Goal: Task Accomplishment & Management: Complete application form

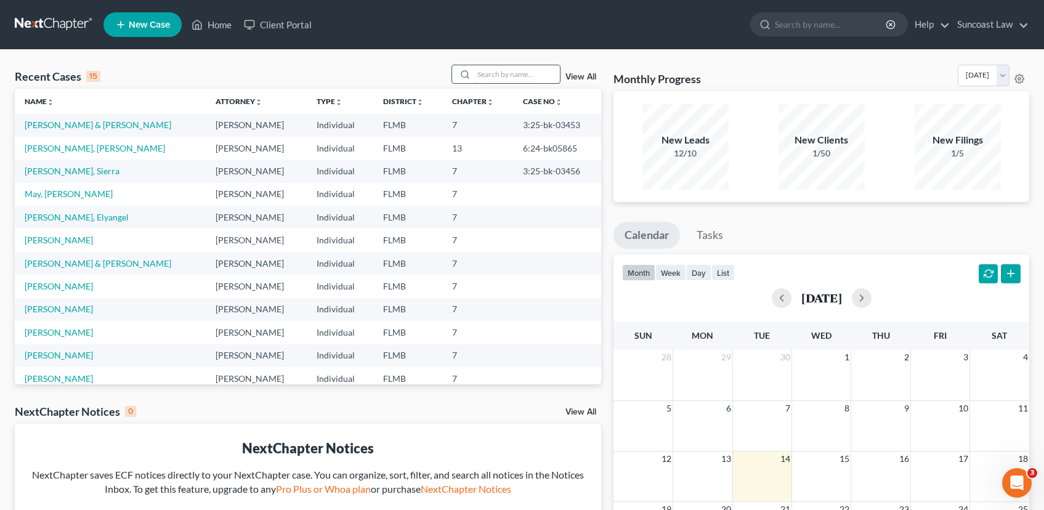
click at [496, 75] on input "search" at bounding box center [517, 74] width 86 height 18
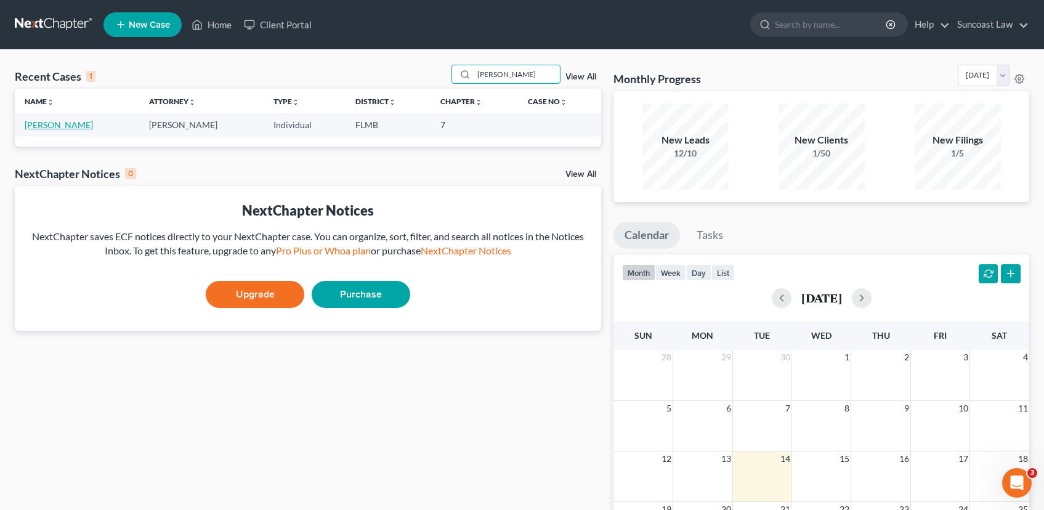
type input "[PERSON_NAME]"
click at [65, 124] on link "[PERSON_NAME]" at bounding box center [59, 125] width 68 height 10
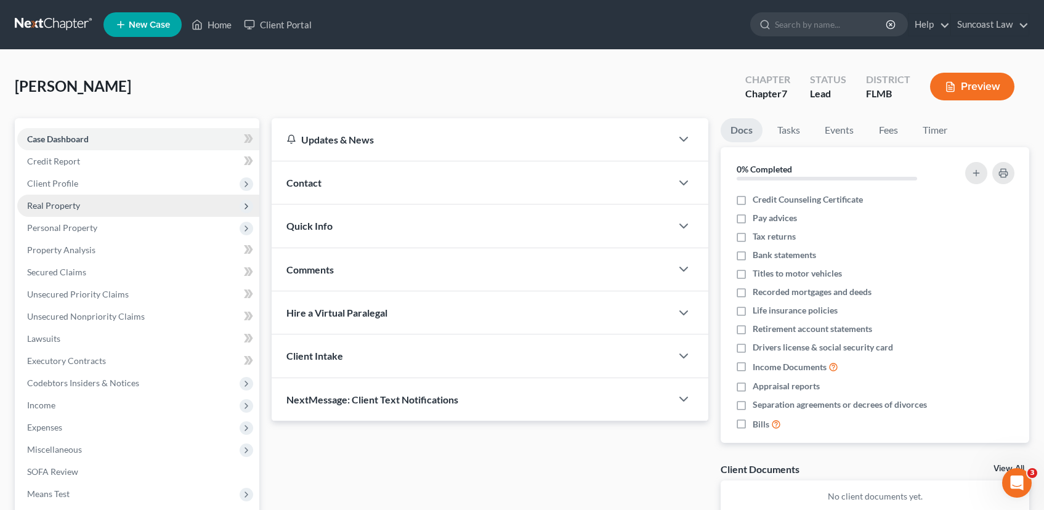
click at [102, 209] on span "Real Property" at bounding box center [138, 206] width 242 height 22
click at [160, 211] on span "Real Property" at bounding box center [138, 206] width 242 height 22
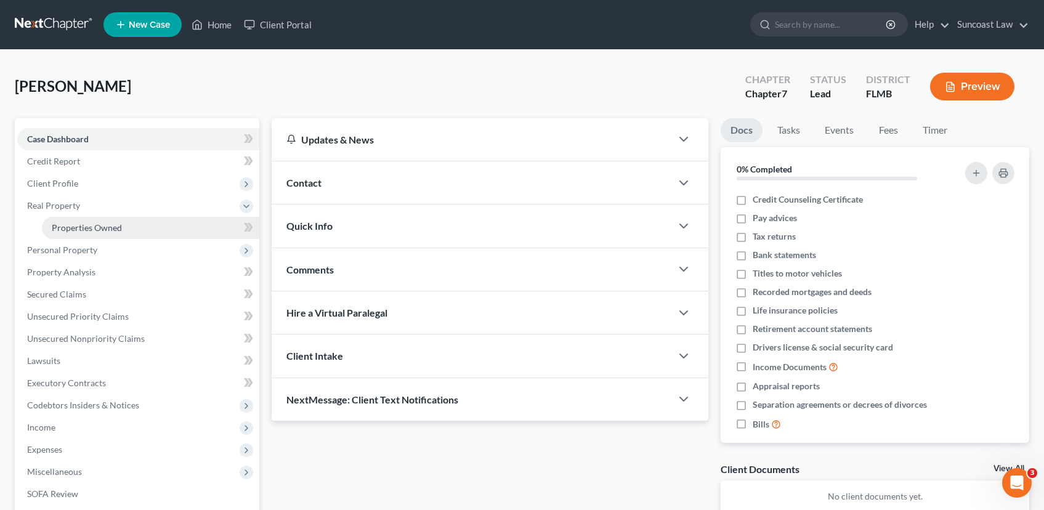
click at [164, 224] on link "Properties Owned" at bounding box center [151, 228] width 218 height 22
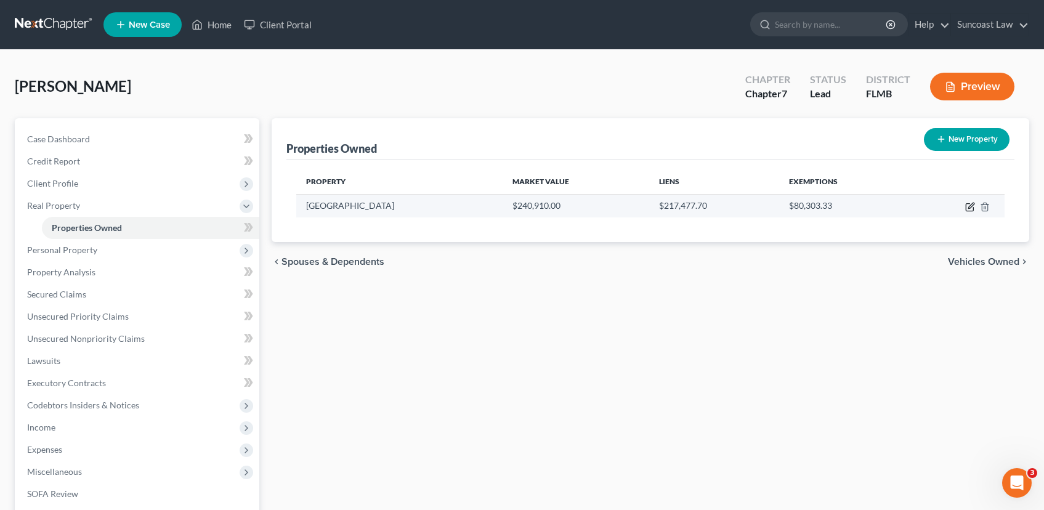
click at [969, 205] on icon "button" at bounding box center [971, 207] width 10 height 10
select select "9"
select select "3"
select select "6"
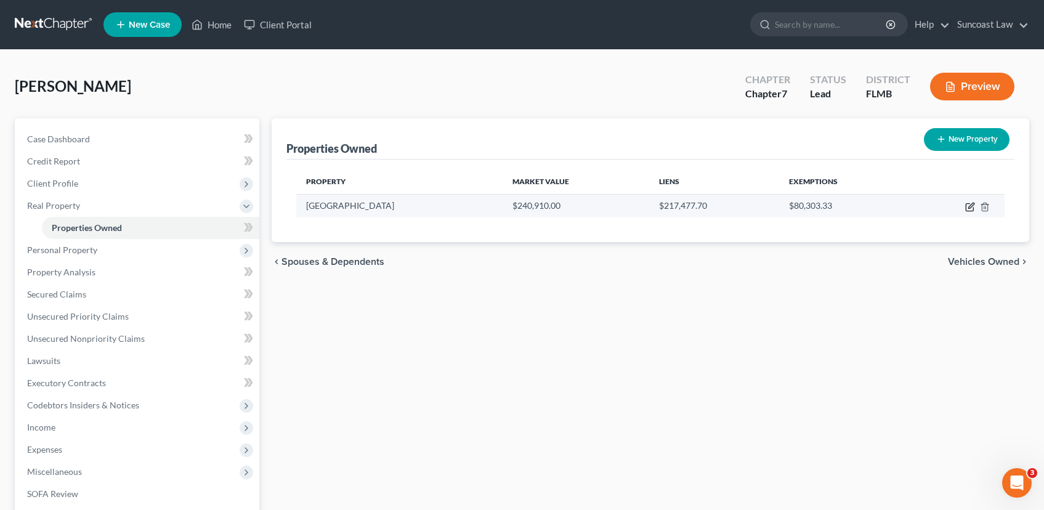
select select "3"
select select "0"
select select "2"
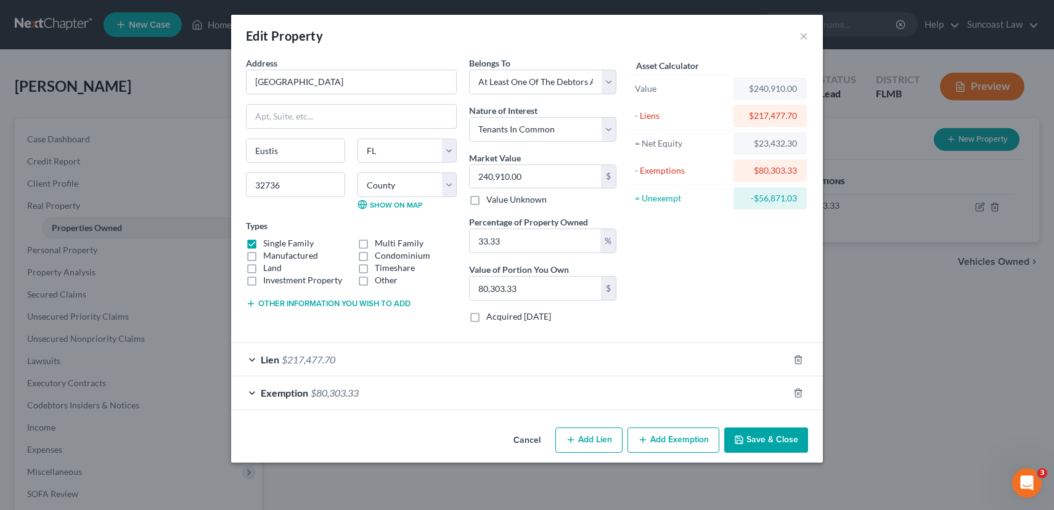
click at [271, 360] on span "Lien" at bounding box center [270, 360] width 18 height 12
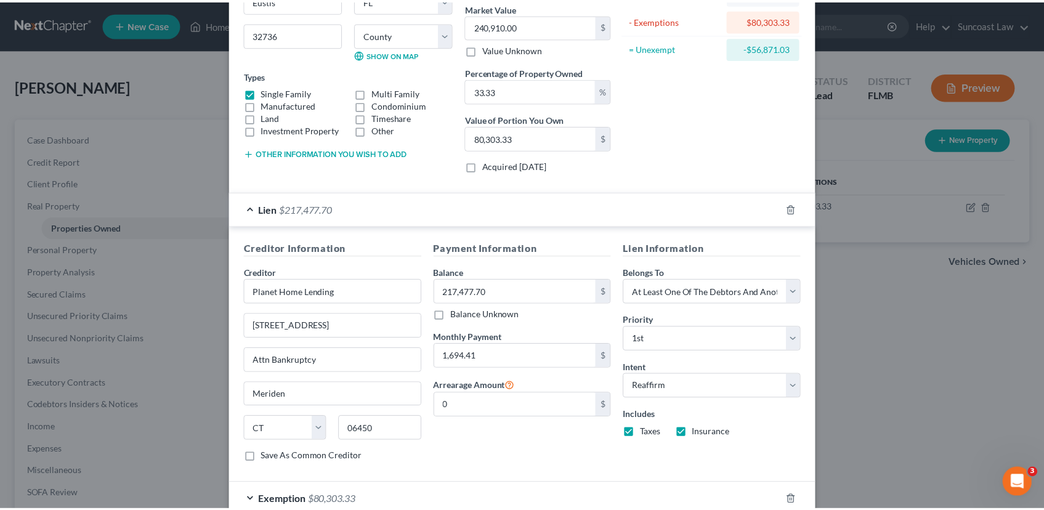
scroll to position [225, 0]
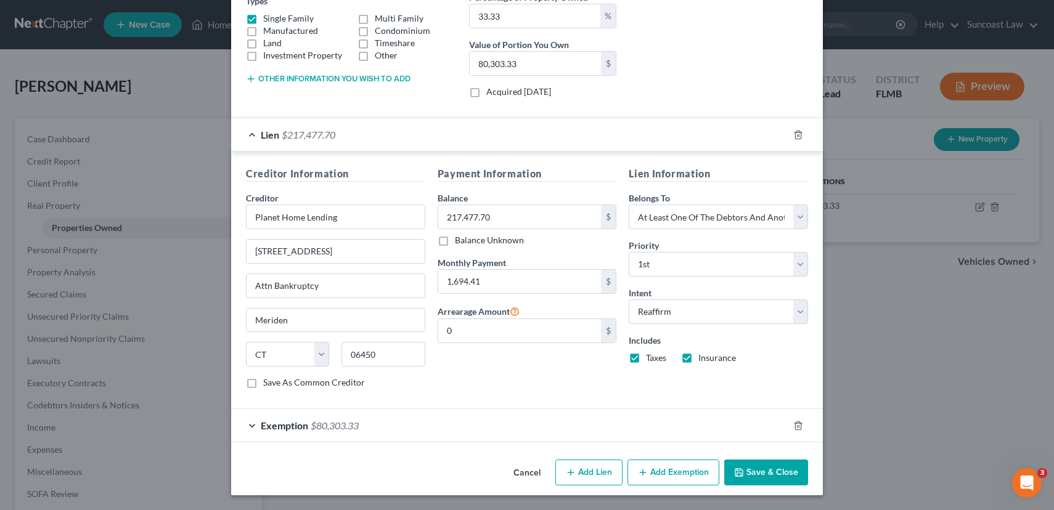
click at [755, 476] on button "Save & Close" at bounding box center [766, 473] width 84 height 26
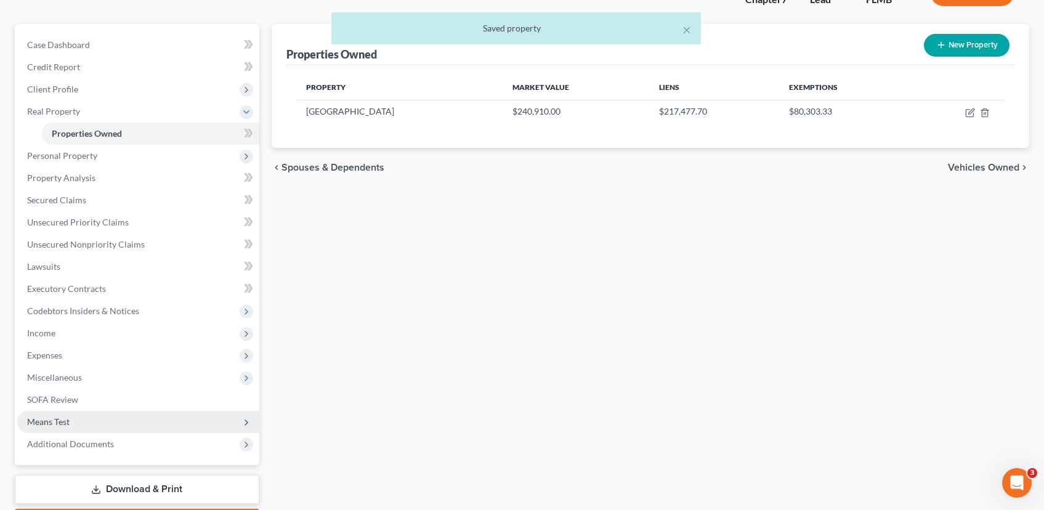
scroll to position [167, 0]
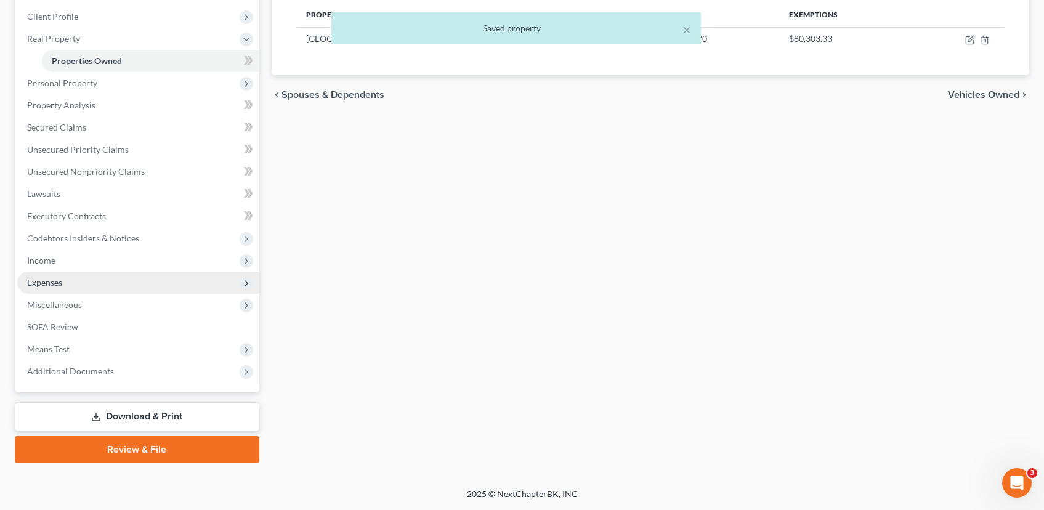
click at [139, 275] on span "Expenses" at bounding box center [138, 283] width 242 height 22
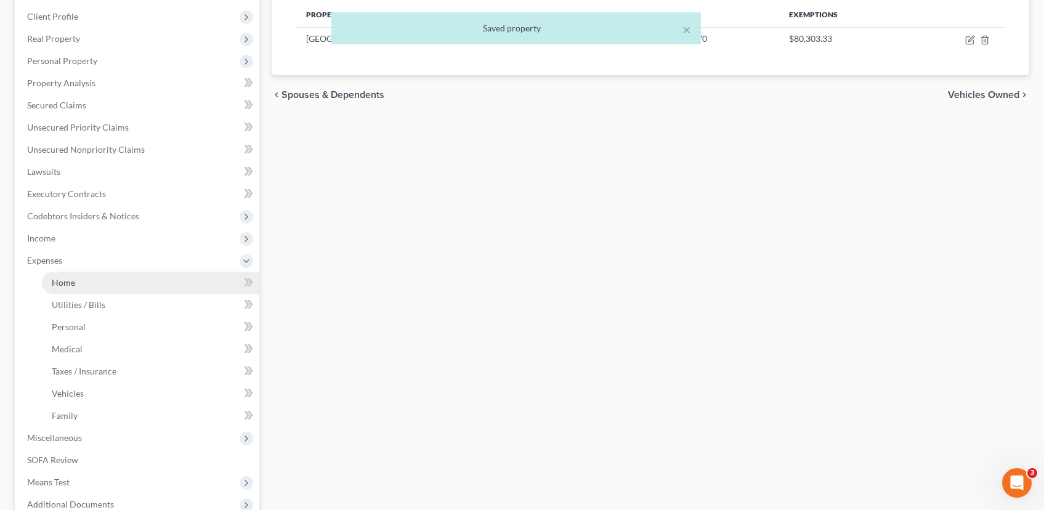
click at [138, 282] on link "Home" at bounding box center [151, 283] width 218 height 22
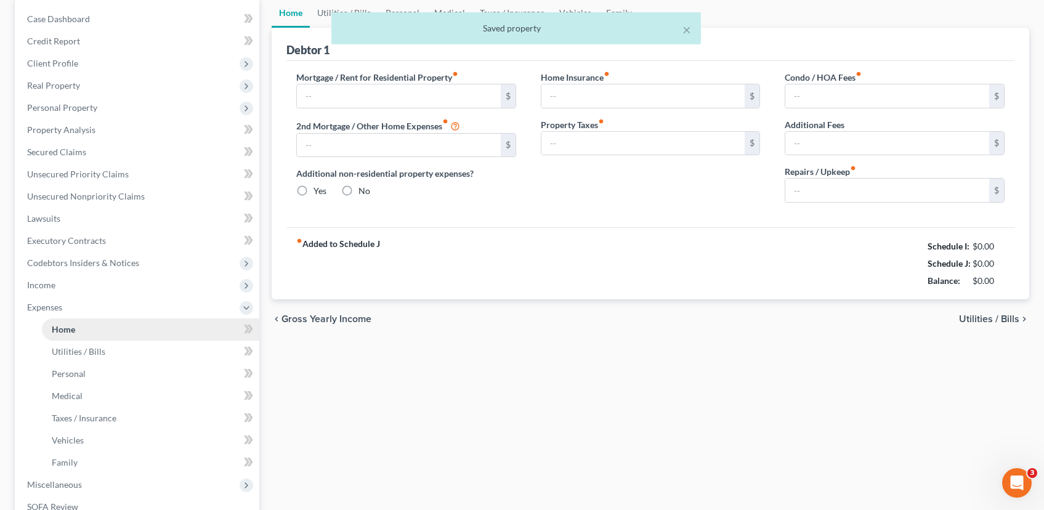
type input "1,694.41"
type input "0.00"
radio input "true"
type input "0.00"
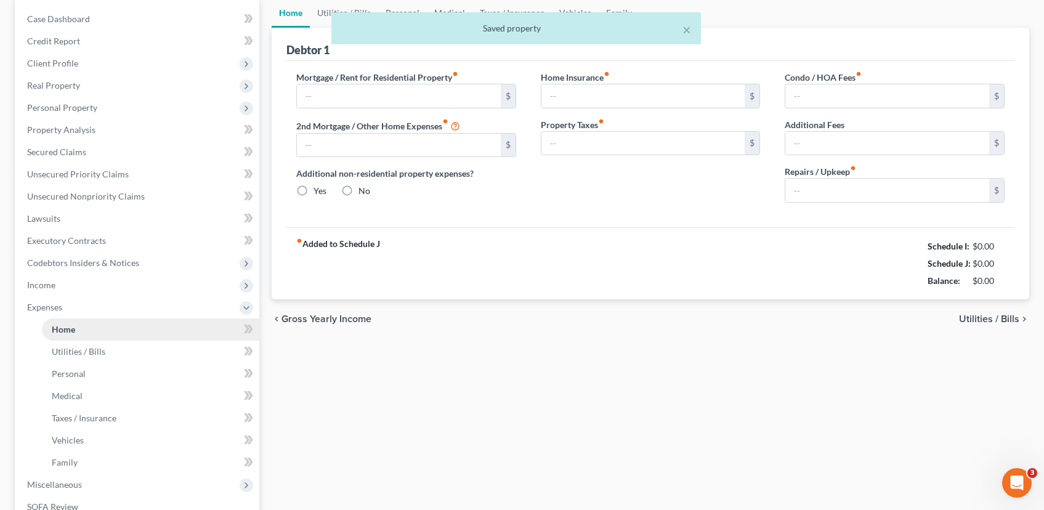
type input "129.93"
type input "0.00"
type input "200.00"
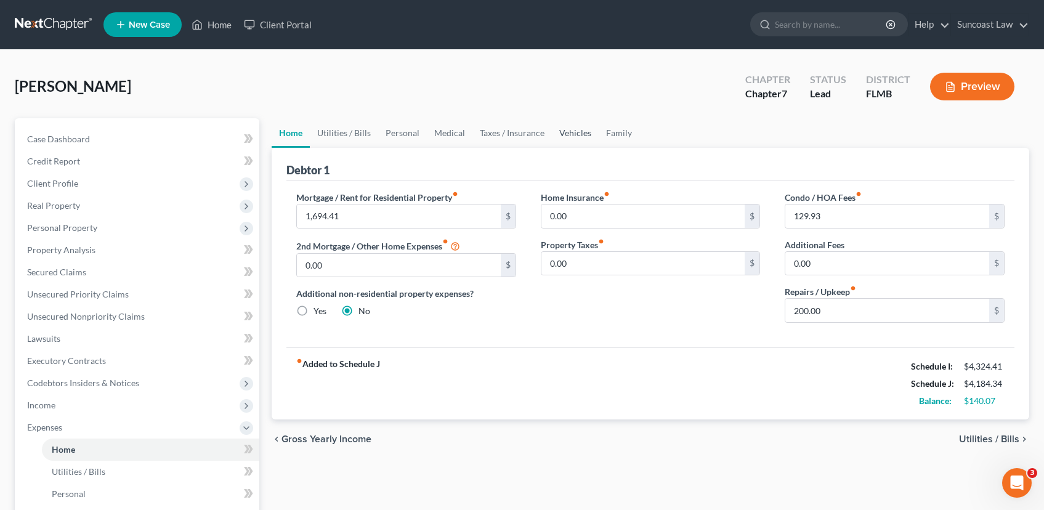
click at [580, 134] on link "Vehicles" at bounding box center [575, 133] width 47 height 30
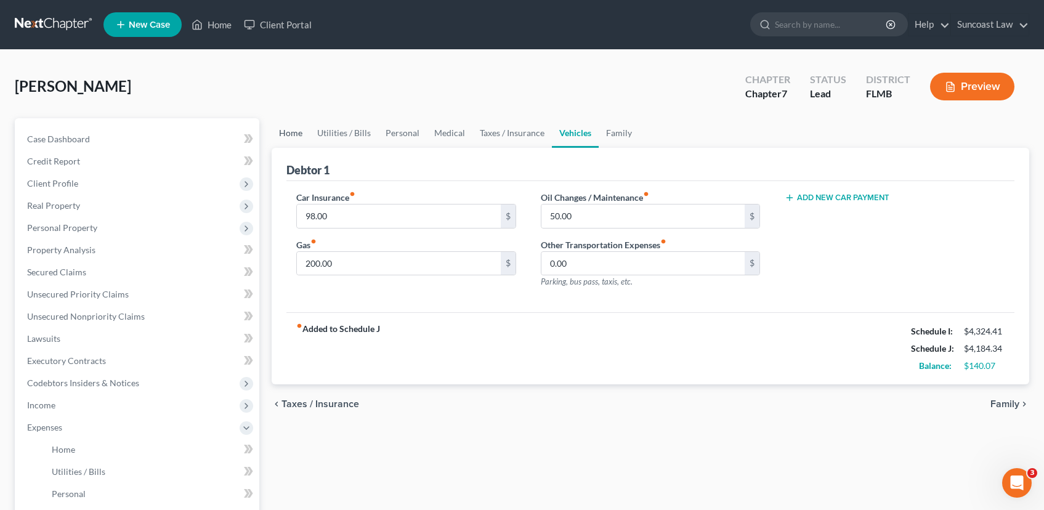
click at [287, 138] on link "Home" at bounding box center [291, 133] width 38 height 30
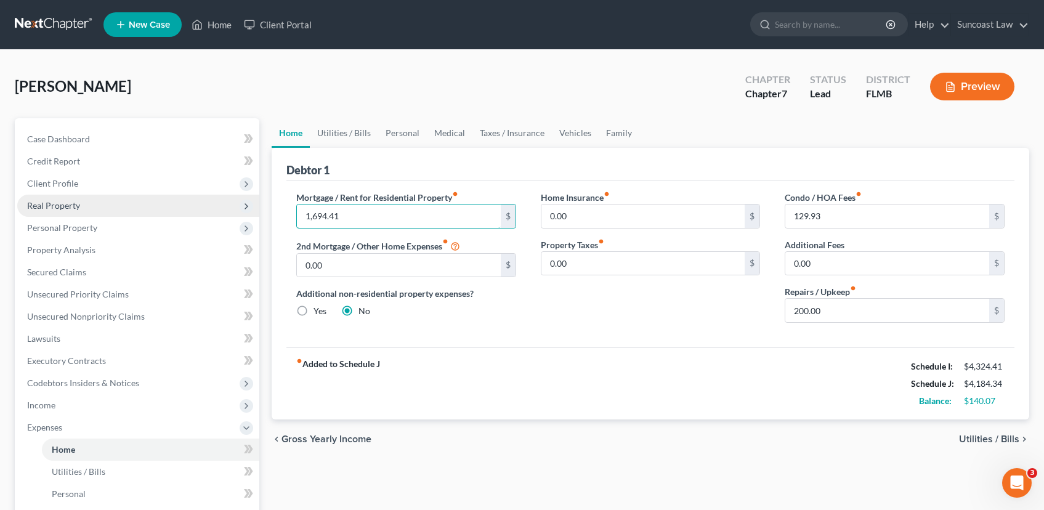
drag, startPoint x: 348, startPoint y: 215, endPoint x: 231, endPoint y: 211, distance: 116.5
click at [231, 211] on div "Petition Navigation Case Dashboard Payments Invoices Payments Payments Credit R…" at bounding box center [522, 440] width 1027 height 645
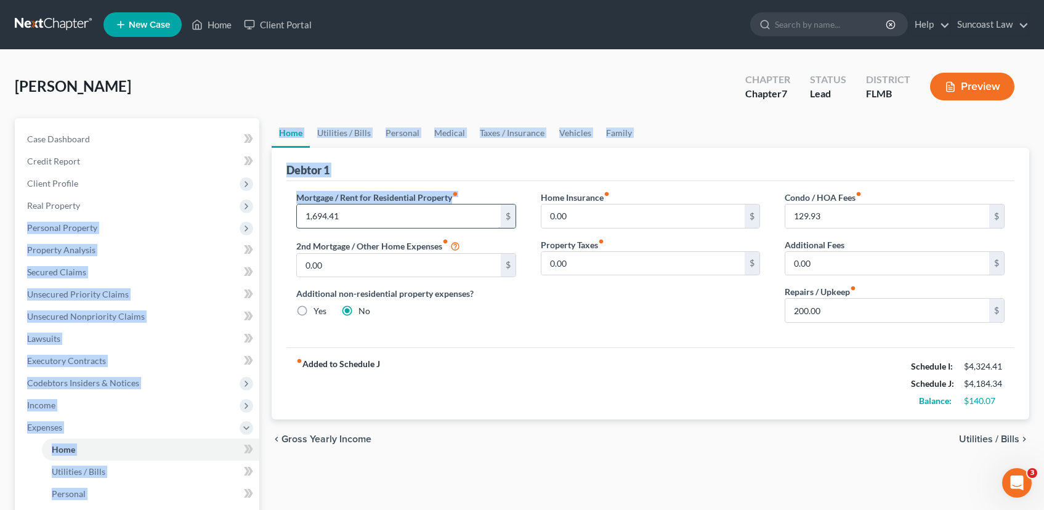
drag, startPoint x: 420, startPoint y: 205, endPoint x: 431, endPoint y: 210, distance: 12.1
click at [431, 210] on div "Petition Navigation Case Dashboard Payments Invoices Payments Payments Credit R…" at bounding box center [522, 440] width 1027 height 645
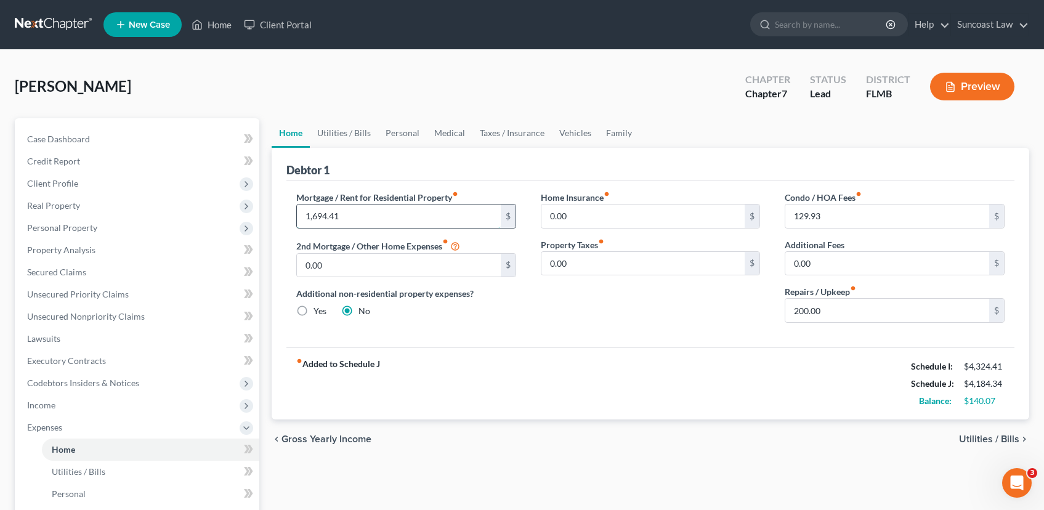
click at [396, 222] on input "1,694.41" at bounding box center [399, 216] width 204 height 23
drag, startPoint x: 388, startPoint y: 221, endPoint x: 296, endPoint y: 219, distance: 91.8
click at [297, 219] on input "1,694.41" at bounding box center [399, 216] width 204 height 23
drag, startPoint x: 839, startPoint y: 219, endPoint x: 773, endPoint y: 221, distance: 66.0
click at [773, 221] on div "Condo / HOA Fees fiber_manual_record 129.93 $ Additional Fees 0.00 $ Repairs / …" at bounding box center [895, 262] width 245 height 142
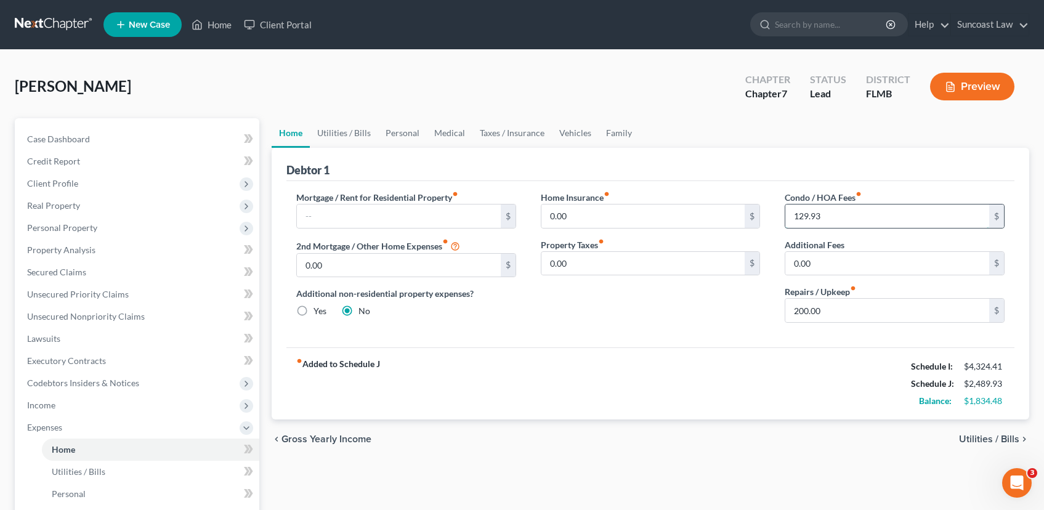
click at [835, 221] on input "129.93" at bounding box center [888, 216] width 204 height 23
drag, startPoint x: 833, startPoint y: 219, endPoint x: 797, endPoint y: 219, distance: 35.7
click at [797, 219] on input "129.93" at bounding box center [888, 216] width 204 height 23
type input "1"
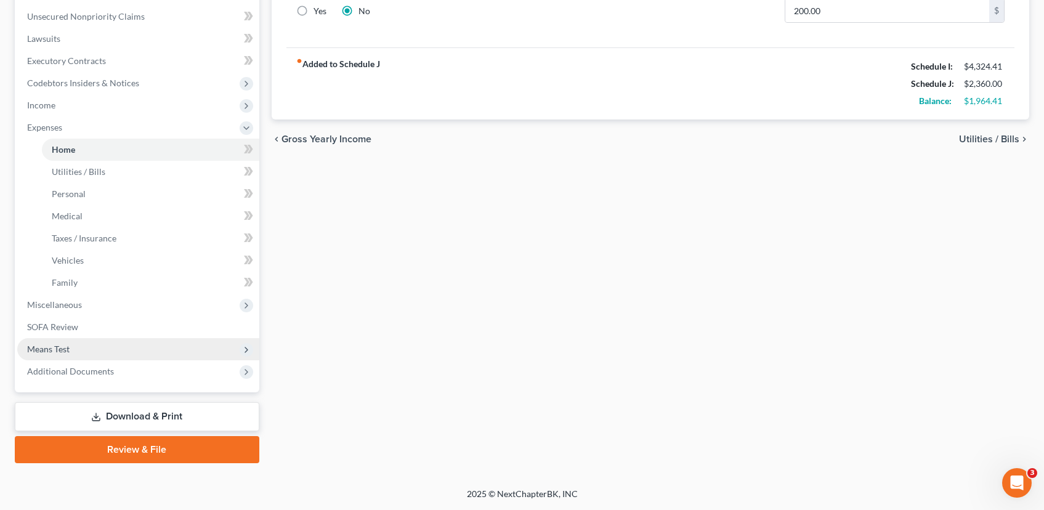
click at [86, 356] on span "Means Test" at bounding box center [138, 349] width 242 height 22
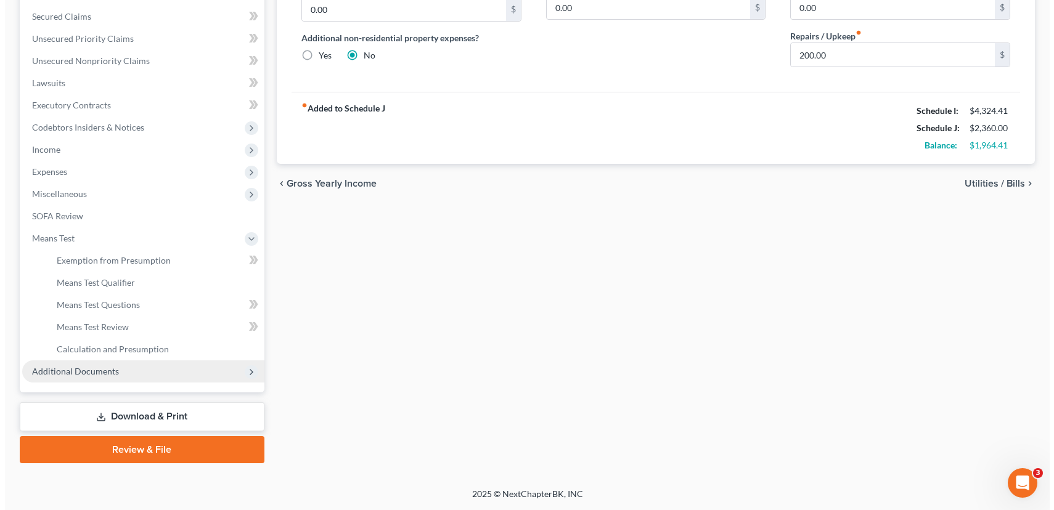
scroll to position [256, 0]
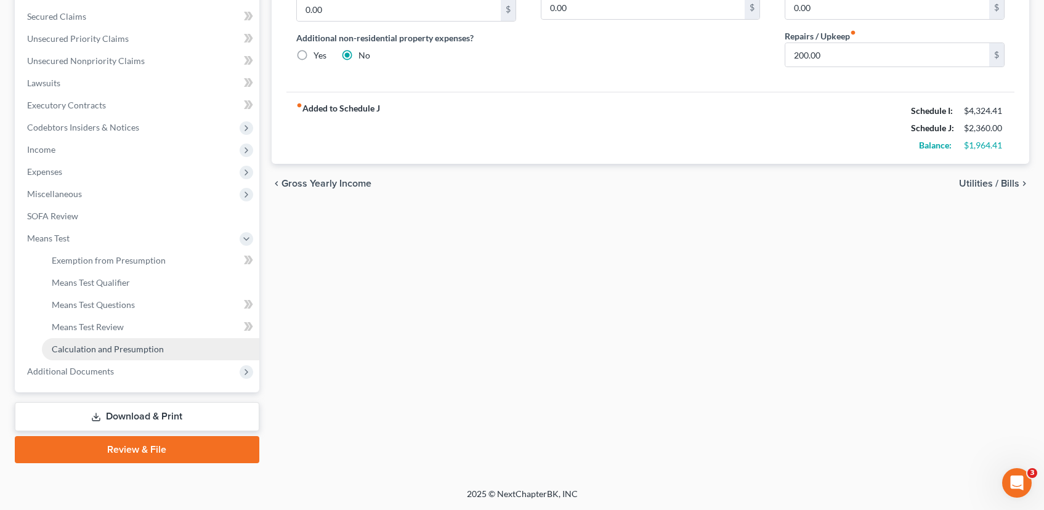
click at [116, 352] on span "Calculation and Presumption" at bounding box center [108, 349] width 112 height 10
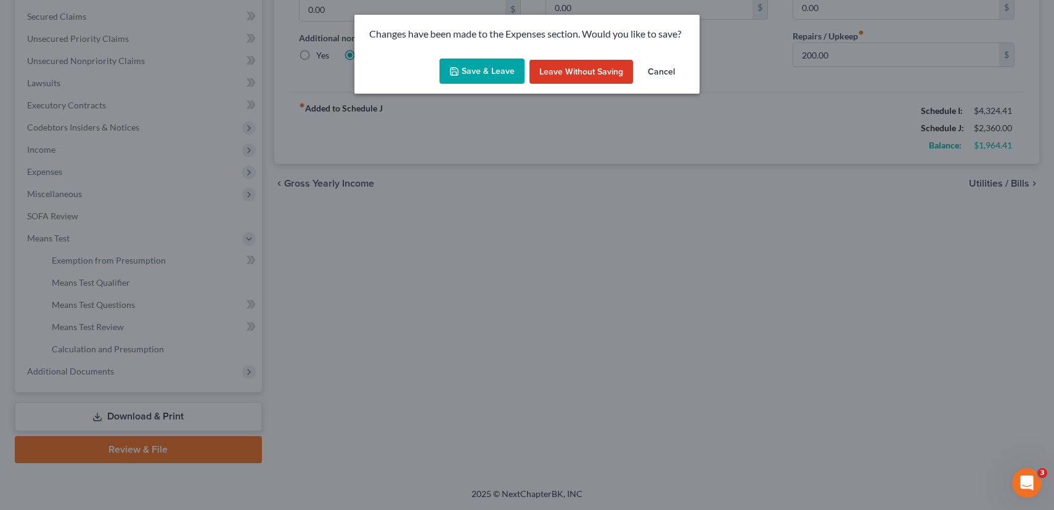
click at [488, 70] on button "Save & Leave" at bounding box center [481, 72] width 85 height 26
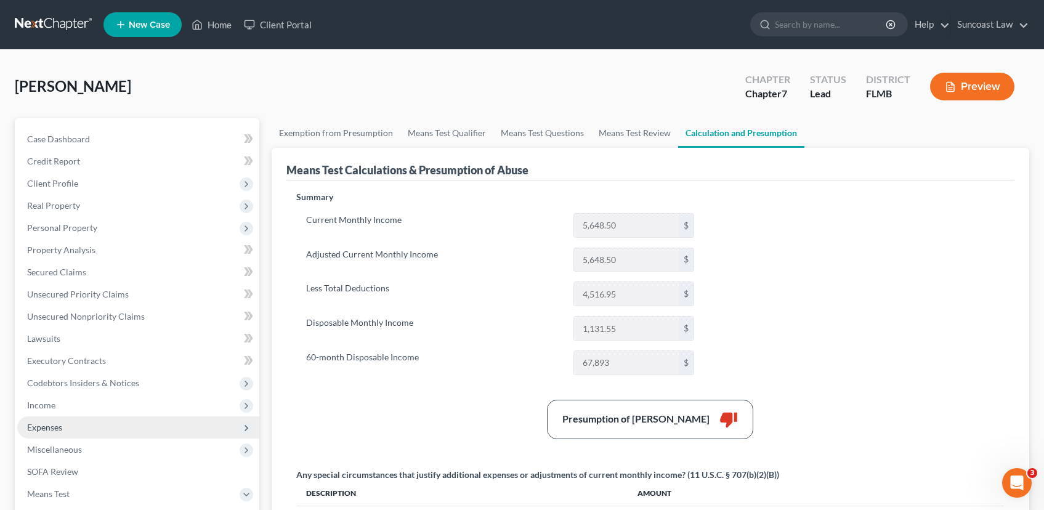
click at [94, 431] on span "Expenses" at bounding box center [138, 428] width 242 height 22
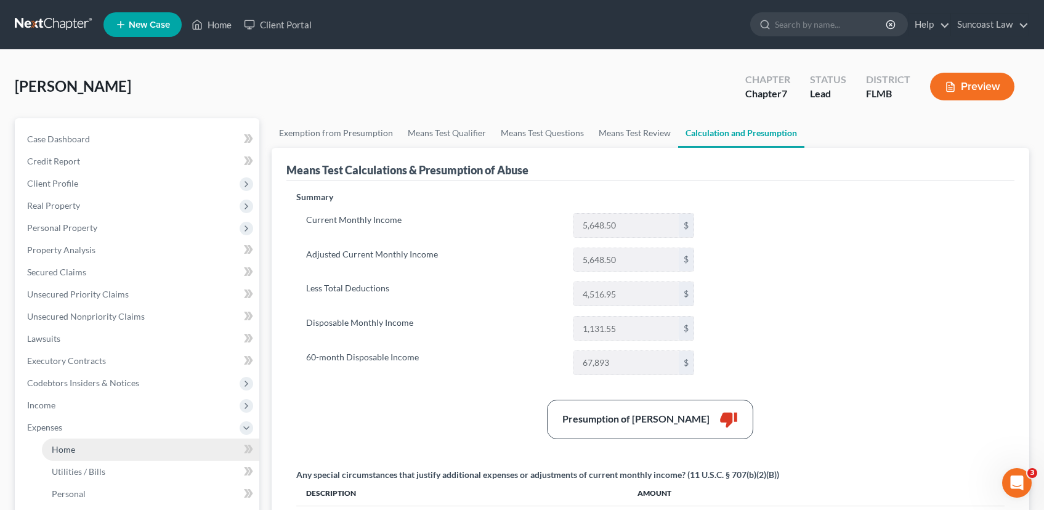
click at [94, 445] on link "Home" at bounding box center [151, 450] width 218 height 22
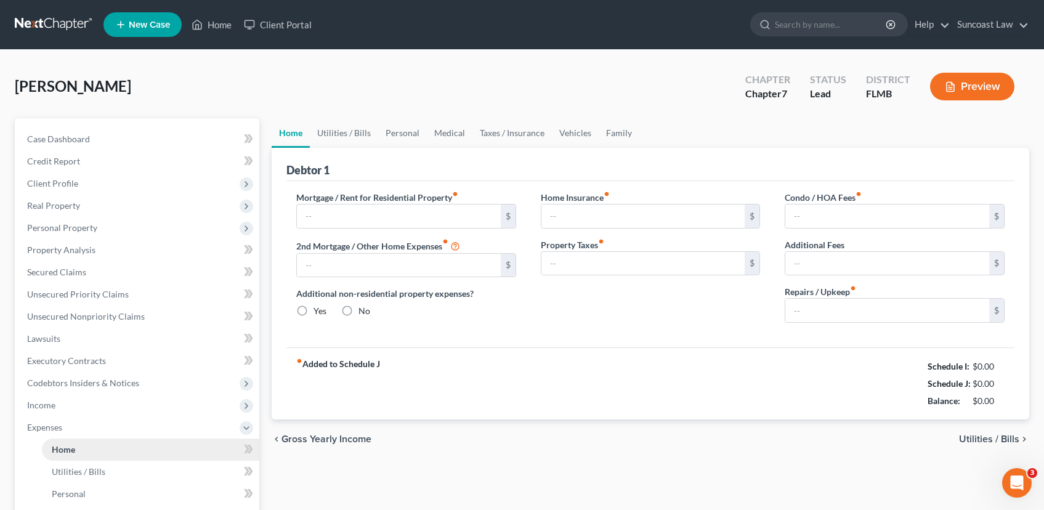
type input "0.00"
radio input "true"
type input "0.00"
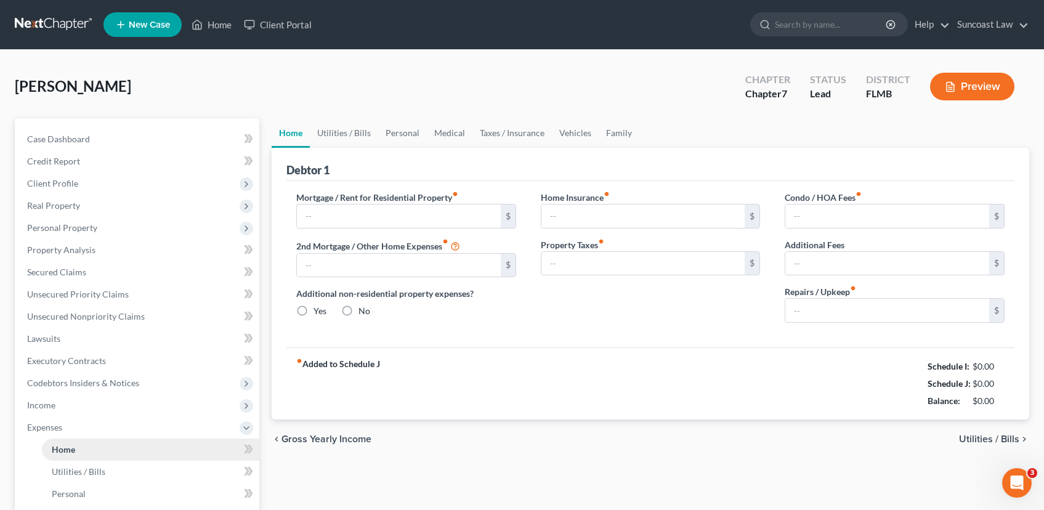
type input "200.00"
click at [357, 136] on link "Utilities / Bills" at bounding box center [344, 133] width 68 height 30
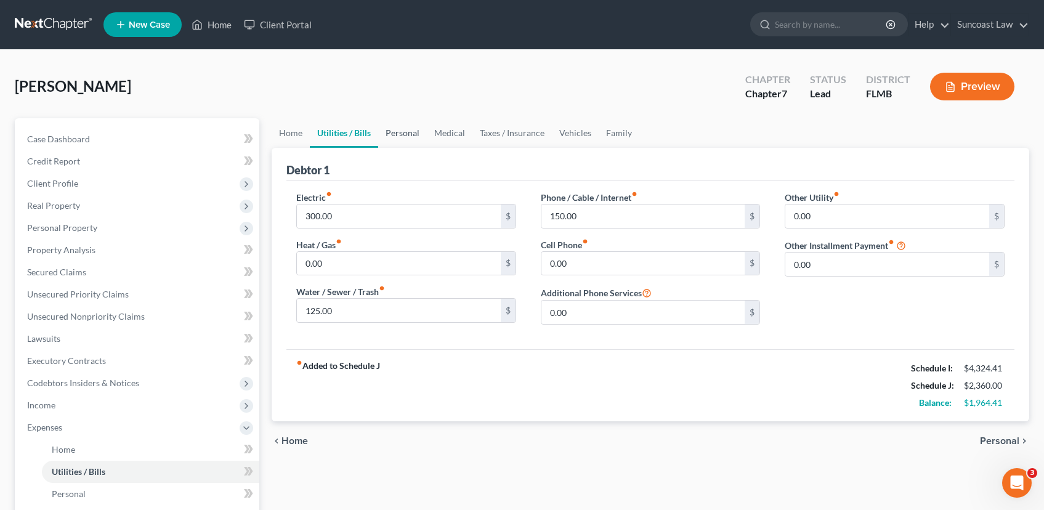
click at [394, 132] on link "Personal" at bounding box center [402, 133] width 49 height 30
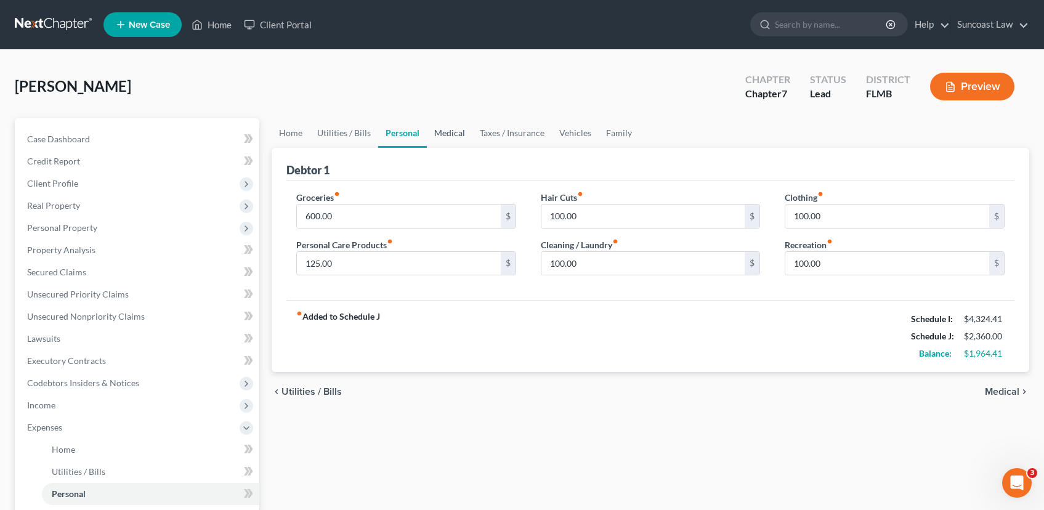
click at [436, 135] on link "Medical" at bounding box center [450, 133] width 46 height 30
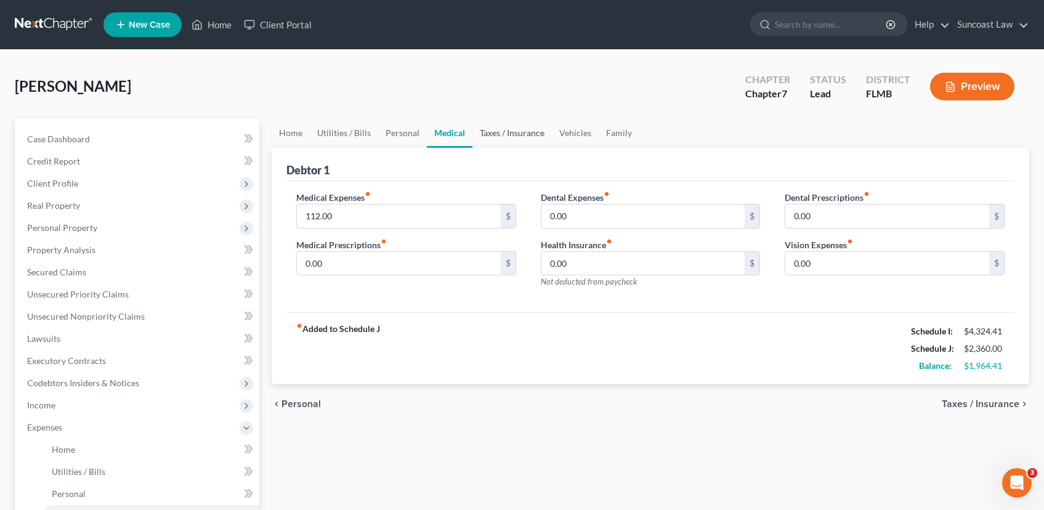
click at [487, 134] on link "Taxes / Insurance" at bounding box center [512, 133] width 79 height 30
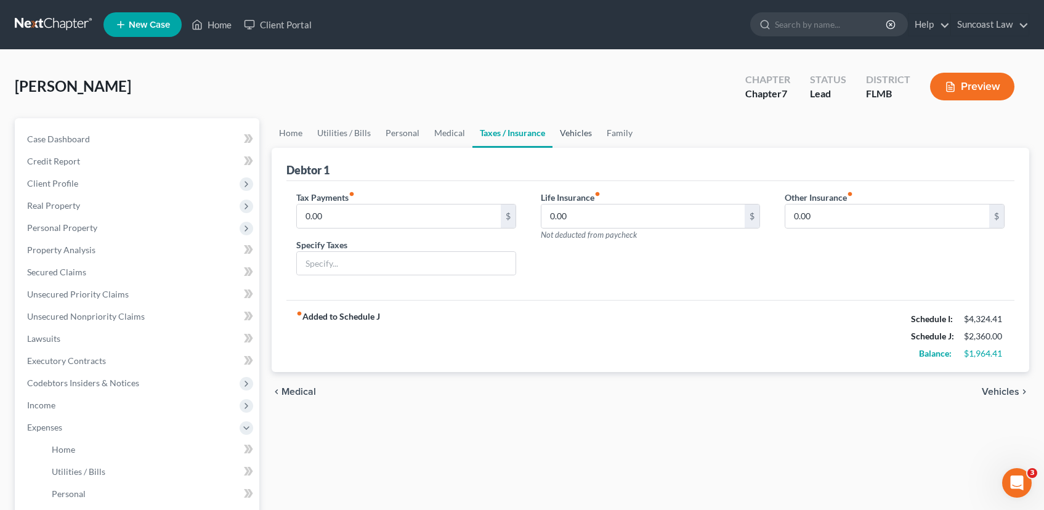
click at [578, 140] on link "Vehicles" at bounding box center [576, 133] width 47 height 30
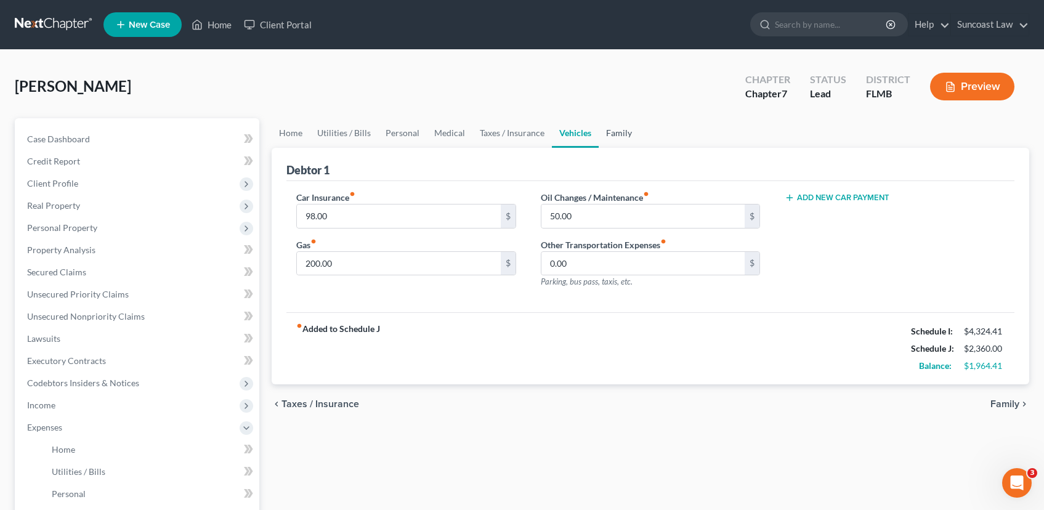
click at [604, 140] on link "Family" at bounding box center [619, 133] width 41 height 30
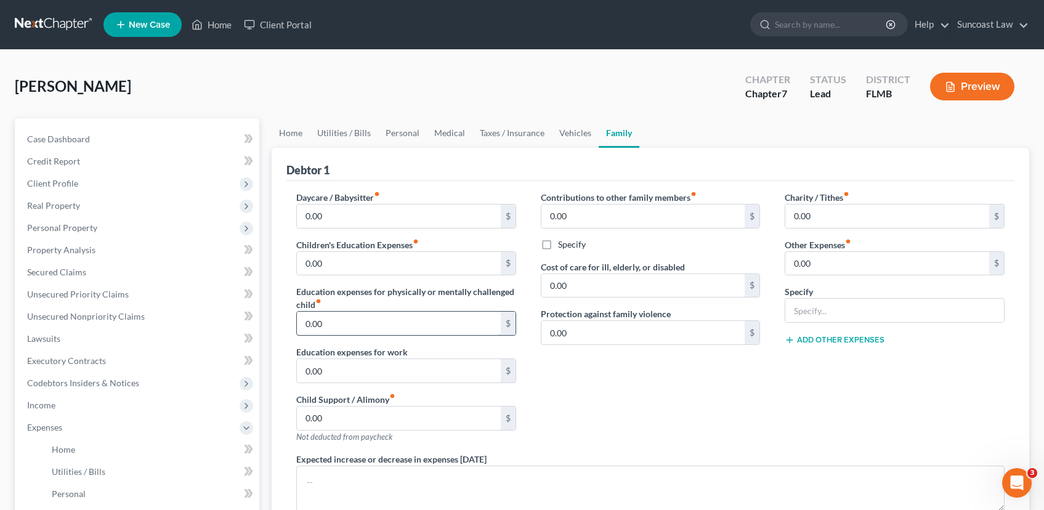
scroll to position [300, 0]
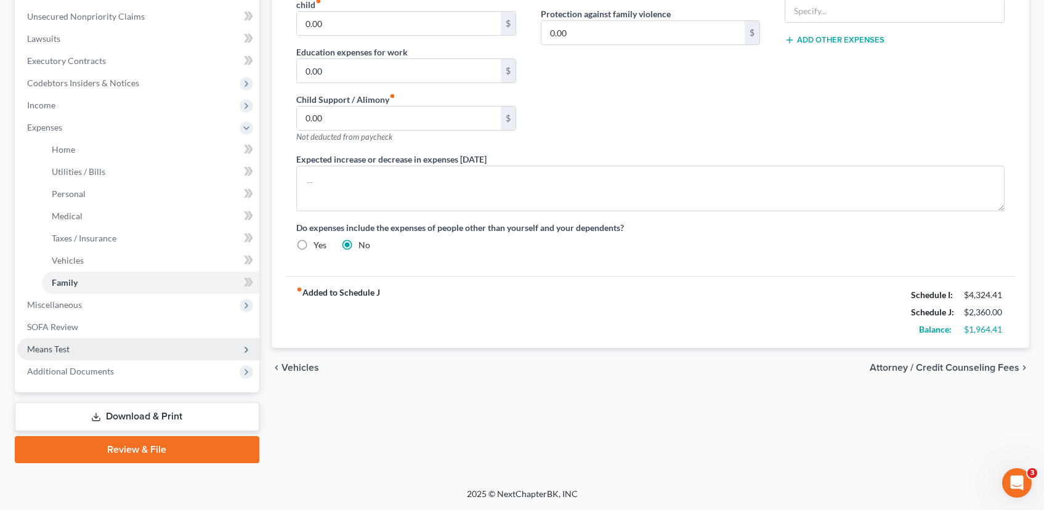
click at [74, 345] on span "Means Test" at bounding box center [138, 349] width 242 height 22
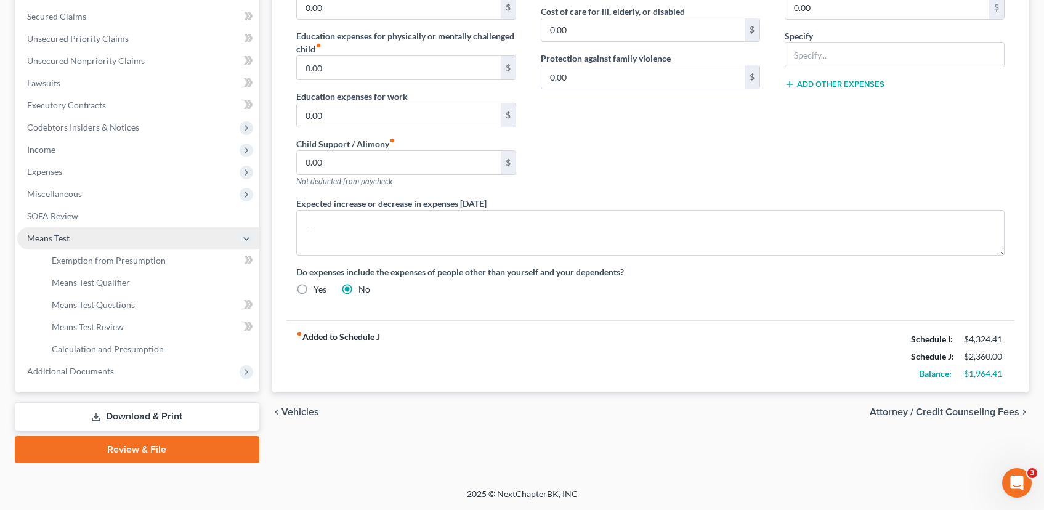
scroll to position [256, 0]
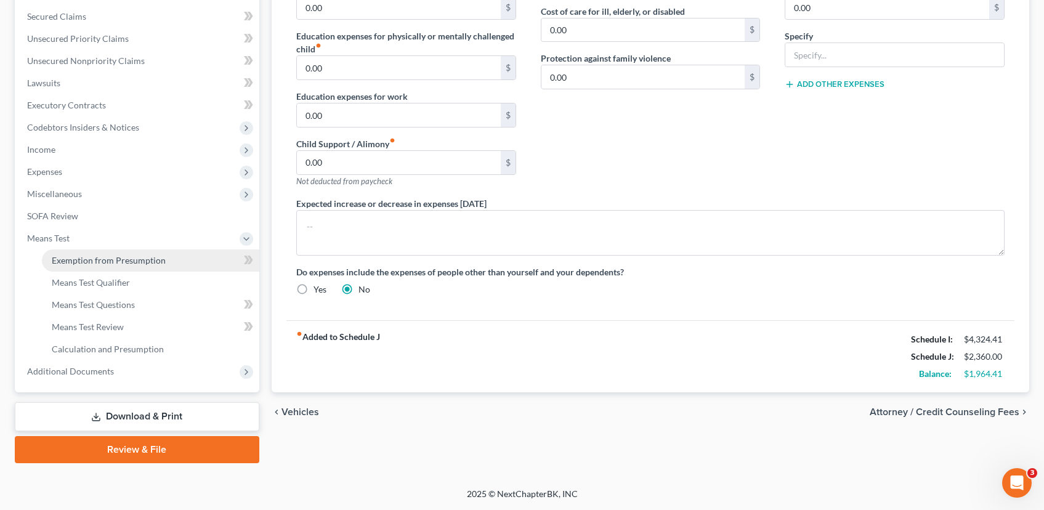
click at [110, 264] on span "Exemption from Presumption" at bounding box center [109, 260] width 114 height 10
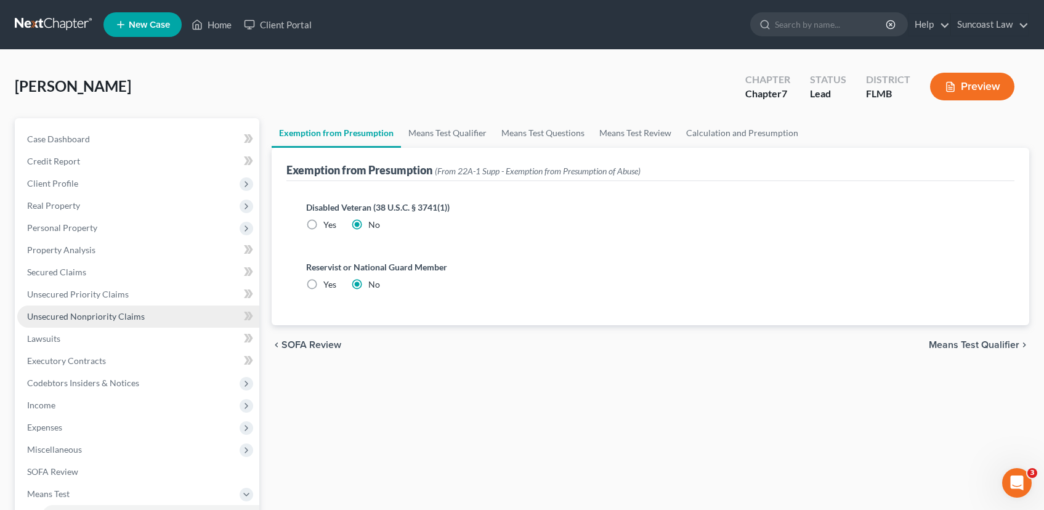
scroll to position [256, 0]
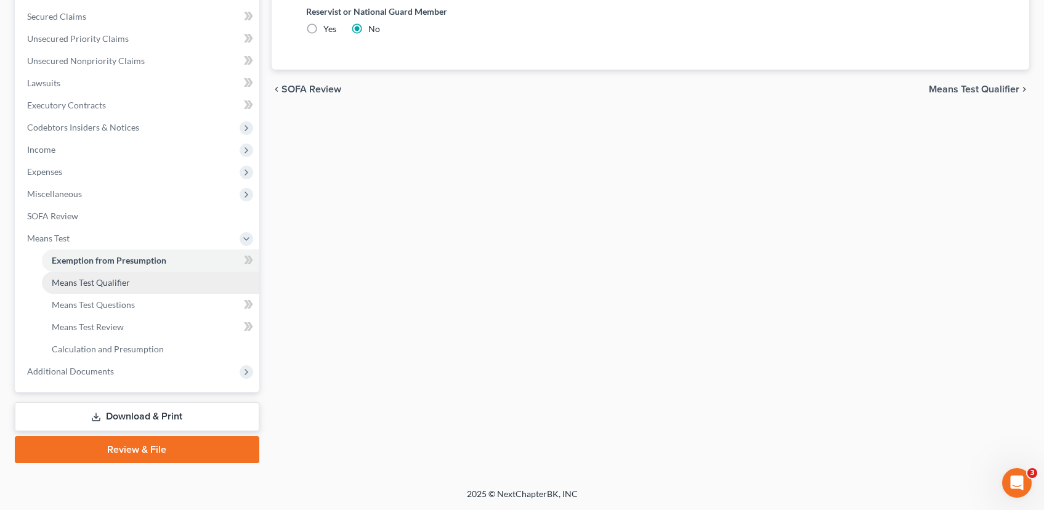
click at [113, 285] on span "Means Test Qualifier" at bounding box center [91, 282] width 78 height 10
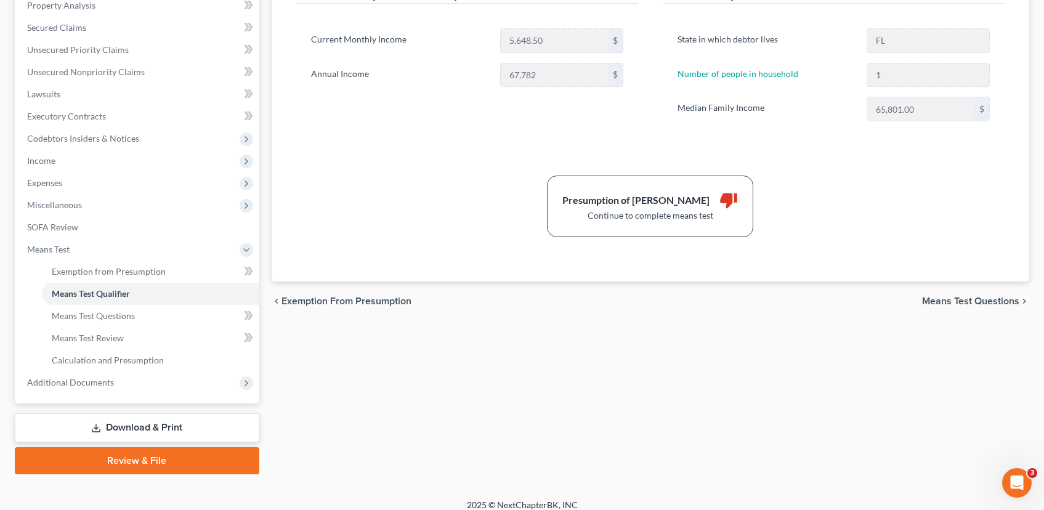
scroll to position [245, 0]
click at [129, 361] on span "Calculation and Presumption" at bounding box center [108, 359] width 112 height 10
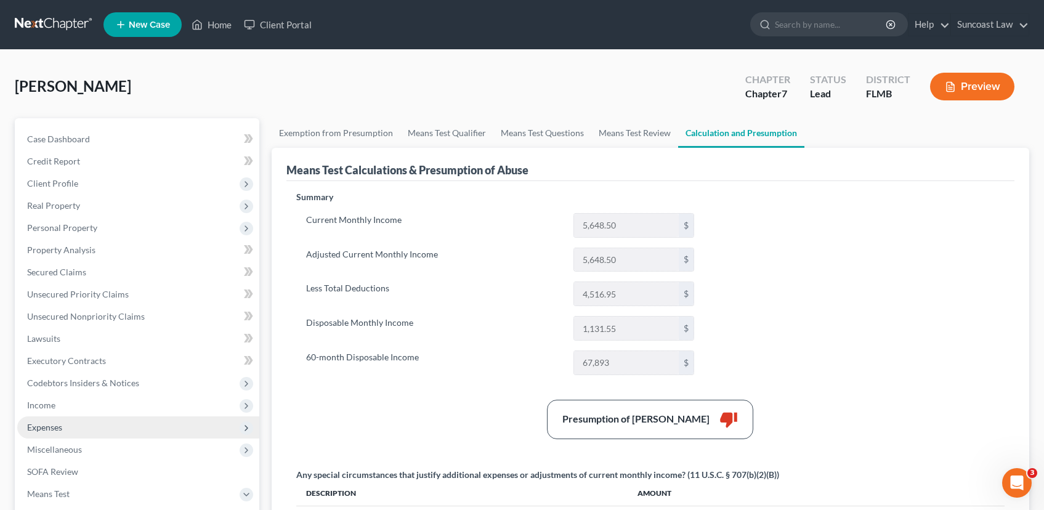
click at [103, 433] on span "Expenses" at bounding box center [138, 428] width 242 height 22
click at [104, 417] on span "Expenses" at bounding box center [138, 428] width 242 height 22
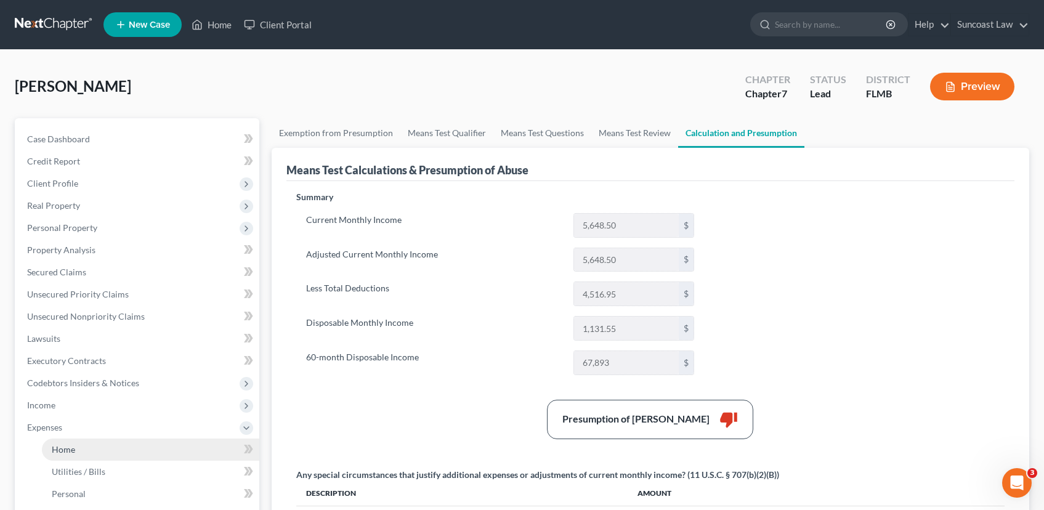
click at [102, 446] on link "Home" at bounding box center [151, 450] width 218 height 22
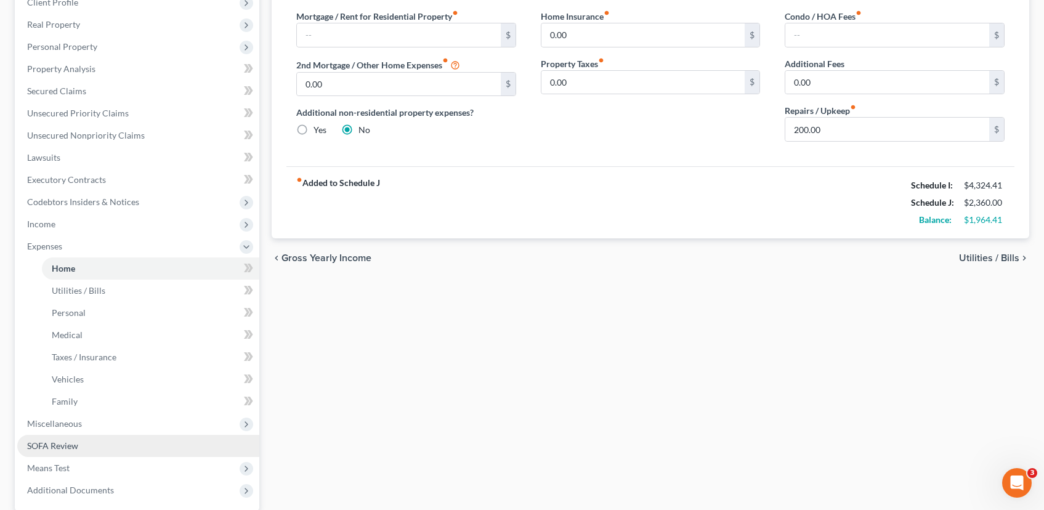
scroll to position [300, 0]
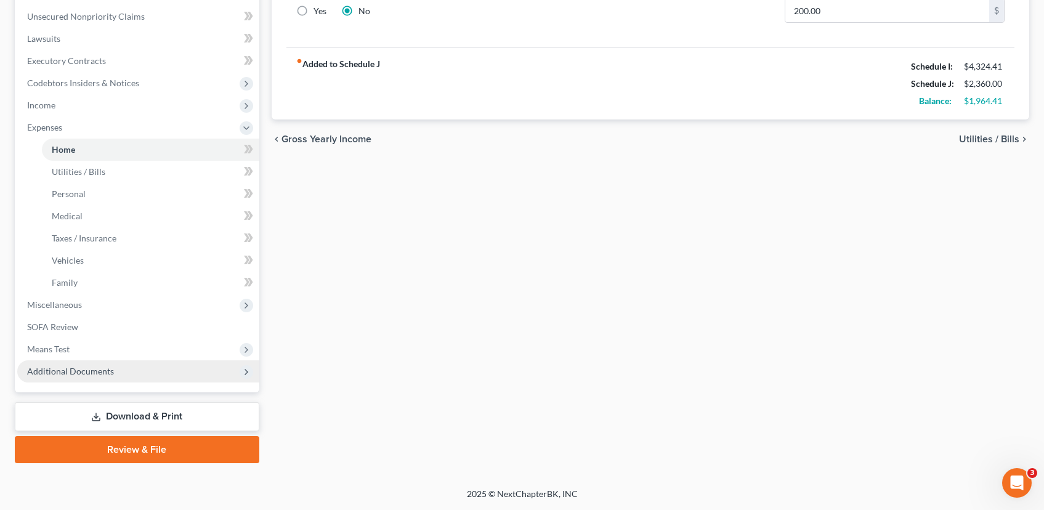
click at [110, 369] on span "Additional Documents" at bounding box center [70, 371] width 87 height 10
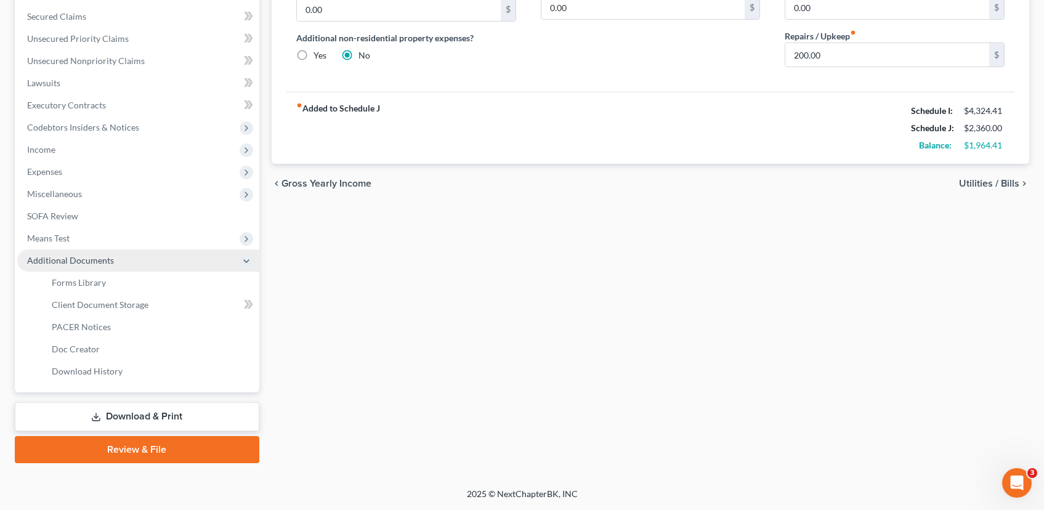
scroll to position [256, 0]
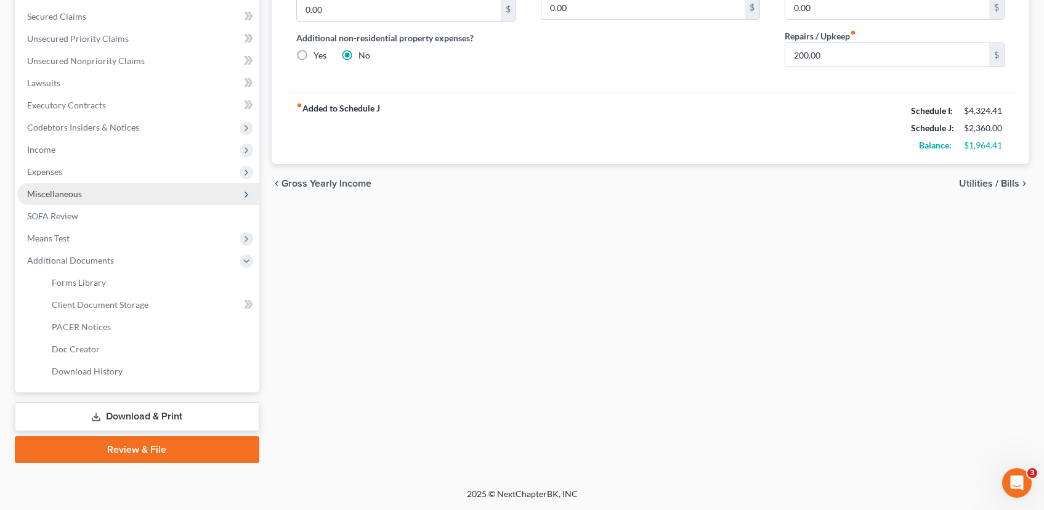
click at [103, 195] on span "Miscellaneous" at bounding box center [138, 194] width 242 height 22
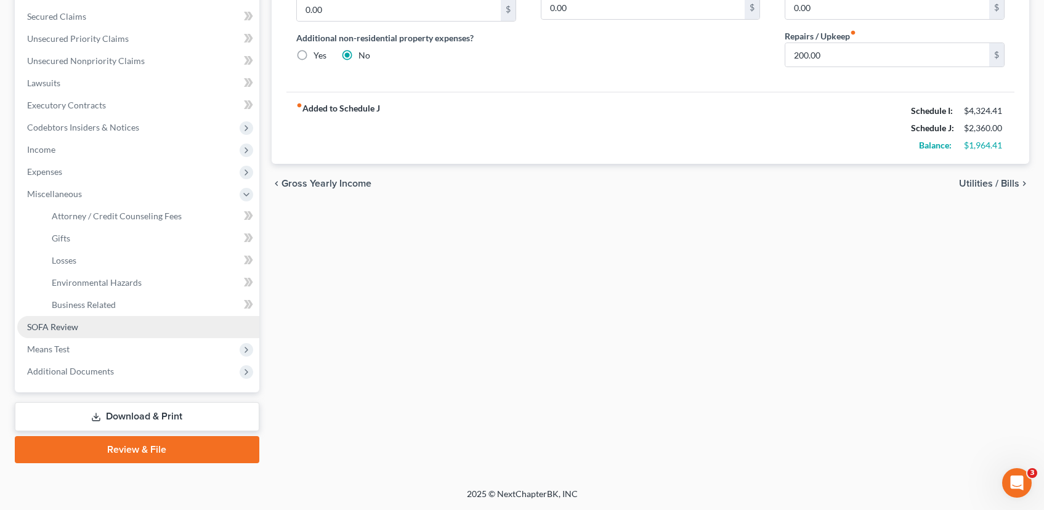
click at [112, 325] on link "SOFA Review" at bounding box center [138, 327] width 242 height 22
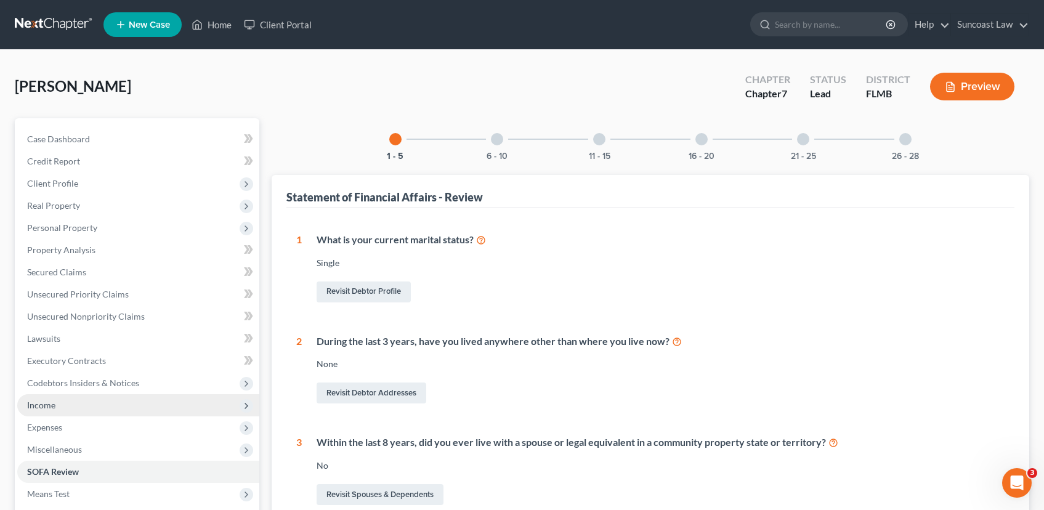
click at [108, 400] on span "Income" at bounding box center [138, 405] width 242 height 22
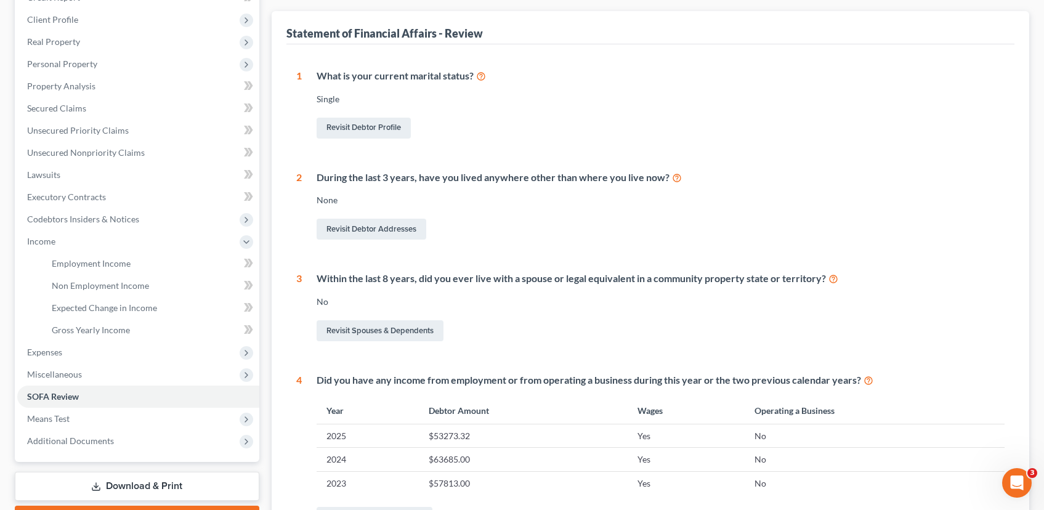
scroll to position [399, 0]
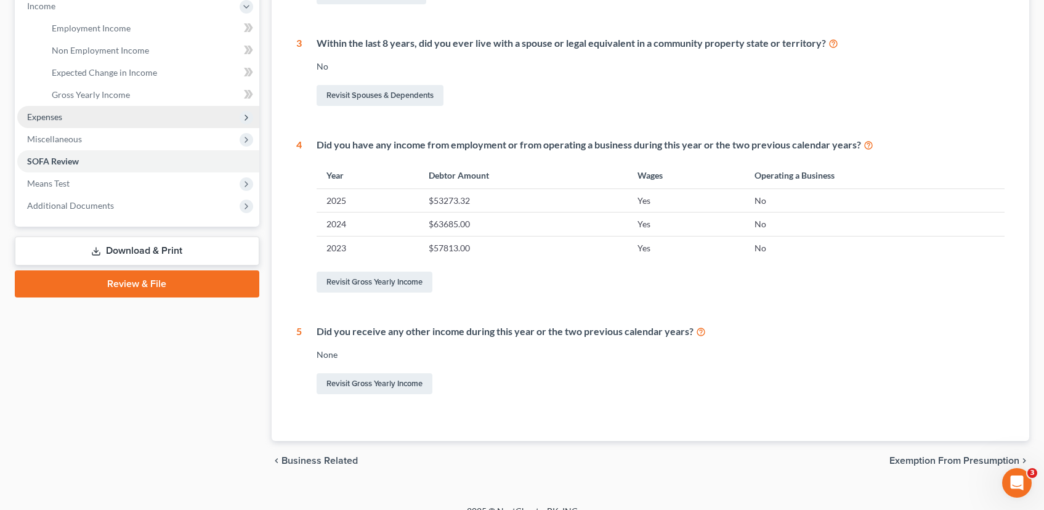
click at [95, 125] on span "Expenses" at bounding box center [138, 117] width 242 height 22
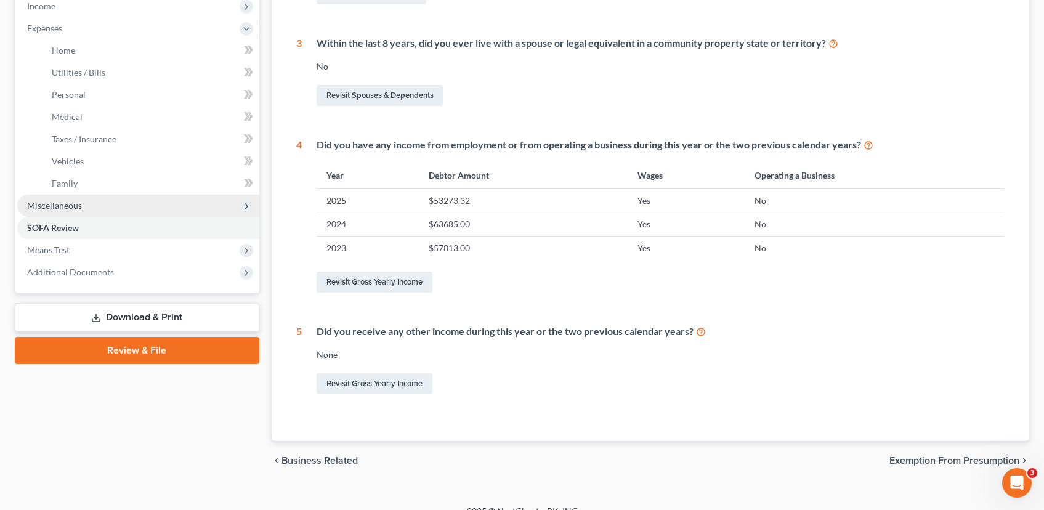
click at [136, 200] on span "Miscellaneous" at bounding box center [138, 206] width 242 height 22
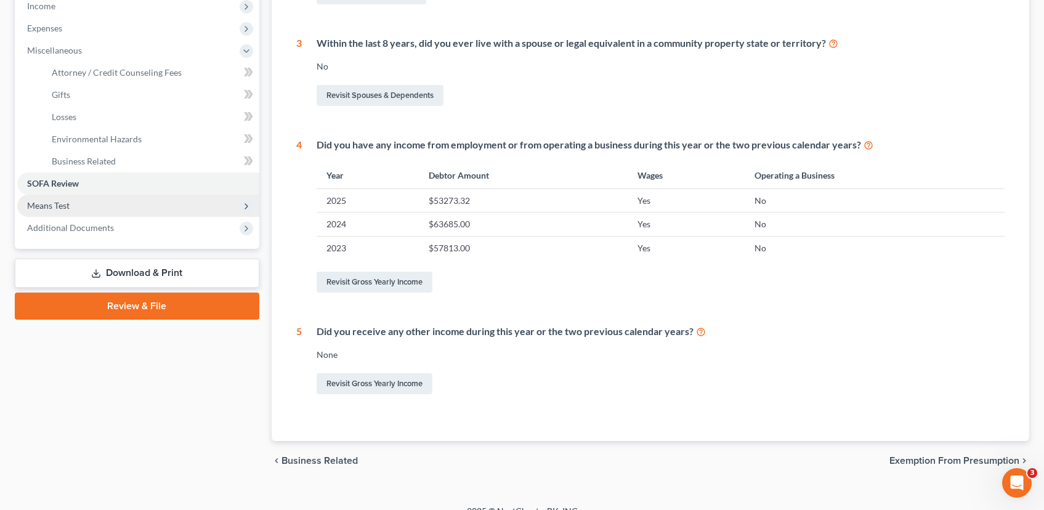
click at [130, 200] on span "Means Test" at bounding box center [138, 206] width 242 height 22
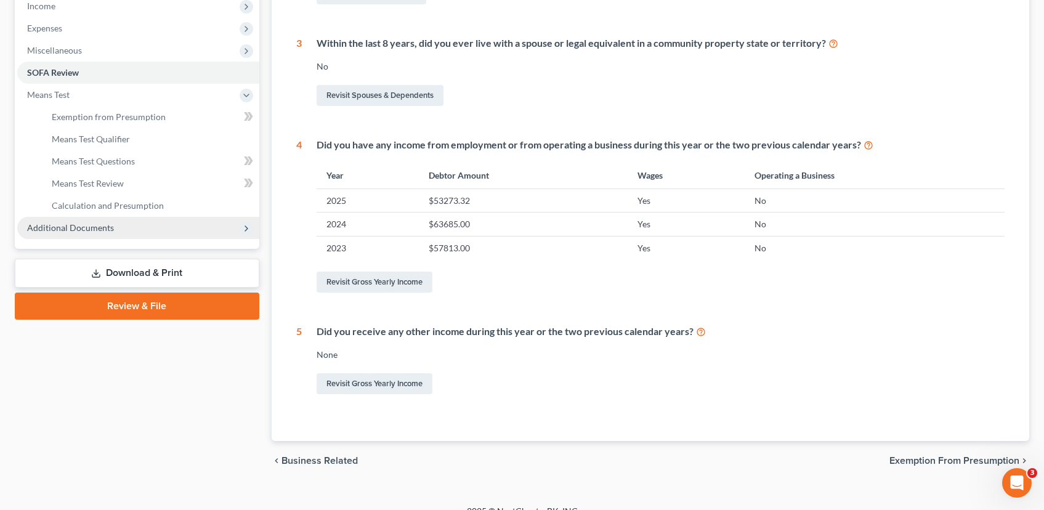
click at [127, 226] on span "Additional Documents" at bounding box center [138, 228] width 242 height 22
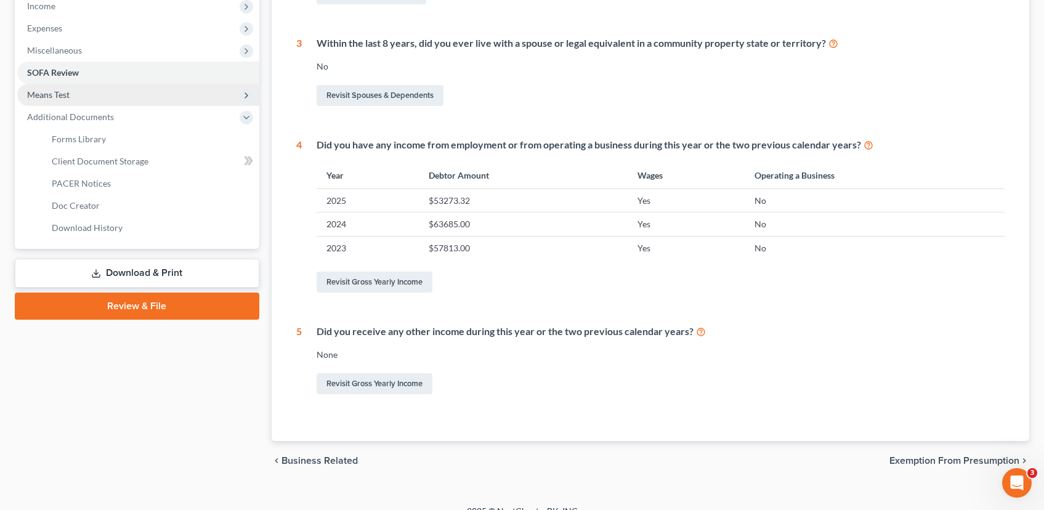
click at [77, 100] on span "Means Test" at bounding box center [138, 95] width 242 height 22
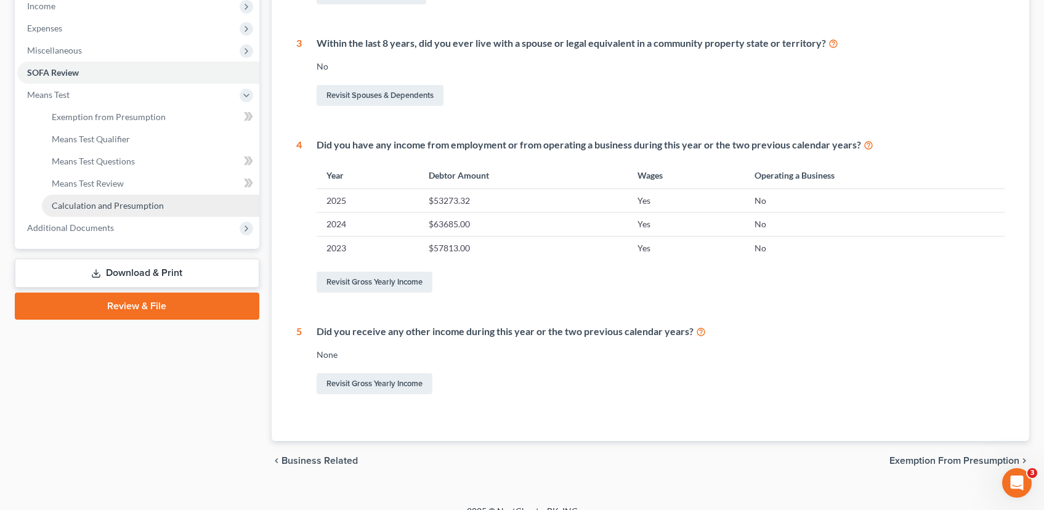
click at [116, 201] on span "Calculation and Presumption" at bounding box center [108, 205] width 112 height 10
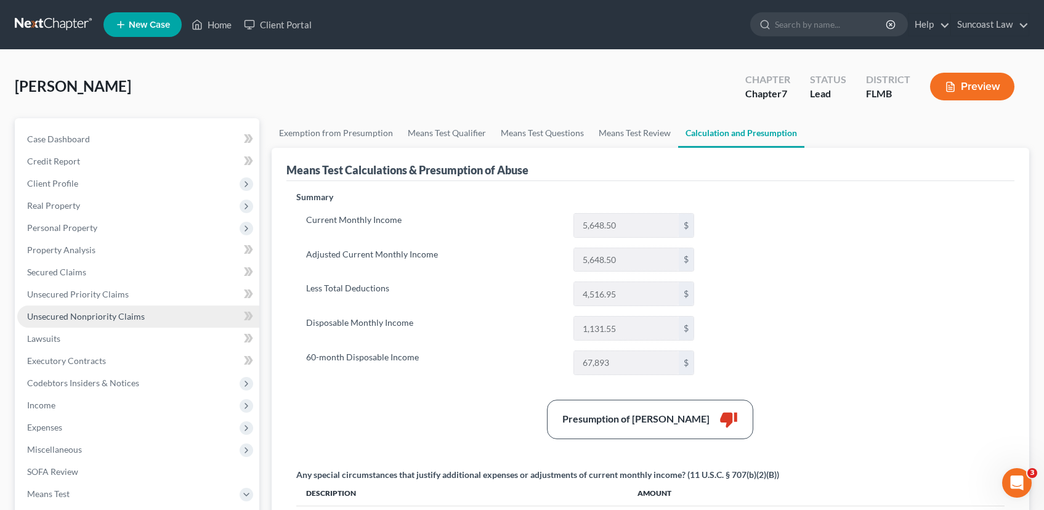
click at [126, 312] on span "Unsecured Nonpriority Claims" at bounding box center [86, 316] width 118 height 10
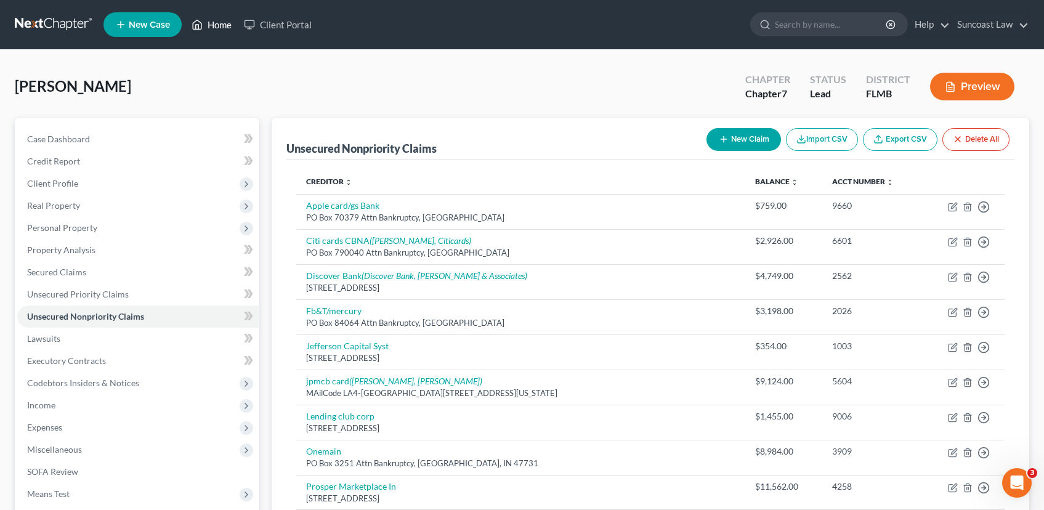
click at [211, 25] on link "Home" at bounding box center [211, 25] width 52 height 22
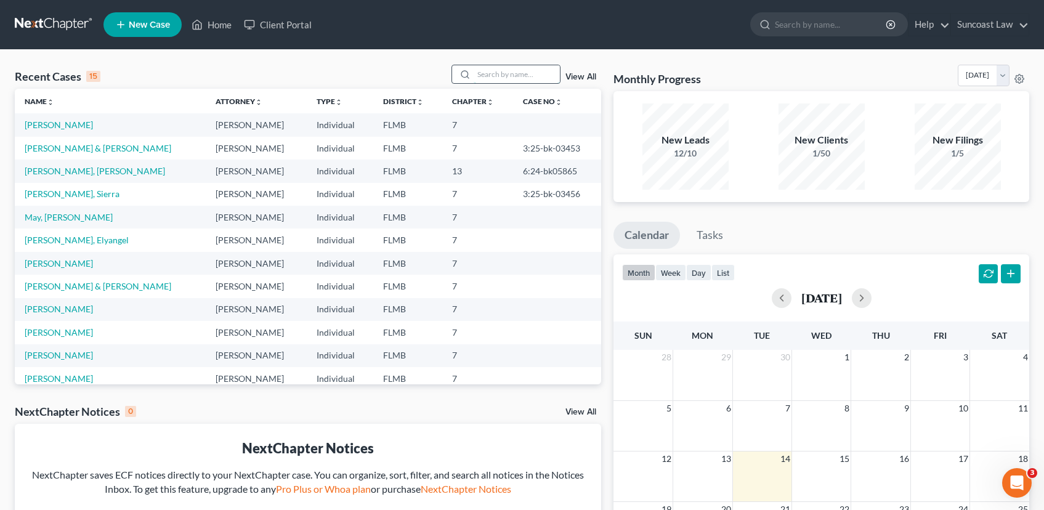
click at [482, 78] on input "search" at bounding box center [517, 74] width 86 height 18
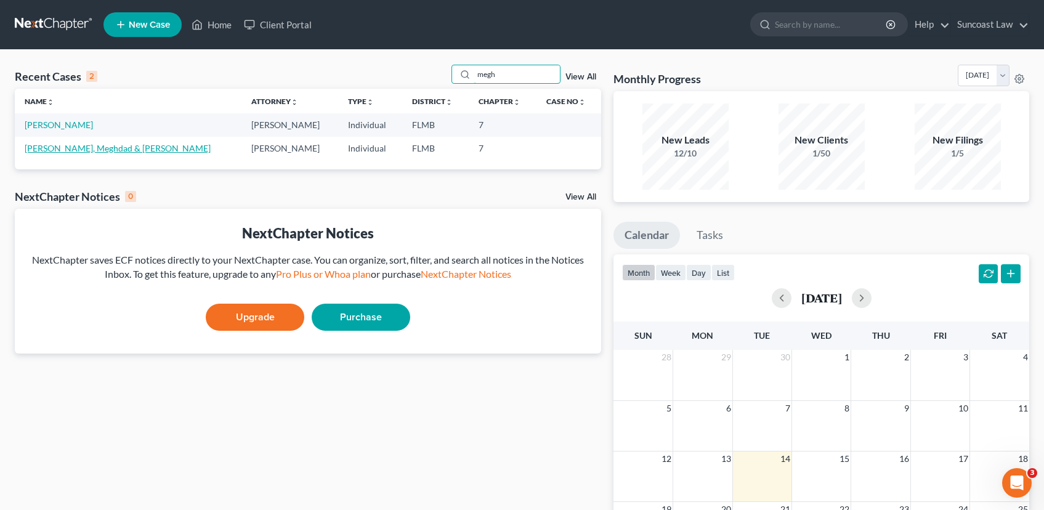
type input "megh"
click at [79, 144] on link "[PERSON_NAME], Meghdad & [PERSON_NAME]" at bounding box center [118, 148] width 186 height 10
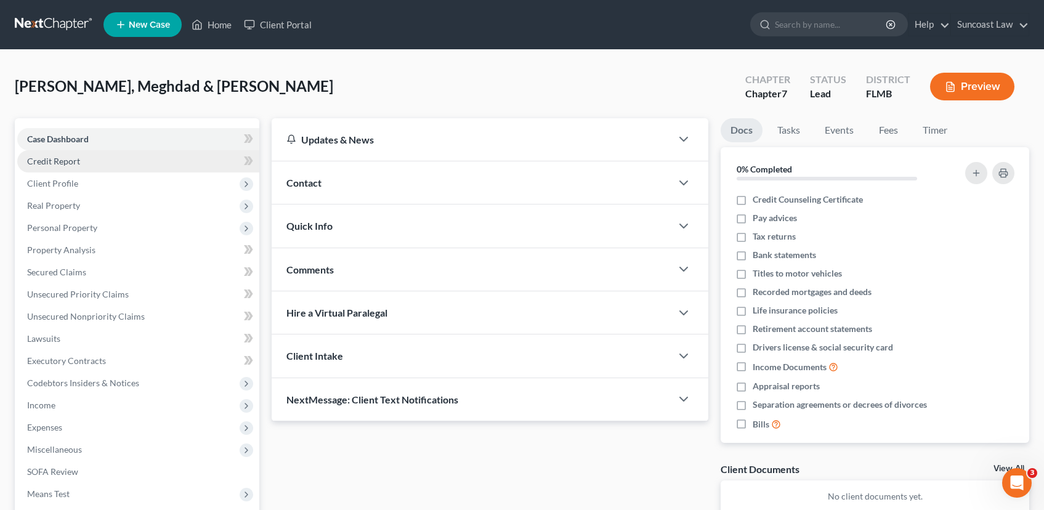
click at [63, 161] on span "Credit Report" at bounding box center [53, 161] width 53 height 10
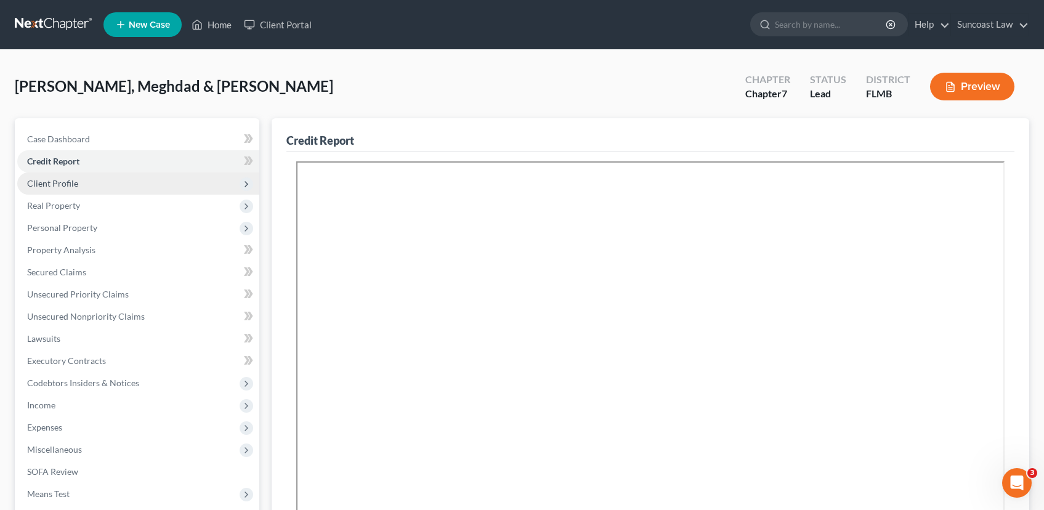
click at [65, 179] on span "Client Profile" at bounding box center [52, 183] width 51 height 10
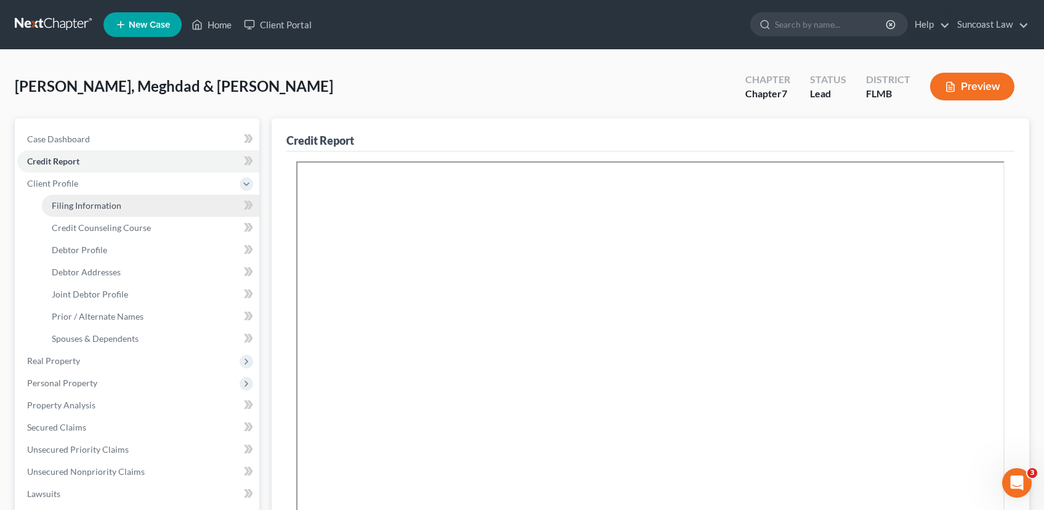
click at [71, 203] on span "Filing Information" at bounding box center [87, 205] width 70 height 10
select select "1"
select select "0"
select select "9"
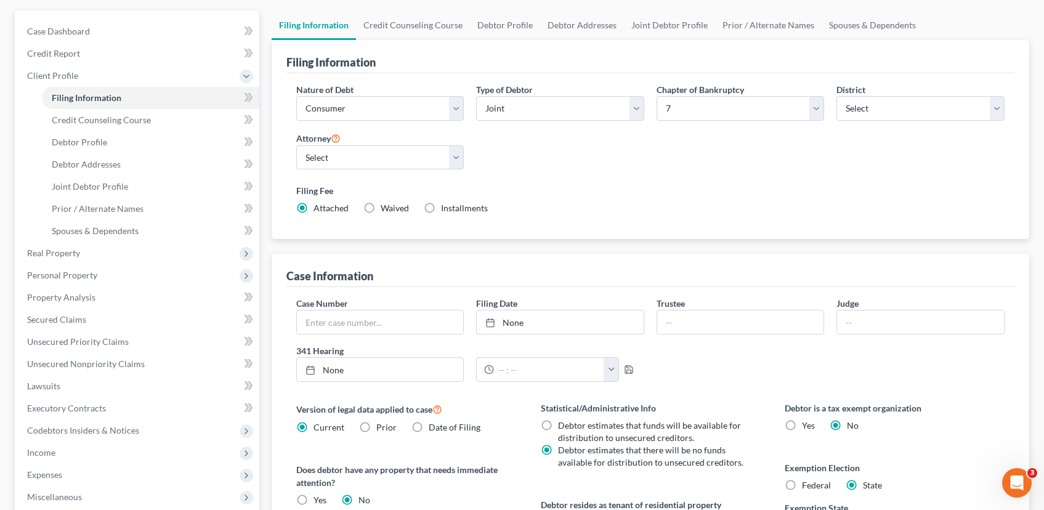
scroll to position [314, 0]
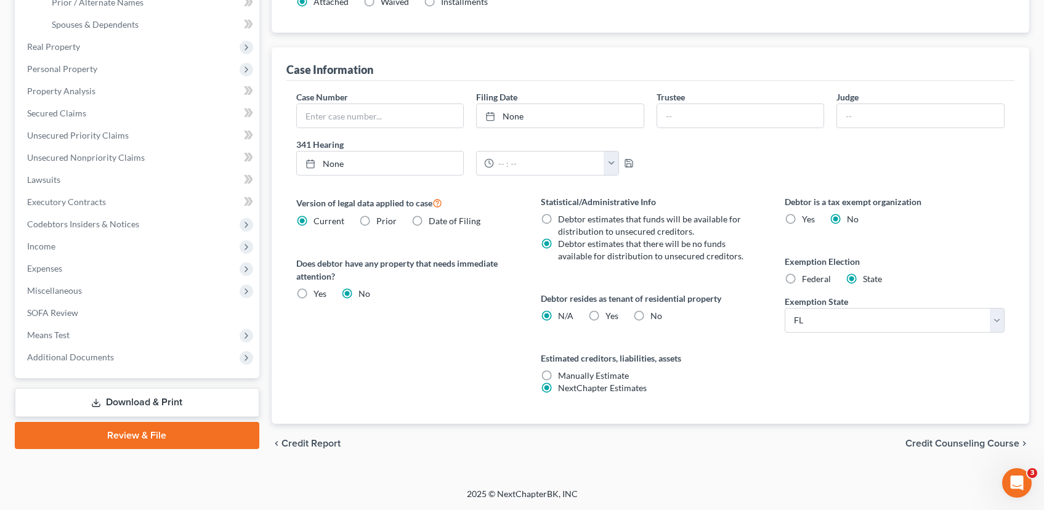
click at [940, 445] on span "Credit Counseling Course" at bounding box center [963, 444] width 114 height 10
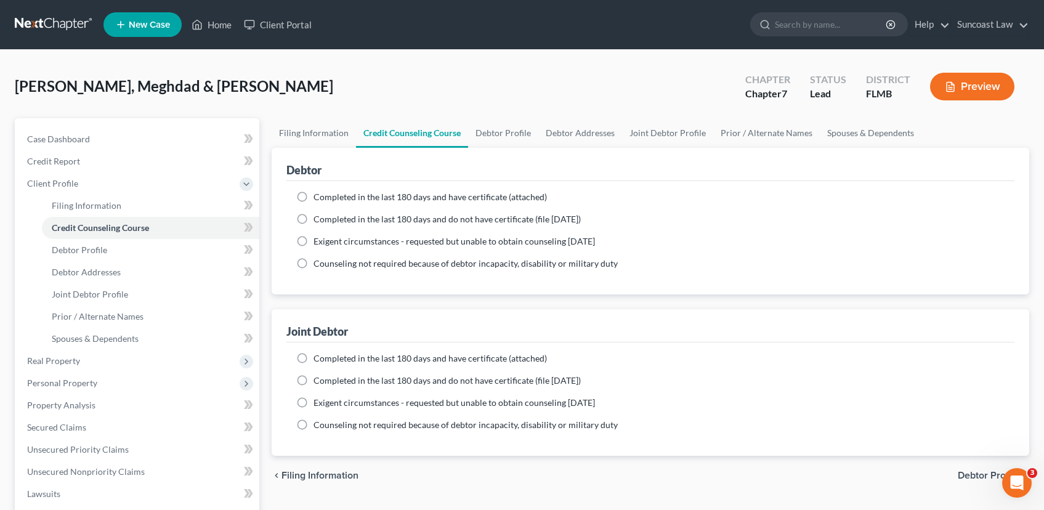
click at [314, 197] on label "Completed in the last 180 days and have certificate (attached)" at bounding box center [431, 197] width 234 height 12
click at [319, 197] on input "Completed in the last 180 days and have certificate (attached)" at bounding box center [323, 195] width 8 height 8
radio input "true"
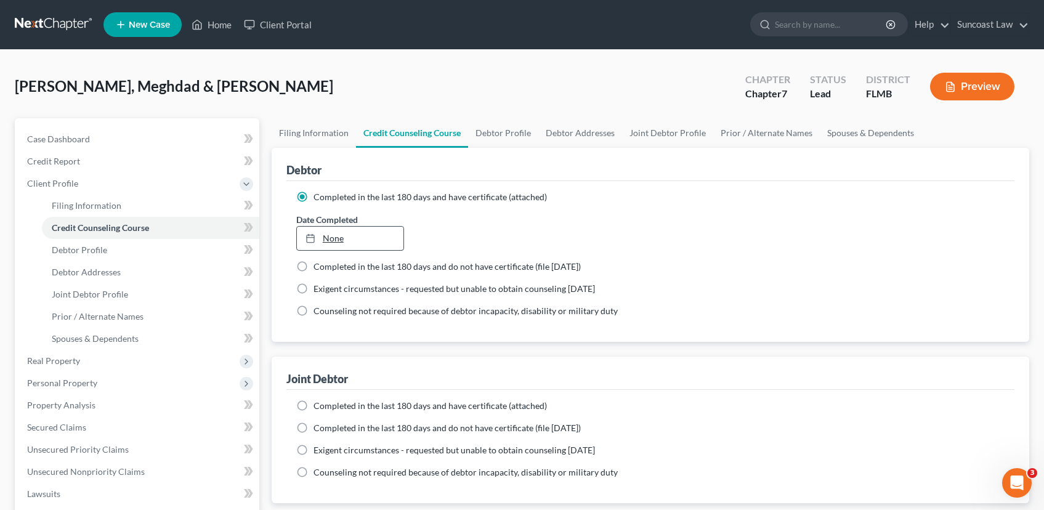
click at [349, 242] on link "None" at bounding box center [350, 238] width 107 height 23
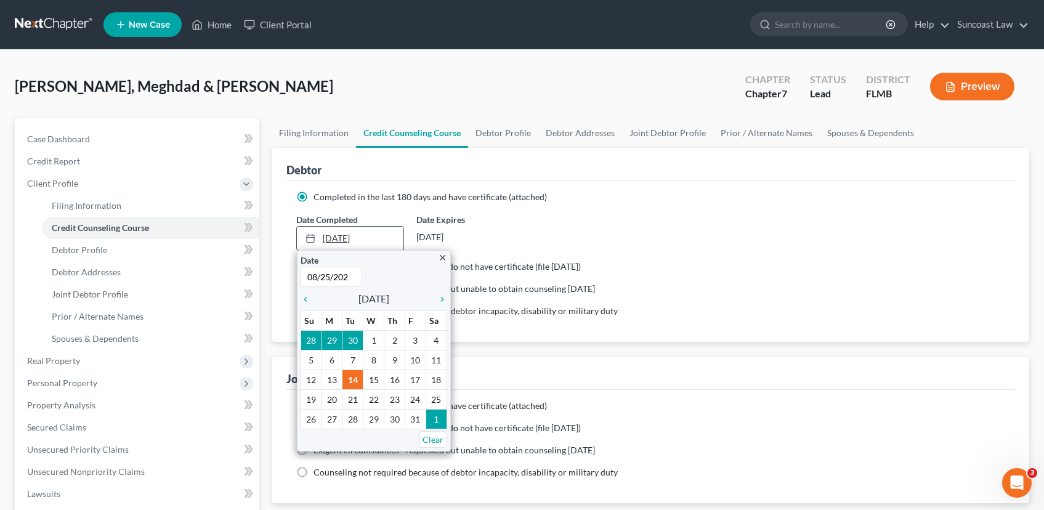
type input "[DATE]"
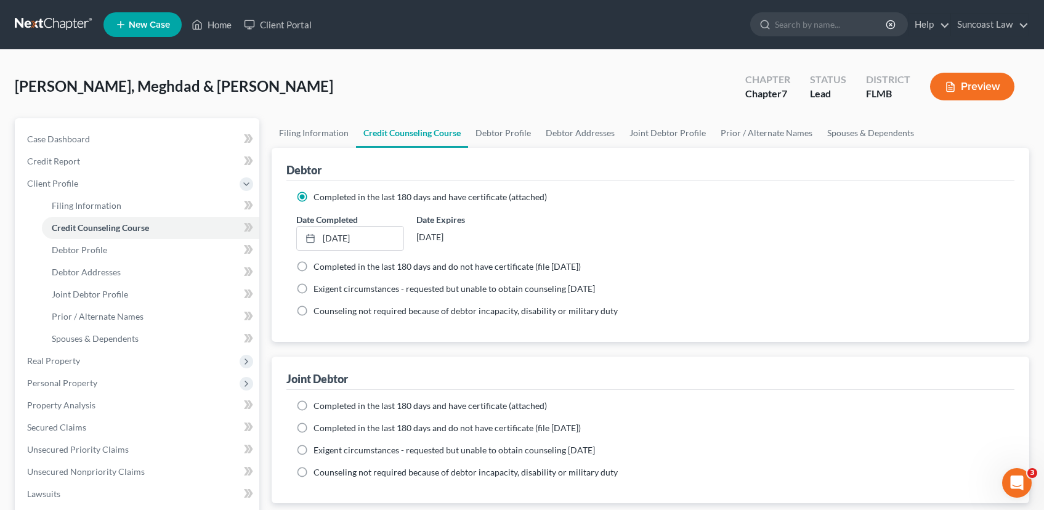
click at [314, 405] on label "Completed in the last 180 days and have certificate (attached)" at bounding box center [431, 406] width 234 height 12
click at [319, 405] on input "Completed in the last 180 days and have certificate (attached)" at bounding box center [323, 404] width 8 height 8
radio input "true"
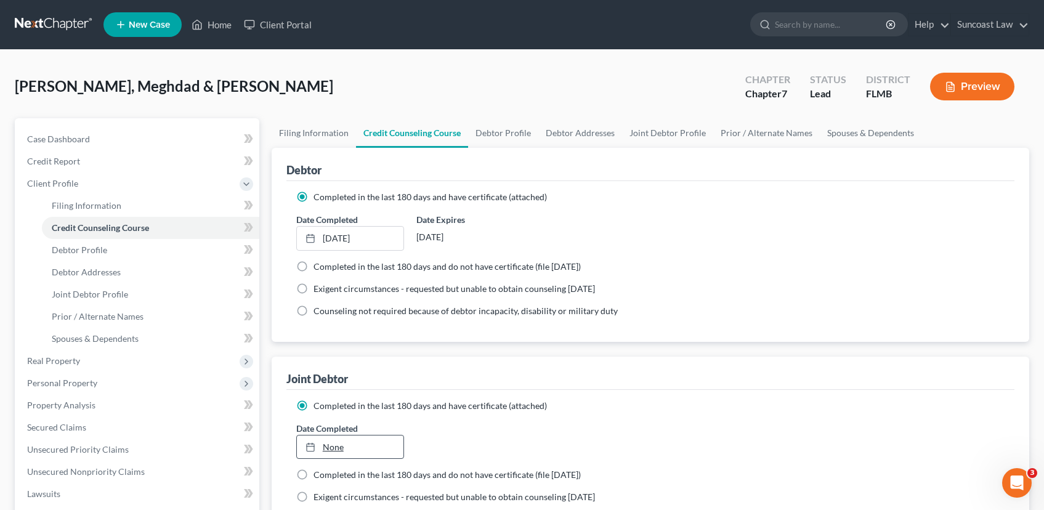
click at [337, 444] on link "None" at bounding box center [350, 447] width 107 height 23
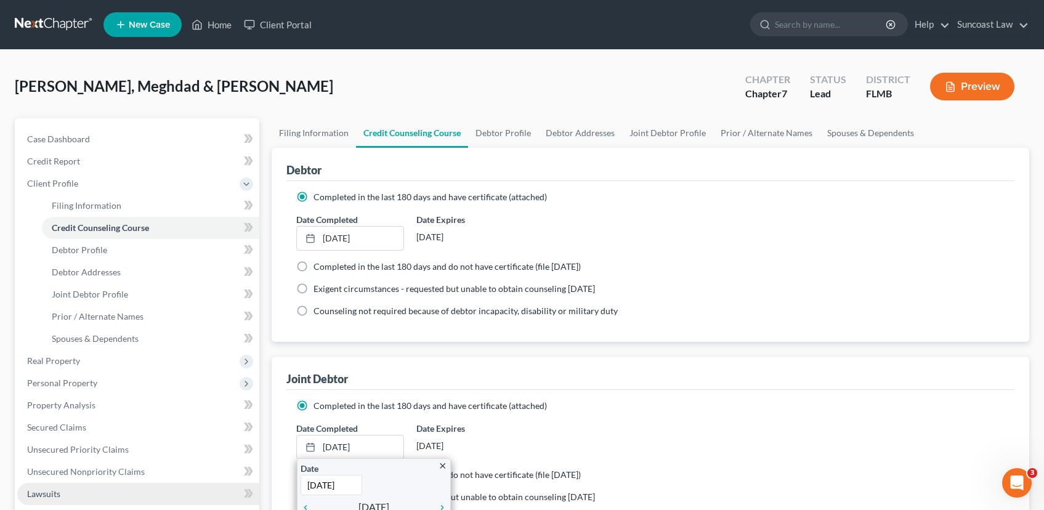
type input "[DATE]"
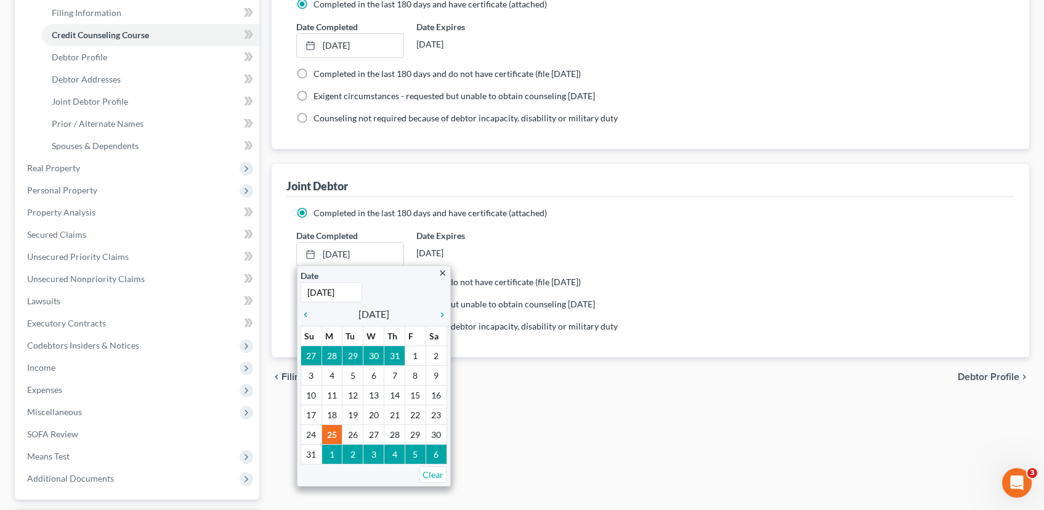
scroll to position [300, 0]
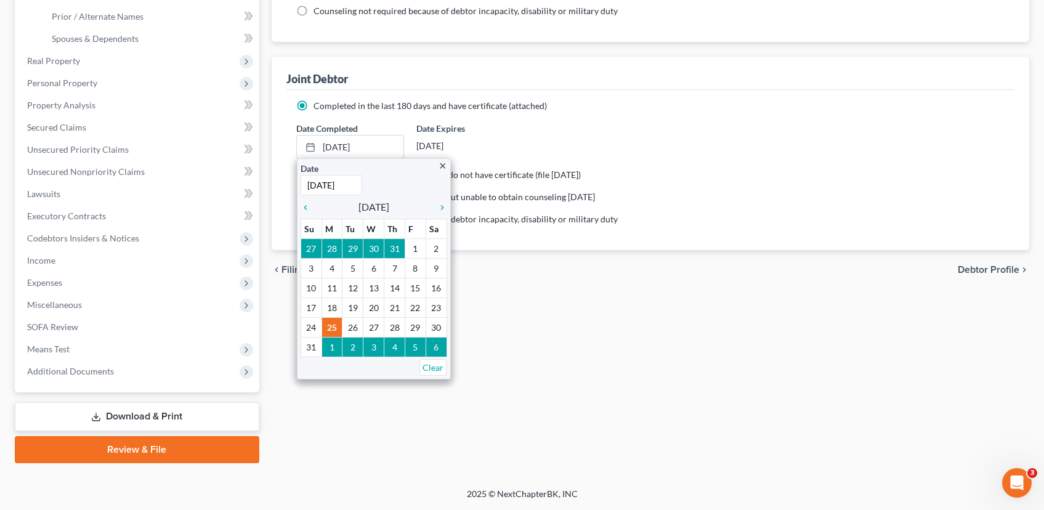
click at [980, 269] on span "Debtor Profile" at bounding box center [989, 270] width 62 height 10
select select "1"
select select "0"
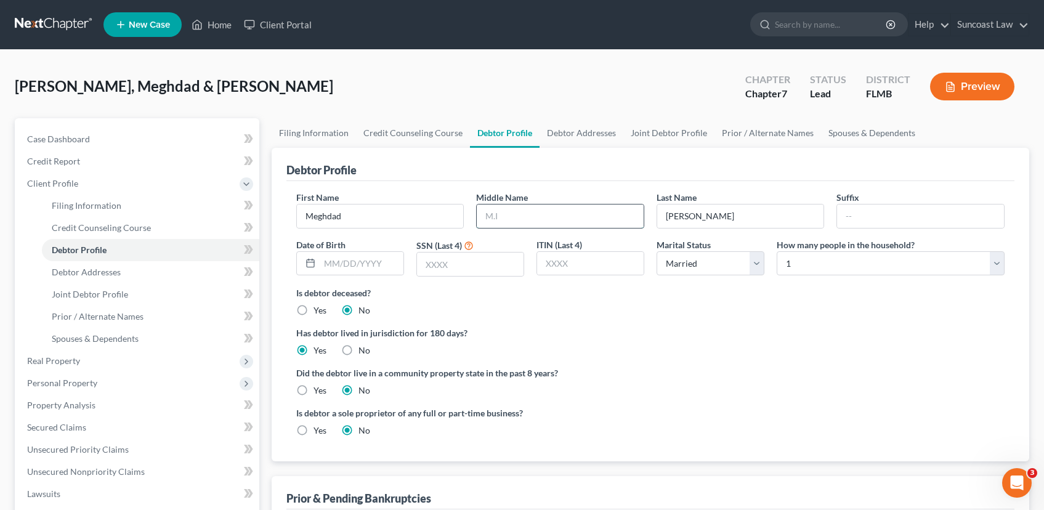
click at [567, 214] on input "text" at bounding box center [560, 216] width 167 height 23
click at [600, 327] on label "Has debtor lived in jurisdiction for 180 days?" at bounding box center [650, 333] width 709 height 13
click at [352, 269] on input "text" at bounding box center [362, 263] width 84 height 23
type input "[DATE]"
type input "2520"
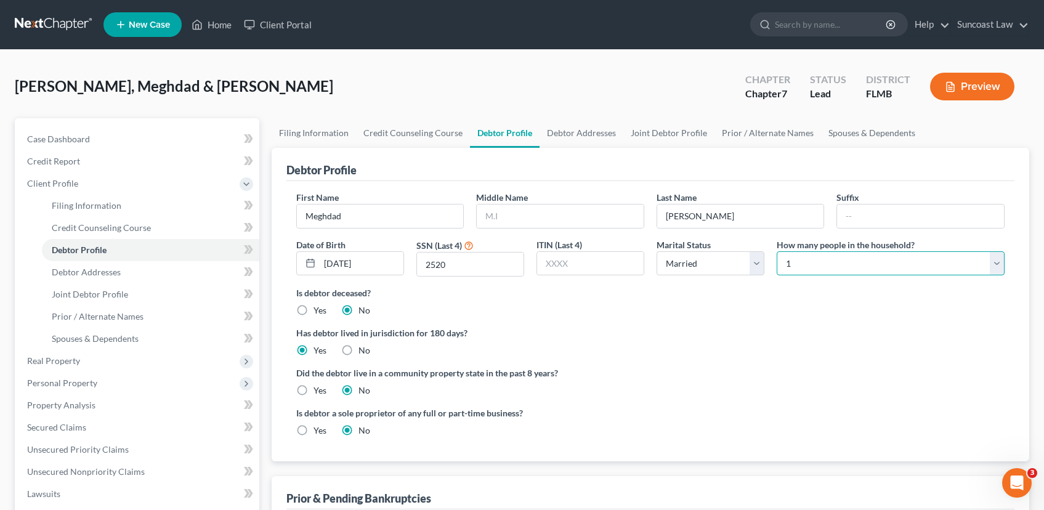
click at [811, 262] on select "Select 1 2 3 4 5 6 7 8 9 10 11 12 13 14 15 16 17 18 19 20" at bounding box center [891, 263] width 228 height 25
select select "4"
click at [777, 251] on select "Select 1 2 3 4 5 6 7 8 9 10 11 12 13 14 15 16 17 18 19 20" at bounding box center [891, 263] width 228 height 25
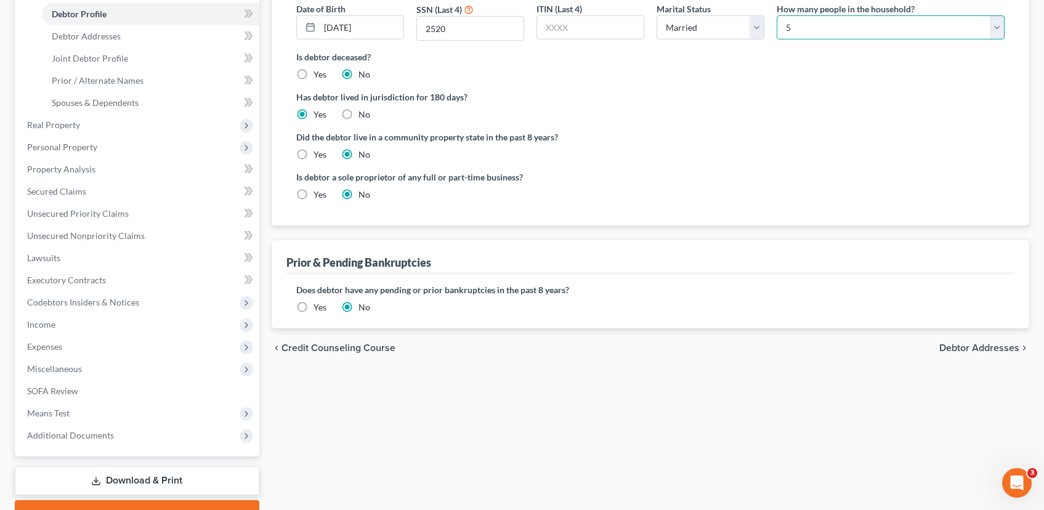
scroll to position [244, 0]
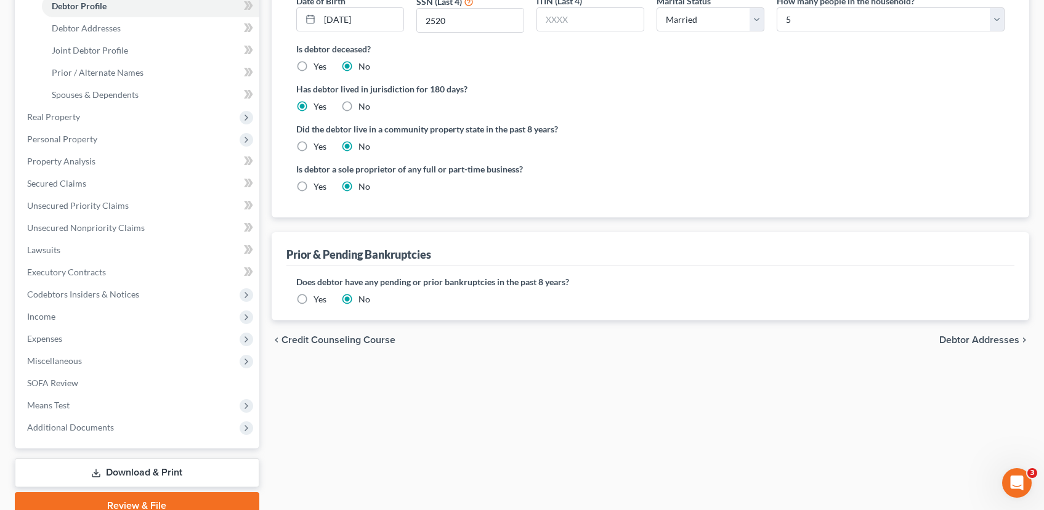
click at [985, 337] on span "Debtor Addresses" at bounding box center [980, 340] width 80 height 10
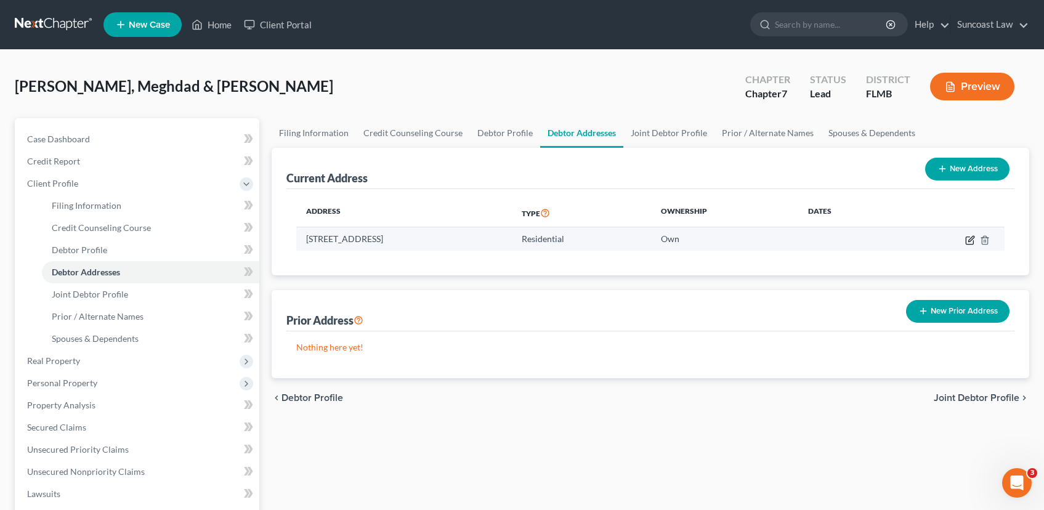
click at [968, 239] on icon "button" at bounding box center [971, 240] width 10 height 10
select select "9"
select select "27"
select select "0"
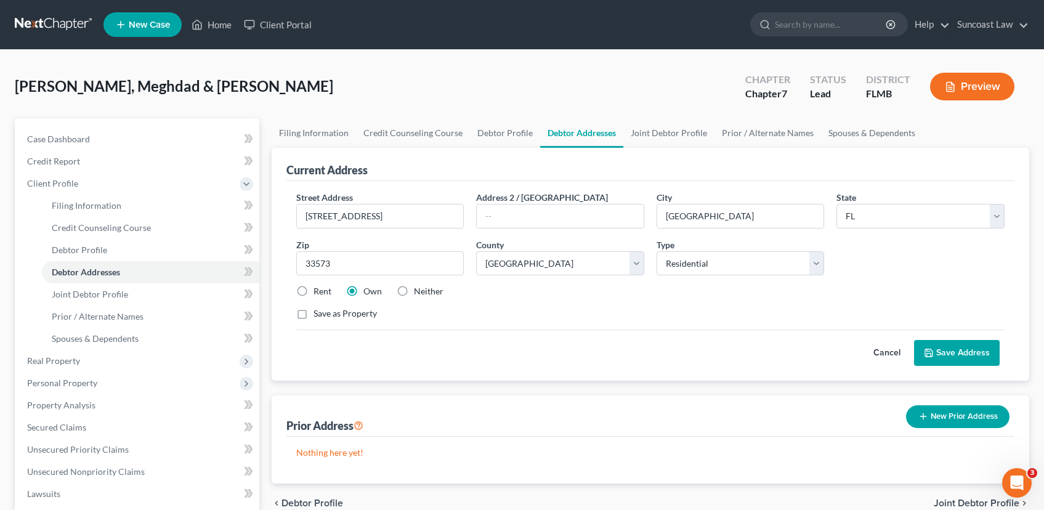
click at [314, 315] on label "Save as Property" at bounding box center [345, 313] width 63 height 12
click at [319, 315] on input "Save as Property" at bounding box center [323, 311] width 8 height 8
checkbox input "true"
click at [975, 354] on button "Save Address" at bounding box center [957, 353] width 86 height 26
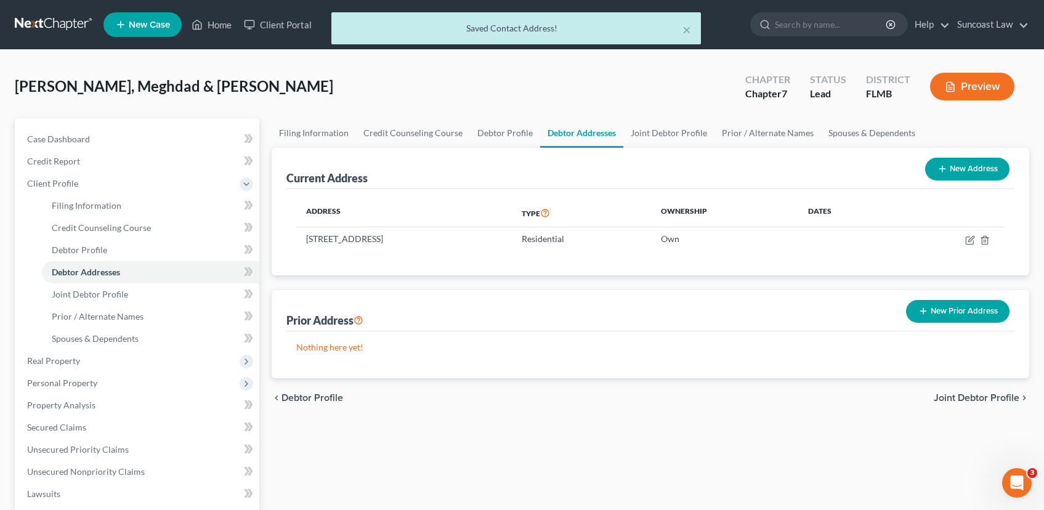
click at [949, 402] on span "Joint Debtor Profile" at bounding box center [977, 398] width 86 height 10
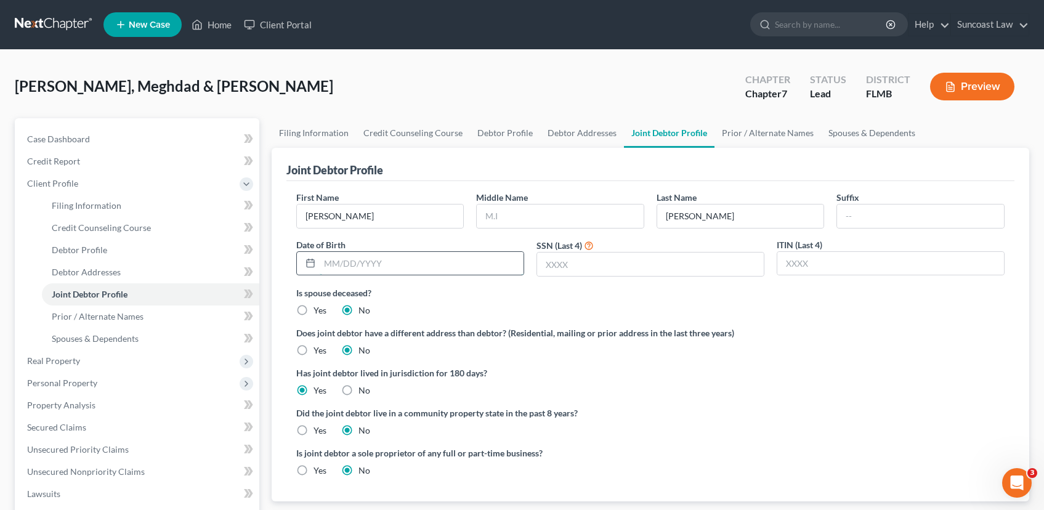
click at [385, 269] on input "text" at bounding box center [422, 263] width 204 height 23
type input "[DATE]"
click at [571, 264] on input "text" at bounding box center [650, 264] width 227 height 23
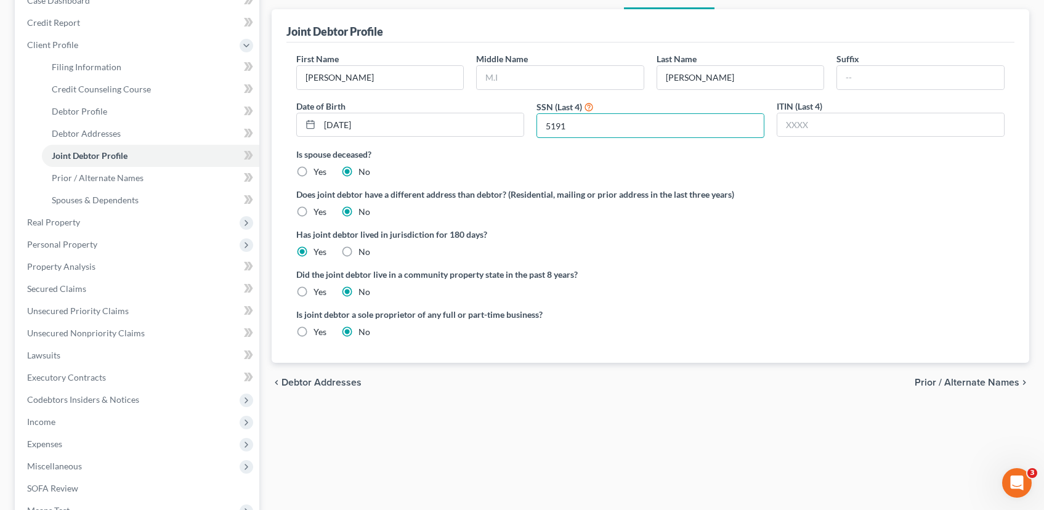
scroll to position [237, 0]
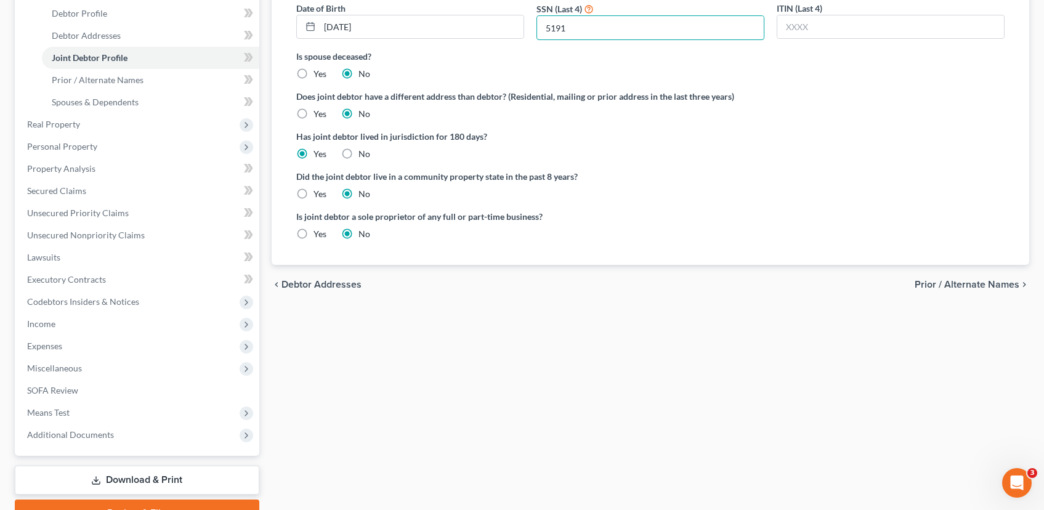
type input "5191"
click at [956, 285] on span "Prior / Alternate Names" at bounding box center [967, 285] width 105 height 10
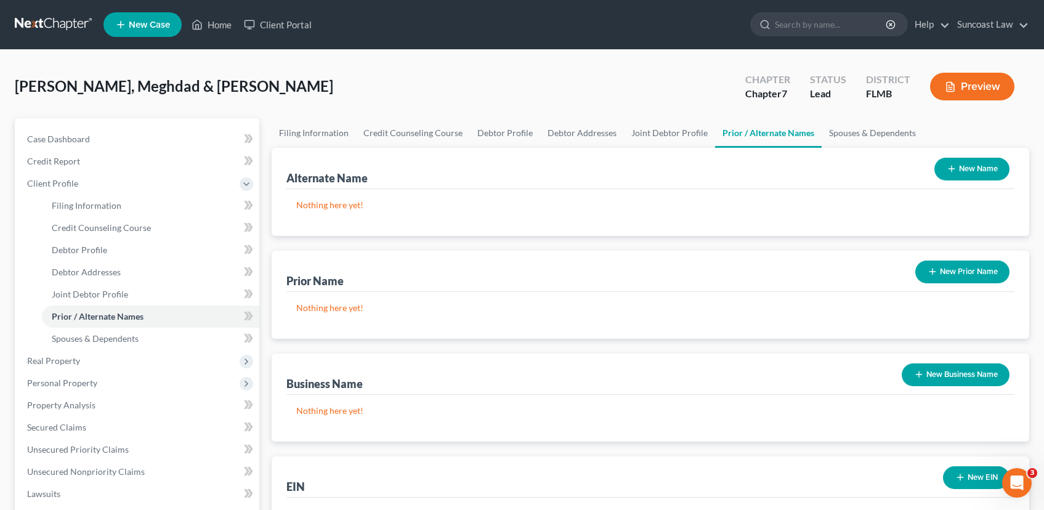
scroll to position [300, 0]
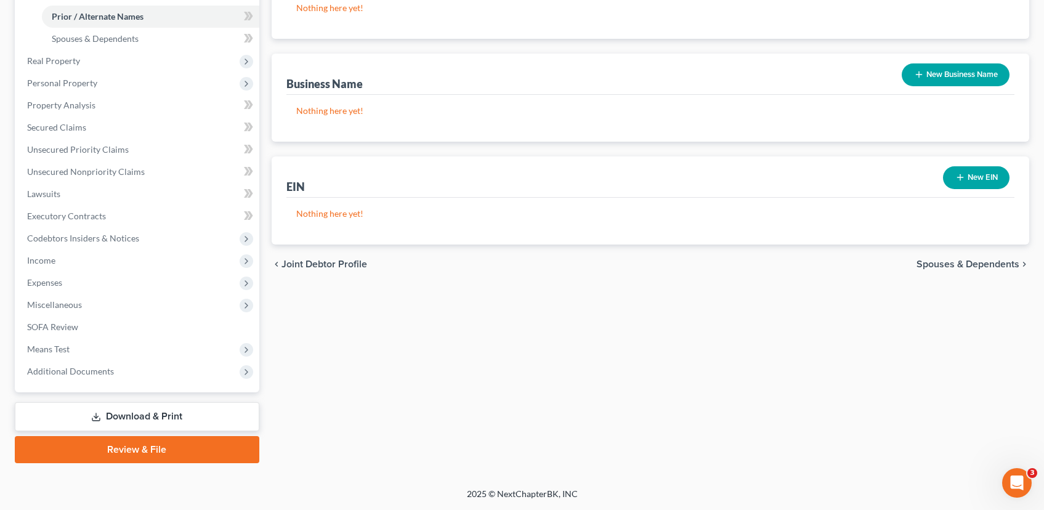
drag, startPoint x: 981, startPoint y: 262, endPoint x: 932, endPoint y: 269, distance: 49.8
click at [980, 262] on span "Spouses & Dependents" at bounding box center [968, 264] width 103 height 10
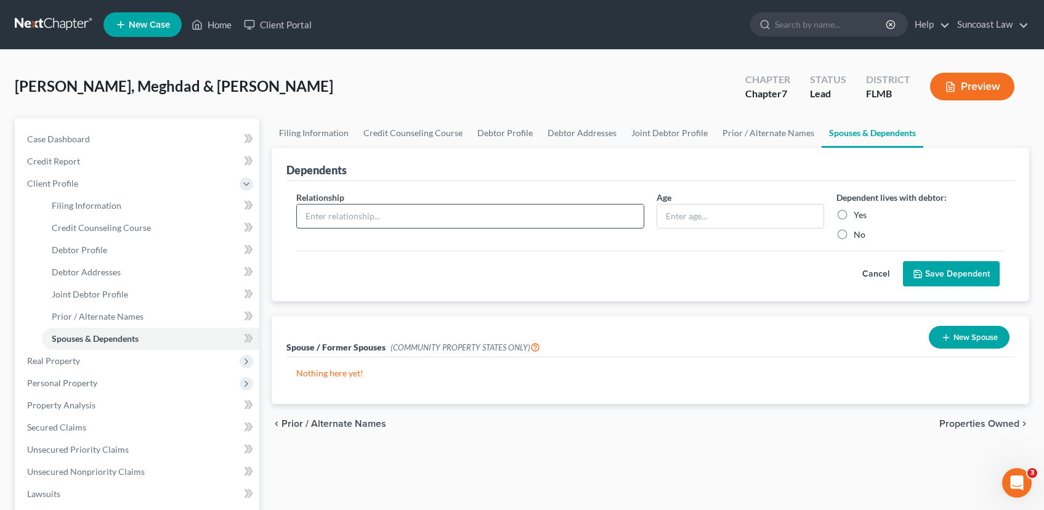
click at [329, 217] on input "text" at bounding box center [470, 216] width 347 height 23
type input "DSE- Son"
type input "[DEMOGRAPHIC_DATA]"
drag, startPoint x: 841, startPoint y: 214, endPoint x: 848, endPoint y: 216, distance: 7.8
click at [854, 214] on label "Yes" at bounding box center [860, 215] width 13 height 12
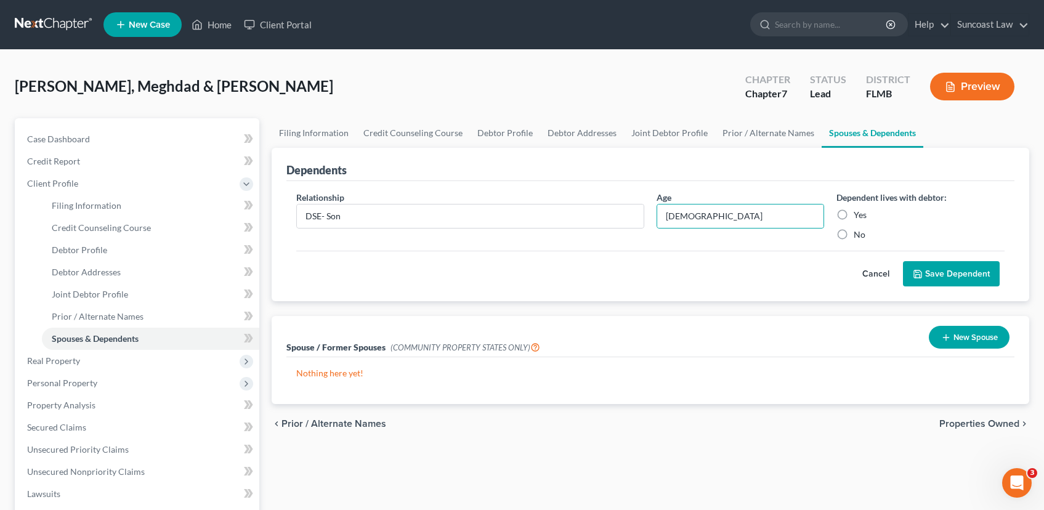
click at [859, 214] on input "Yes" at bounding box center [863, 213] width 8 height 8
radio input "true"
click at [964, 277] on button "Save Dependent" at bounding box center [951, 274] width 97 height 26
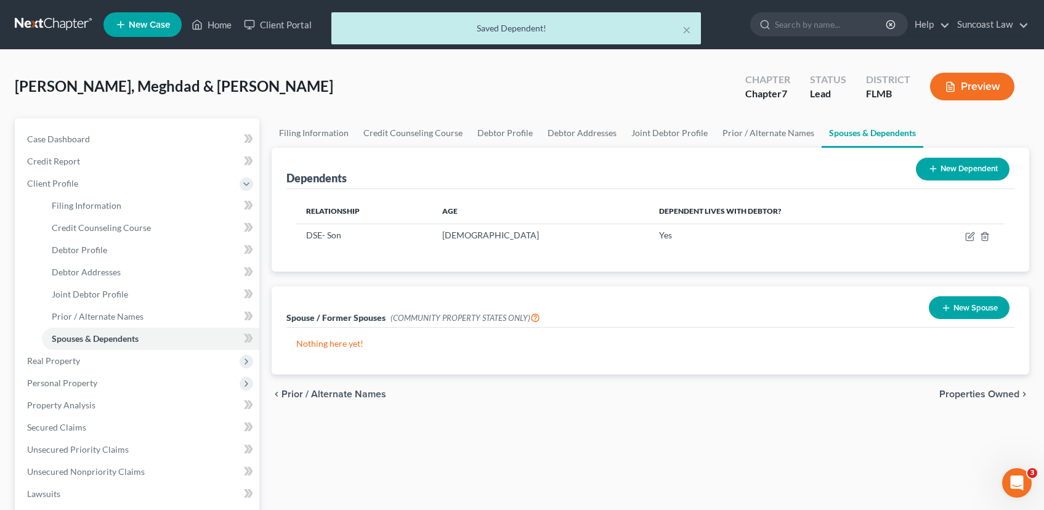
click at [944, 169] on button "New Dependent" at bounding box center [963, 169] width 94 height 23
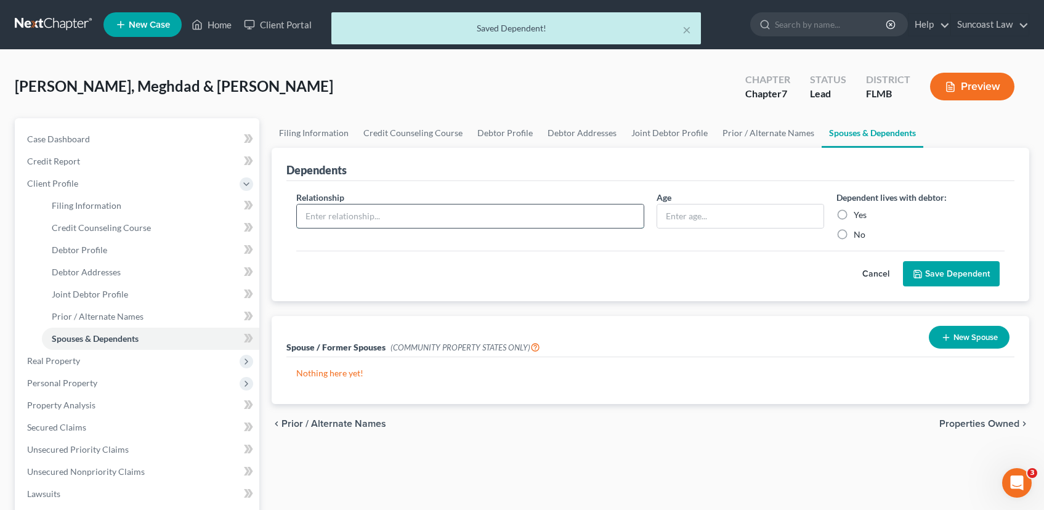
click at [370, 213] on input "text" at bounding box center [470, 216] width 347 height 23
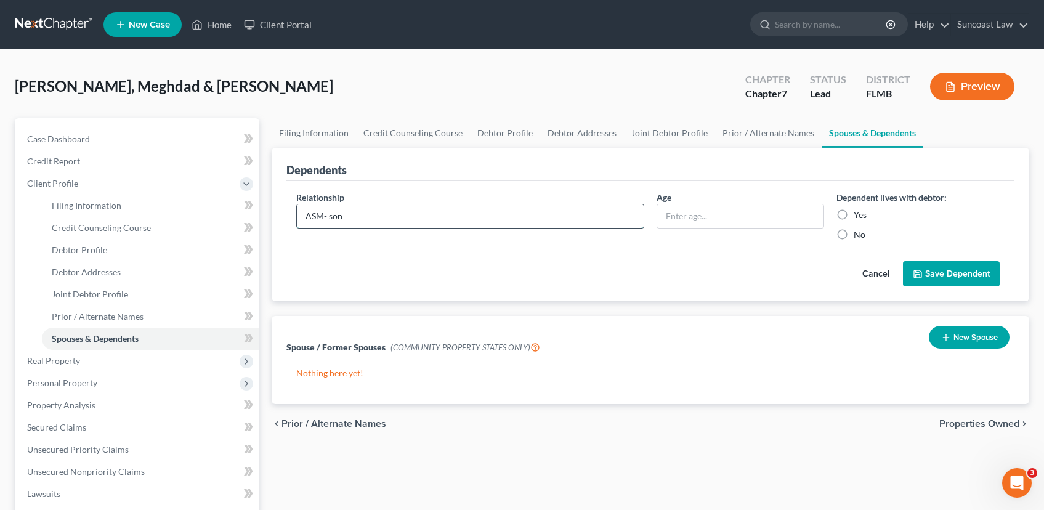
type input "ASM- son"
type input "[DEMOGRAPHIC_DATA]"
drag, startPoint x: 843, startPoint y: 215, endPoint x: 889, endPoint y: 235, distance: 50.5
click at [854, 216] on label "Yes" at bounding box center [860, 215] width 13 height 12
click at [859, 216] on input "Yes" at bounding box center [863, 213] width 8 height 8
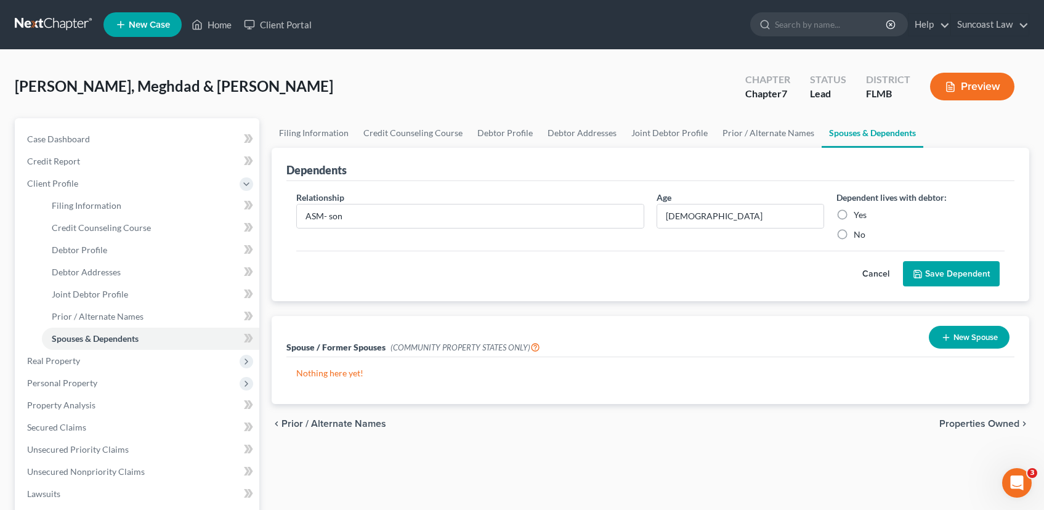
radio input "true"
click at [972, 272] on button "Save Dependent" at bounding box center [951, 274] width 97 height 26
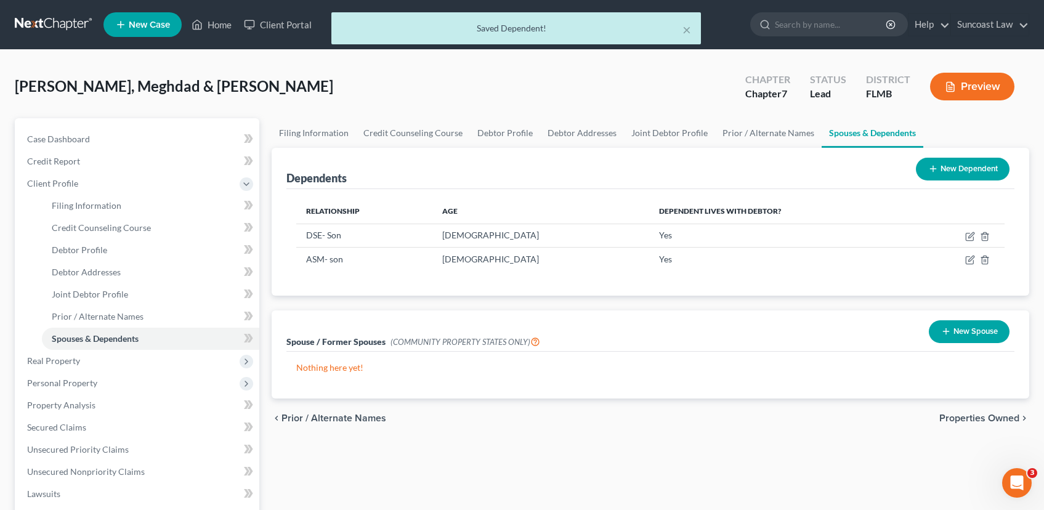
click at [941, 169] on button "New Dependent" at bounding box center [963, 169] width 94 height 23
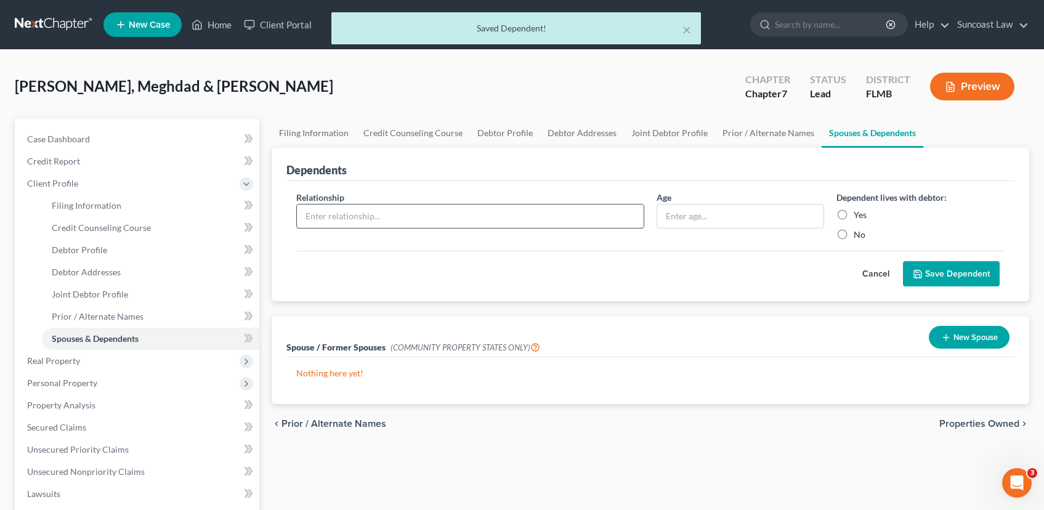
click at [369, 221] on input "text" at bounding box center [470, 216] width 347 height 23
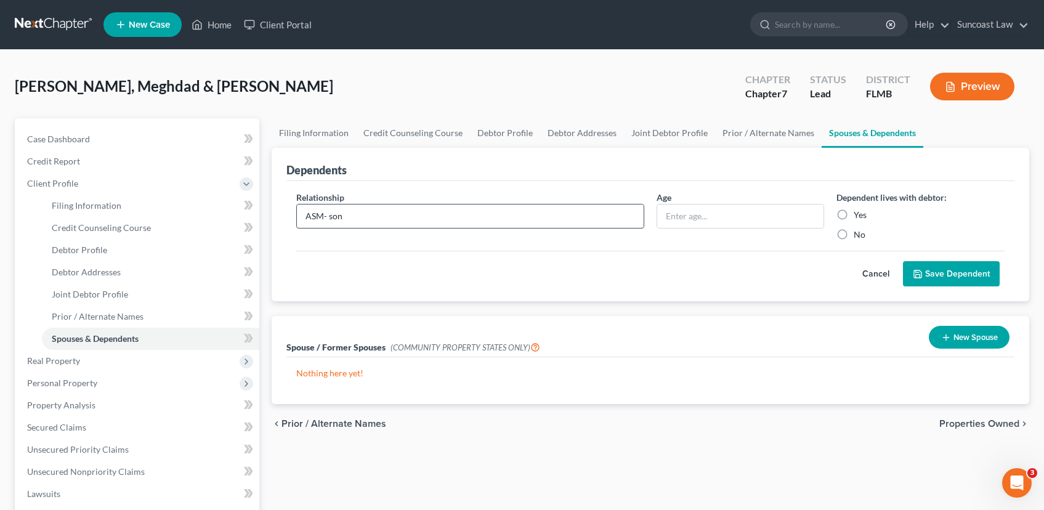
type input "ASM- son"
type input "[DEMOGRAPHIC_DATA]"
click at [854, 214] on label "Yes" at bounding box center [860, 215] width 13 height 12
click at [859, 214] on input "Yes" at bounding box center [863, 213] width 8 height 8
radio input "true"
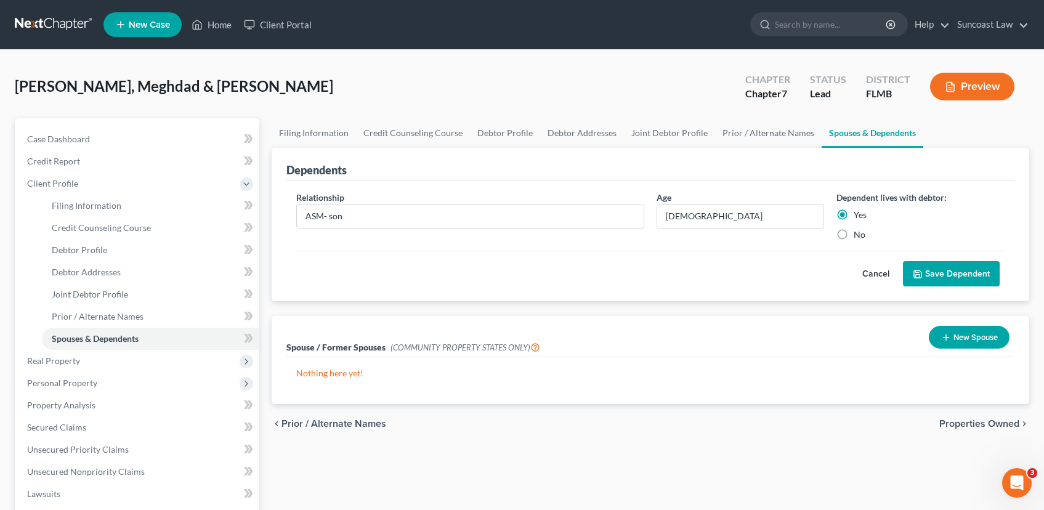
click at [967, 274] on button "Save Dependent" at bounding box center [951, 274] width 97 height 26
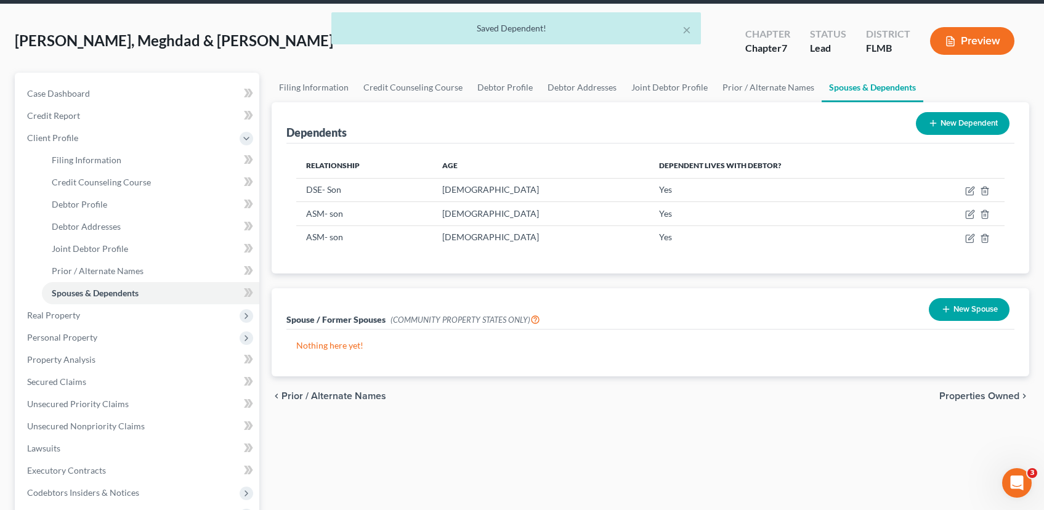
scroll to position [218, 0]
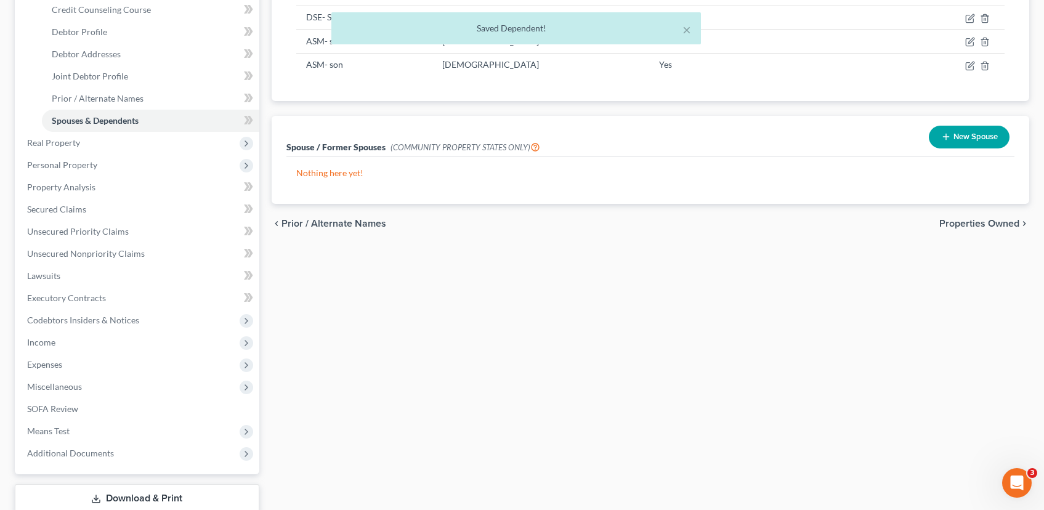
click at [1003, 222] on span "Properties Owned" at bounding box center [980, 224] width 80 height 10
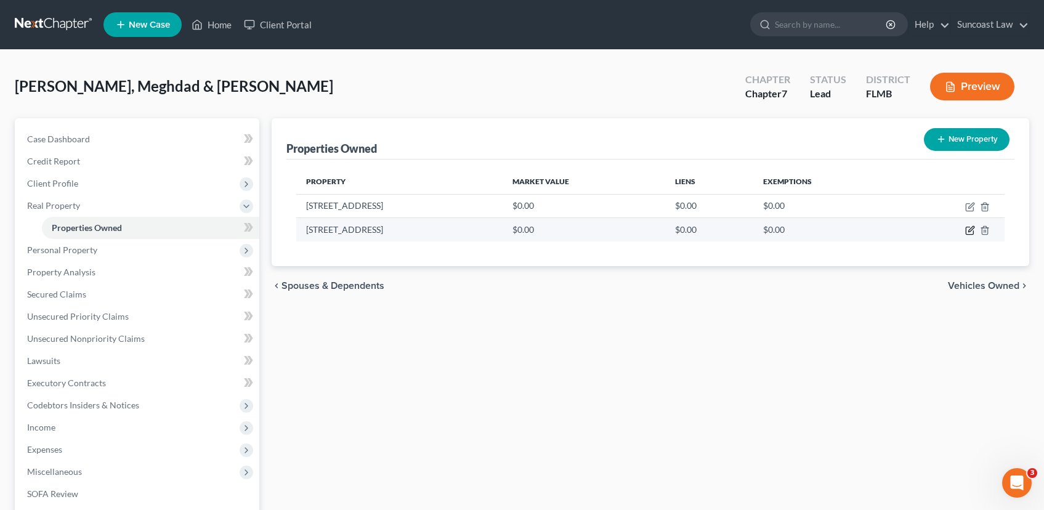
click at [970, 229] on icon "button" at bounding box center [971, 231] width 10 height 10
select select "9"
select select "27"
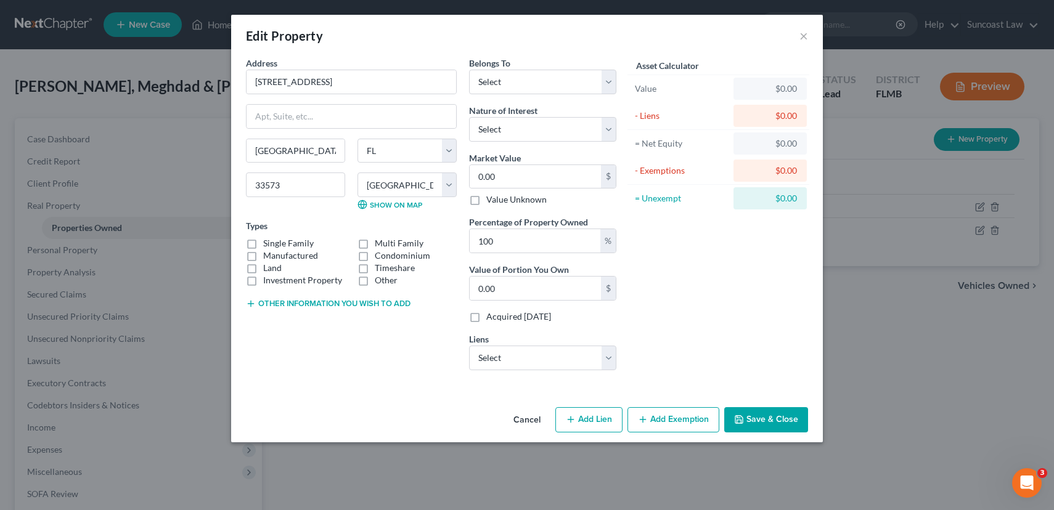
click at [525, 417] on button "Cancel" at bounding box center [526, 421] width 47 height 25
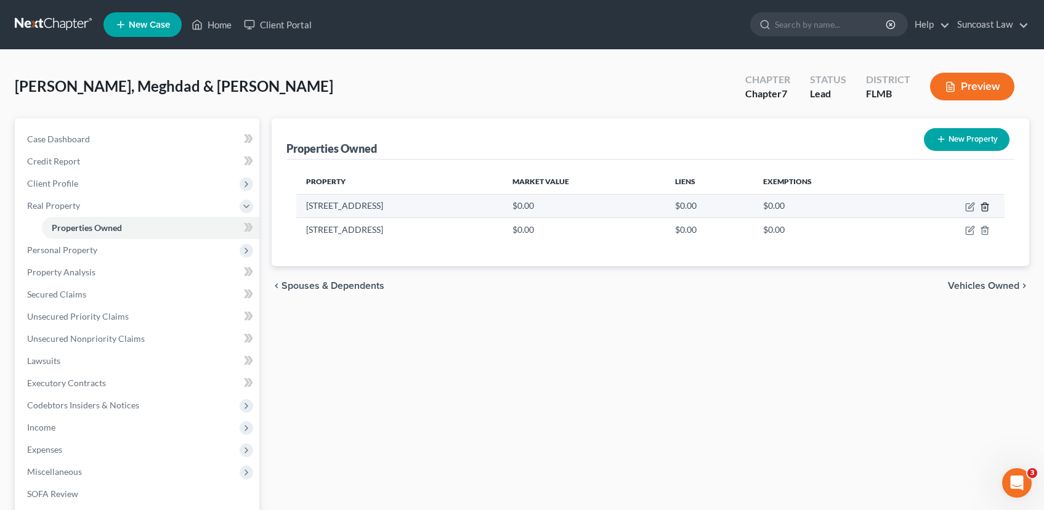
click at [983, 205] on icon "button" at bounding box center [985, 207] width 10 height 10
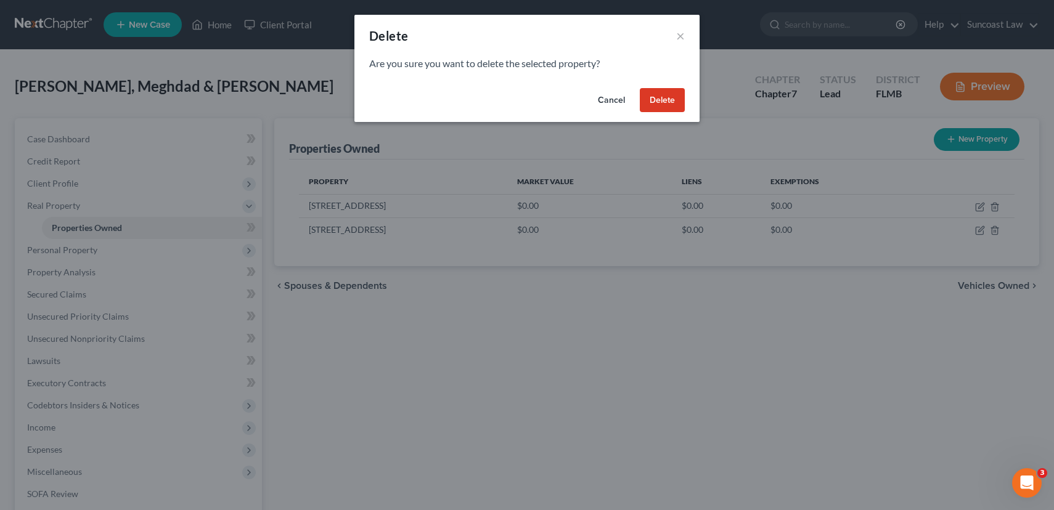
drag, startPoint x: 651, startPoint y: 99, endPoint x: 667, endPoint y: 102, distance: 15.7
click at [651, 99] on button "Delete" at bounding box center [662, 100] width 45 height 25
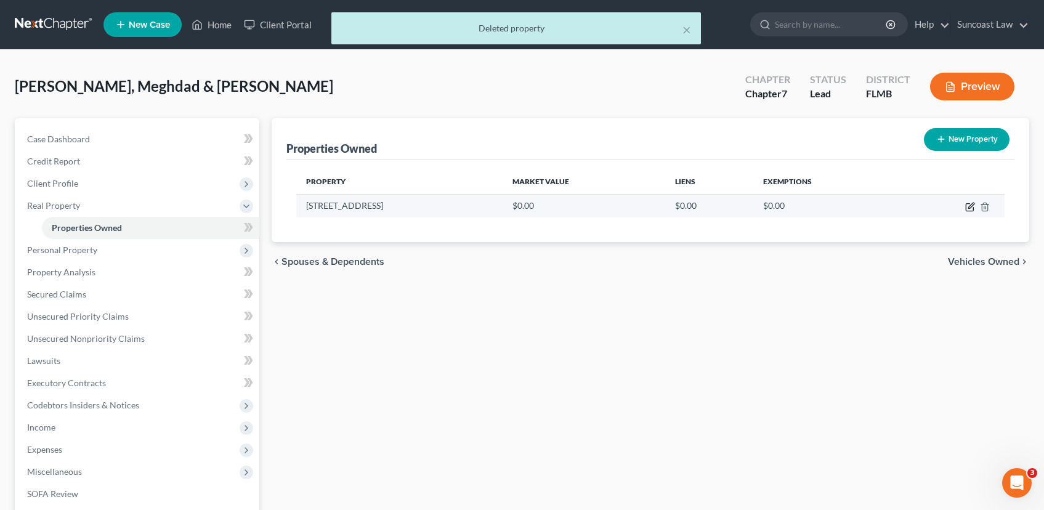
click at [972, 205] on icon "button" at bounding box center [971, 207] width 10 height 10
select select "9"
select select "27"
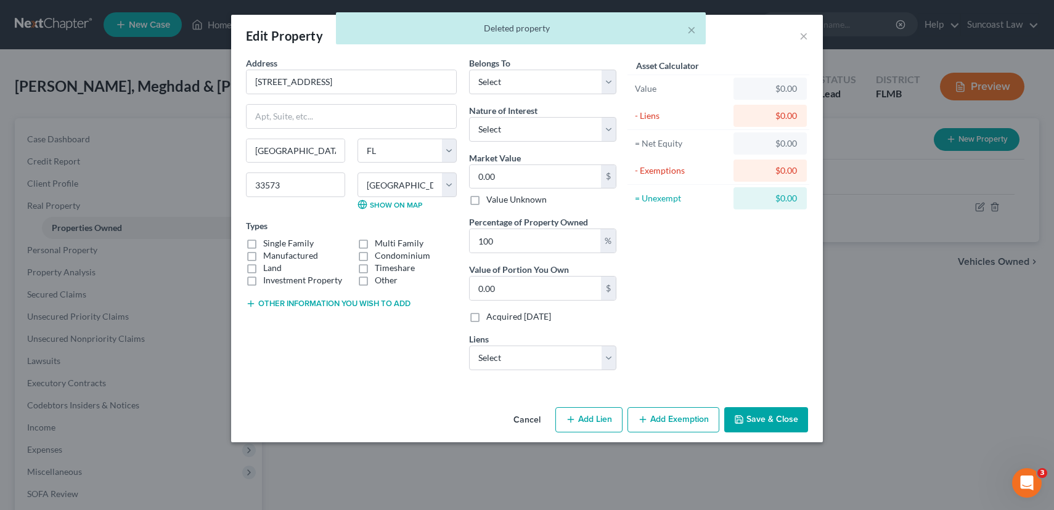
click at [263, 244] on label "Single Family" at bounding box center [288, 243] width 51 height 12
click at [268, 244] on input "Single Family" at bounding box center [272, 241] width 8 height 8
checkbox input "true"
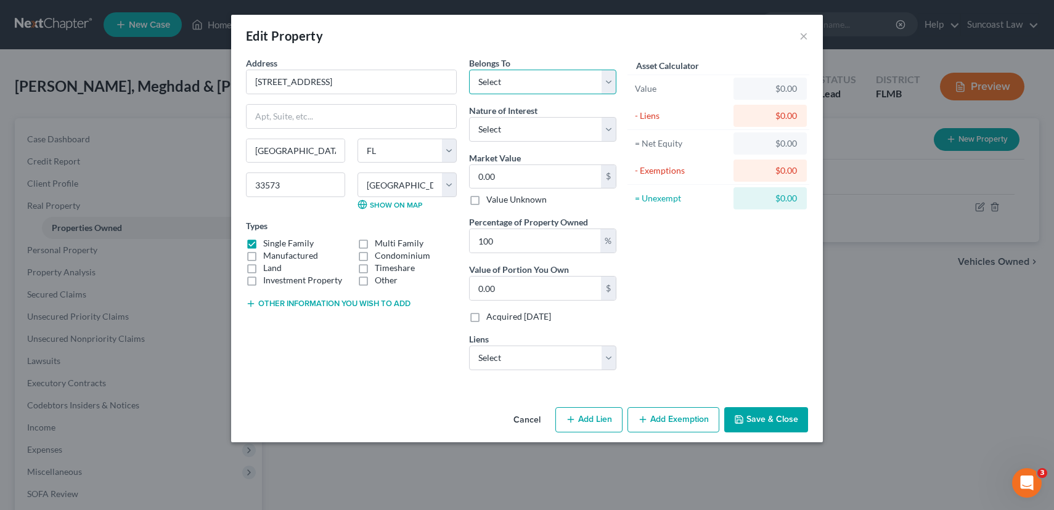
click at [505, 77] on select "Select Debtor 1 Only Debtor 2 Only Debtor 1 And Debtor 2 Only At Least One Of T…" at bounding box center [542, 82] width 147 height 25
select select "2"
click at [469, 70] on select "Select Debtor 1 Only Debtor 2 Only Debtor 1 And Debtor 2 Only At Least One Of T…" at bounding box center [542, 82] width 147 height 25
click at [523, 129] on select "Select Fee Simple Joint Tenant Life Estate Equitable Interest Future Interest T…" at bounding box center [542, 129] width 147 height 25
click at [469, 117] on select "Select Fee Simple Joint Tenant Life Estate Equitable Interest Future Interest T…" at bounding box center [542, 129] width 147 height 25
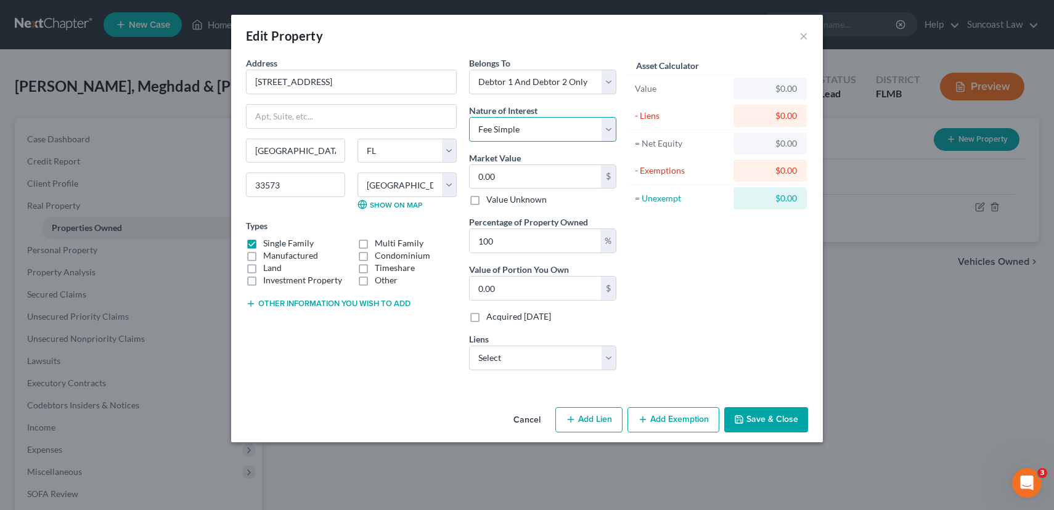
click at [522, 131] on select "Select Fee Simple Joint Tenant Life Estate Equitable Interest Future Interest T…" at bounding box center [542, 129] width 147 height 25
select select "5"
click at [469, 117] on select "Select Fee Simple Joint Tenant Life Estate Equitable Interest Future Interest T…" at bounding box center [542, 129] width 147 height 25
click at [503, 166] on input "0.00" at bounding box center [535, 176] width 131 height 23
type input "4"
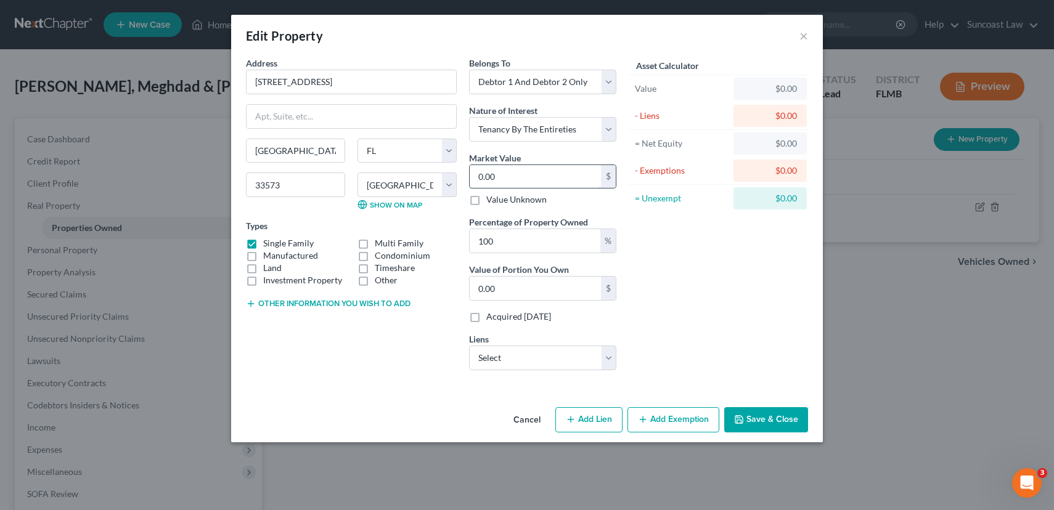
type input "4.00"
type input "45"
type input "45.00"
type input "450"
type input "450.00"
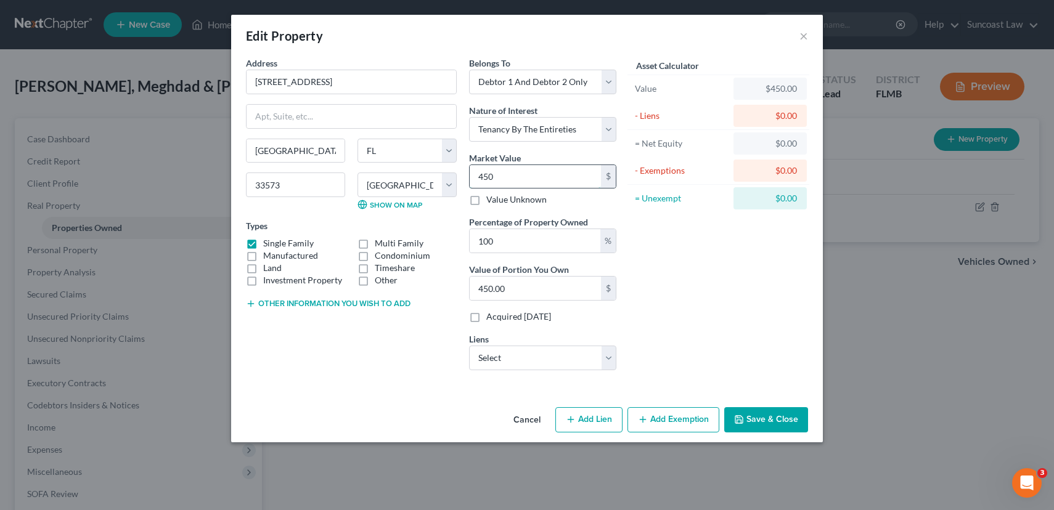
type input "4500"
type input "4,500.00"
type input "4,5000"
type input "45,000.00"
type input "45,0000"
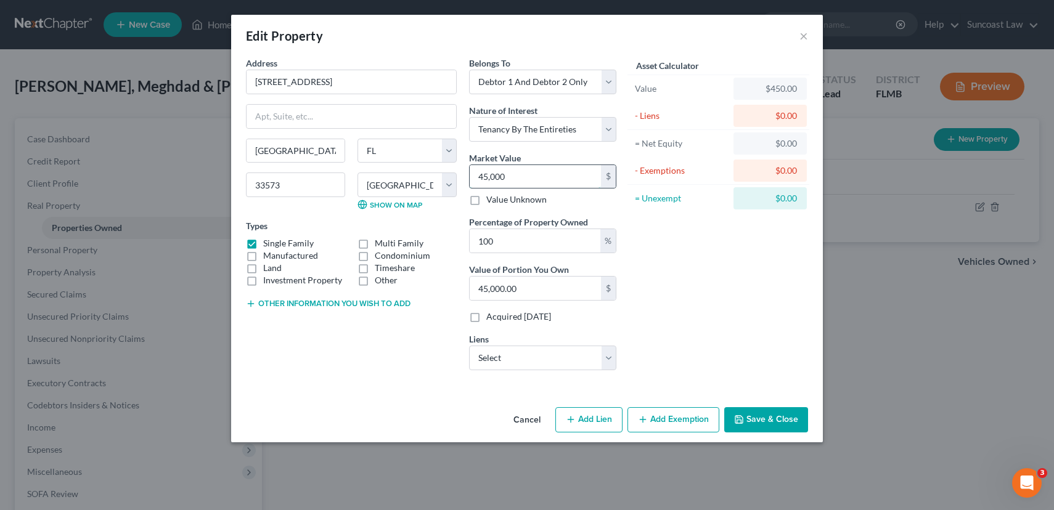
type input "450,000.00"
click at [508, 355] on select "Select Loancare Llc - $351,460.00 Setf/Wofc - $15,080.00 Hyundai Finc - $0.00 L…" at bounding box center [542, 358] width 147 height 25
select select "0"
click at [469, 346] on select "Select Loancare Llc - $351,460.00 Setf/Wofc - $15,080.00 Hyundai Finc - $0.00 L…" at bounding box center [542, 358] width 147 height 25
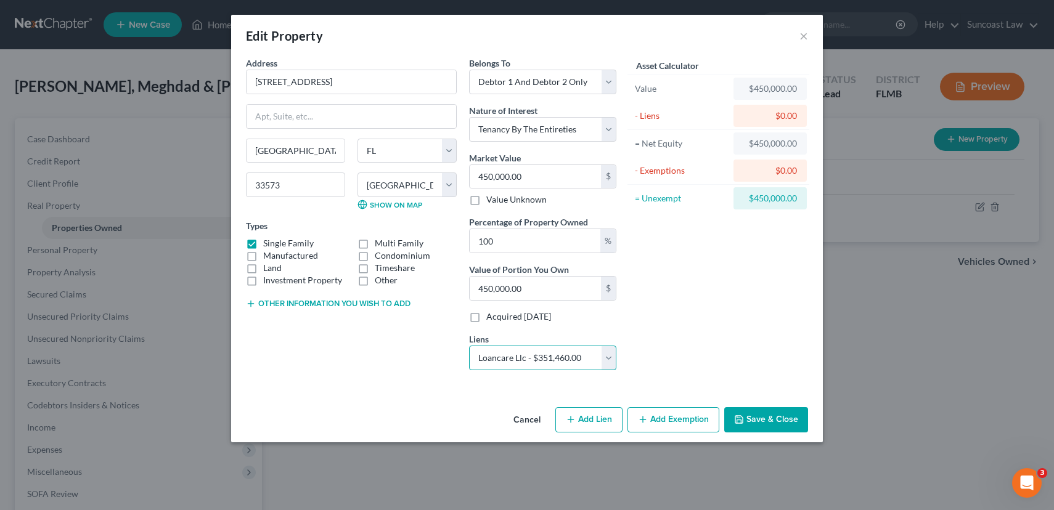
select select
select select "48"
select select "0"
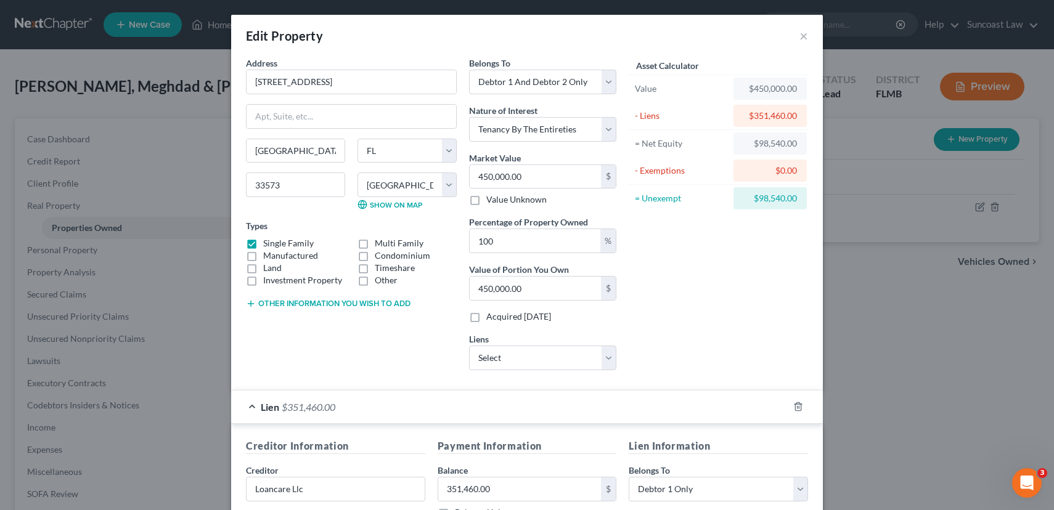
scroll to position [238, 0]
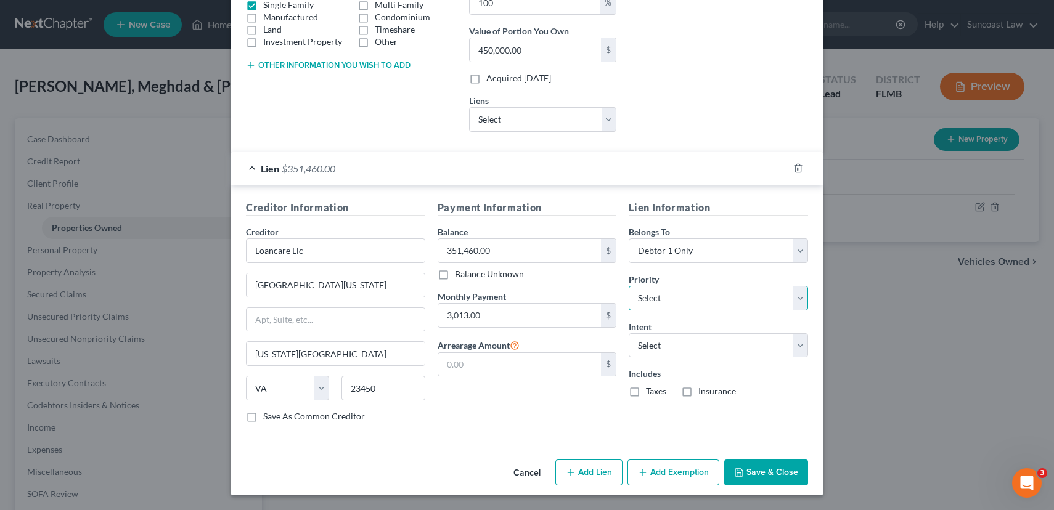
click at [718, 299] on select "Select 1st 2nd 3rd 4th 5th 6th 7th 8th 9th 10th 11th 12th 13th 14th 15th 16th 1…" at bounding box center [717, 298] width 179 height 25
click at [628, 286] on select "Select 1st 2nd 3rd 4th 5th 6th 7th 8th 9th 10th 11th 12th 13th 14th 15th 16th 1…" at bounding box center [717, 298] width 179 height 25
click at [711, 344] on select "Select Surrender Redeem Reaffirm Avoid Other" at bounding box center [717, 345] width 179 height 25
select select "2"
click at [628, 333] on select "Select Surrender Redeem Reaffirm Avoid Other" at bounding box center [717, 345] width 179 height 25
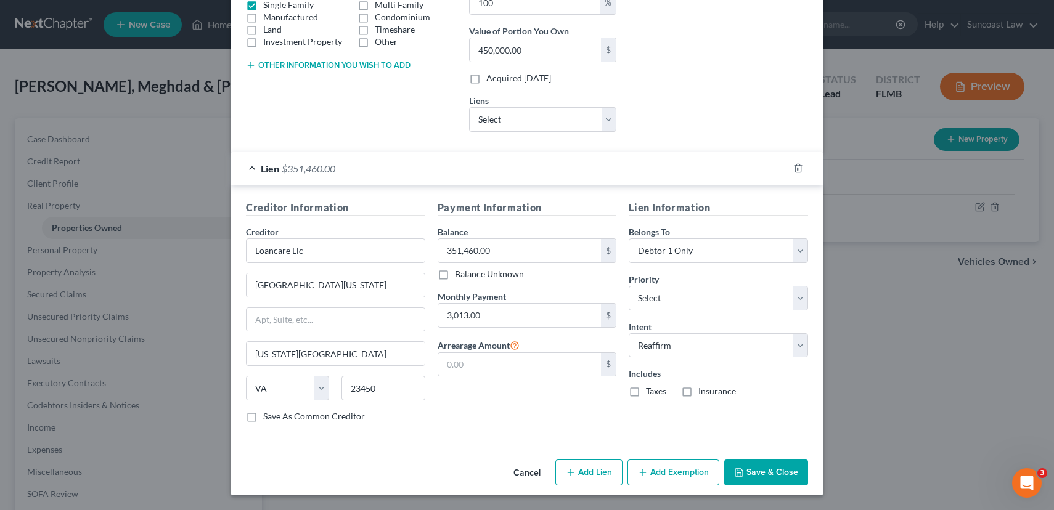
click at [646, 393] on label "Taxes" at bounding box center [656, 391] width 20 height 12
click at [651, 393] on input "Taxes" at bounding box center [655, 389] width 8 height 8
checkbox input "true"
click at [698, 392] on label "Insurance" at bounding box center [717, 391] width 38 height 12
click at [703, 392] on input "Insurance" at bounding box center [707, 389] width 8 height 8
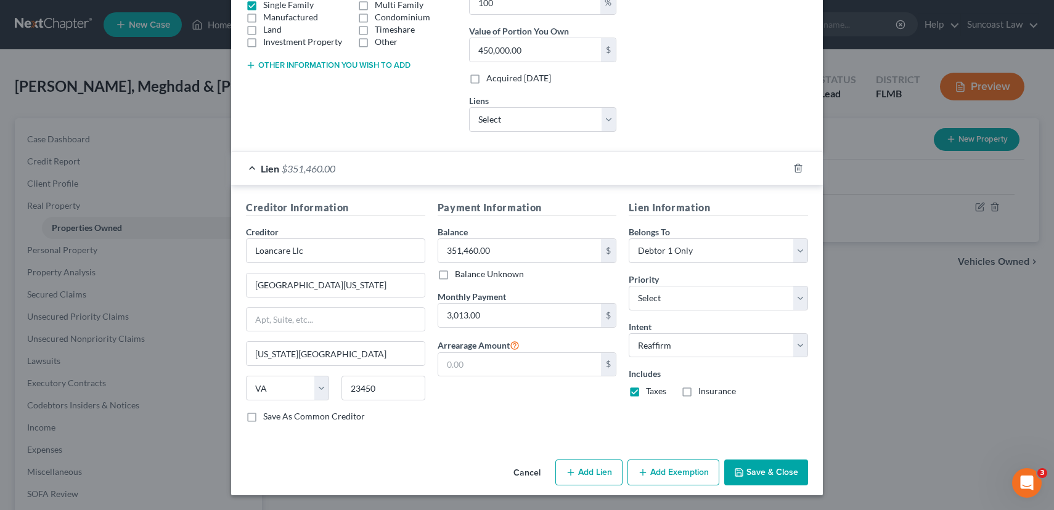
checkbox input "true"
click at [675, 470] on button "Add Exemption" at bounding box center [673, 473] width 92 height 26
select select "2"
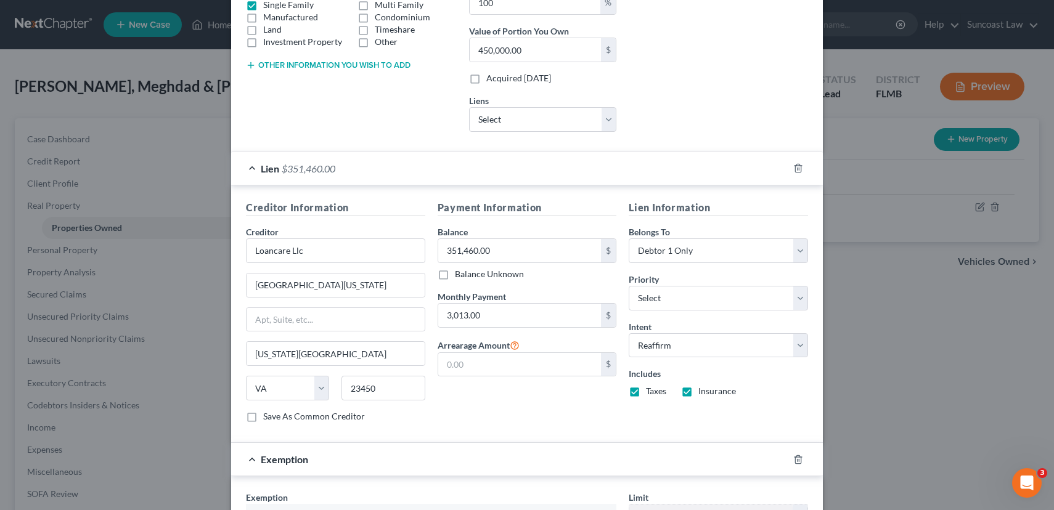
scroll to position [569, 0]
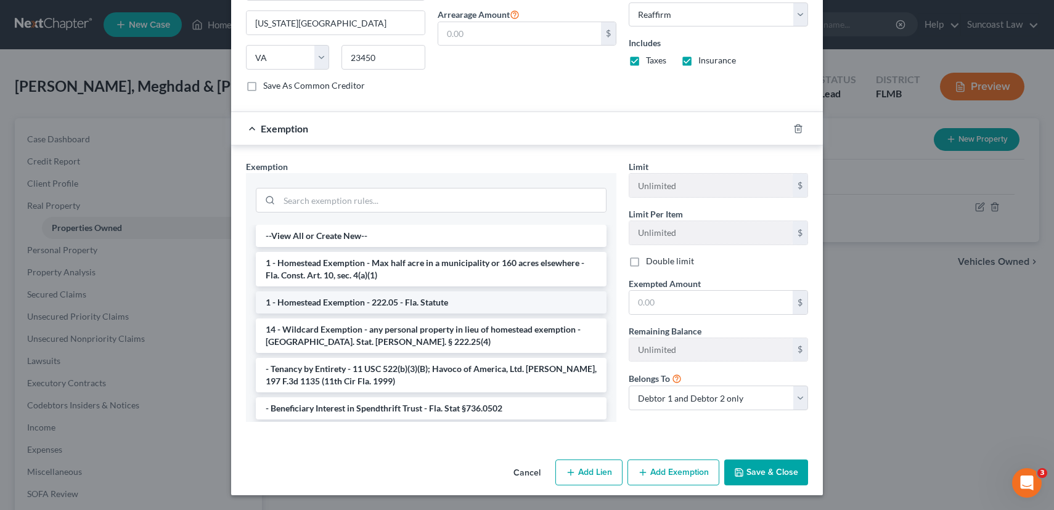
click at [408, 311] on li "1 - Homestead Exemption - 222.05 - Fla. Statute" at bounding box center [431, 302] width 351 height 22
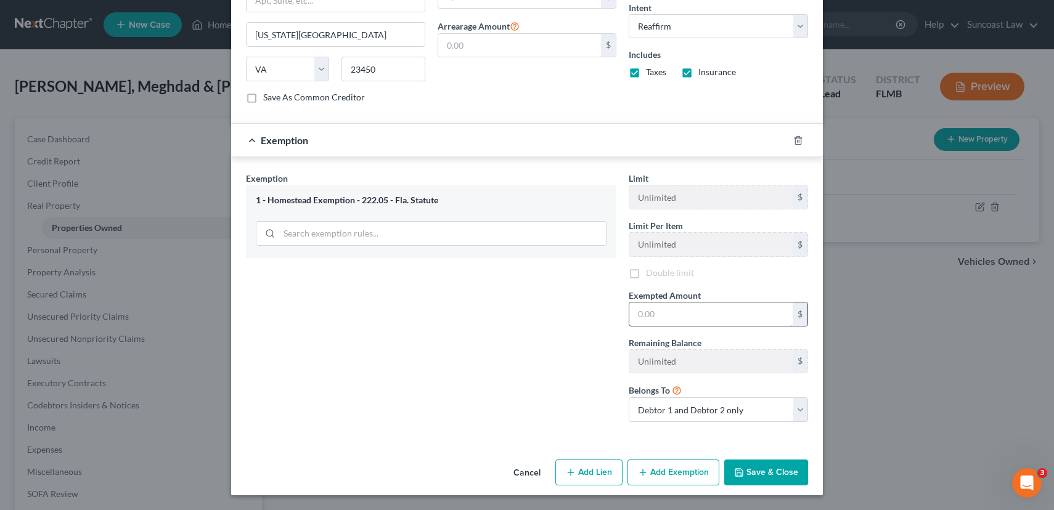
scroll to position [559, 0]
click at [692, 317] on input "text" at bounding box center [710, 314] width 163 height 23
type input "450,000.00"
click at [766, 471] on button "Save & Close" at bounding box center [766, 473] width 84 height 26
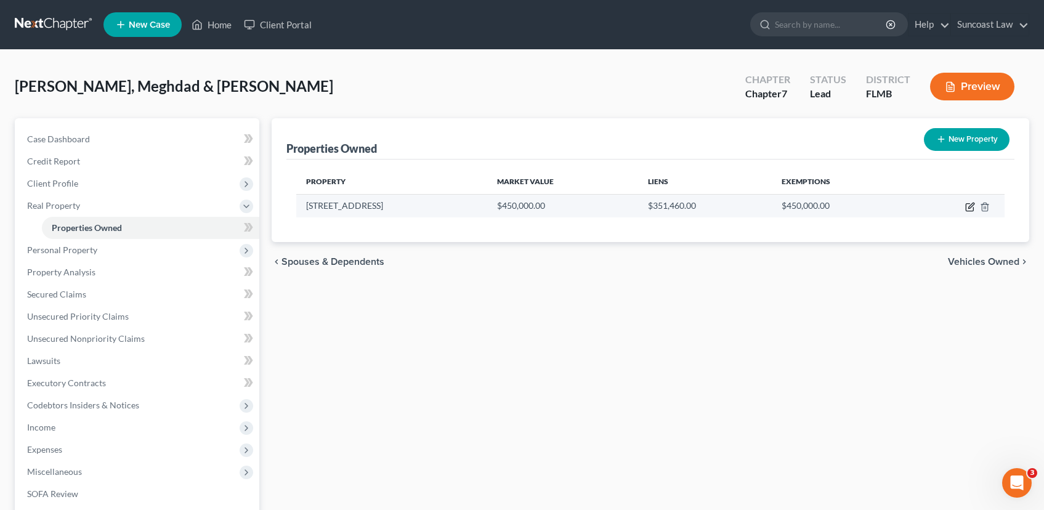
click at [970, 207] on icon "button" at bounding box center [971, 207] width 10 height 10
select select "9"
select select "27"
select select "2"
select select "5"
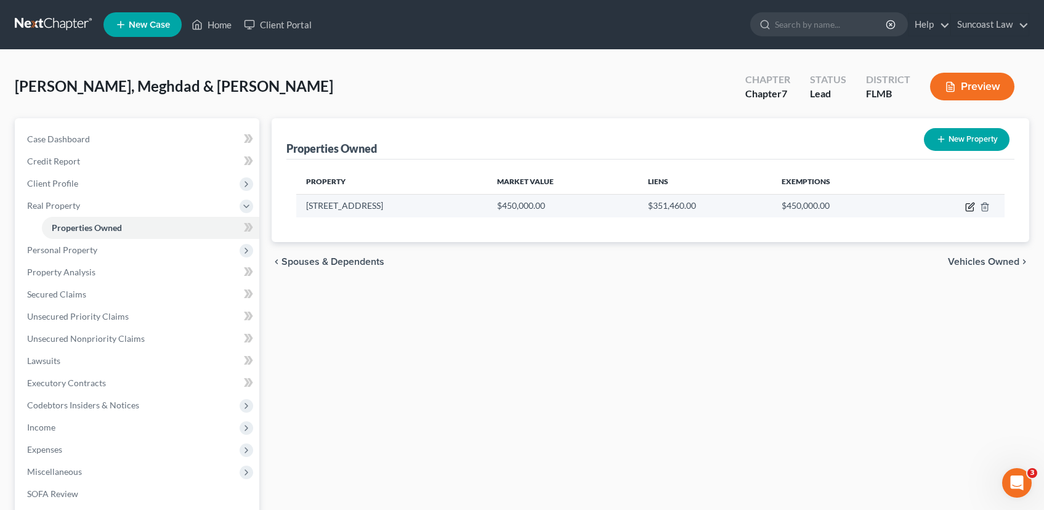
select select "48"
select select "0"
select select "2"
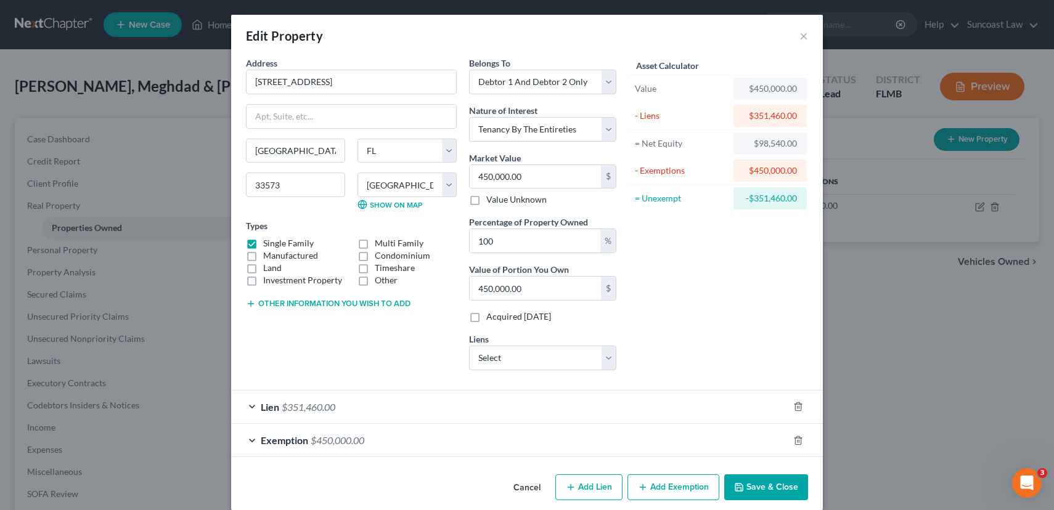
scroll to position [15, 0]
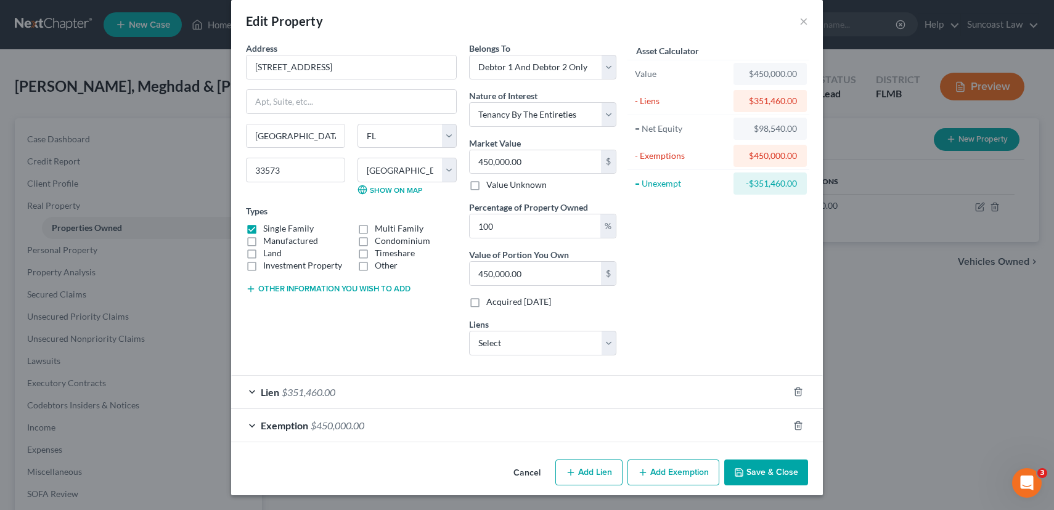
click at [246, 391] on div "Lien $351,460.00" at bounding box center [509, 392] width 557 height 33
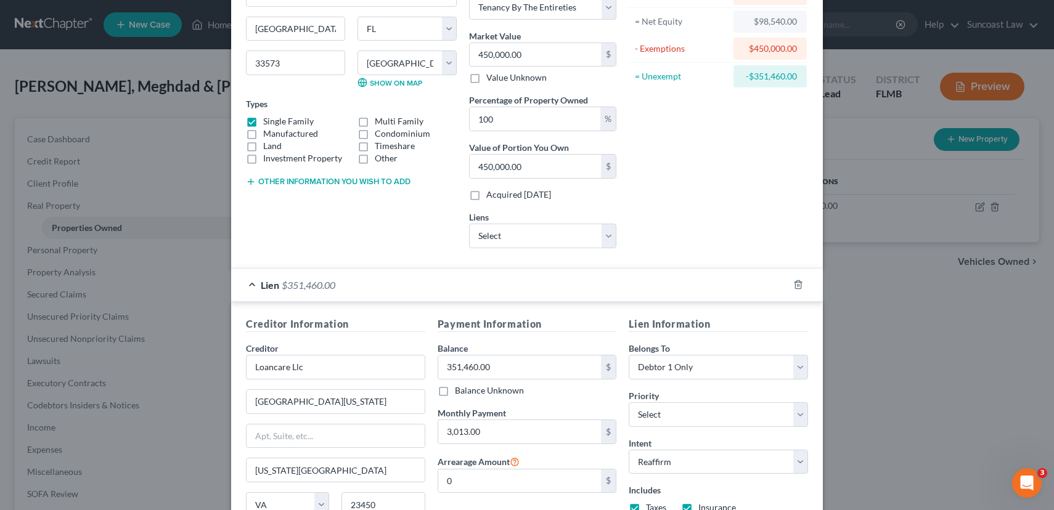
scroll to position [272, 0]
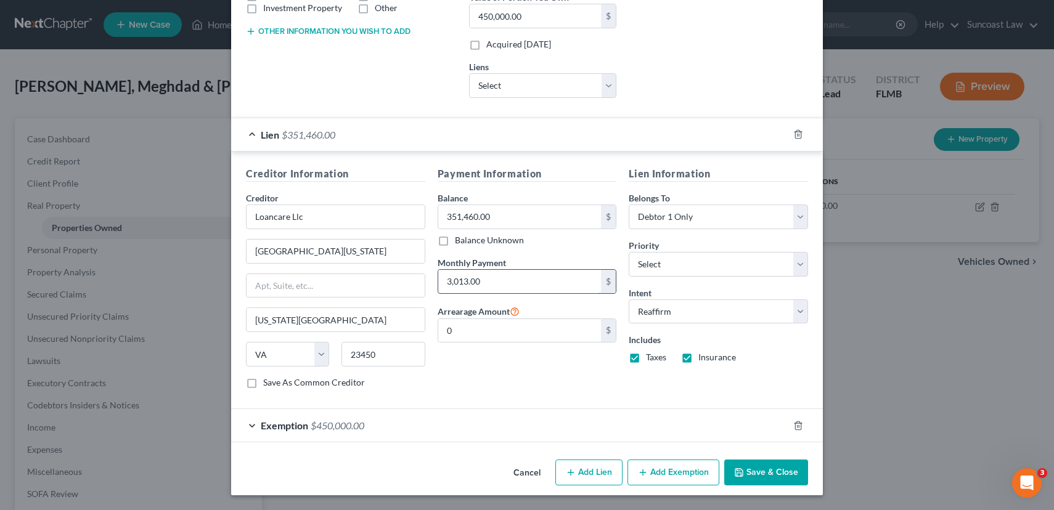
click at [484, 283] on input "3,013.00" at bounding box center [519, 281] width 163 height 23
type input "2,798.70"
click at [746, 477] on button "Save & Close" at bounding box center [766, 473] width 84 height 26
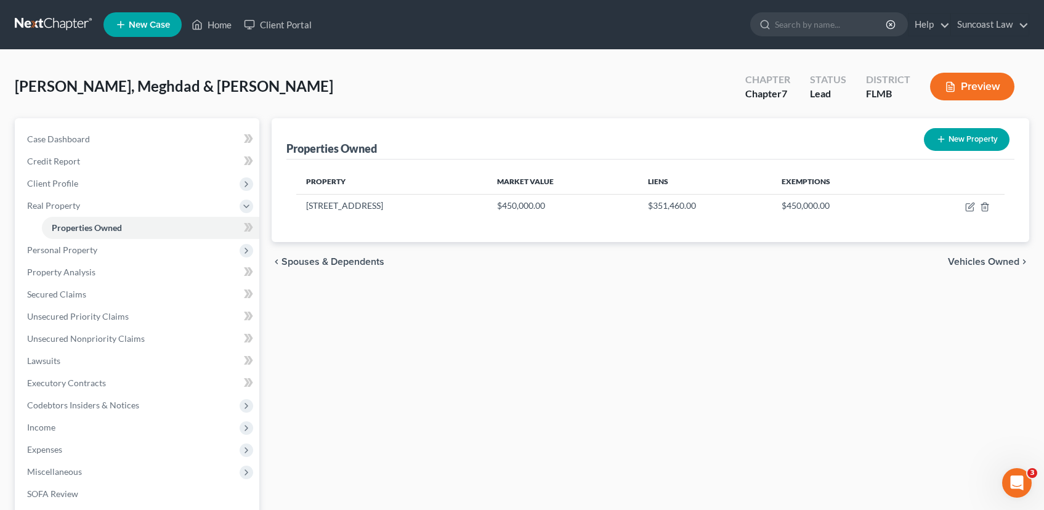
click at [962, 264] on span "Vehicles Owned" at bounding box center [983, 262] width 71 height 10
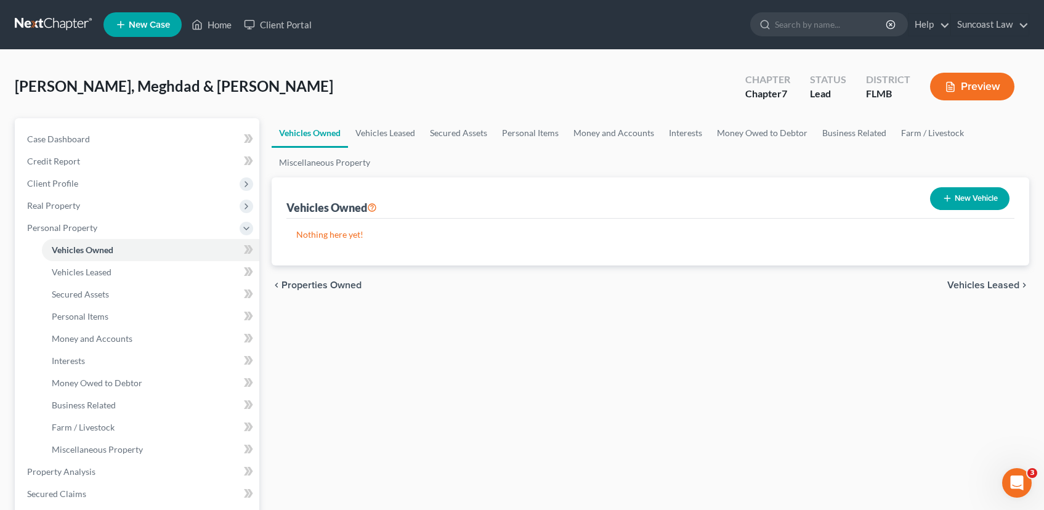
click at [959, 197] on button "New Vehicle" at bounding box center [969, 198] width 79 height 23
select select "0"
select select "2"
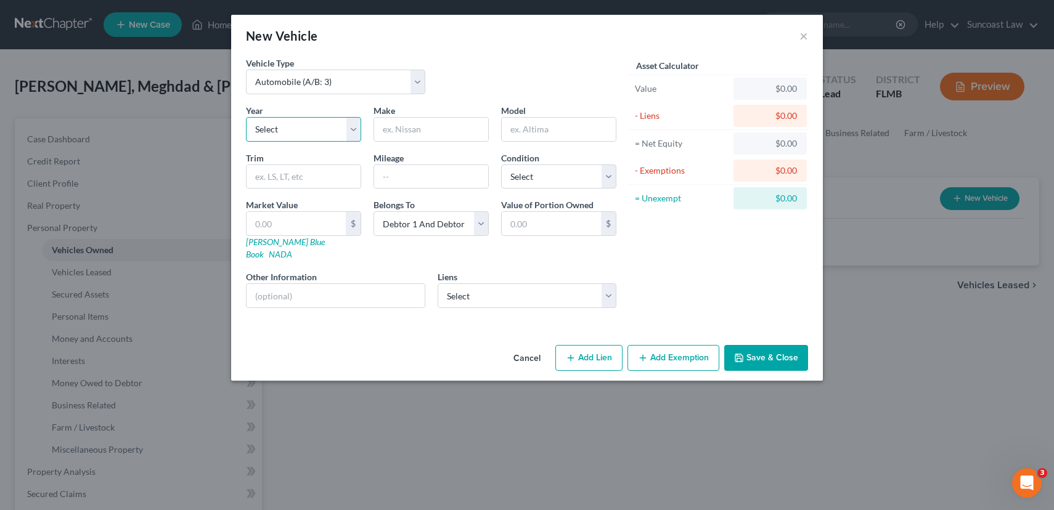
click at [319, 124] on select "Select 2026 2025 2024 2023 2022 2021 2020 2019 2018 2017 2016 2015 2014 2013 20…" at bounding box center [303, 129] width 115 height 25
select select "8"
click at [246, 117] on select "Select 2026 2025 2024 2023 2022 2021 2020 2019 2018 2017 2016 2015 2014 2013 20…" at bounding box center [303, 129] width 115 height 25
click at [422, 125] on input "text" at bounding box center [431, 129] width 114 height 23
type input "Hundai"
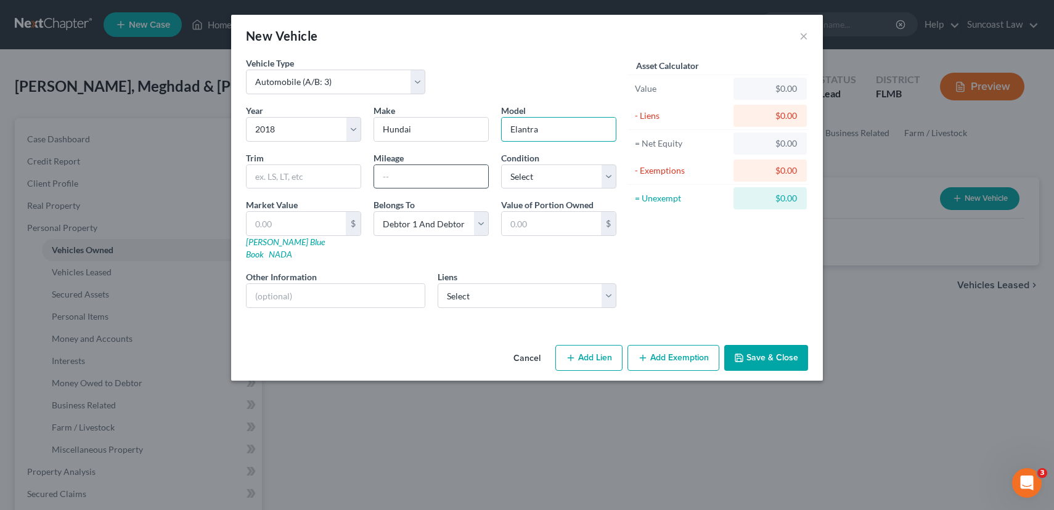
type input "Elantra"
click at [402, 175] on input "text" at bounding box center [431, 176] width 114 height 23
type input "118000"
click at [532, 178] on select "Select Excellent Very Good Good Fair Poor" at bounding box center [558, 177] width 115 height 25
select select "3"
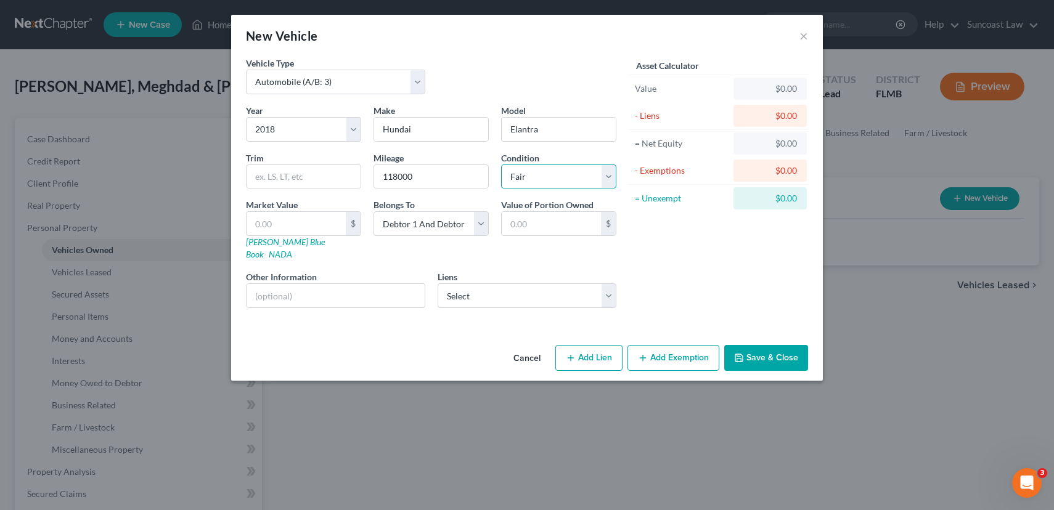
click at [501, 165] on select "Select Excellent Very Good Good Fair Poor" at bounding box center [558, 177] width 115 height 25
click at [287, 221] on input "text" at bounding box center [295, 223] width 99 height 23
type input "3"
type input "3.00"
type input "35"
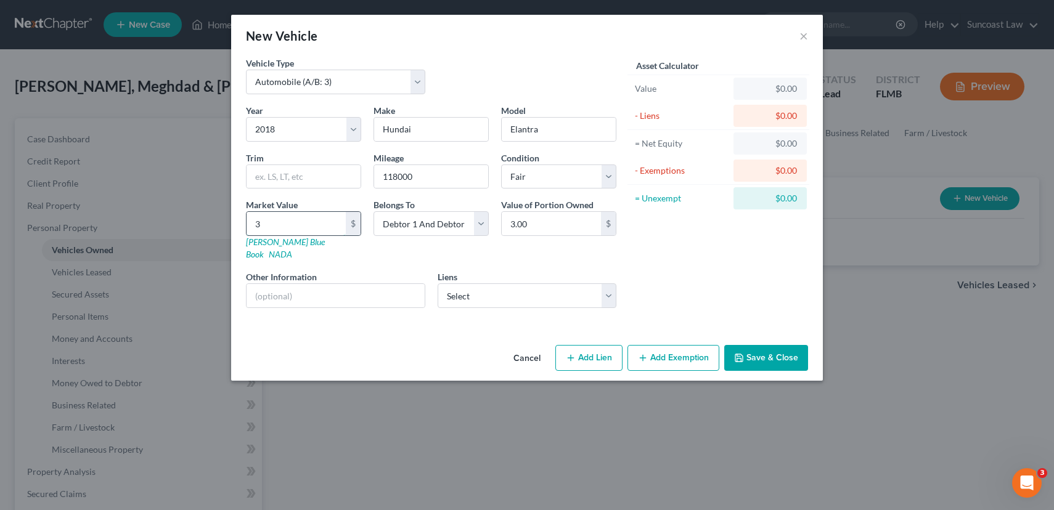
type input "35.00"
type input "355"
type input "355.00"
type input "3550"
type input "3,550.00"
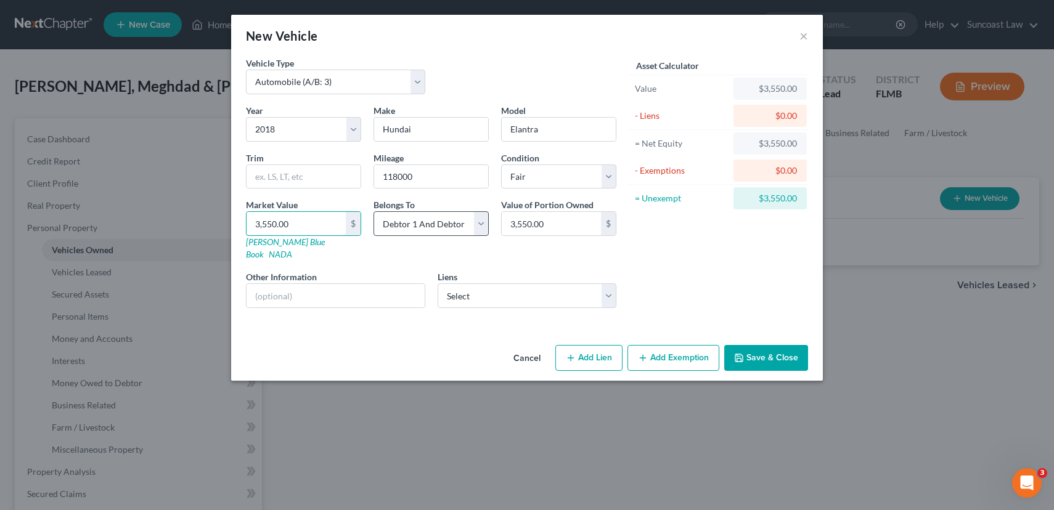
type input "3,550.00"
click at [480, 222] on select "Select Debtor 1 Only Debtor 2 Only Debtor 1 And Debtor 2 Only At Least One Of T…" at bounding box center [430, 223] width 115 height 25
select select "0"
click at [373, 211] on select "Select Debtor 1 Only Debtor 2 Only Debtor 1 And Debtor 2 Only At Least One Of T…" at bounding box center [430, 223] width 115 height 25
click at [357, 290] on input "text" at bounding box center [335, 295] width 178 height 23
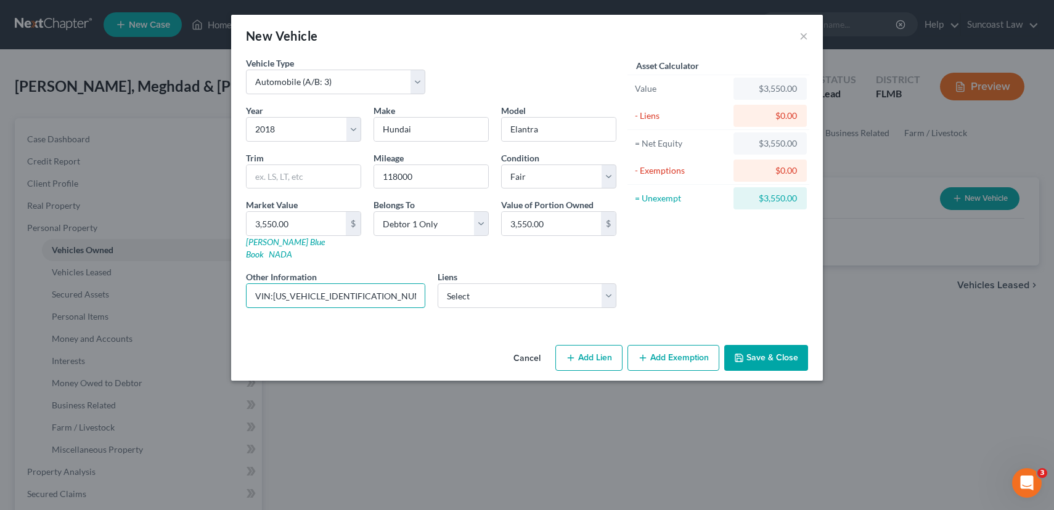
type input "VIN:[US_VEHICLE_IDENTIFICATION_NUMBER]"
click at [644, 353] on icon "button" at bounding box center [643, 358] width 10 height 10
select select "2"
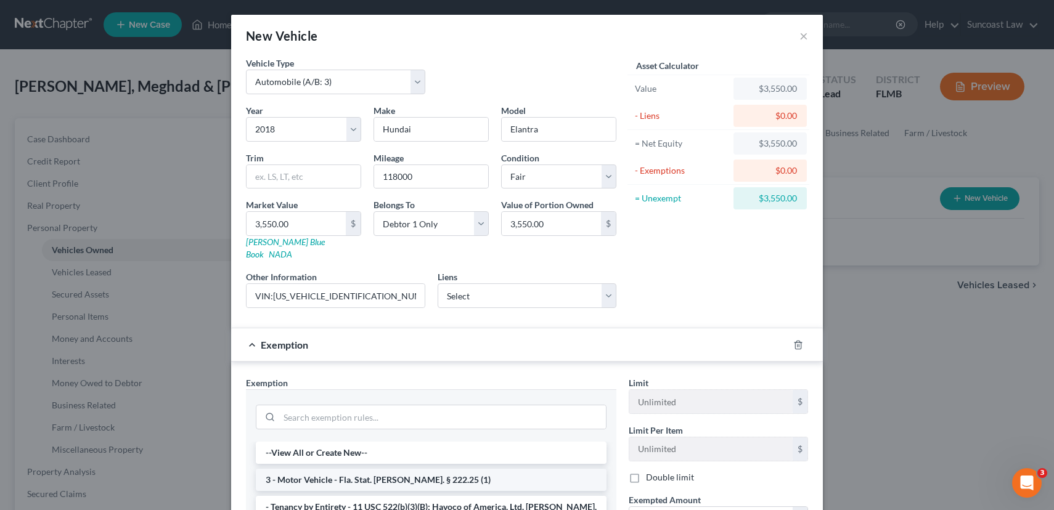
click at [372, 469] on li "3 - Motor Vehicle - Fla. Stat. [PERSON_NAME]. § 222.25 (1)" at bounding box center [431, 480] width 351 height 22
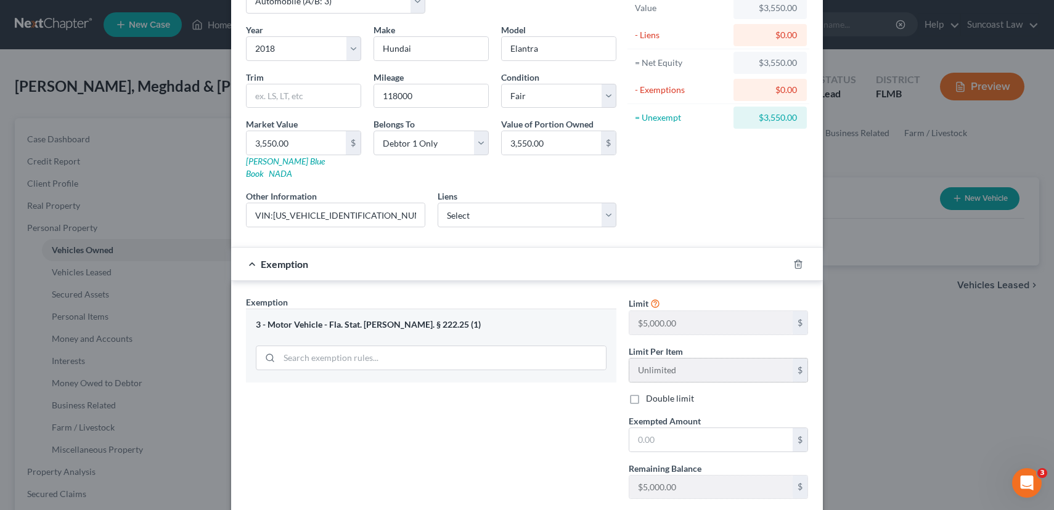
scroll to position [194, 0]
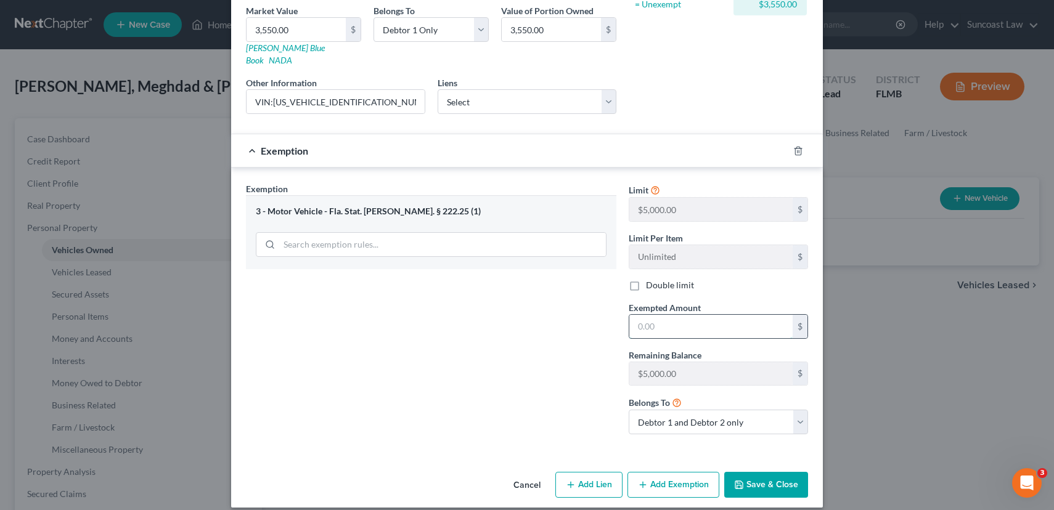
click at [667, 320] on input "text" at bounding box center [710, 326] width 163 height 23
type input "3,550.00"
click at [728, 413] on select "Debtor 1 only Debtor 2 only Debtor 1 and Debtor 2 only" at bounding box center [717, 422] width 179 height 25
select select "0"
click at [628, 410] on select "Debtor 1 only Debtor 2 only Debtor 1 and Debtor 2 only" at bounding box center [717, 422] width 179 height 25
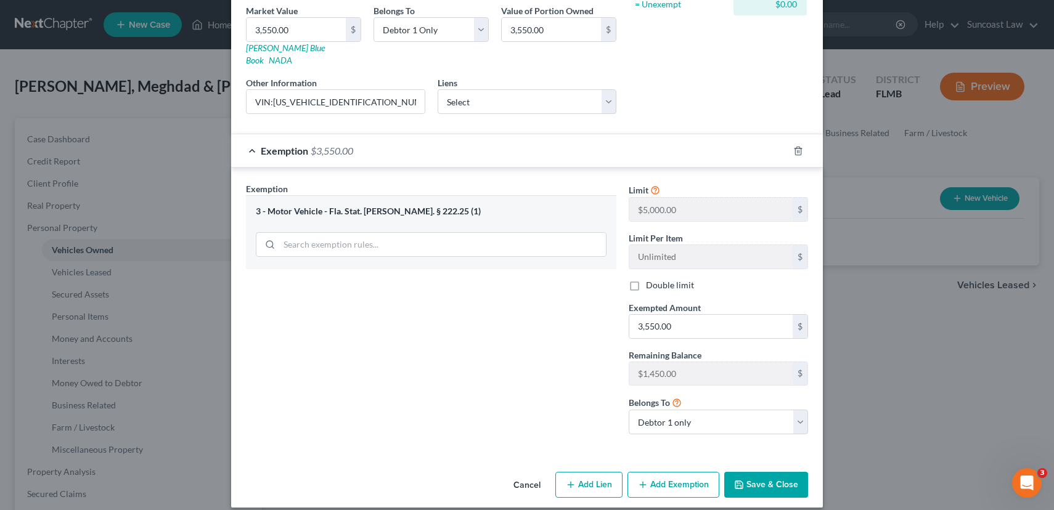
click at [646, 279] on label "Double limit" at bounding box center [670, 285] width 48 height 12
click at [651, 279] on input "Double limit" at bounding box center [655, 283] width 8 height 8
checkbox input "true"
click at [781, 474] on button "Save & Close" at bounding box center [766, 485] width 84 height 26
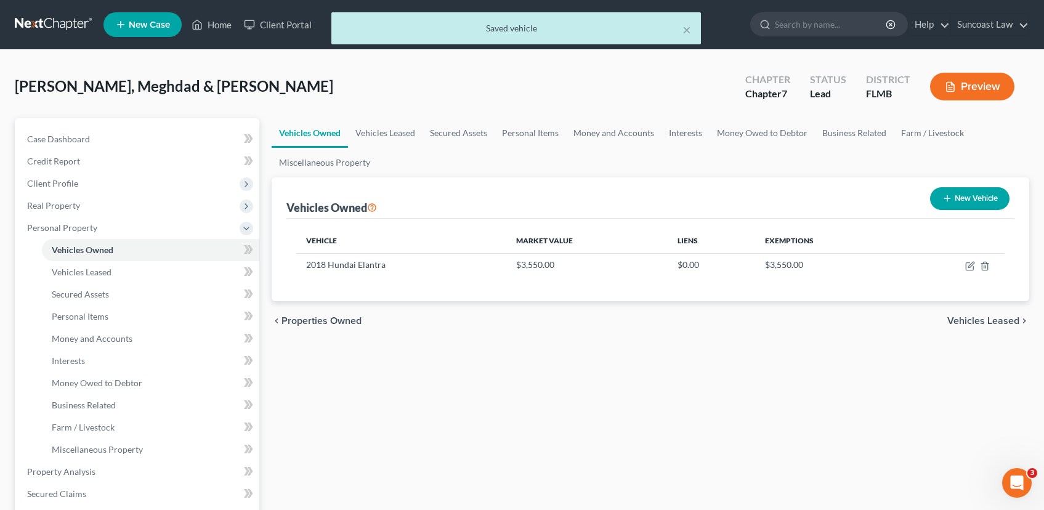
click at [973, 204] on button "New Vehicle" at bounding box center [969, 198] width 79 height 23
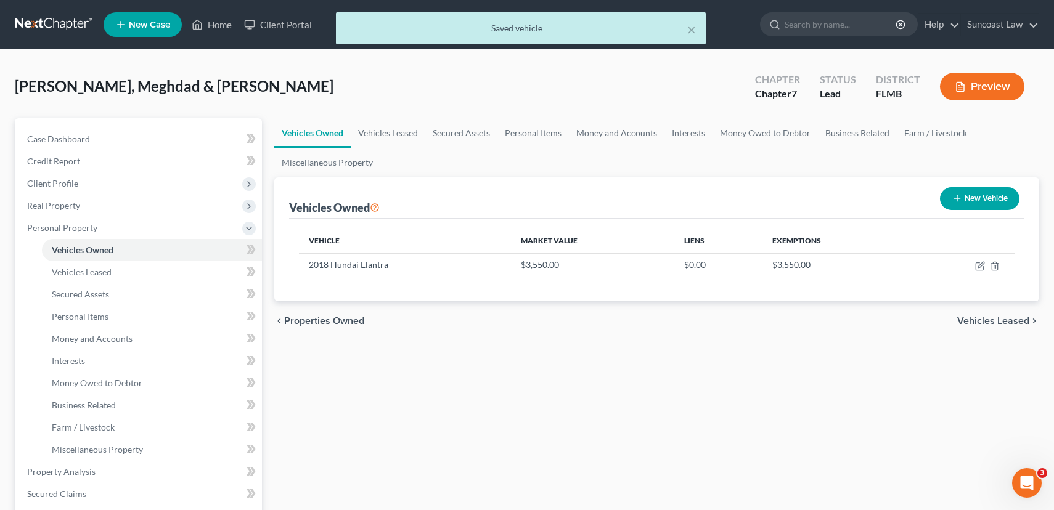
select select "0"
select select "2"
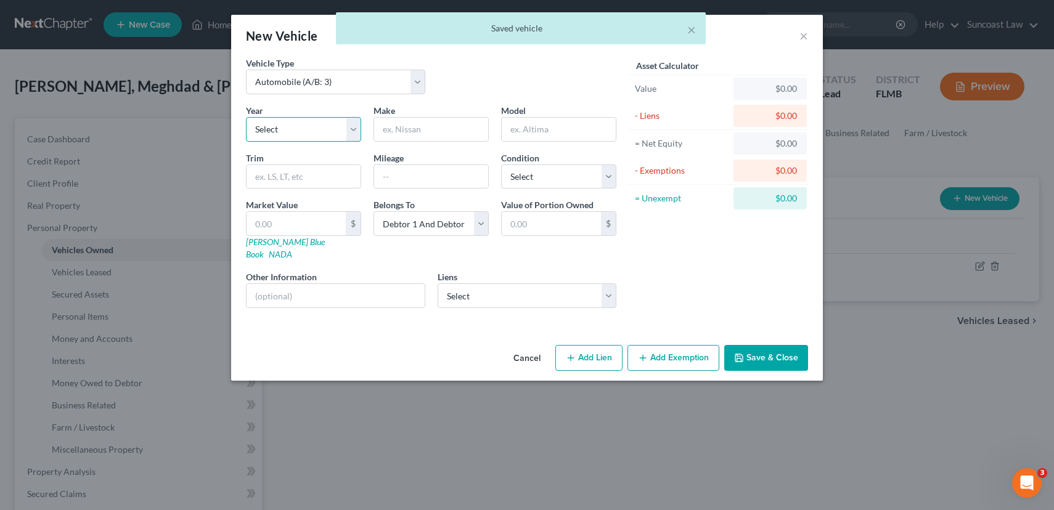
click at [333, 128] on select "Select 2026 2025 2024 2023 2022 2021 2020 2019 2018 2017 2016 2015 2014 2013 20…" at bounding box center [303, 129] width 115 height 25
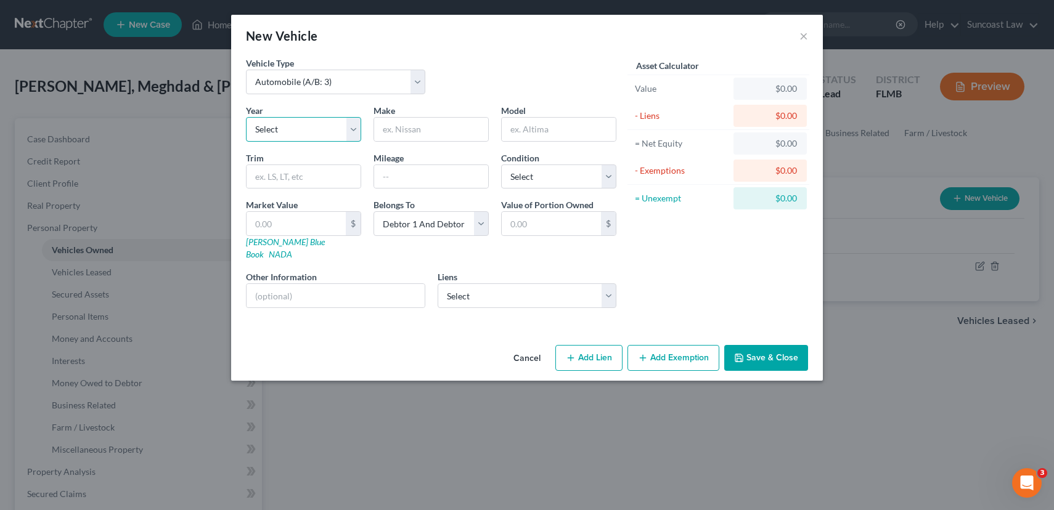
select select "4"
click at [246, 117] on select "Select 2026 2025 2024 2023 2022 2021 2020 2019 2018 2017 2016 2015 2014 2013 20…" at bounding box center [303, 129] width 115 height 25
click at [416, 126] on input "text" at bounding box center [431, 129] width 114 height 23
type input "TOYOTA"
type input "Corolla"
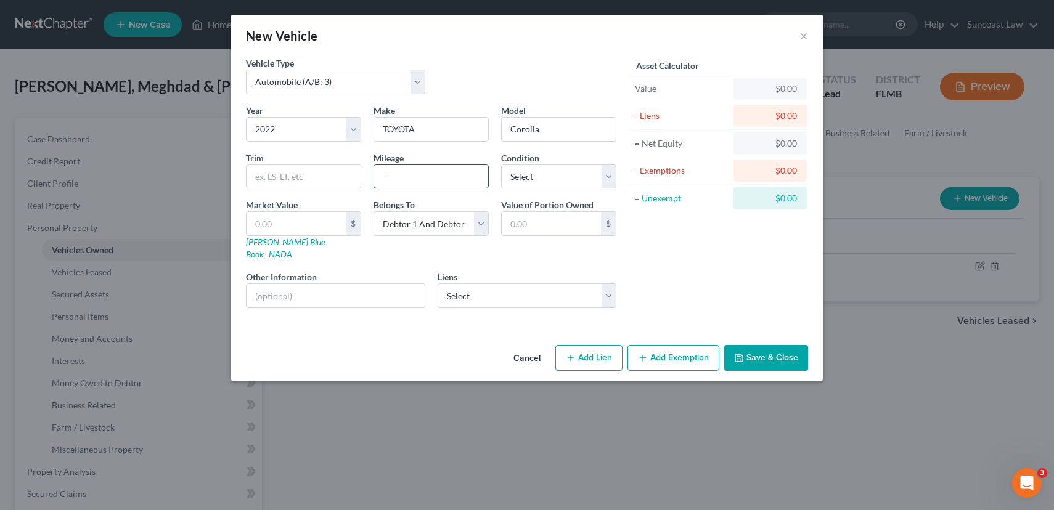
click at [417, 181] on input "text" at bounding box center [431, 176] width 114 height 23
type input "41000"
click at [550, 174] on select "Select Excellent Very Good Good Fair Poor" at bounding box center [558, 177] width 115 height 25
select select "2"
click at [501, 165] on select "Select Excellent Very Good Good Fair Poor" at bounding box center [558, 177] width 115 height 25
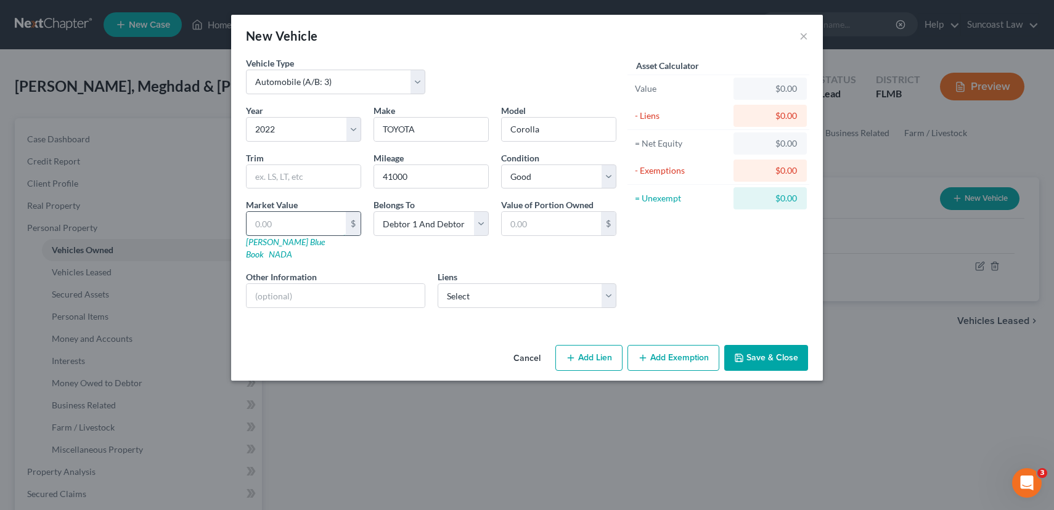
click at [319, 223] on input "text" at bounding box center [295, 223] width 99 height 23
type input "1"
type input "1.00"
type input "18"
type input "18.00"
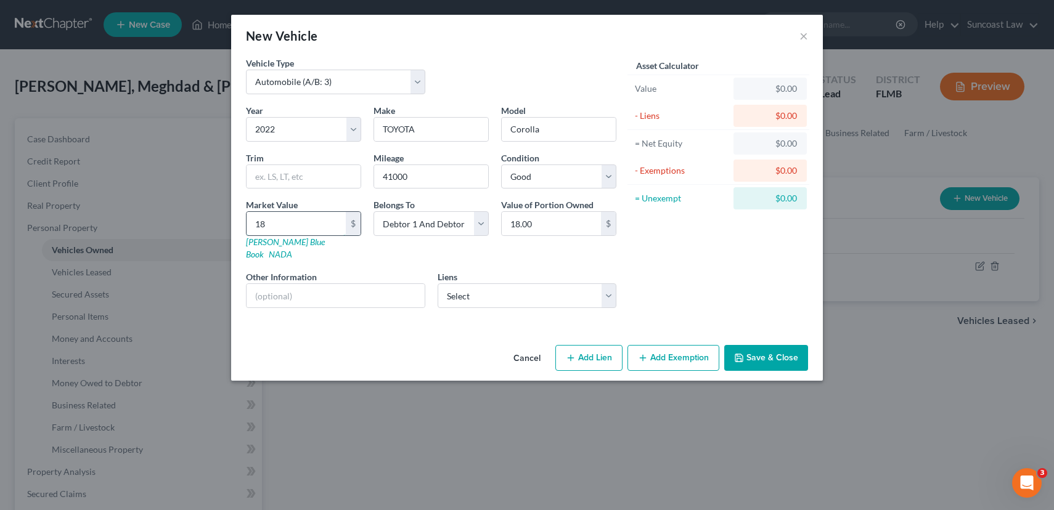
type input "185"
type input "185.00"
type input "1850"
type input "1,850.00"
type input "1,85"
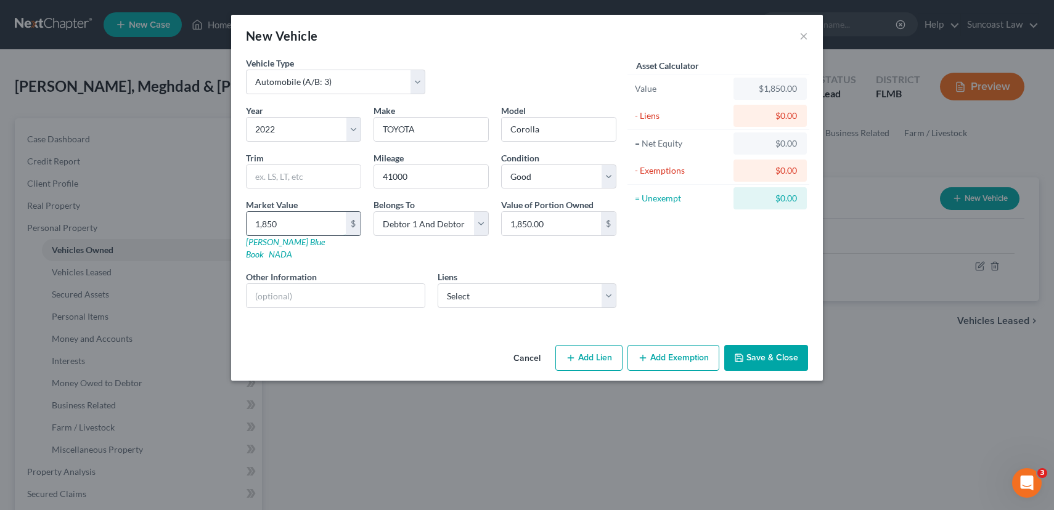
type input "185.00"
type input "18"
type input "18.00"
type input "180"
type input "180.00"
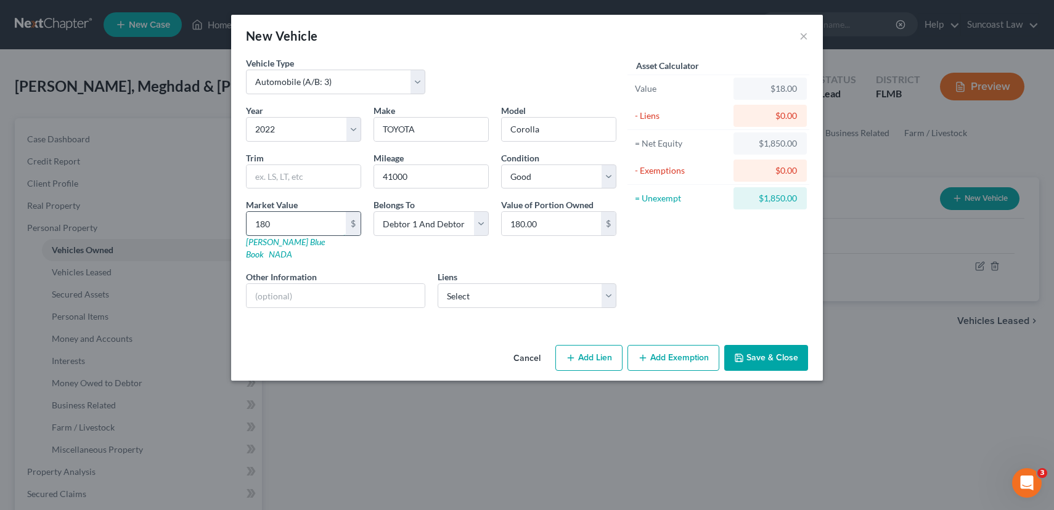
type input "1805"
type input "1,805.00"
type input "1,8050"
type input "18,050.00"
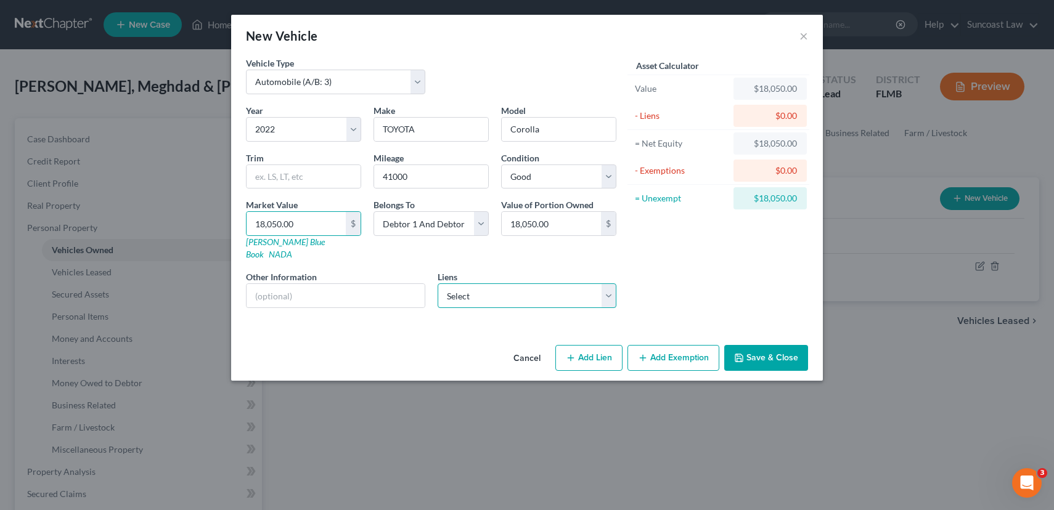
click at [529, 287] on select "Select Setf/Wofc - $15,080.00 Hyundai Finc - $0.00 Lennar - $0.00" at bounding box center [526, 295] width 179 height 25
select select "0"
click at [437, 283] on select "Select Setf/Wofc - $15,080.00 Hyundai Finc - $0.00 Lennar - $0.00" at bounding box center [526, 295] width 179 height 25
select select
select select "44"
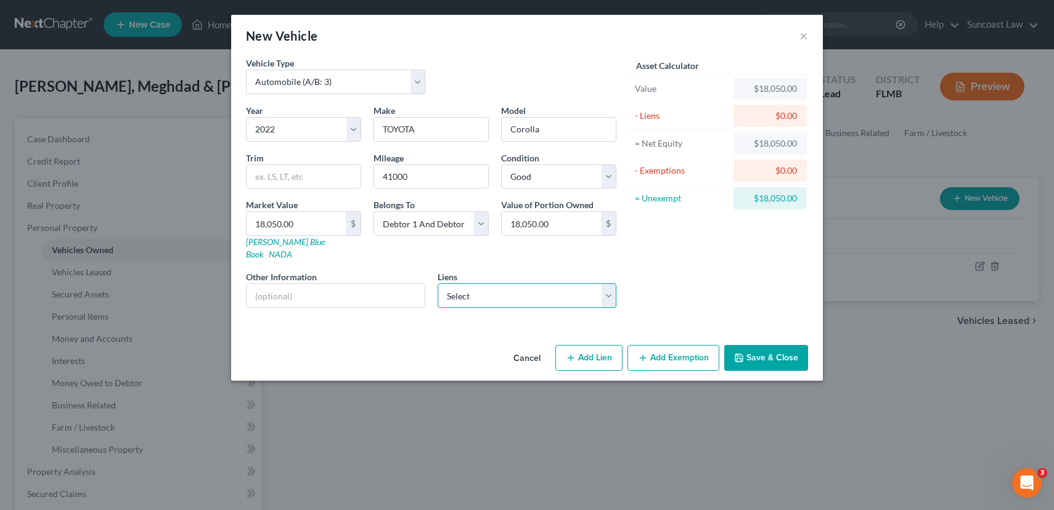
select select "2"
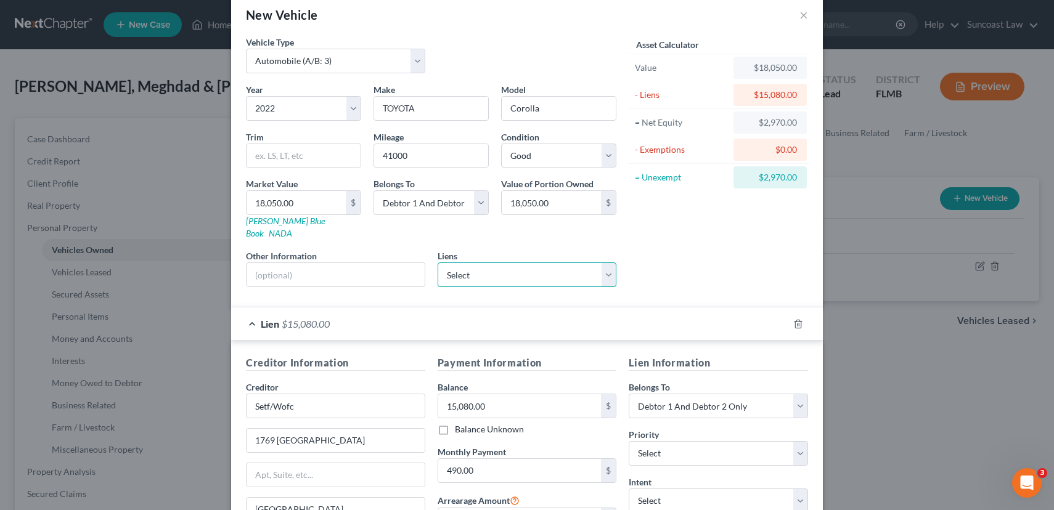
scroll to position [164, 0]
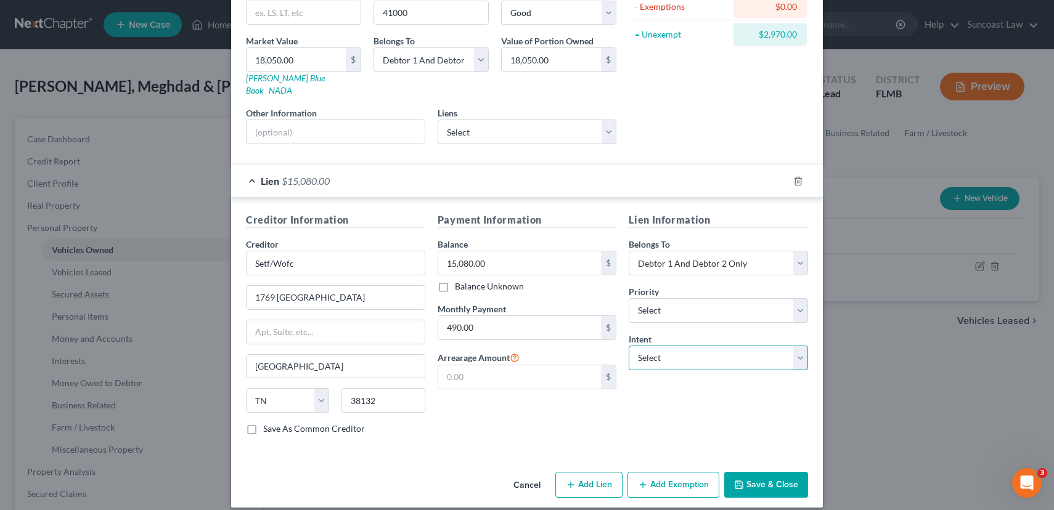
click at [677, 348] on select "Select Surrender Redeem Reaffirm Avoid Other" at bounding box center [717, 358] width 179 height 25
select select "2"
click at [628, 346] on select "Select Surrender Redeem Reaffirm Avoid Other" at bounding box center [717, 358] width 179 height 25
click at [673, 479] on button "Add Exemption" at bounding box center [673, 485] width 92 height 26
select select "2"
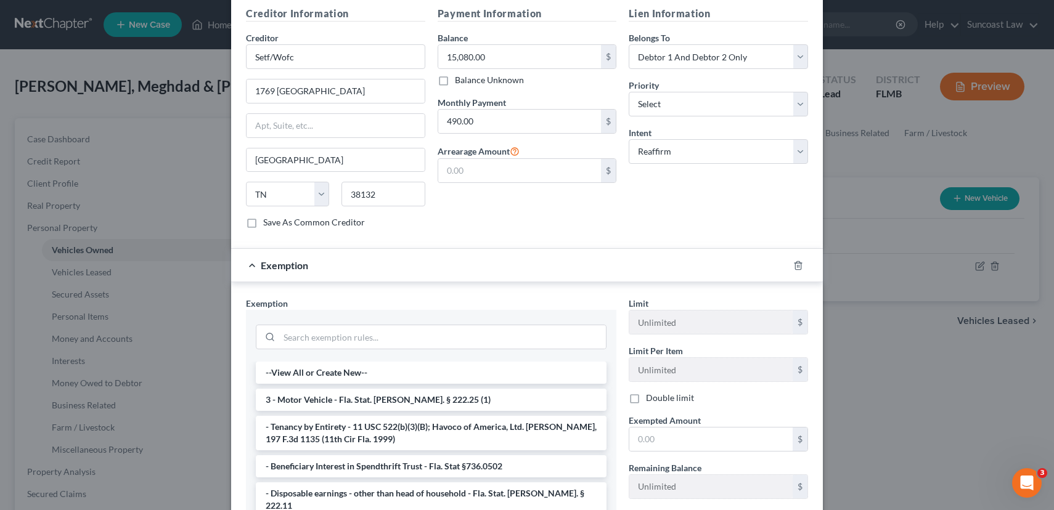
scroll to position [495, 0]
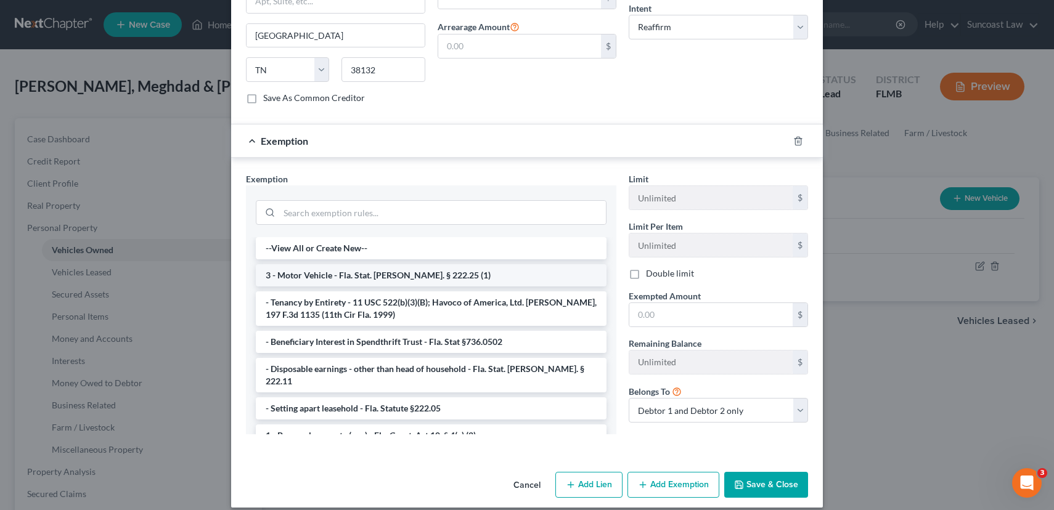
click at [372, 264] on li "3 - Motor Vehicle - Fla. Stat. [PERSON_NAME]. § 222.25 (1)" at bounding box center [431, 275] width 351 height 22
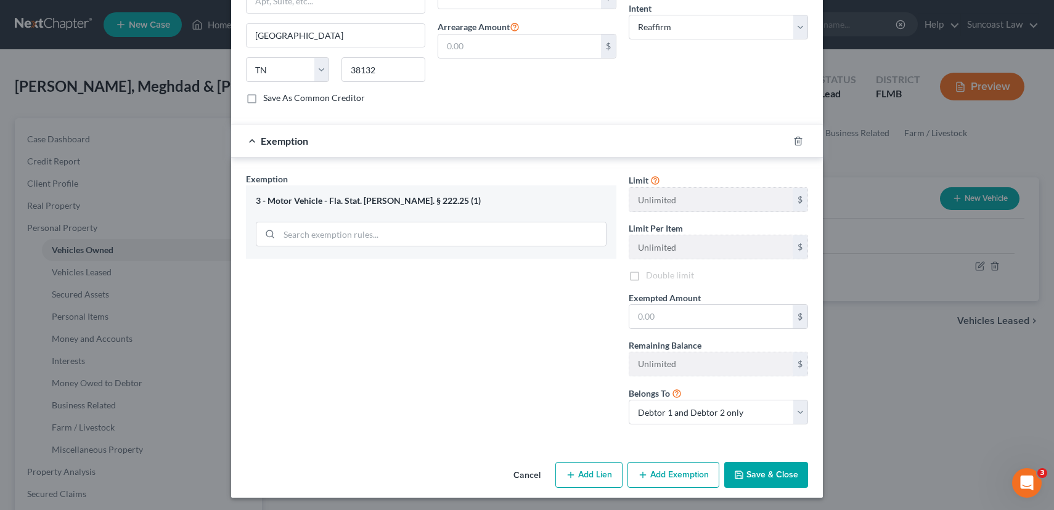
scroll to position [485, 0]
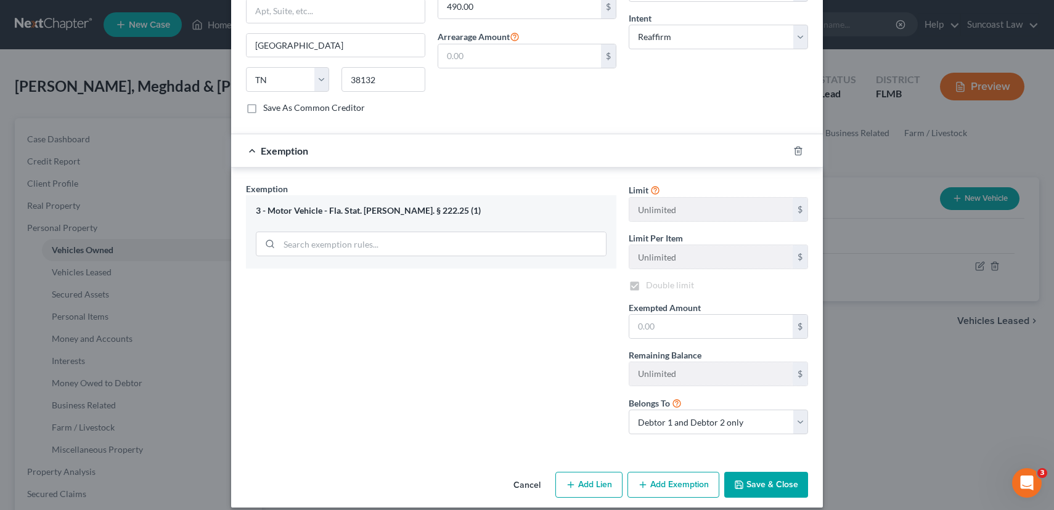
checkbox input "true"
click at [683, 320] on input "text" at bounding box center [710, 326] width 163 height 23
type input "2,970.00"
click at [758, 477] on button "Save & Close" at bounding box center [766, 485] width 84 height 26
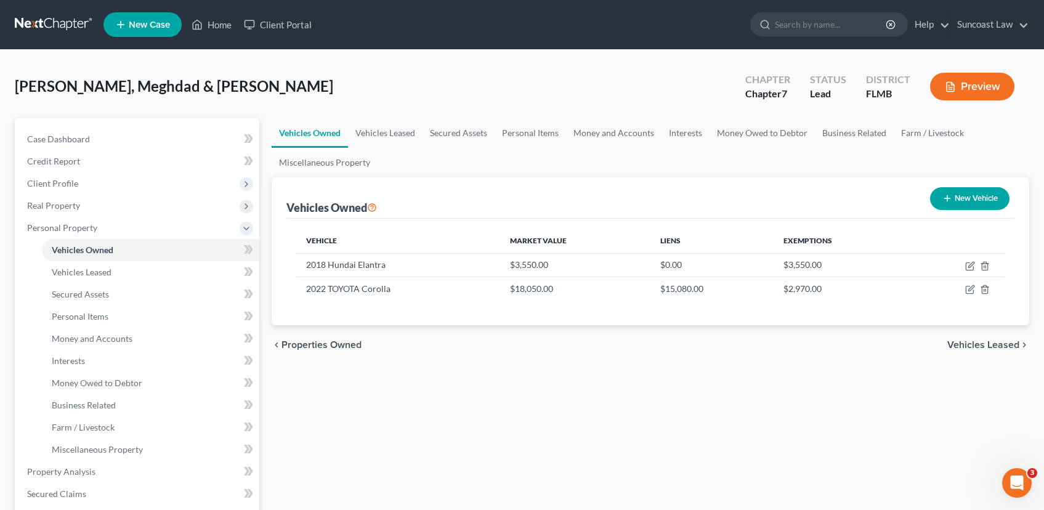
click at [990, 346] on span "Vehicles Leased" at bounding box center [984, 345] width 72 height 10
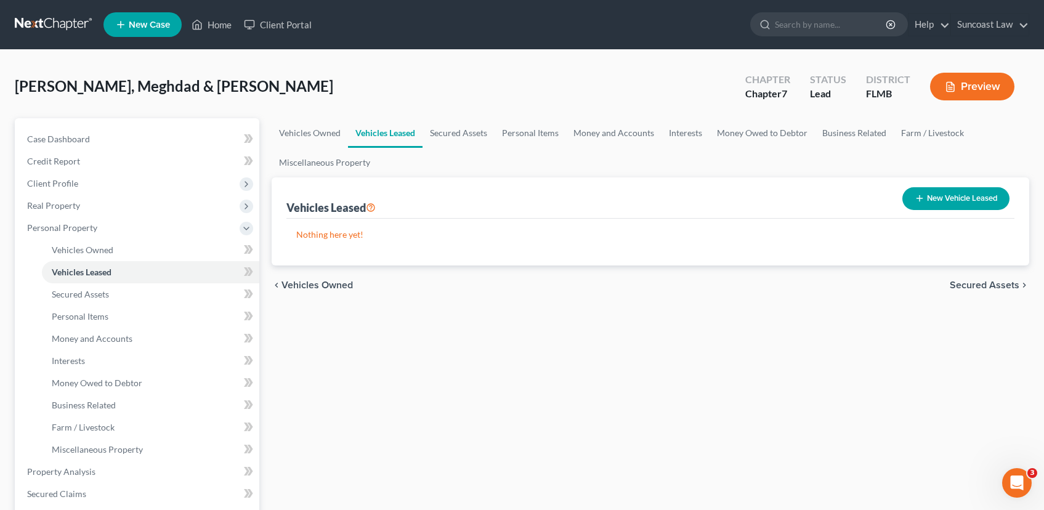
click at [988, 285] on span "Secured Assets" at bounding box center [985, 285] width 70 height 10
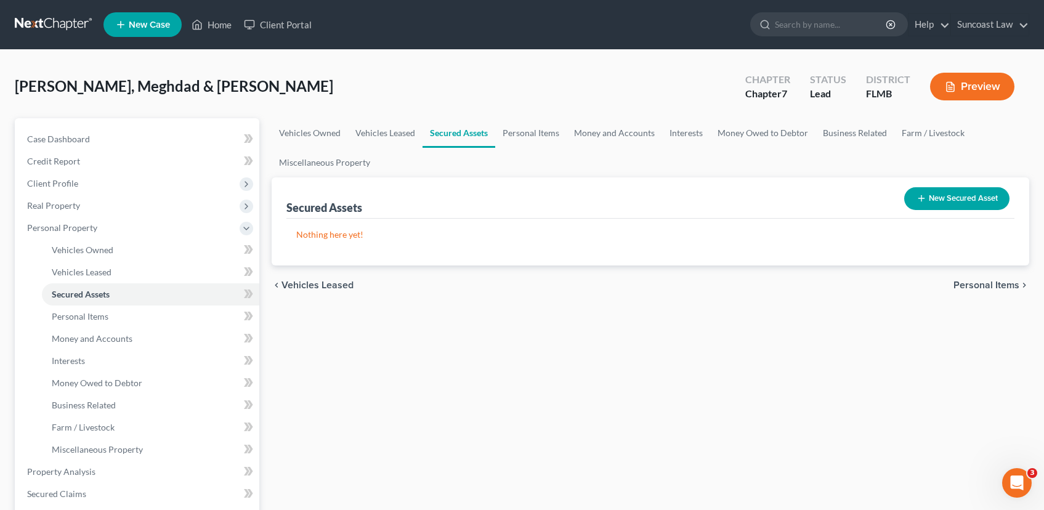
click at [974, 283] on span "Personal Items" at bounding box center [987, 285] width 66 height 10
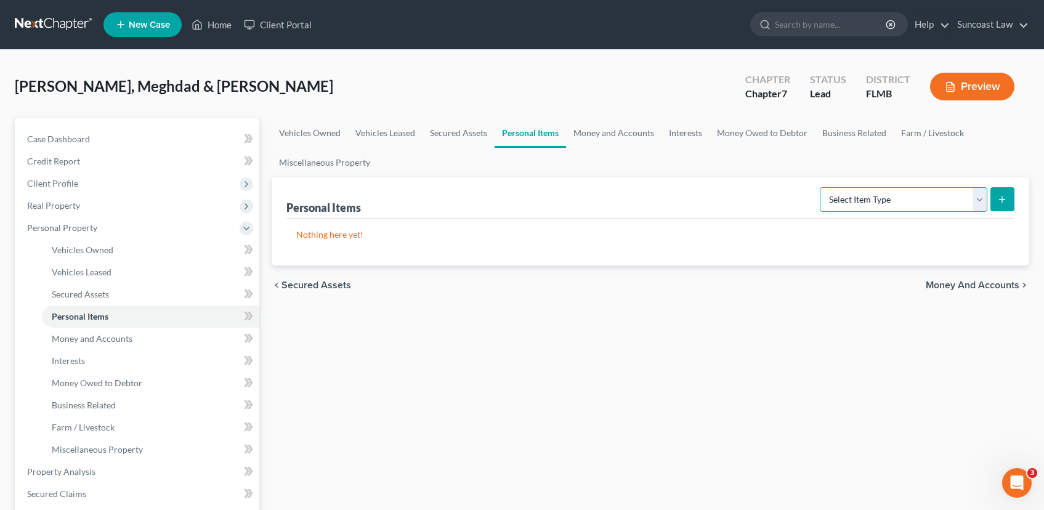
click at [985, 201] on select "Select Item Type Clothing (A/B: 11) Collectibles Of Value (A/B: 8) Electronics …" at bounding box center [904, 199] width 168 height 25
select select "clothing"
click at [822, 187] on select "Select Item Type Clothing (A/B: 11) Collectibles Of Value (A/B: 8) Electronics …" at bounding box center [904, 199] width 168 height 25
click at [1005, 201] on icon "submit" at bounding box center [1003, 200] width 10 height 10
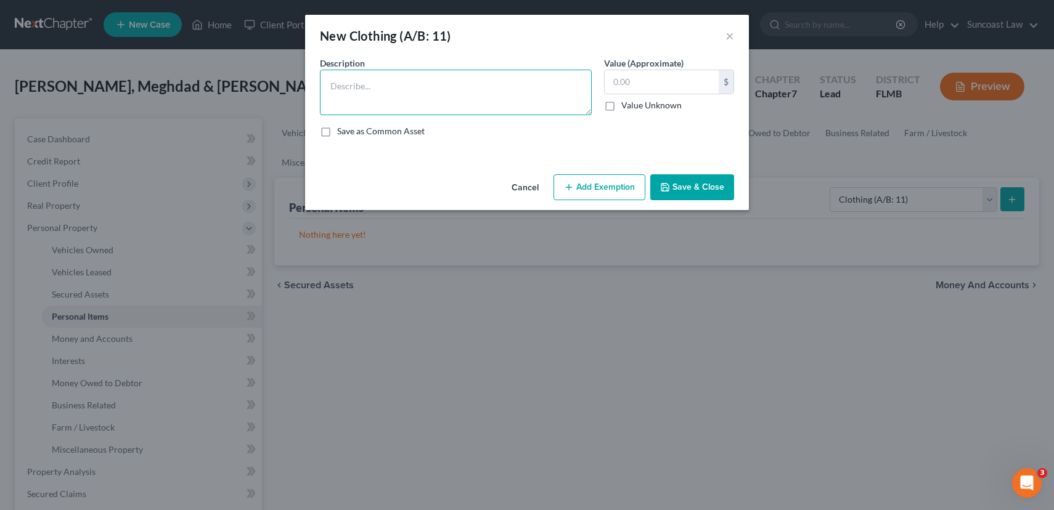
click at [364, 96] on textarea at bounding box center [456, 93] width 272 height 46
type textarea "used clothing"
click at [631, 75] on input "text" at bounding box center [661, 81] width 114 height 23
type input "100.00"
click at [610, 200] on div "Cancel Add Exemption Save & Close" at bounding box center [527, 189] width 444 height 41
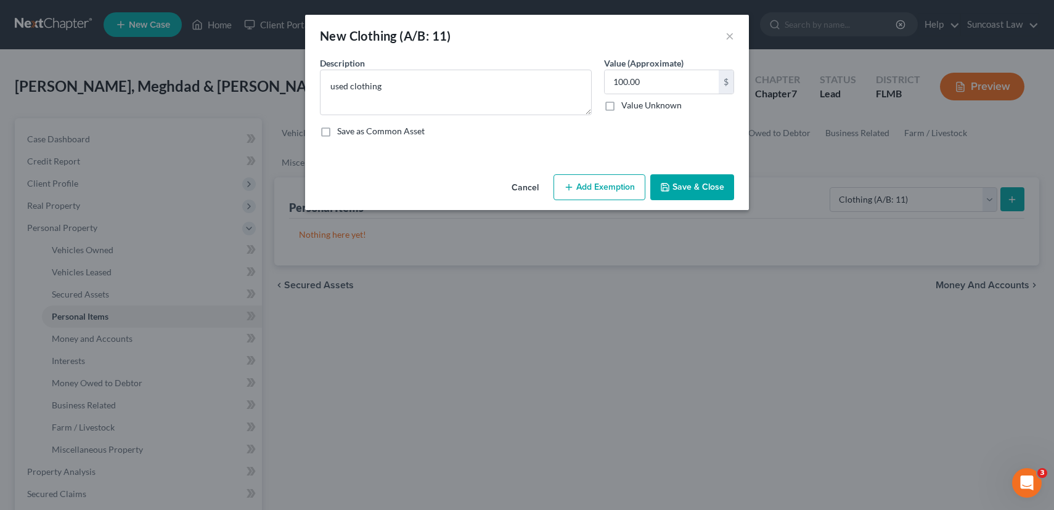
click at [606, 193] on button "Add Exemption" at bounding box center [599, 187] width 92 height 26
select select "2"
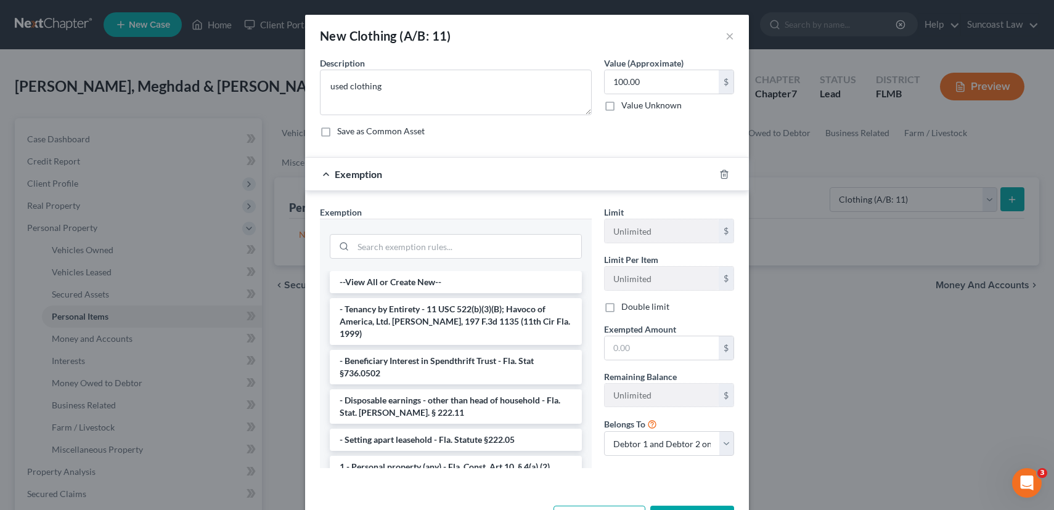
click at [621, 311] on label "Double limit" at bounding box center [645, 307] width 48 height 12
click at [626, 309] on input "Double limit" at bounding box center [630, 305] width 8 height 8
click at [457, 456] on li "1 - Personal property (any) - Fla. Const. Art.10, § 4(a) (2)" at bounding box center [456, 467] width 252 height 22
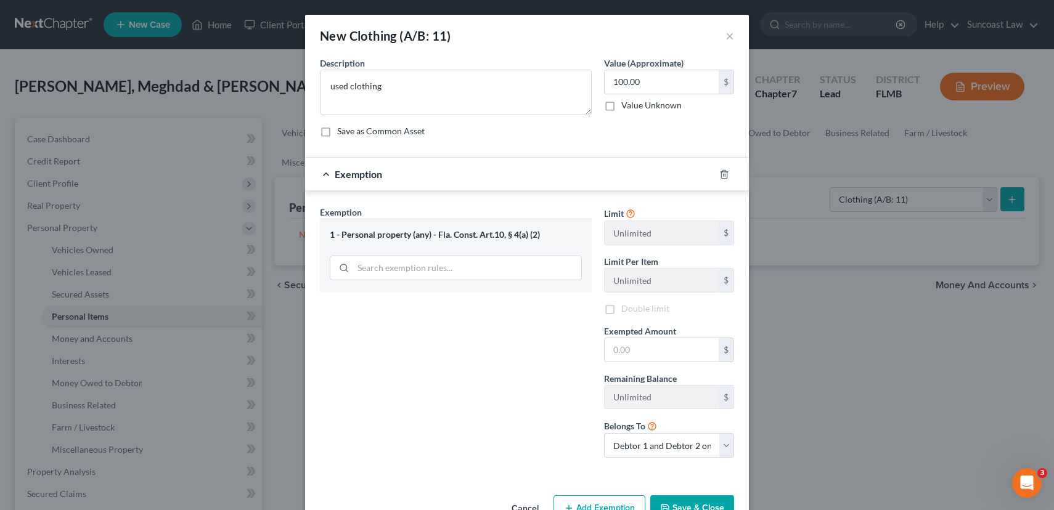
checkbox input "false"
click at [646, 336] on label "Exempted Amount *" at bounding box center [640, 331] width 72 height 13
click at [645, 346] on input "text" at bounding box center [661, 349] width 114 height 23
type input "100.00"
click at [669, 503] on button "Save & Close" at bounding box center [692, 508] width 84 height 26
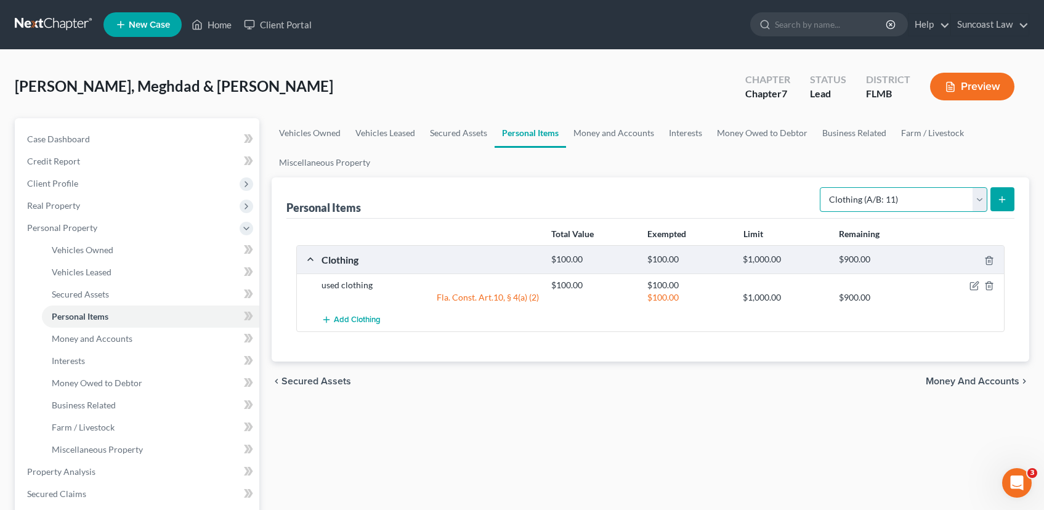
click at [982, 196] on select "Select Item Type Clothing (A/B: 11) Collectibles Of Value (A/B: 8) Electronics …" at bounding box center [904, 199] width 168 height 25
select select "household_goods"
click at [822, 187] on select "Select Item Type Clothing (A/B: 11) Collectibles Of Value (A/B: 8) Electronics …" at bounding box center [904, 199] width 168 height 25
click at [999, 198] on icon "submit" at bounding box center [1003, 200] width 10 height 10
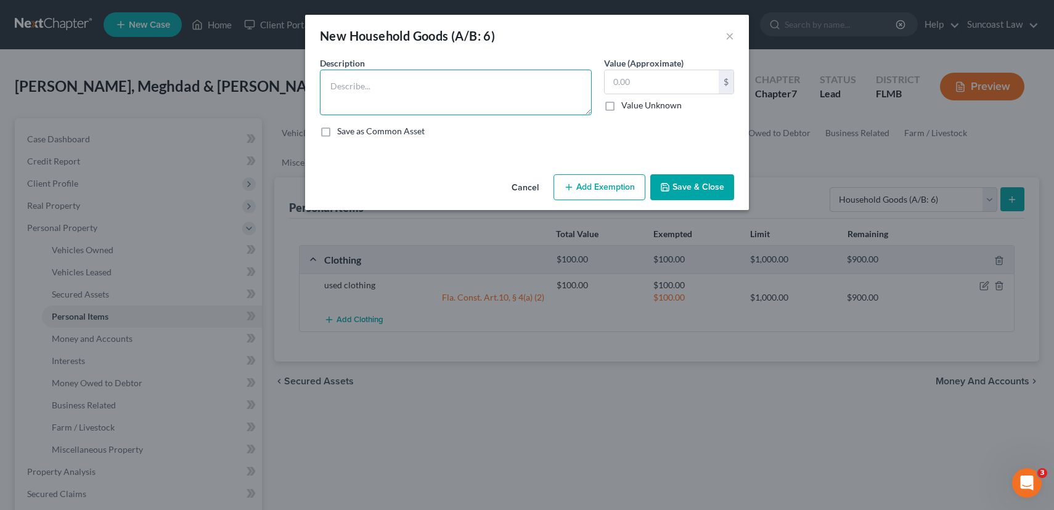
click at [370, 78] on textarea at bounding box center [456, 93] width 272 height 46
click at [468, 86] on textarea "3 twin beds, bunk beds, king bed, dinig table w/ chairs, queen bed" at bounding box center [456, 93] width 272 height 46
type textarea "3 twin beds, bunk beds, king bed, dining table w/ chairs, queen bed"
click at [636, 82] on input "text" at bounding box center [661, 81] width 114 height 23
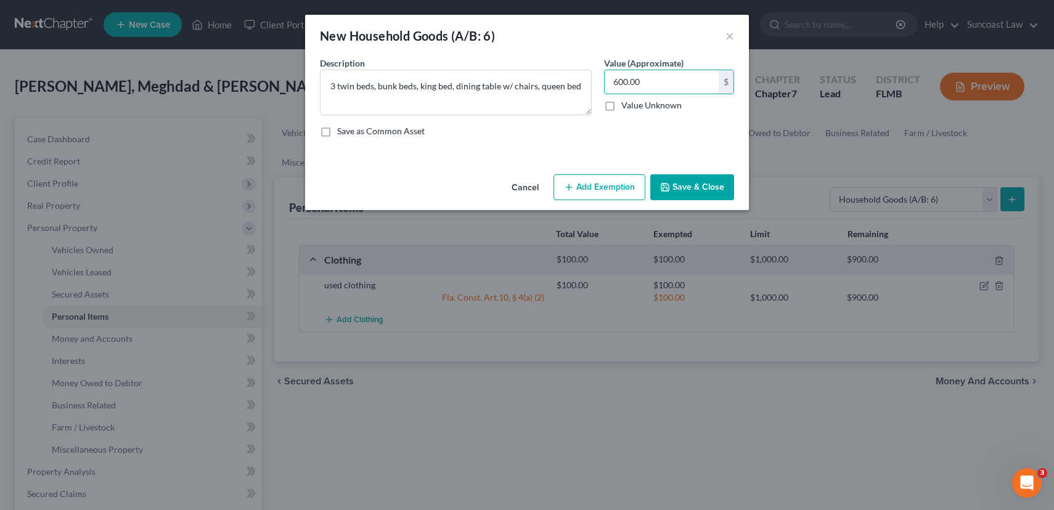
type input "600.00"
click at [600, 181] on button "Add Exemption" at bounding box center [599, 187] width 92 height 26
select select "2"
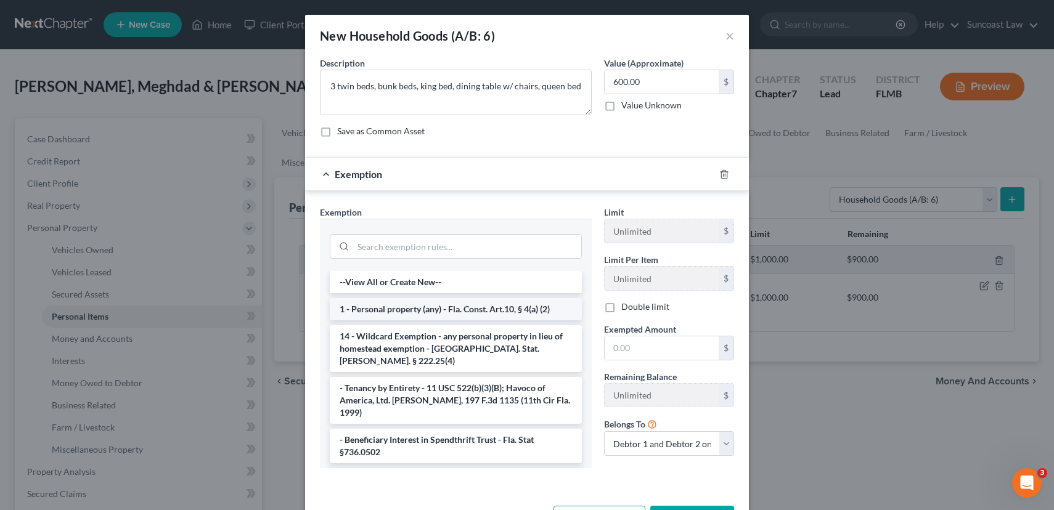
click at [428, 316] on li "1 - Personal property (any) - Fla. Const. Art.10, § 4(a) (2)" at bounding box center [456, 309] width 252 height 22
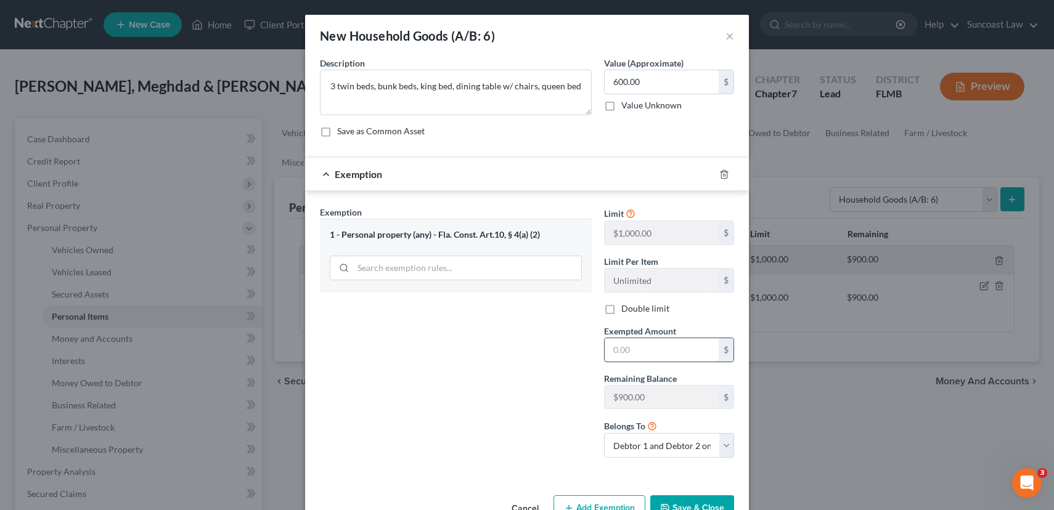
click at [631, 357] on input "text" at bounding box center [661, 349] width 114 height 23
type input "600.00"
click at [621, 308] on label "Double limit" at bounding box center [645, 309] width 48 height 12
click at [626, 308] on input "Double limit" at bounding box center [630, 307] width 8 height 8
checkbox input "true"
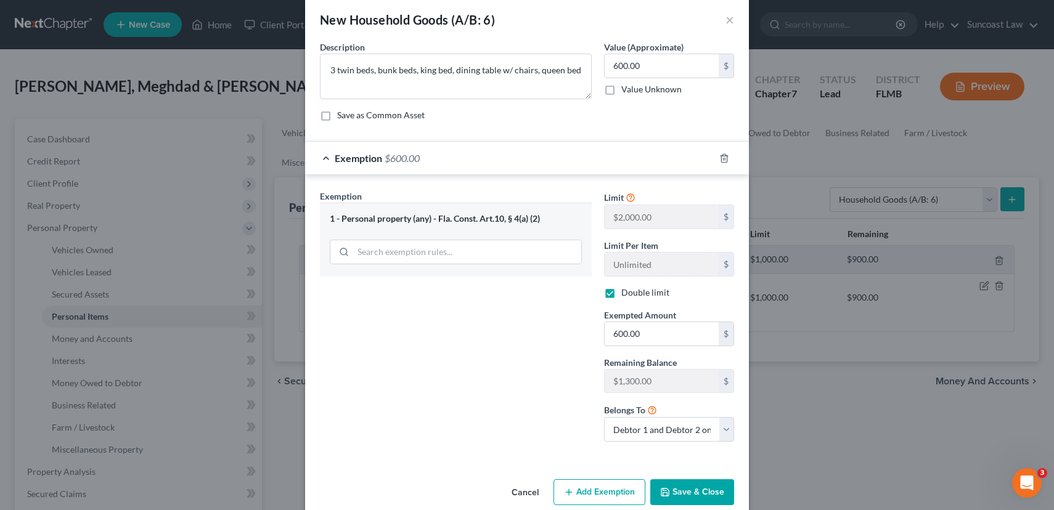
scroll to position [36, 0]
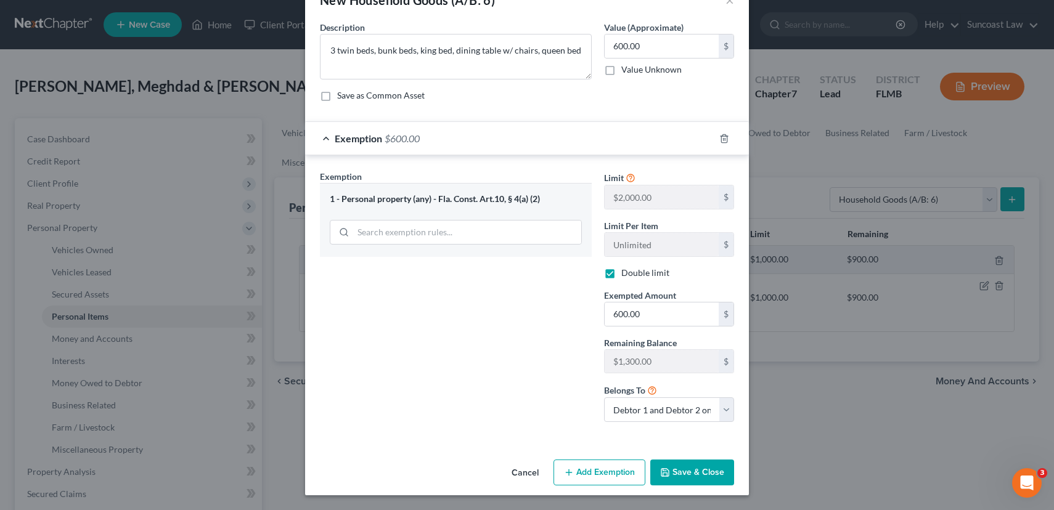
click at [693, 473] on button "Save & Close" at bounding box center [692, 473] width 84 height 26
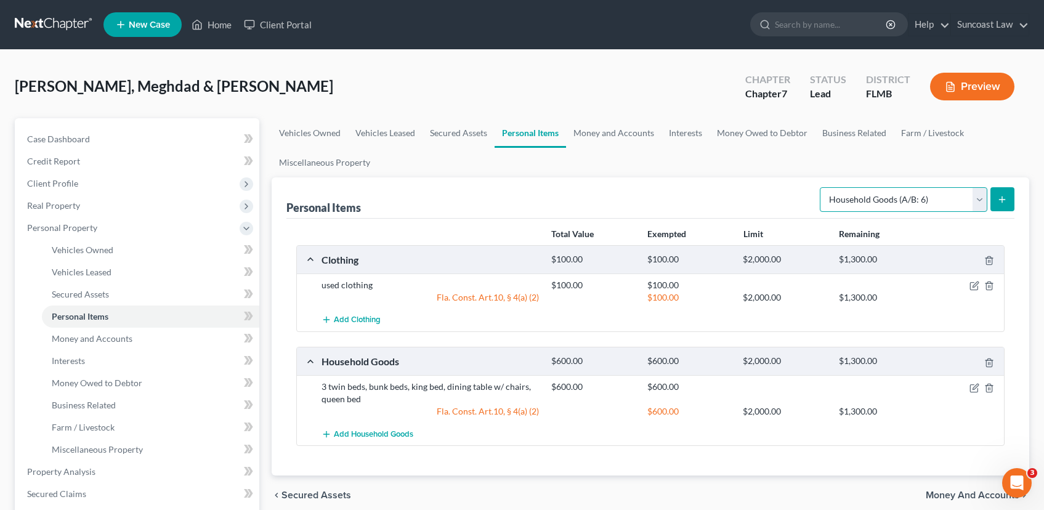
click at [979, 204] on select "Select Item Type Clothing (A/B: 11) Collectibles Of Value (A/B: 8) Electronics …" at bounding box center [904, 199] width 168 height 25
select select "electronics"
click at [822, 187] on select "Select Item Type Clothing (A/B: 11) Collectibles Of Value (A/B: 8) Electronics …" at bounding box center [904, 199] width 168 height 25
click at [1004, 201] on icon "submit" at bounding box center [1003, 200] width 10 height 10
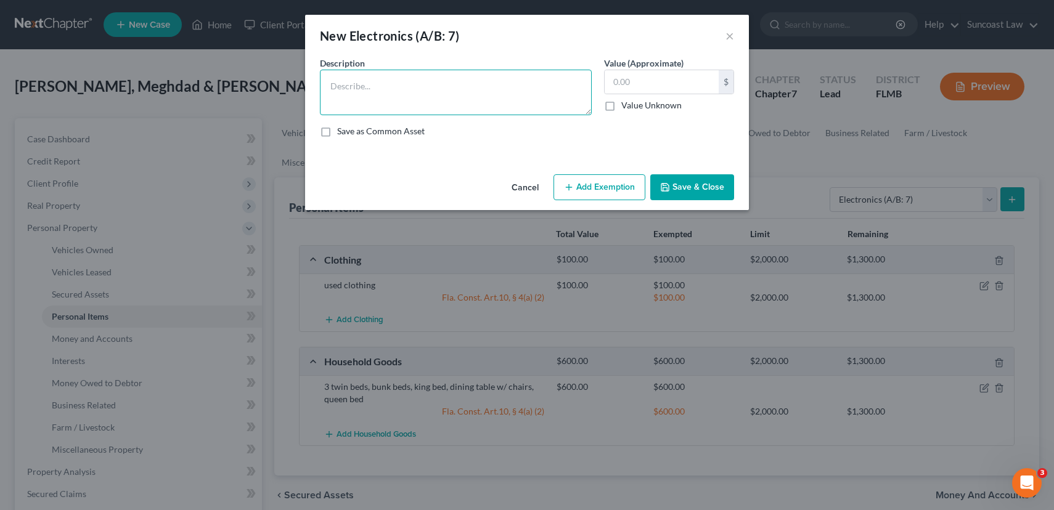
click at [397, 92] on textarea at bounding box center [456, 93] width 272 height 46
type textarea "2 computers, PS5, 2 TVs"
click at [685, 91] on input "text" at bounding box center [661, 81] width 114 height 23
type input "500.00"
click at [590, 192] on button "Add Exemption" at bounding box center [599, 187] width 92 height 26
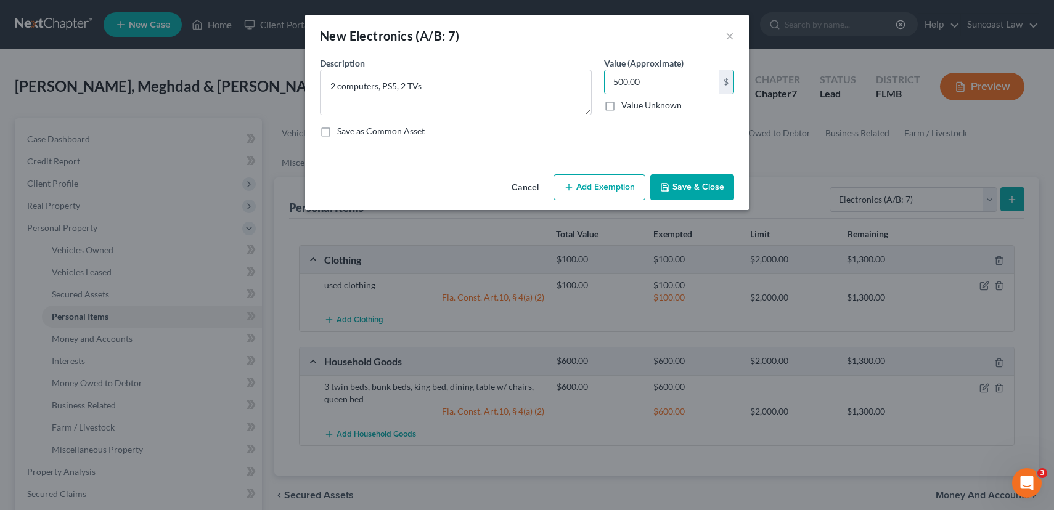
select select "2"
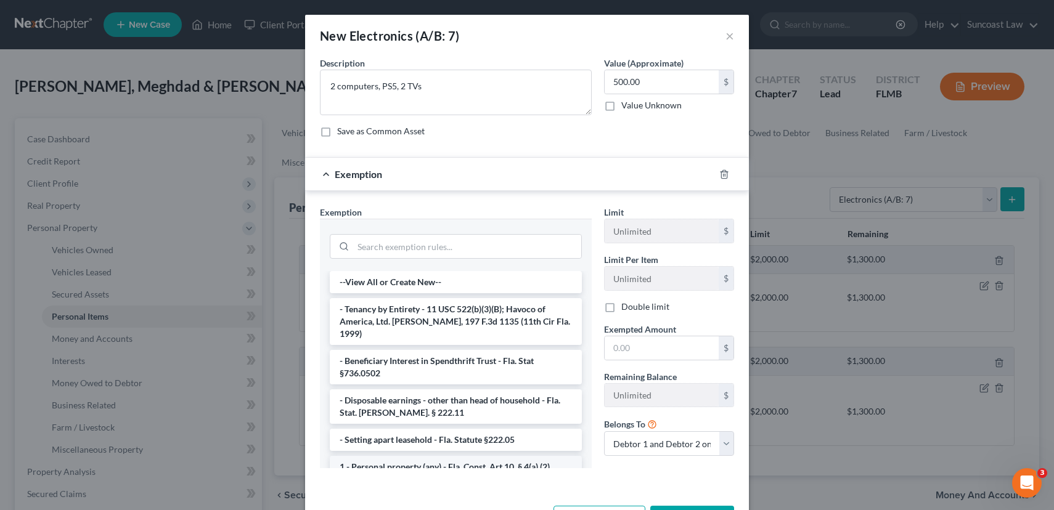
click at [413, 456] on li "1 - Personal property (any) - Fla. Const. Art.10, § 4(a) (2)" at bounding box center [456, 467] width 252 height 22
checkbox input "true"
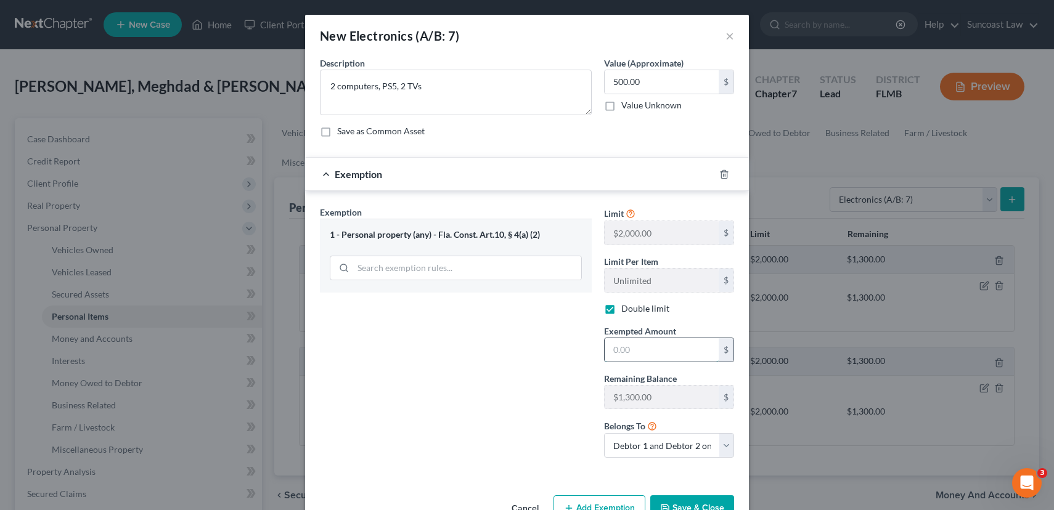
click at [628, 347] on input "text" at bounding box center [661, 349] width 114 height 23
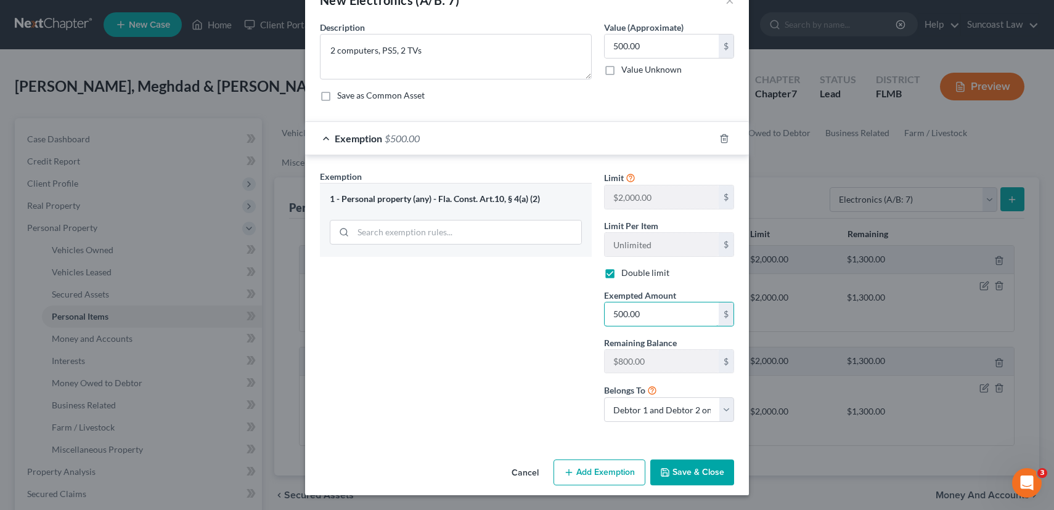
type input "500.00"
click at [691, 477] on button "Save & Close" at bounding box center [692, 473] width 84 height 26
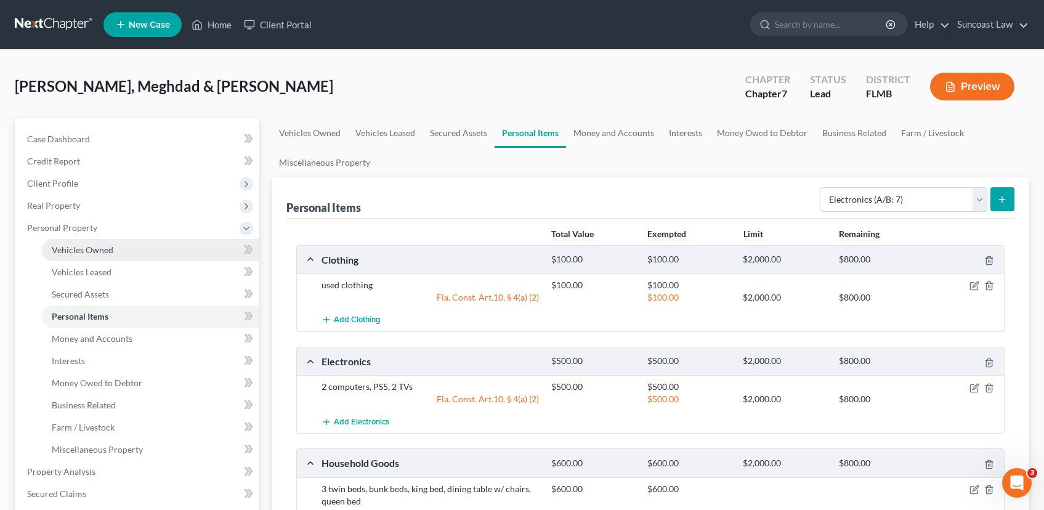
click at [107, 250] on span "Vehicles Owned" at bounding box center [83, 250] width 62 height 10
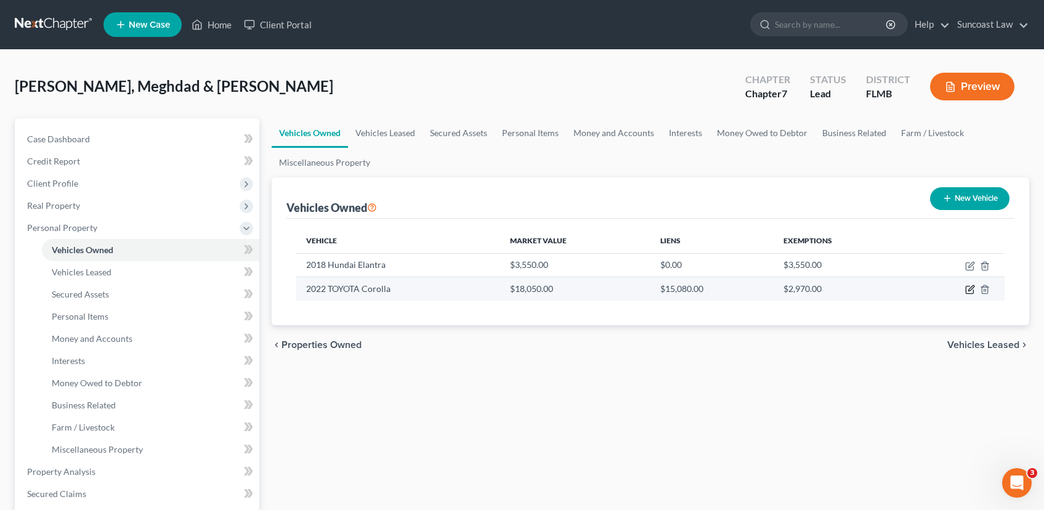
click at [972, 291] on icon "button" at bounding box center [971, 290] width 10 height 10
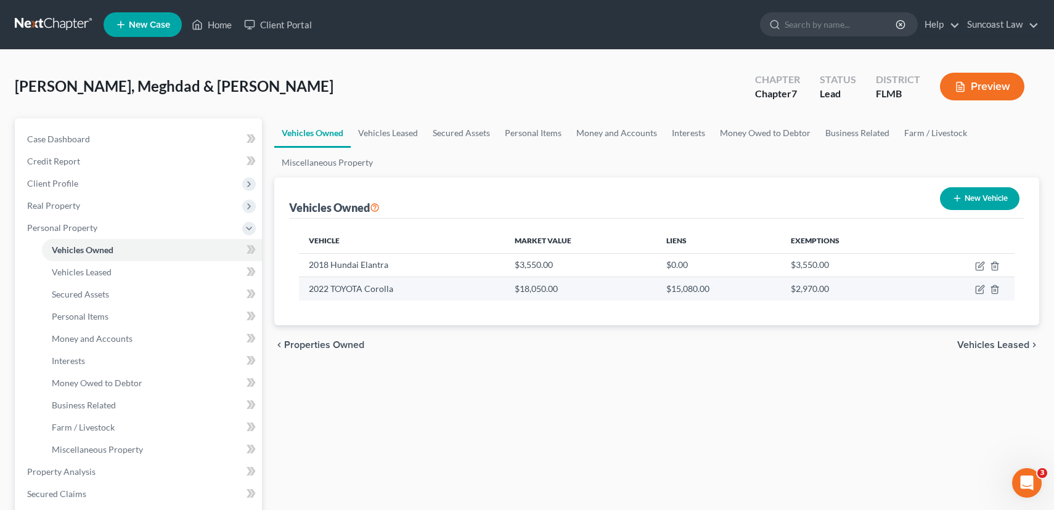
select select "0"
select select "4"
select select "2"
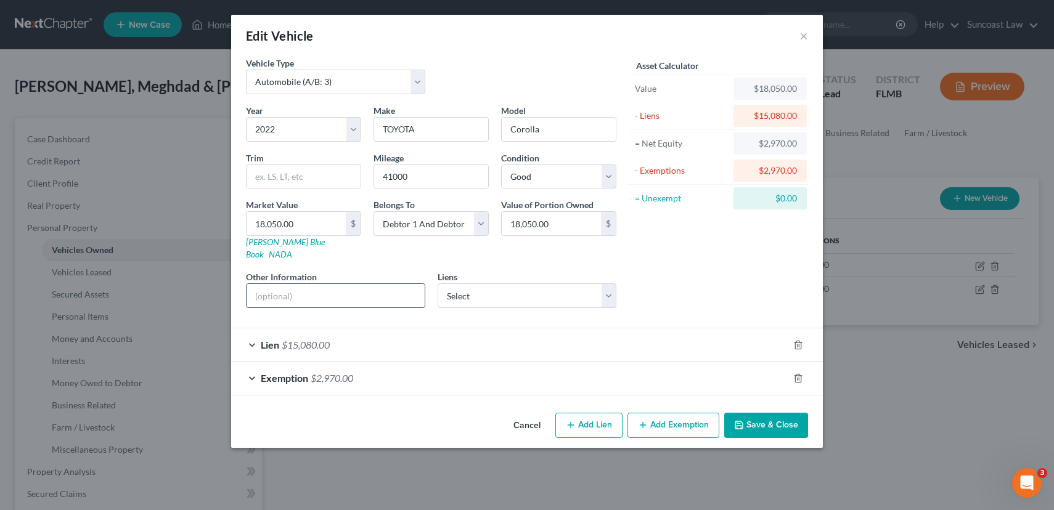
click at [283, 284] on input "text" at bounding box center [335, 295] width 178 height 23
type input "VIN: 7MUAAAG6NV019018"
click at [753, 413] on button "Save & Close" at bounding box center [766, 426] width 84 height 26
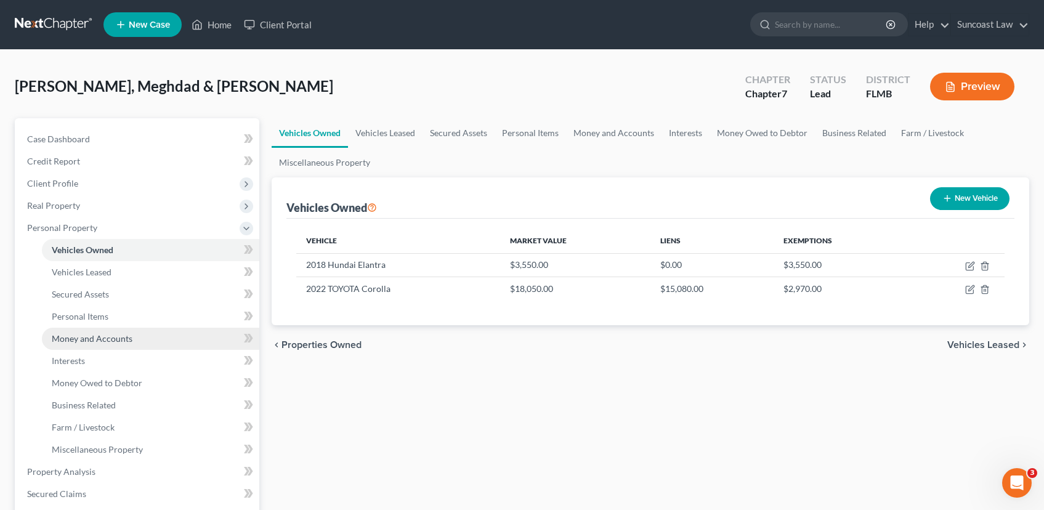
click at [120, 340] on span "Money and Accounts" at bounding box center [92, 338] width 81 height 10
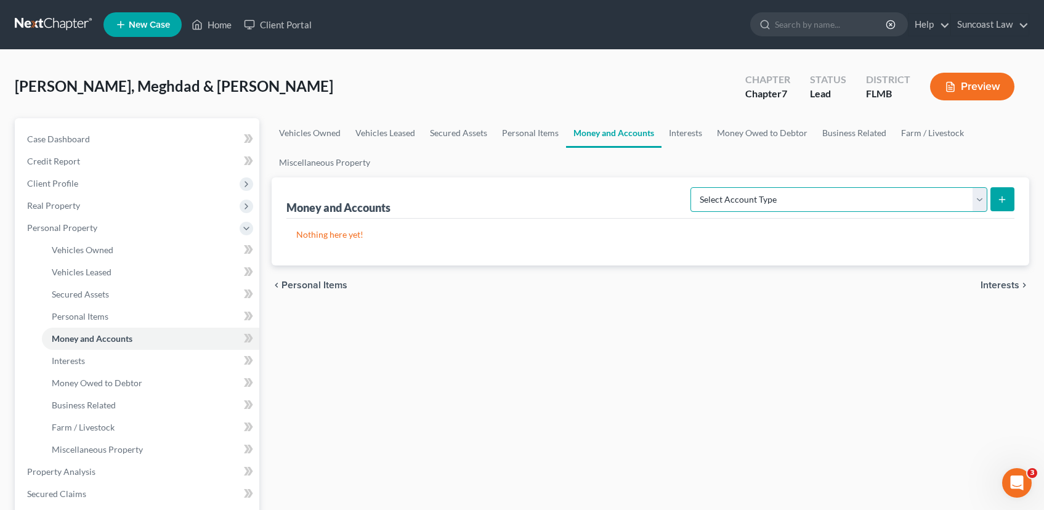
click at [981, 203] on select "Select Account Type Brokerage (A/B: 18, SOFA: 20) Cash on Hand (A/B: 16) Certif…" at bounding box center [839, 199] width 297 height 25
select select "checking"
click at [694, 187] on select "Select Account Type Brokerage (A/B: 18, SOFA: 20) Cash on Hand (A/B: 16) Certif…" at bounding box center [839, 199] width 297 height 25
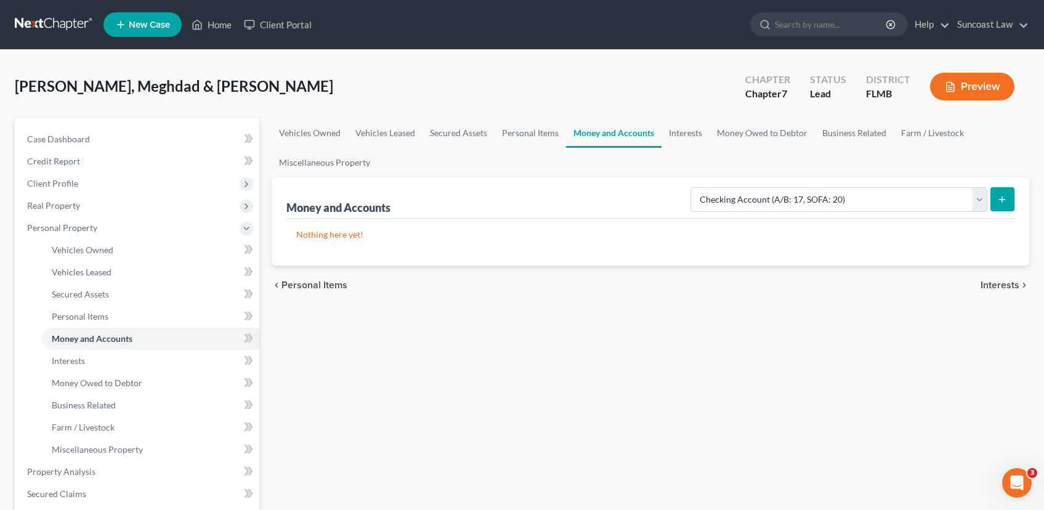
click at [1006, 200] on icon "submit" at bounding box center [1003, 200] width 10 height 10
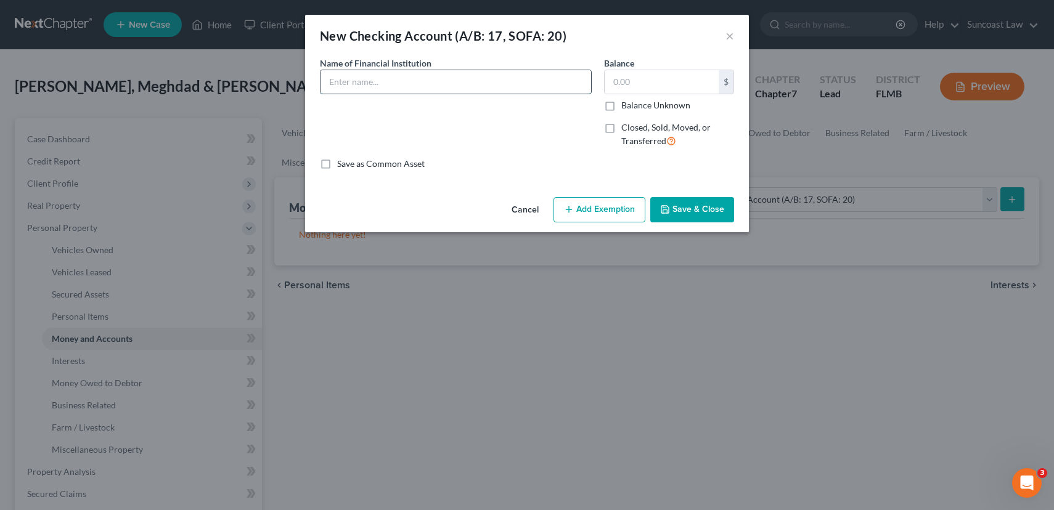
click at [424, 87] on input "text" at bounding box center [455, 81] width 270 height 23
type input "TD BANK *2025 (BUSINESS)"
click at [646, 75] on input "text" at bounding box center [661, 81] width 114 height 23
type input "0.00"
click at [621, 129] on label "Closed, Sold, Moved, or Transferred" at bounding box center [677, 134] width 113 height 26
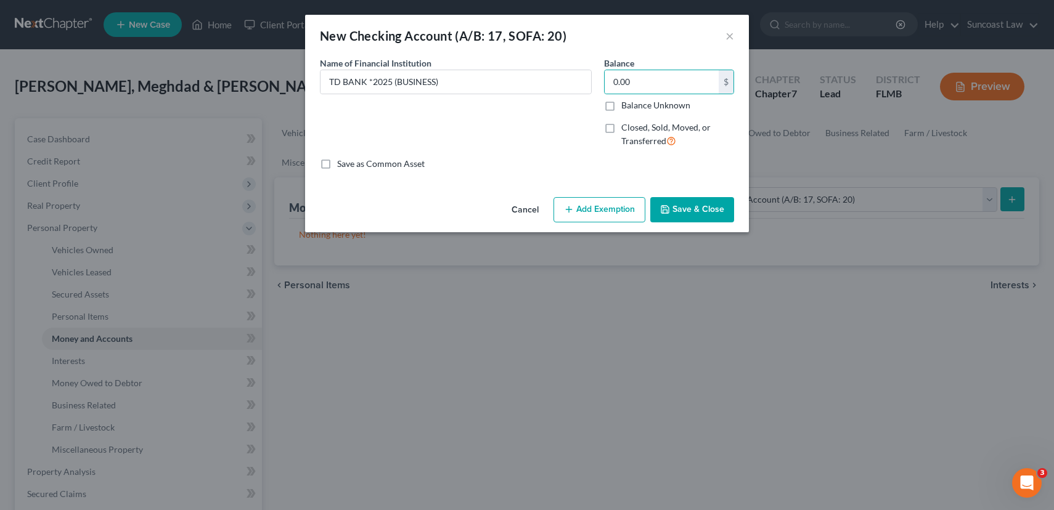
click at [626, 129] on input "Closed, Sold, Moved, or Transferred" at bounding box center [630, 125] width 8 height 8
checkbox input "true"
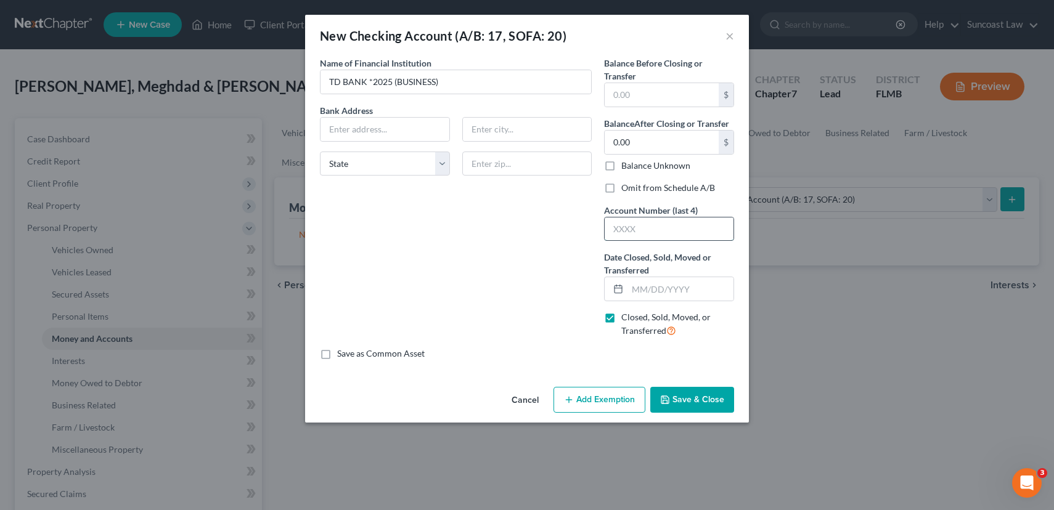
click at [642, 229] on input "text" at bounding box center [668, 229] width 129 height 23
type input "2025"
click at [635, 91] on input "text" at bounding box center [661, 94] width 114 height 23
type input "0.00"
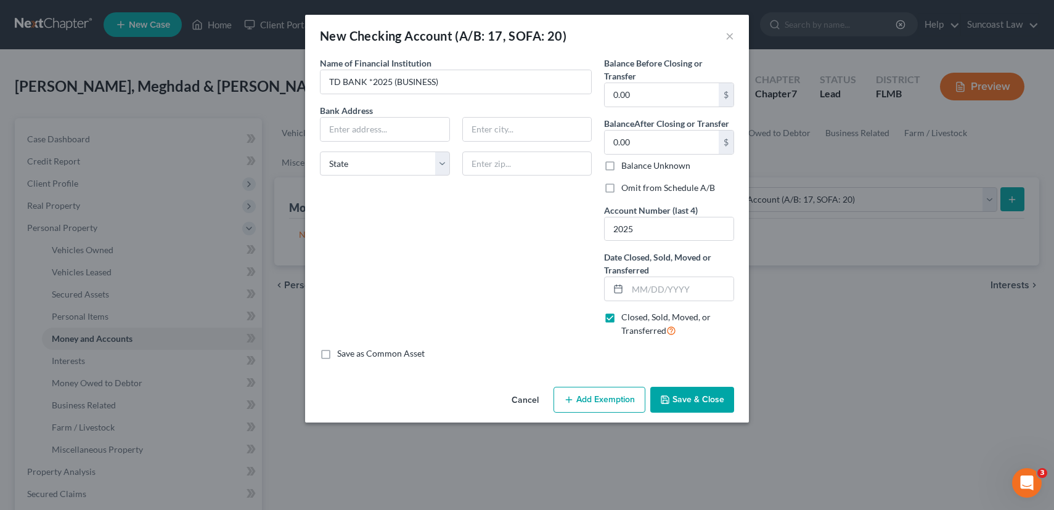
click at [705, 398] on button "Save & Close" at bounding box center [692, 400] width 84 height 26
click at [690, 289] on input "text" at bounding box center [680, 288] width 106 height 23
type input "[DATE]"
click at [709, 404] on button "Save & Close" at bounding box center [692, 400] width 84 height 26
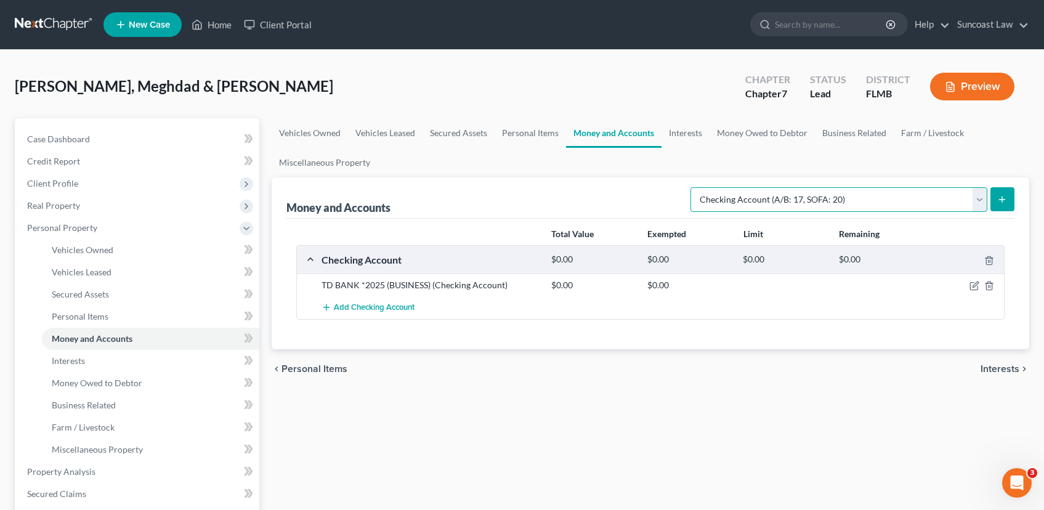
click at [982, 203] on select "Select Account Type Brokerage (A/B: 18, SOFA: 20) Cash on Hand (A/B: 16) Certif…" at bounding box center [839, 199] width 297 height 25
click at [694, 187] on select "Select Account Type Brokerage (A/B: 18, SOFA: 20) Cash on Hand (A/B: 16) Certif…" at bounding box center [839, 199] width 297 height 25
click at [1001, 201] on icon "submit" at bounding box center [1003, 200] width 10 height 10
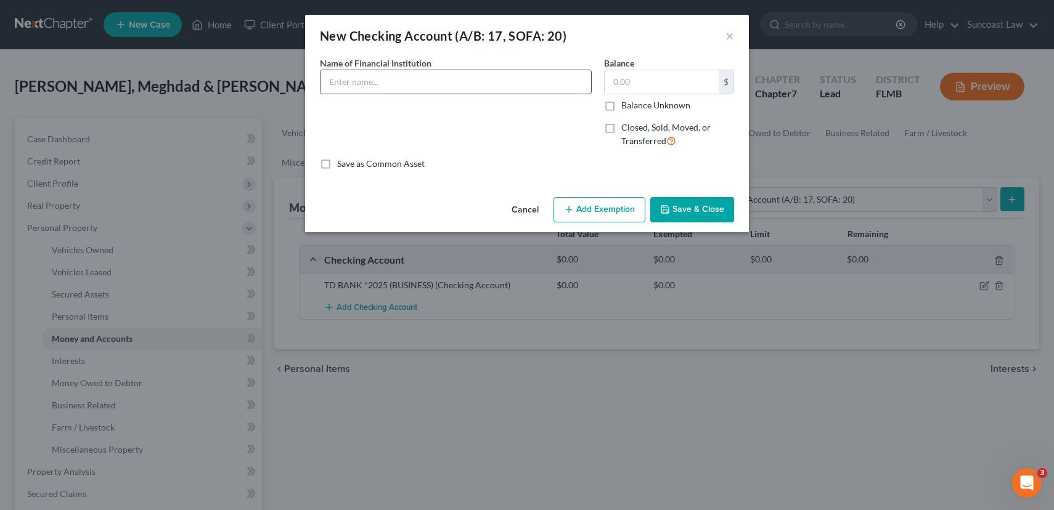
click at [407, 86] on input "text" at bounding box center [455, 81] width 270 height 23
type input "Paypal"
click at [651, 76] on input "text" at bounding box center [661, 81] width 114 height 23
type input "0.00"
click at [702, 208] on button "Save & Close" at bounding box center [692, 210] width 84 height 26
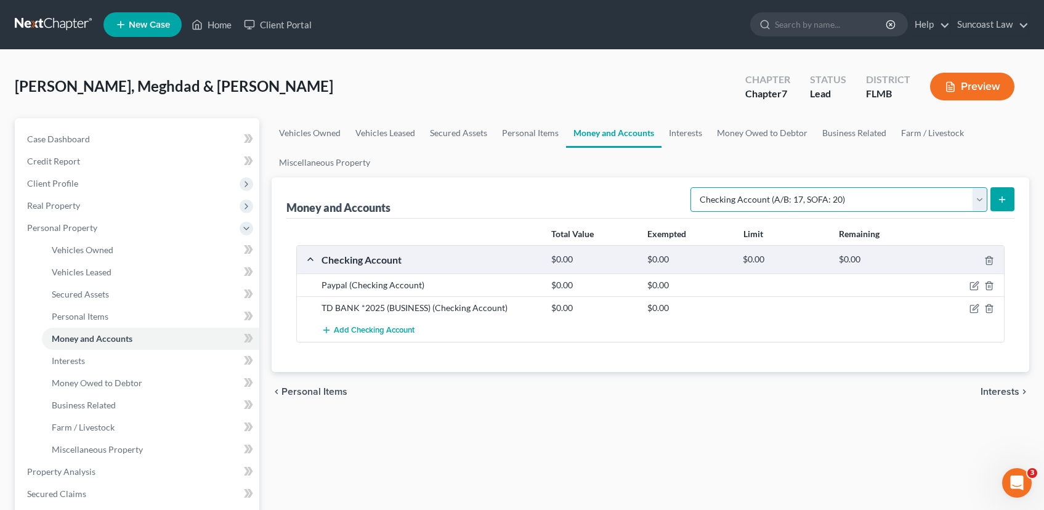
click at [982, 200] on select "Select Account Type Brokerage (A/B: 18, SOFA: 20) Cash on Hand (A/B: 16) Certif…" at bounding box center [839, 199] width 297 height 25
select select "money_market"
click at [694, 187] on select "Select Account Type Brokerage (A/B: 18, SOFA: 20) Cash on Hand (A/B: 16) Certif…" at bounding box center [839, 199] width 297 height 25
click at [1007, 203] on button "submit" at bounding box center [1003, 199] width 24 height 24
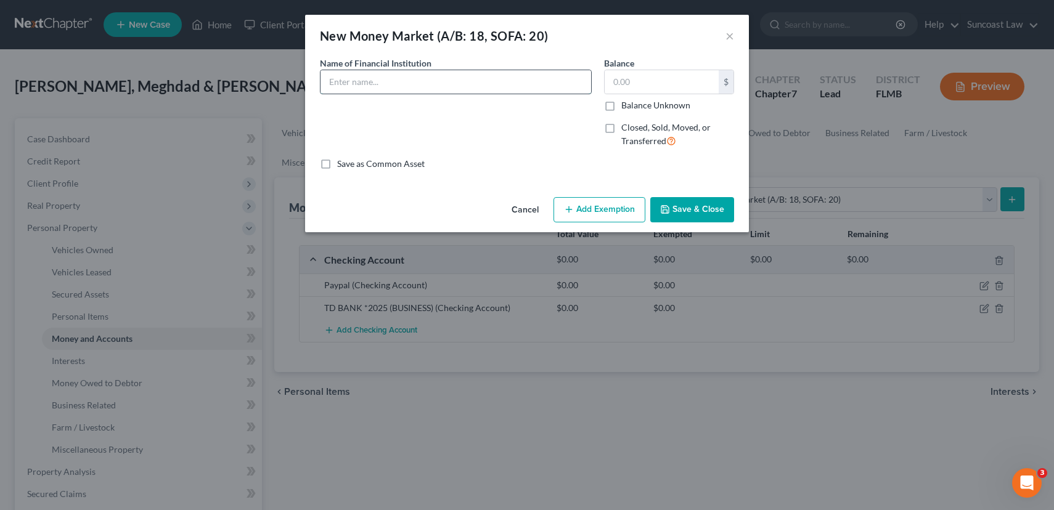
click at [384, 79] on input "text" at bounding box center [455, 81] width 270 height 23
type input "[PERSON_NAME] [PERSON_NAME] * 1531"
type input "5.69"
click at [621, 129] on label "Closed, Sold, Moved, or Transferred" at bounding box center [677, 134] width 113 height 26
click at [626, 129] on input "Closed, Sold, Moved, or Transferred" at bounding box center [630, 125] width 8 height 8
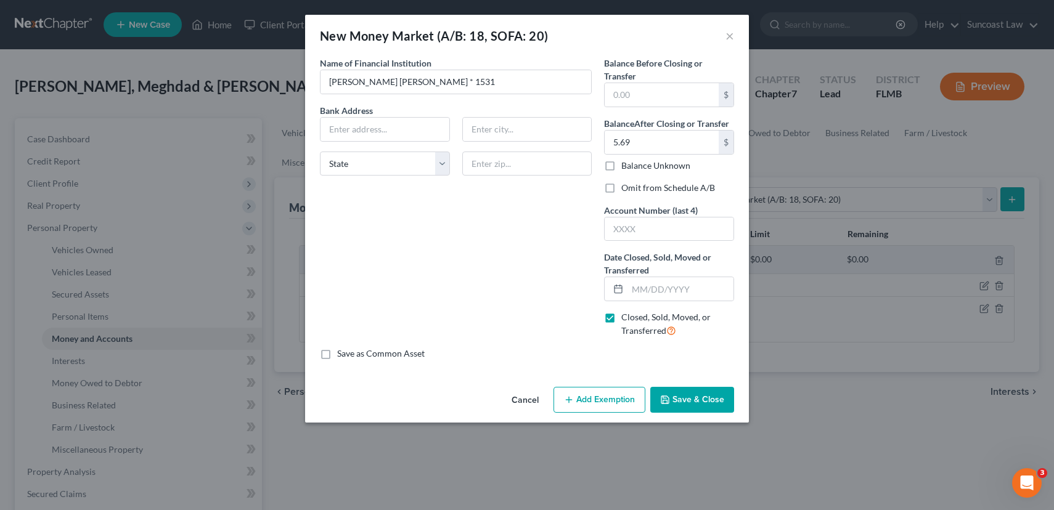
click at [621, 318] on label "Closed, Sold, Moved, or Transferred" at bounding box center [677, 324] width 113 height 26
click at [626, 318] on input "Closed, Sold, Moved, or Transferred" at bounding box center [630, 315] width 8 height 8
checkbox input "false"
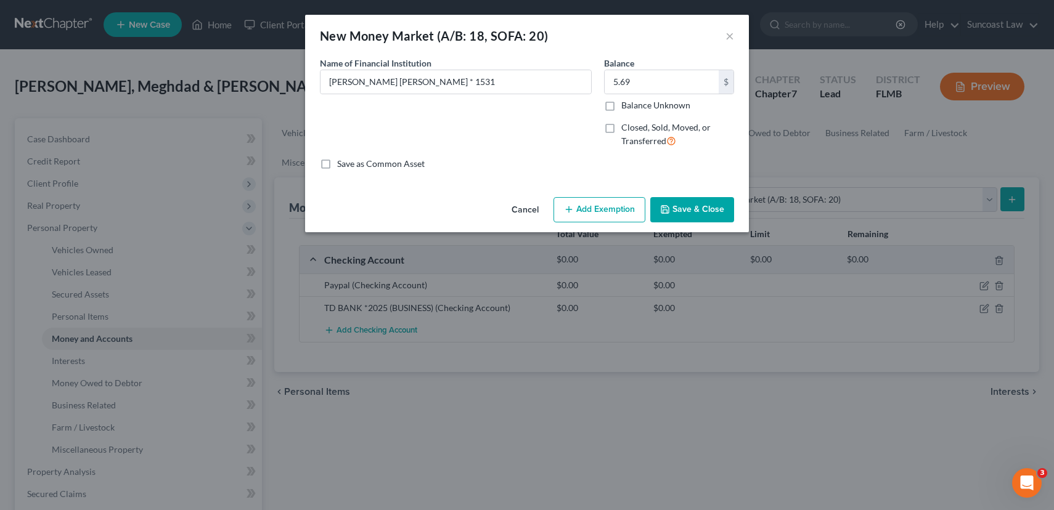
click at [689, 212] on button "Save & Close" at bounding box center [692, 210] width 84 height 26
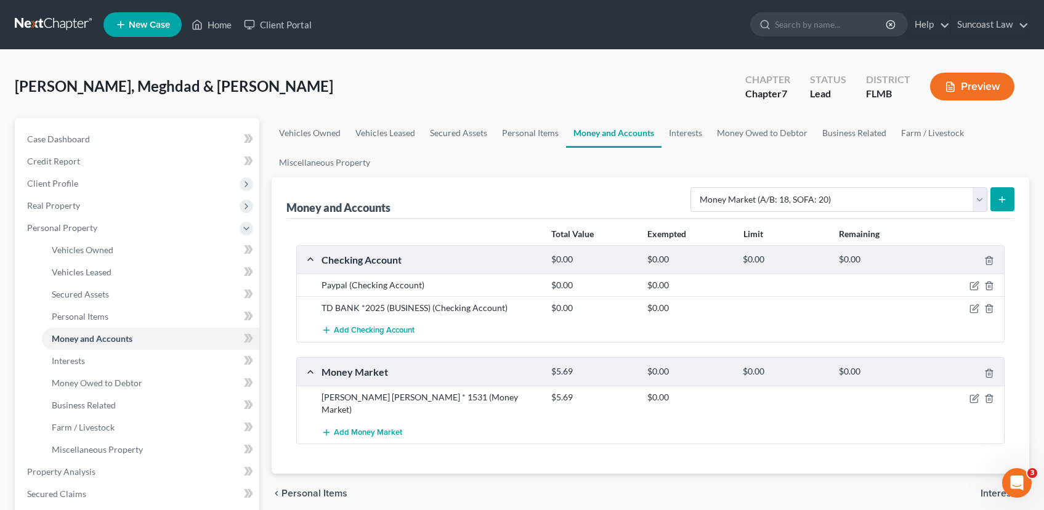
click at [1005, 200] on icon "submit" at bounding box center [1003, 200] width 10 height 10
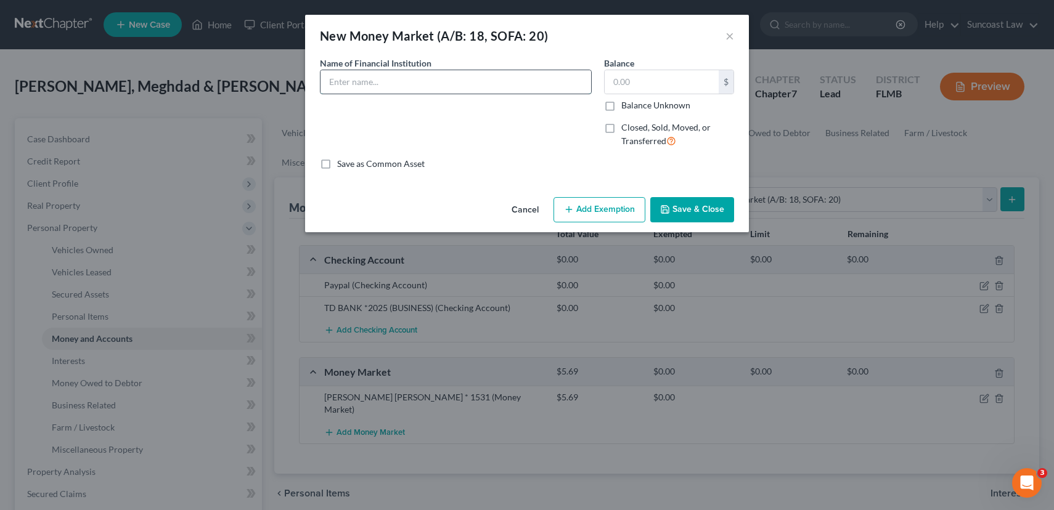
click at [391, 87] on input "text" at bounding box center [455, 81] width 270 height 23
type input "[PERSON_NAME] [PERSON_NAME] * 1497"
click at [635, 77] on input "text" at bounding box center [661, 81] width 114 height 23
type input "0.01"
click at [688, 206] on button "Save & Close" at bounding box center [692, 210] width 84 height 26
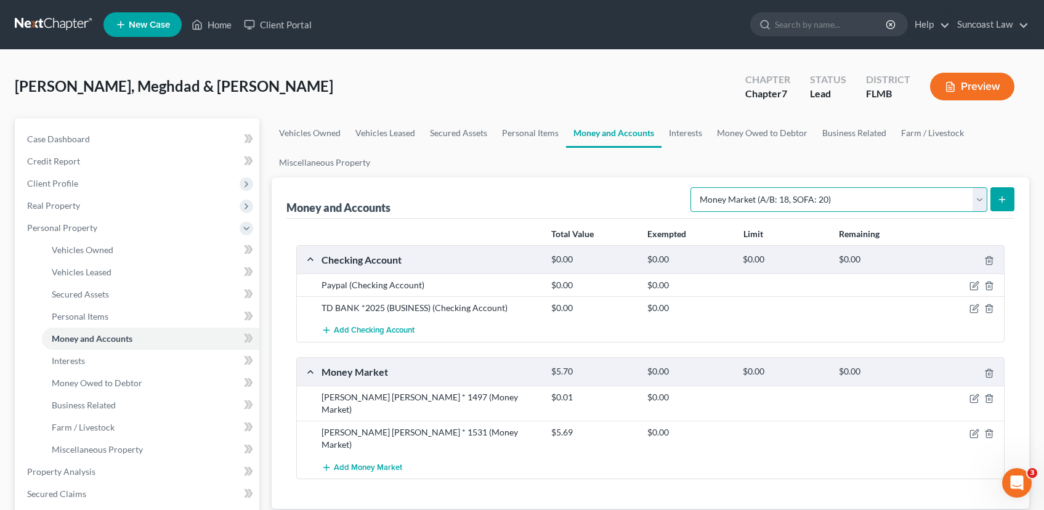
click at [979, 199] on select "Select Account Type Brokerage (A/B: 18, SOFA: 20) Cash on Hand (A/B: 16) Certif…" at bounding box center [839, 199] width 297 height 25
select select "checking"
click at [694, 187] on select "Select Account Type Brokerage (A/B: 18, SOFA: 20) Cash on Hand (A/B: 16) Certif…" at bounding box center [839, 199] width 297 height 25
click at [1006, 203] on icon "submit" at bounding box center [1003, 200] width 10 height 10
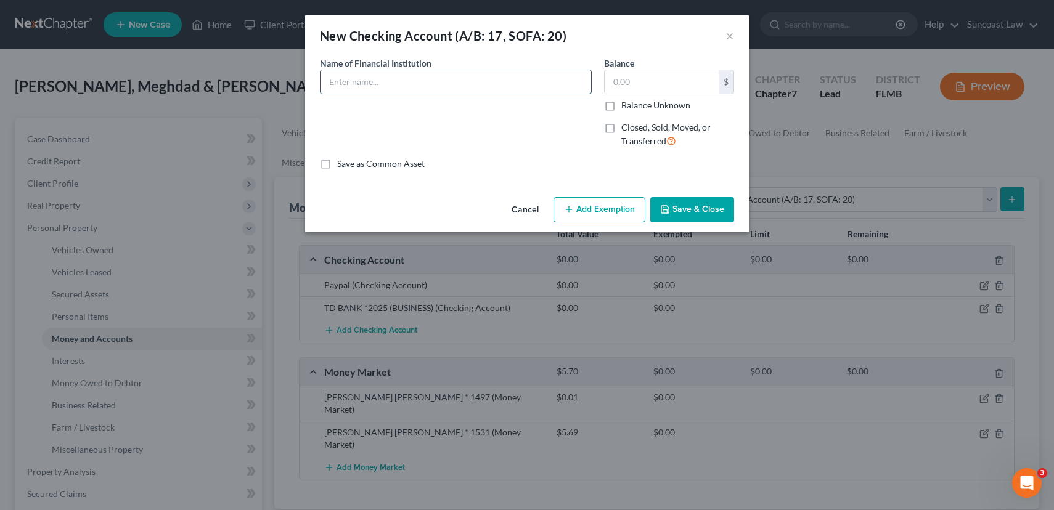
click at [449, 90] on input "text" at bounding box center [455, 81] width 270 height 23
type input "TD Bank * 1703 (Business)"
type input "1,698.63"
click at [684, 208] on button "Save & Close" at bounding box center [692, 210] width 84 height 26
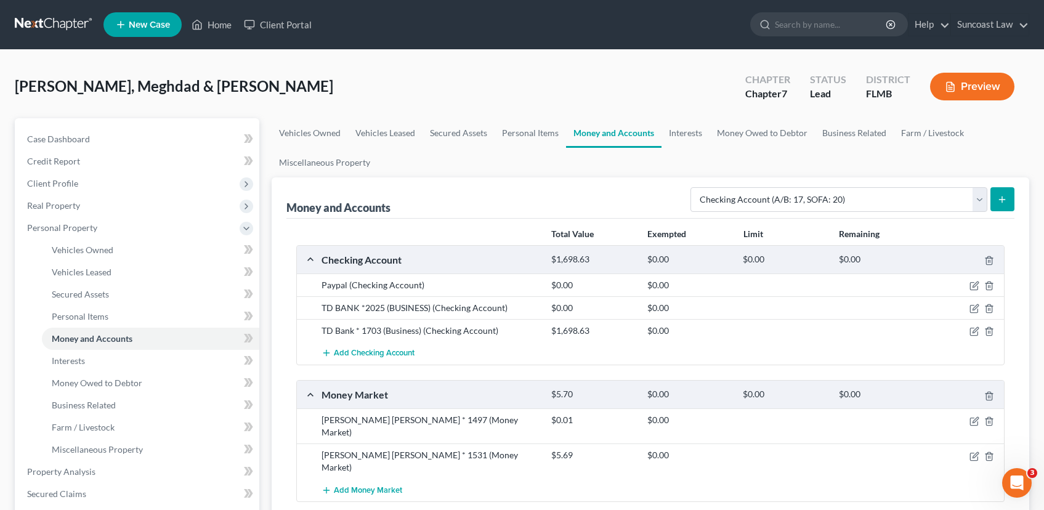
click at [1006, 197] on icon "submit" at bounding box center [1003, 200] width 10 height 10
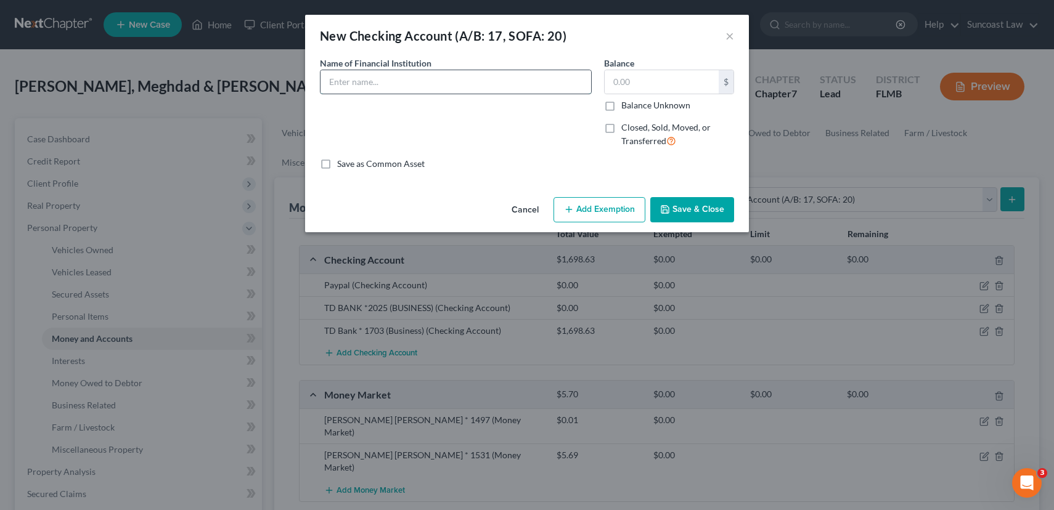
click at [400, 84] on input "text" at bounding box center [455, 81] width 270 height 23
type input "TD Bank * 6530"
click at [648, 83] on input "text" at bounding box center [661, 81] width 114 height 23
type input "1,003.95"
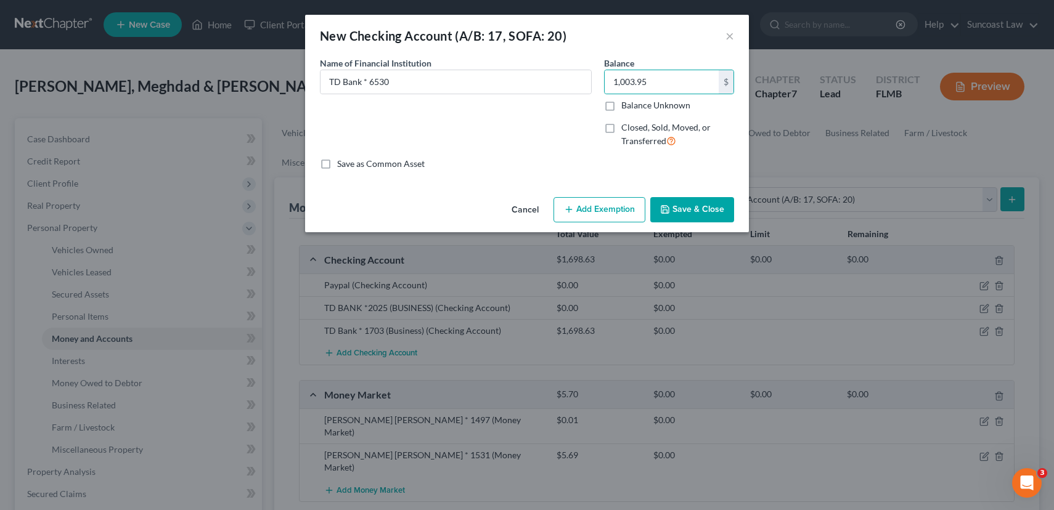
drag, startPoint x: 698, startPoint y: 218, endPoint x: 639, endPoint y: 221, distance: 59.2
click at [698, 218] on button "Save & Close" at bounding box center [692, 210] width 84 height 26
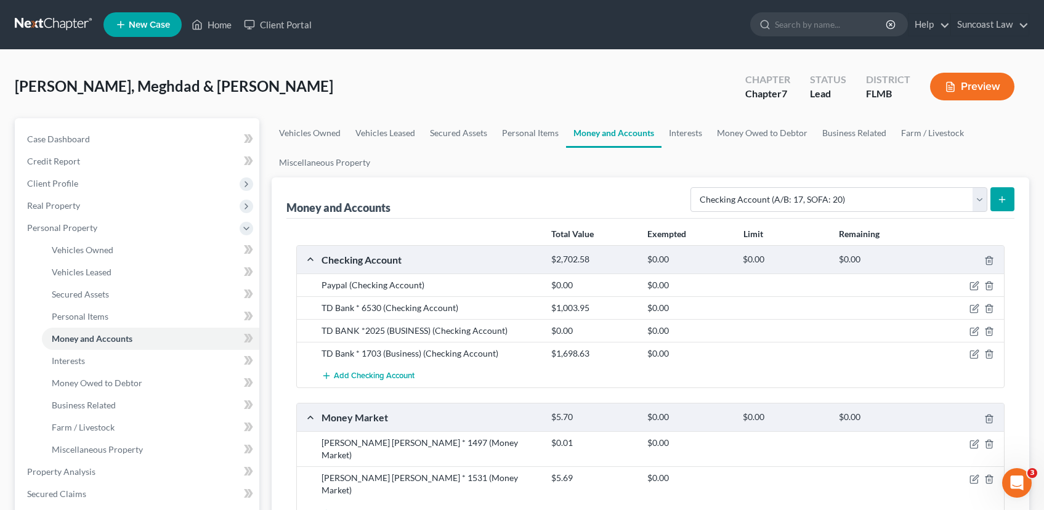
click at [1008, 201] on button "submit" at bounding box center [1003, 199] width 24 height 24
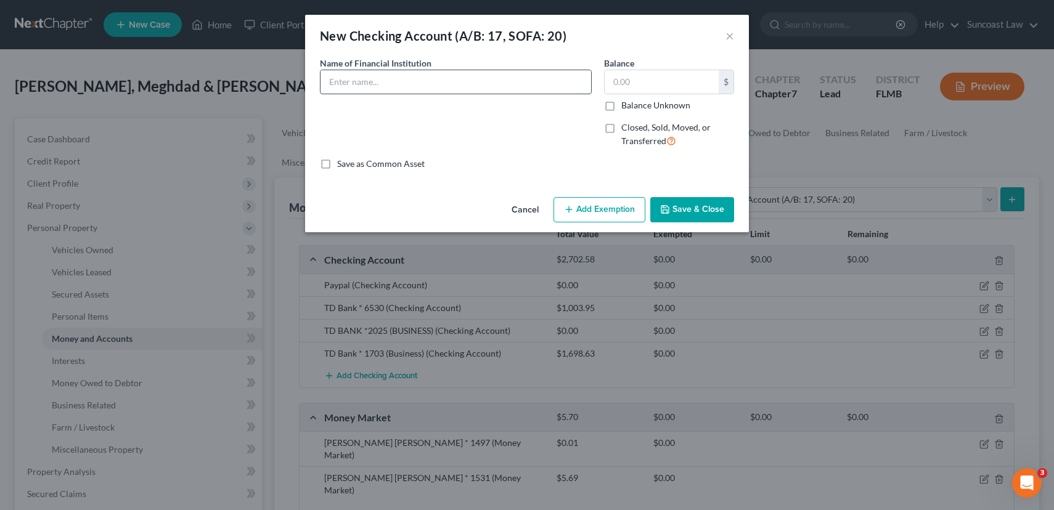
click at [392, 87] on input "text" at bounding box center [455, 81] width 270 height 23
type input "Robinhood"
type input "0.00"
click at [709, 216] on button "Save & Close" at bounding box center [692, 210] width 84 height 26
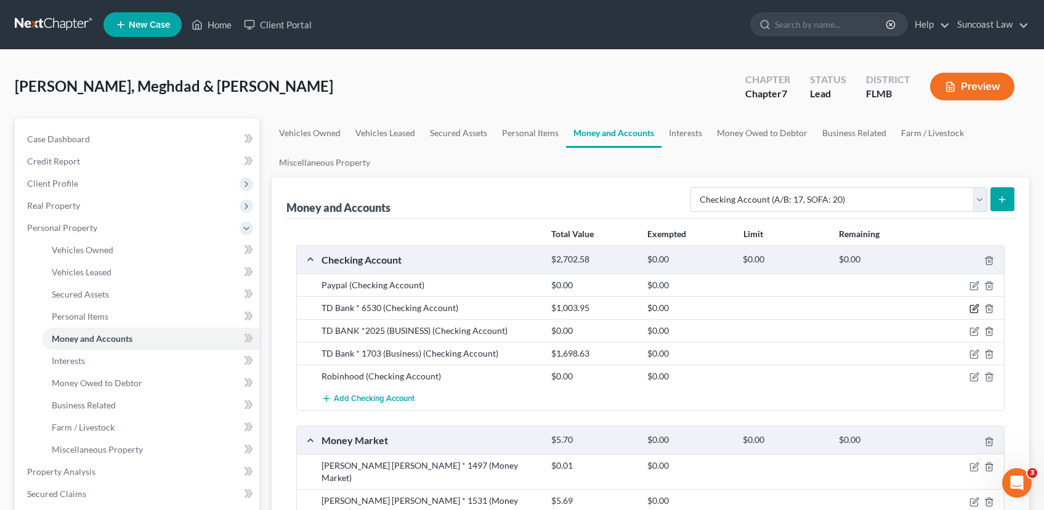
click at [974, 310] on icon "button" at bounding box center [976, 308] width 6 height 6
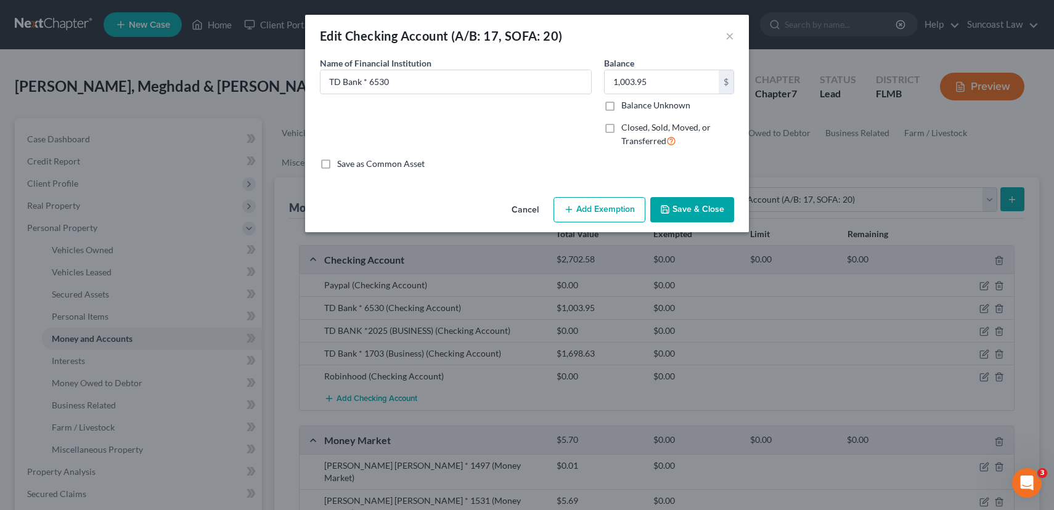
click at [622, 214] on button "Add Exemption" at bounding box center [599, 210] width 92 height 26
select select "2"
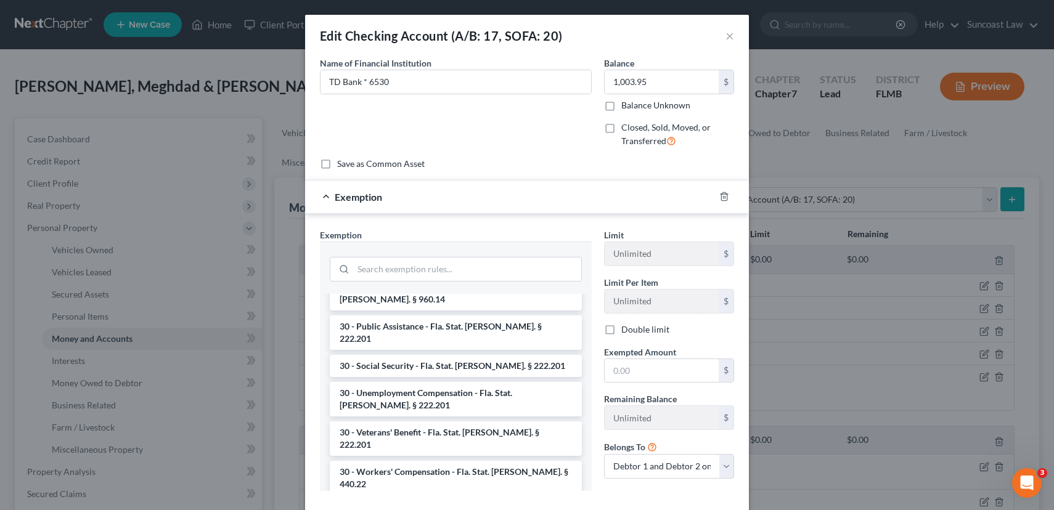
scroll to position [978, 0]
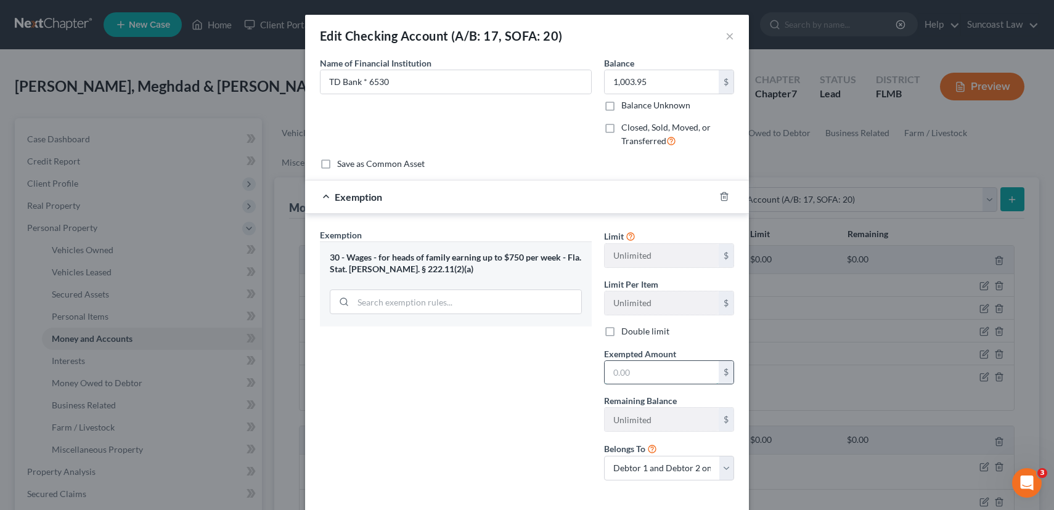
click at [654, 377] on input "text" at bounding box center [661, 372] width 114 height 23
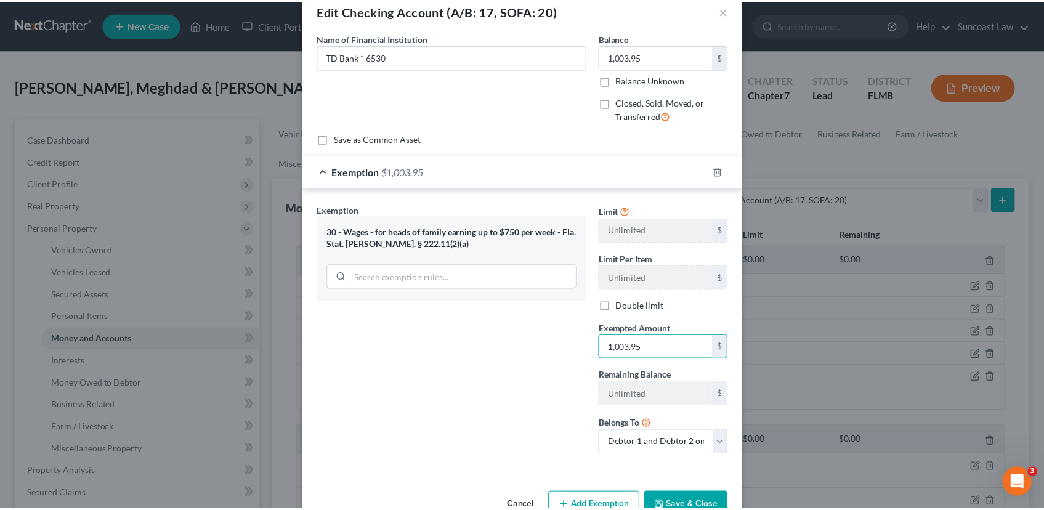
scroll to position [58, 0]
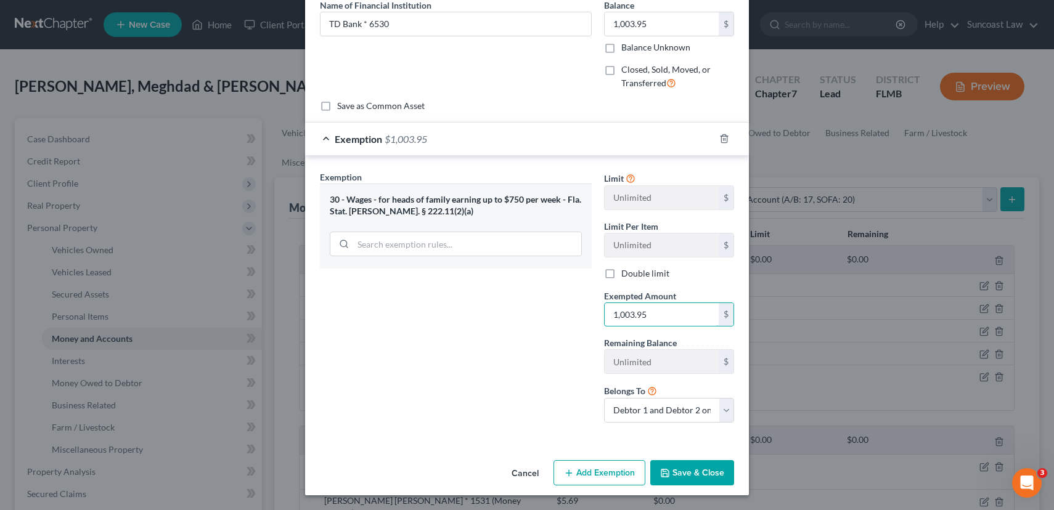
type input "1,003.95"
click at [670, 478] on button "Save & Close" at bounding box center [692, 473] width 84 height 26
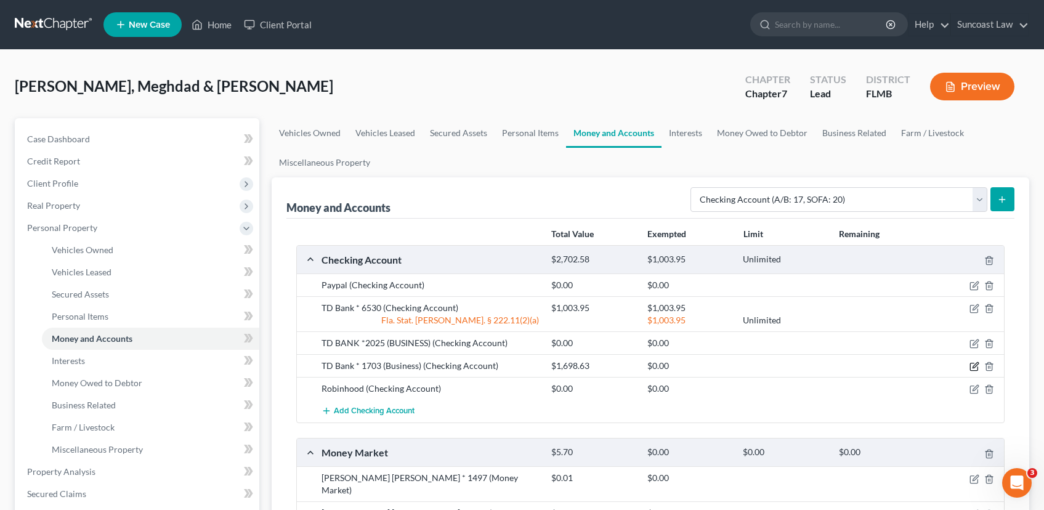
click at [974, 366] on icon "button" at bounding box center [976, 366] width 6 height 6
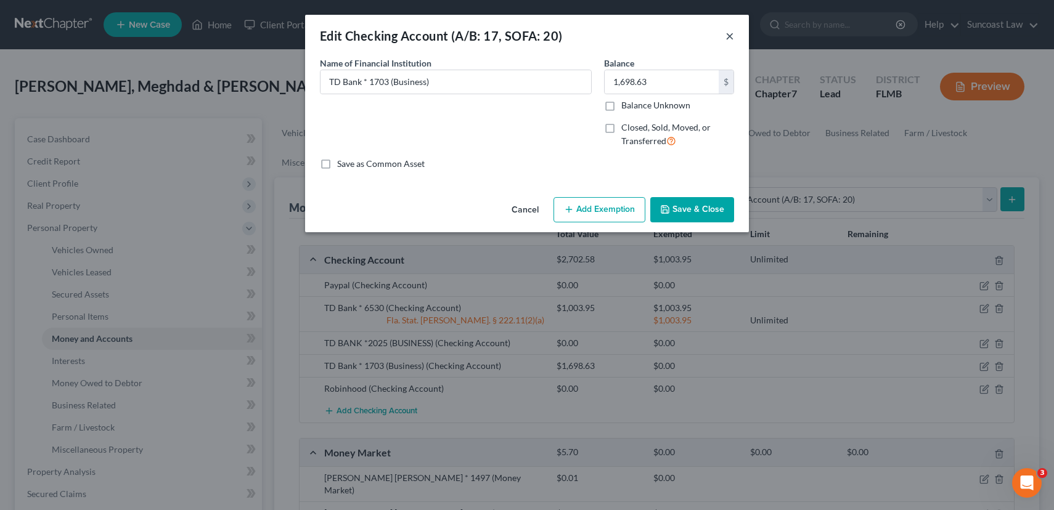
click at [731, 32] on button "×" at bounding box center [729, 35] width 9 height 15
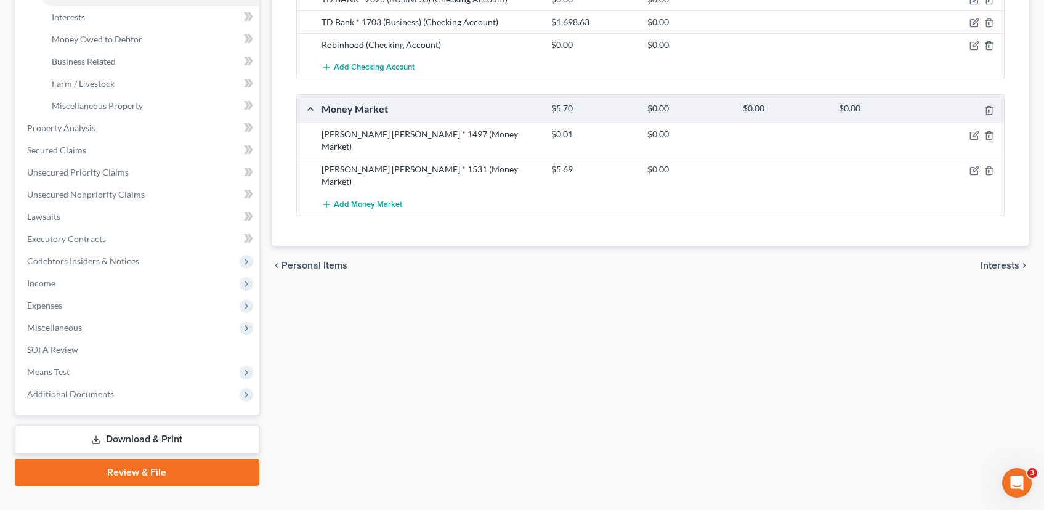
scroll to position [367, 0]
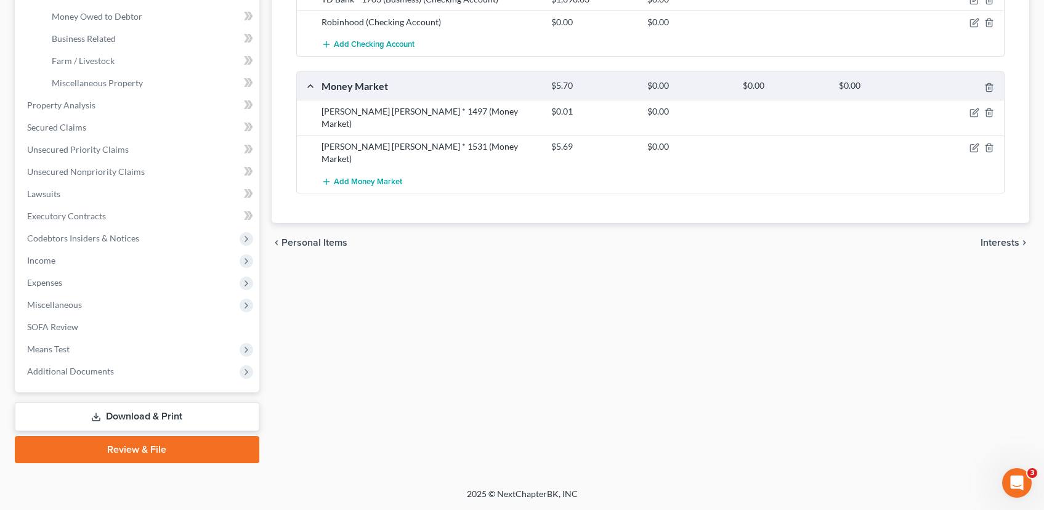
click at [998, 238] on span "Interests" at bounding box center [1000, 243] width 39 height 10
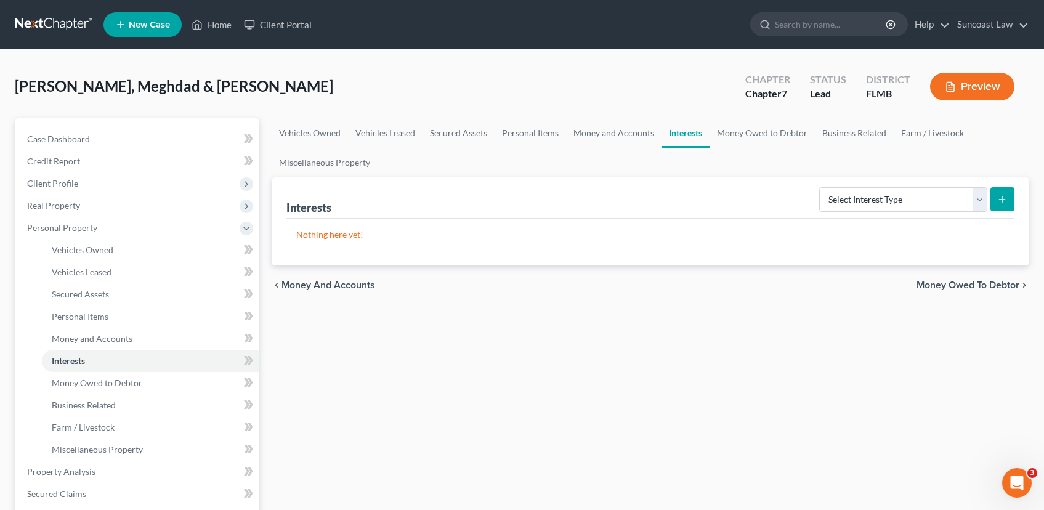
click at [981, 285] on span "Money Owed to Debtor" at bounding box center [968, 285] width 103 height 10
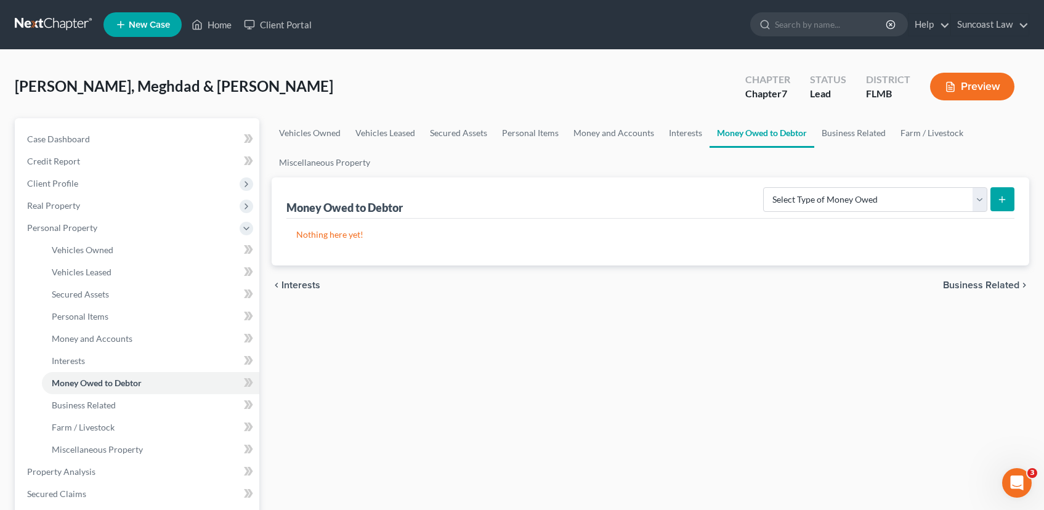
click at [980, 286] on span "Business Related" at bounding box center [981, 285] width 76 height 10
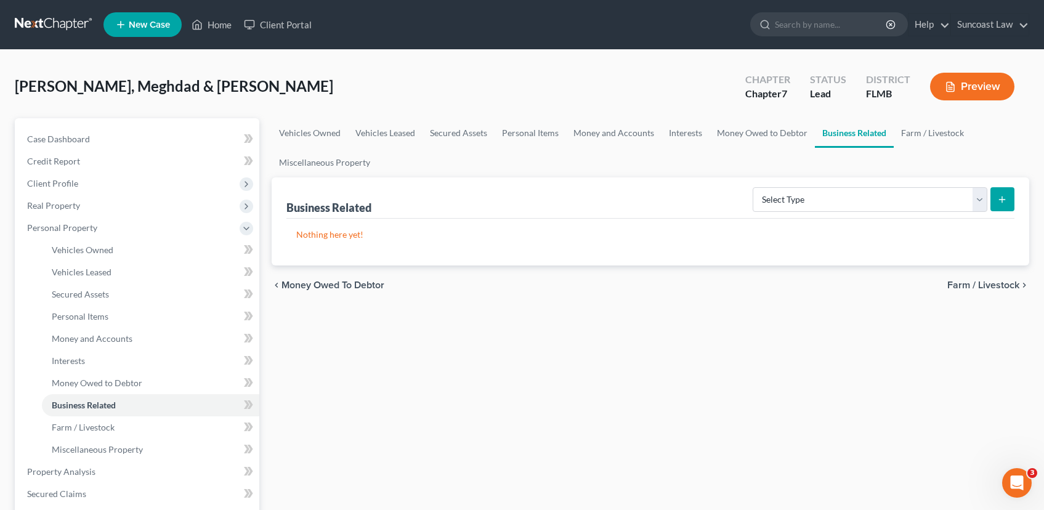
click at [976, 286] on span "Farm / Livestock" at bounding box center [984, 285] width 72 height 10
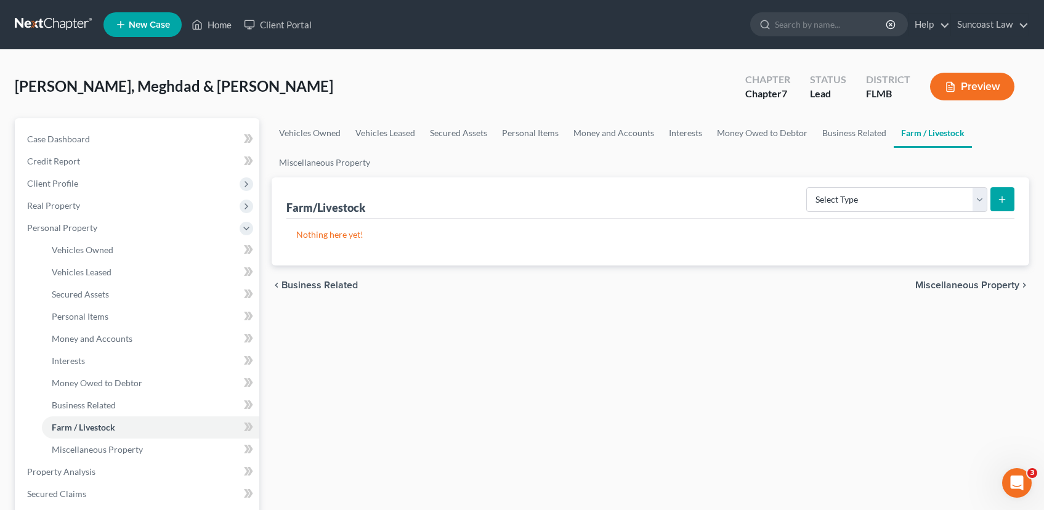
click at [976, 285] on span "Miscellaneous Property" at bounding box center [968, 285] width 104 height 10
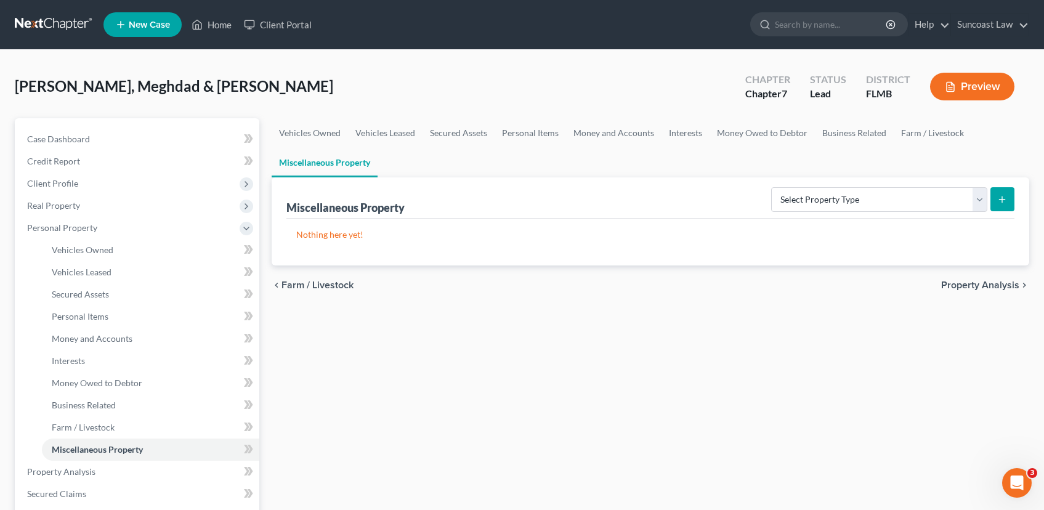
click at [959, 282] on span "Property Analysis" at bounding box center [980, 285] width 78 height 10
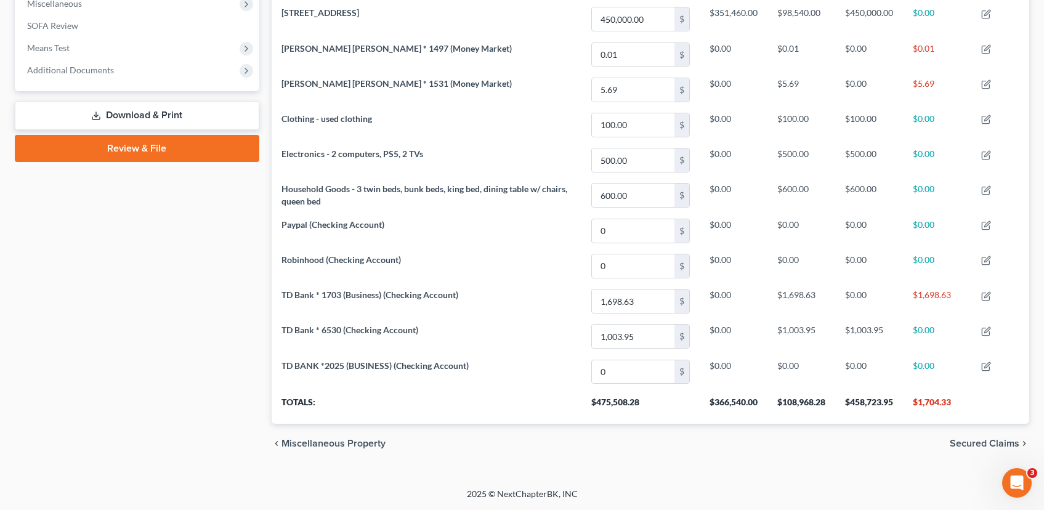
click at [980, 447] on span "Secured Claims" at bounding box center [985, 444] width 70 height 10
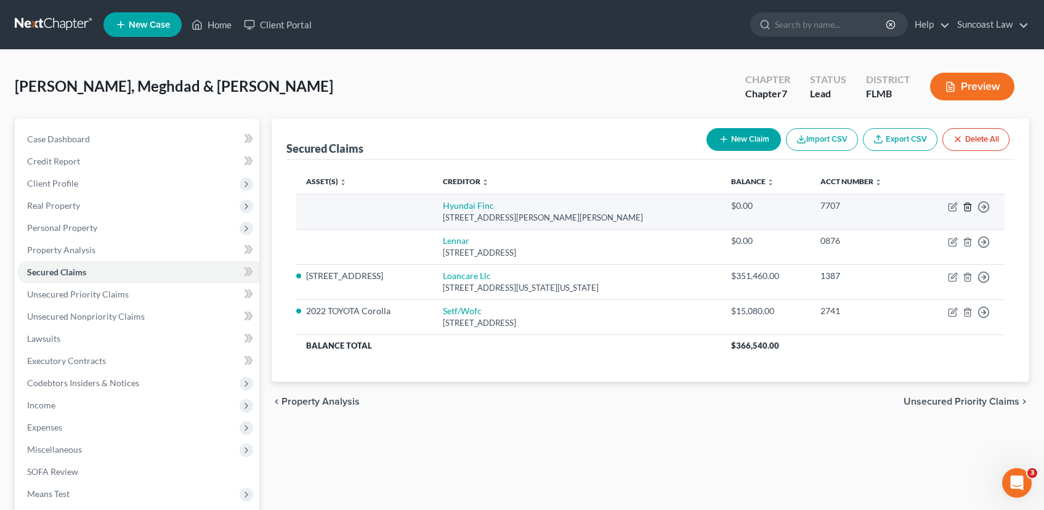
click at [971, 208] on icon "button" at bounding box center [968, 207] width 10 height 10
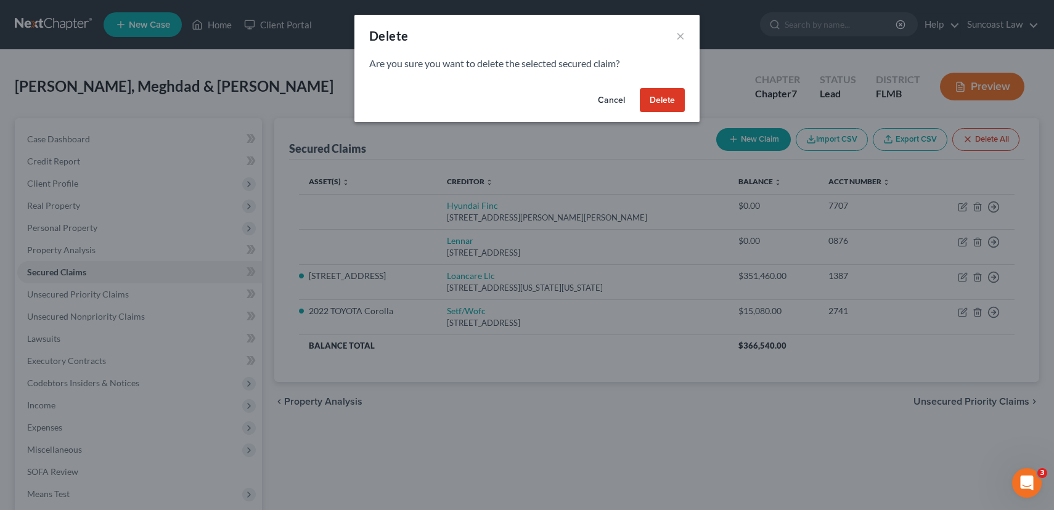
click at [661, 100] on button "Delete" at bounding box center [662, 100] width 45 height 25
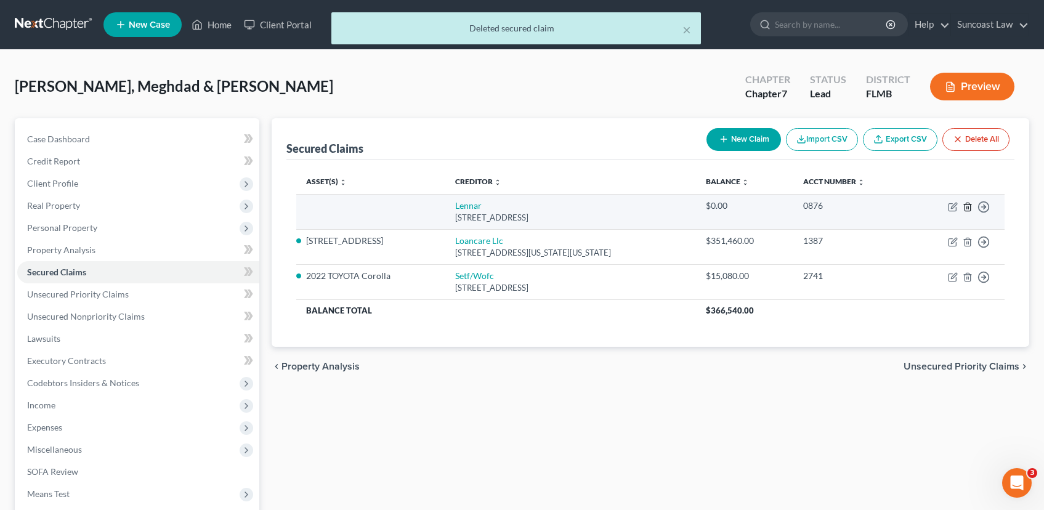
click at [964, 206] on icon "button" at bounding box center [968, 207] width 10 height 10
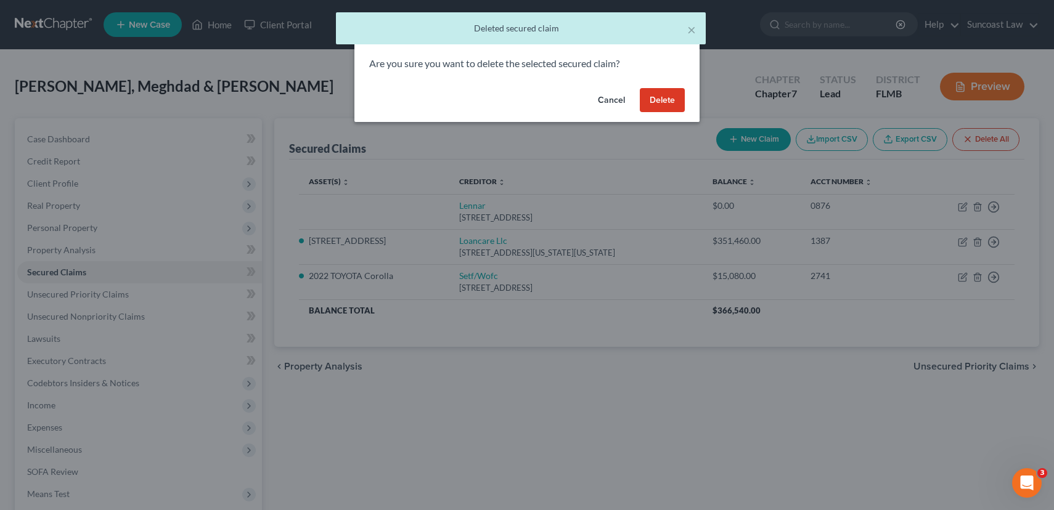
click at [657, 97] on button "Delete" at bounding box center [662, 100] width 45 height 25
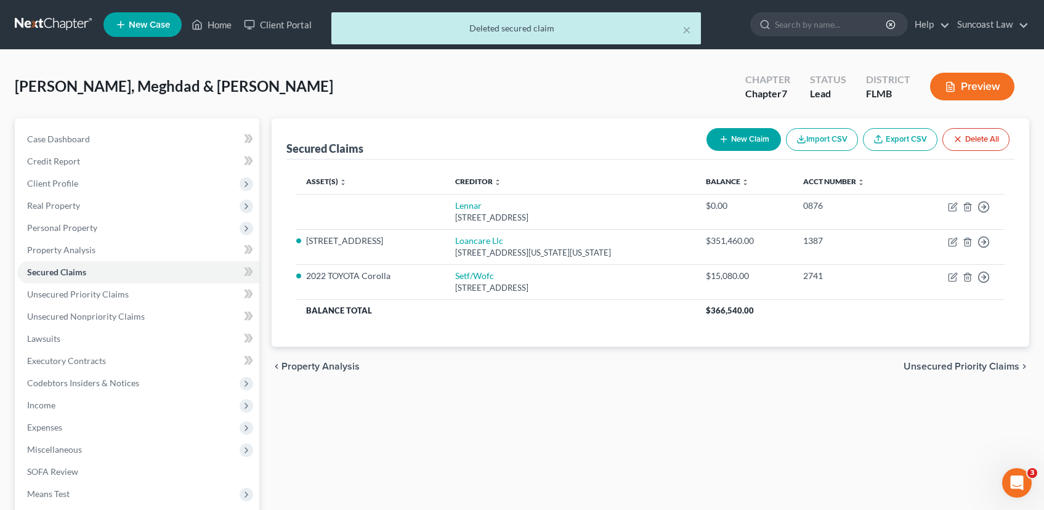
click at [920, 364] on span "Unsecured Priority Claims" at bounding box center [962, 367] width 116 height 10
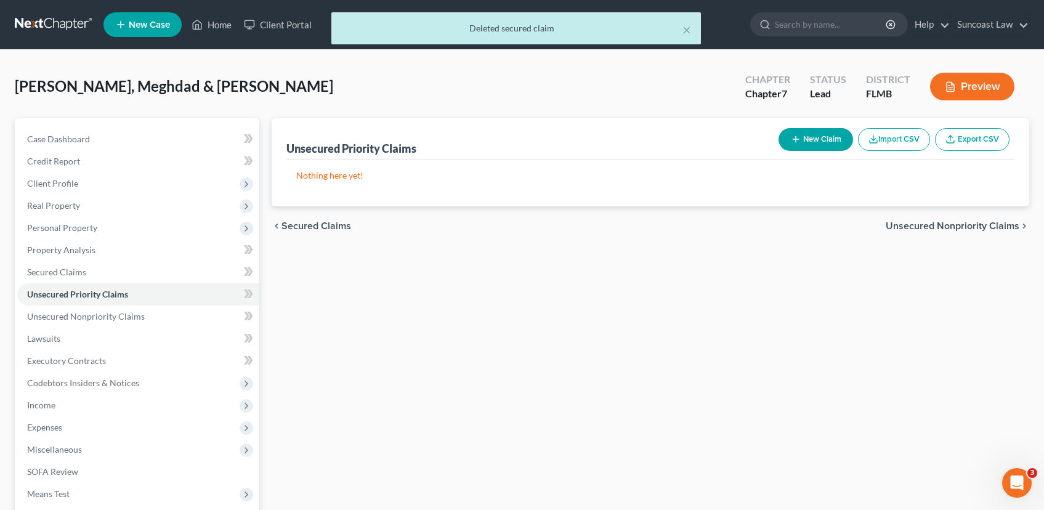
click at [914, 226] on span "Unsecured Nonpriority Claims" at bounding box center [953, 226] width 134 height 10
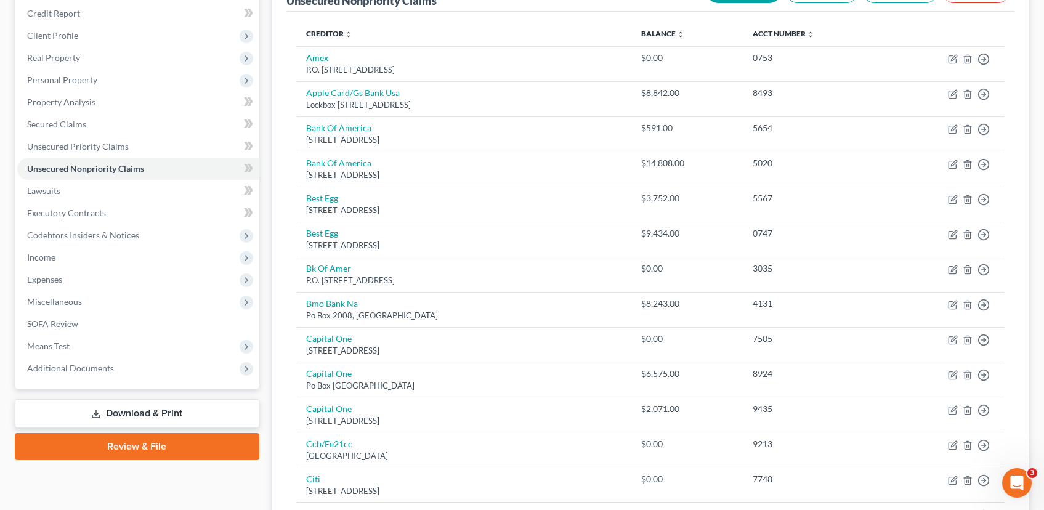
scroll to position [836, 0]
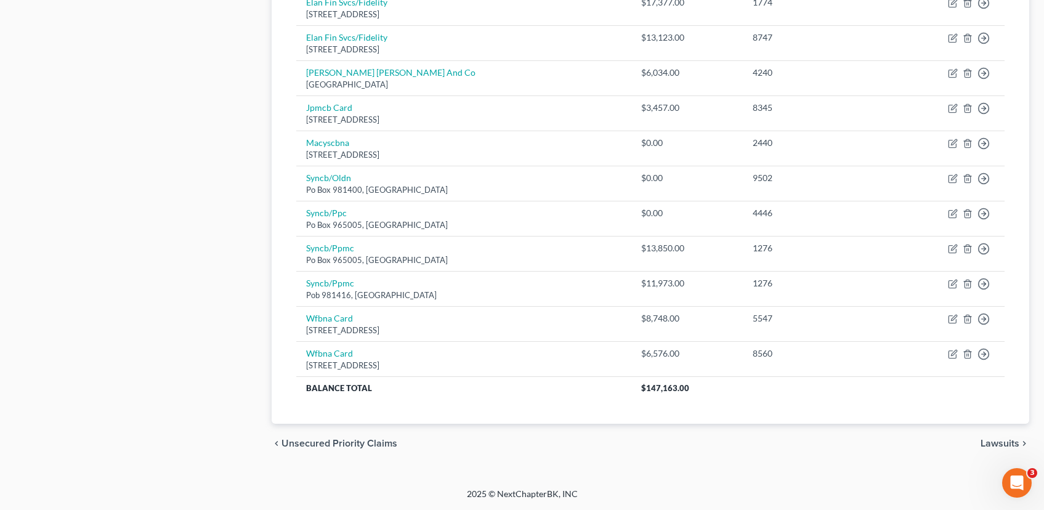
click at [996, 443] on span "Lawsuits" at bounding box center [1000, 444] width 39 height 10
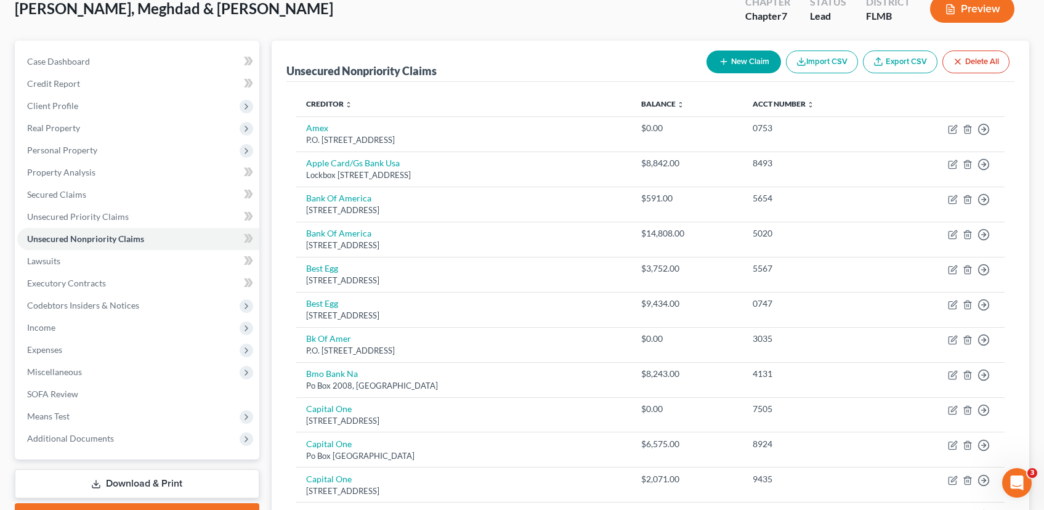
drag, startPoint x: 996, startPoint y: 443, endPoint x: 964, endPoint y: 433, distance: 34.1
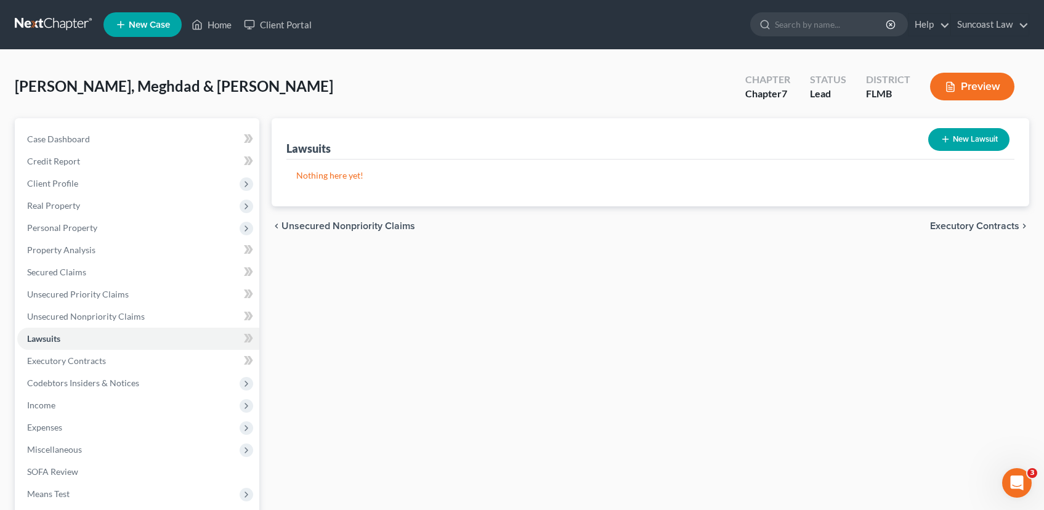
click at [953, 140] on button "New Lawsuit" at bounding box center [969, 139] width 81 height 23
select select "0"
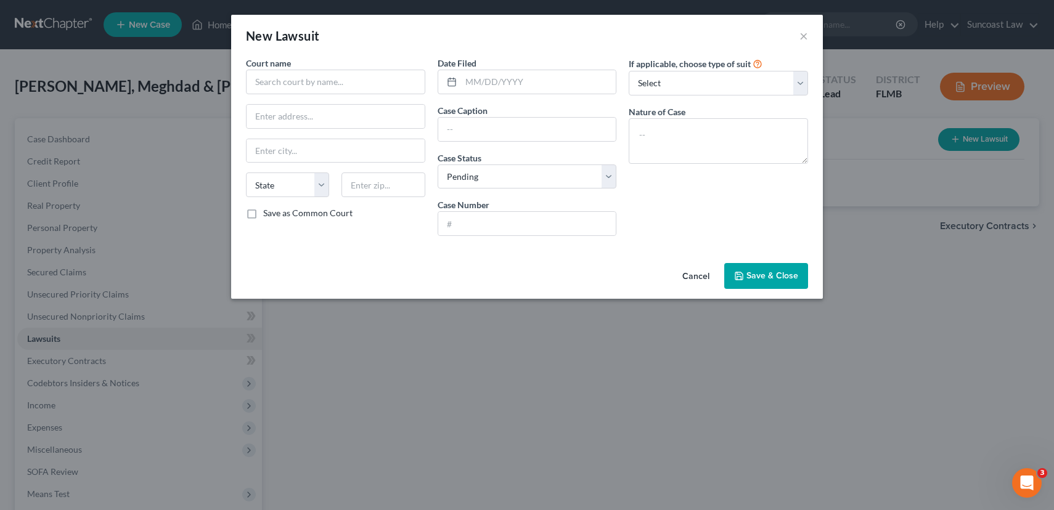
click at [953, 140] on div "New Lawsuit × Court name * State [US_STATE] AK AR AZ CA CO CT DE DC [GEOGRAPHIC…" at bounding box center [527, 255] width 1054 height 510
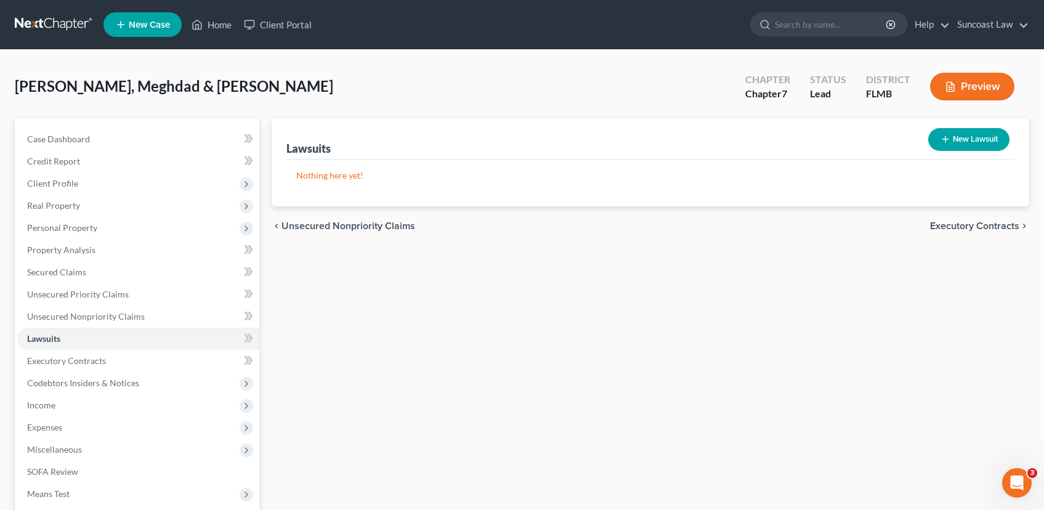
click at [969, 145] on button "New Lawsuit" at bounding box center [969, 139] width 81 height 23
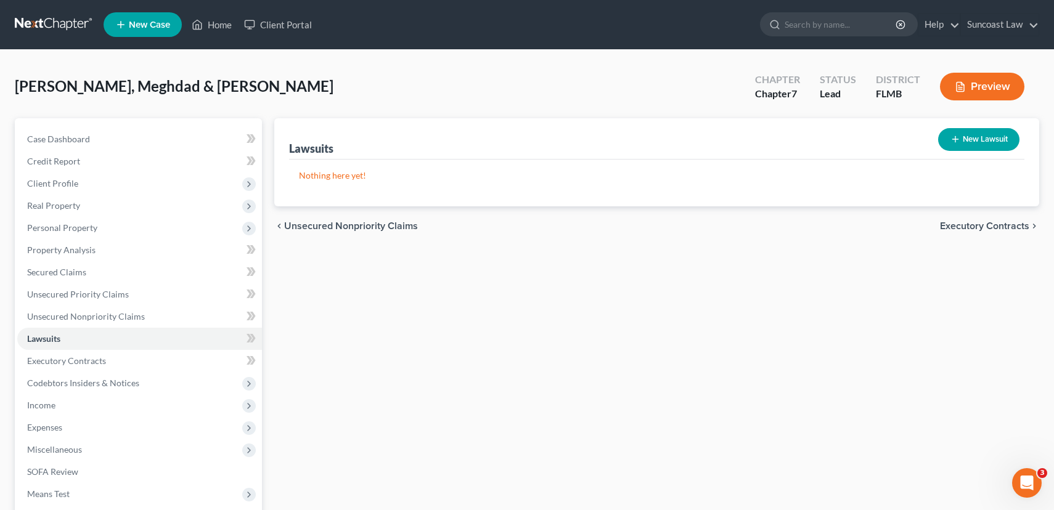
select select "0"
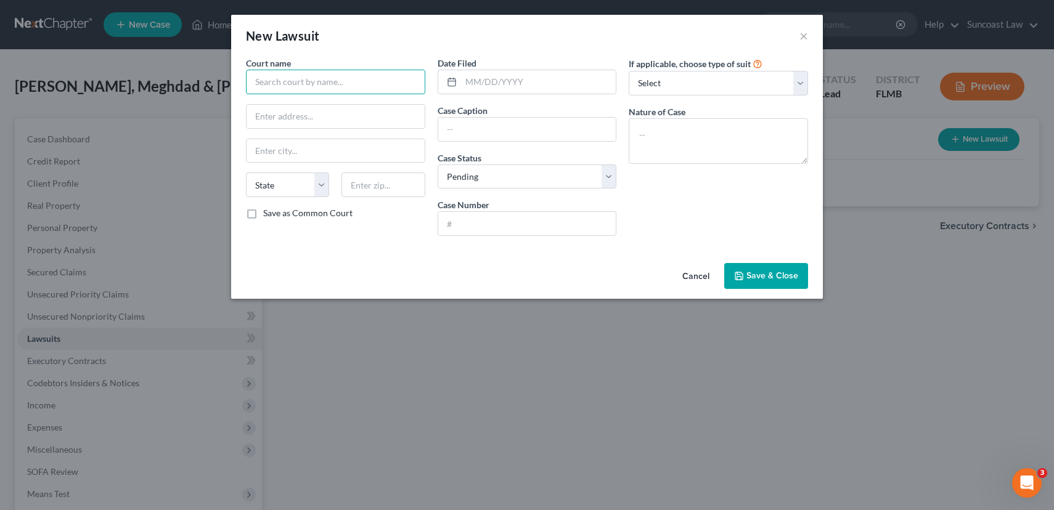
click at [349, 78] on input "text" at bounding box center [335, 82] width 179 height 25
click at [513, 78] on input "text" at bounding box center [538, 81] width 155 height 23
click at [329, 82] on input "Hillsborough Count Court" at bounding box center [335, 82] width 179 height 25
type input "[GEOGRAPHIC_DATA]"
click at [503, 79] on input "text" at bounding box center [538, 81] width 155 height 23
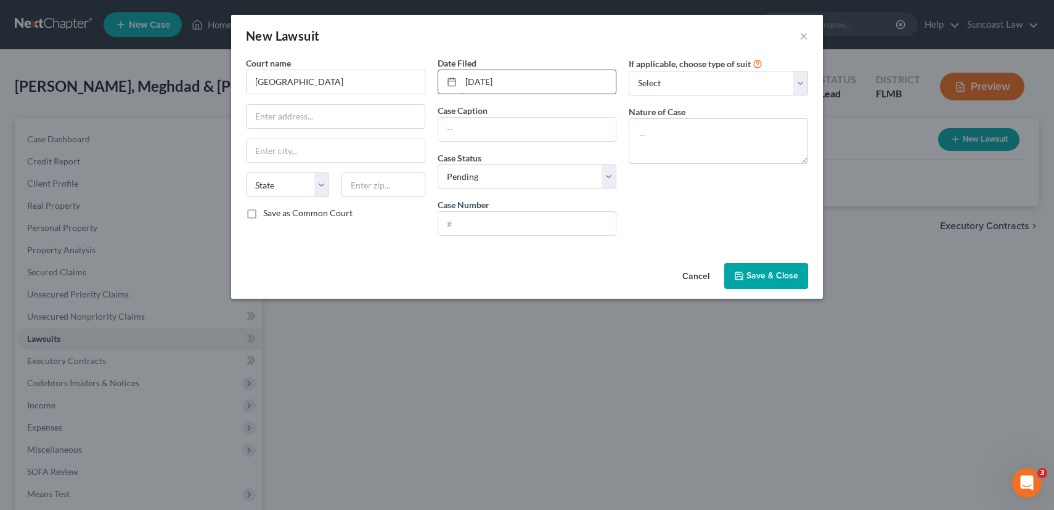
type input "[DATE]"
type input "Capital One v. [PERSON_NAME]"
click at [488, 229] on input "text" at bounding box center [527, 223] width 178 height 23
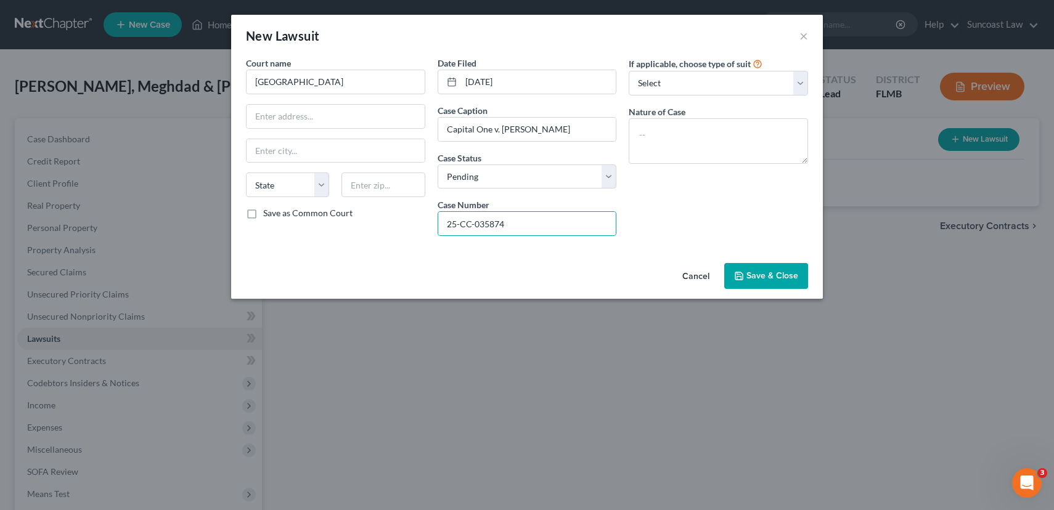
click at [768, 272] on span "Save & Close" at bounding box center [772, 275] width 52 height 10
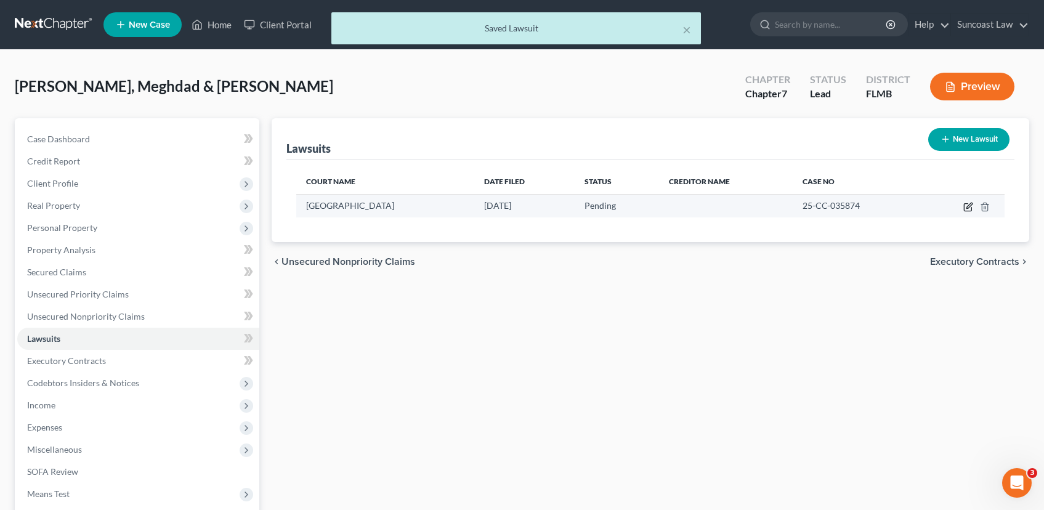
click at [964, 208] on icon "button" at bounding box center [969, 207] width 10 height 10
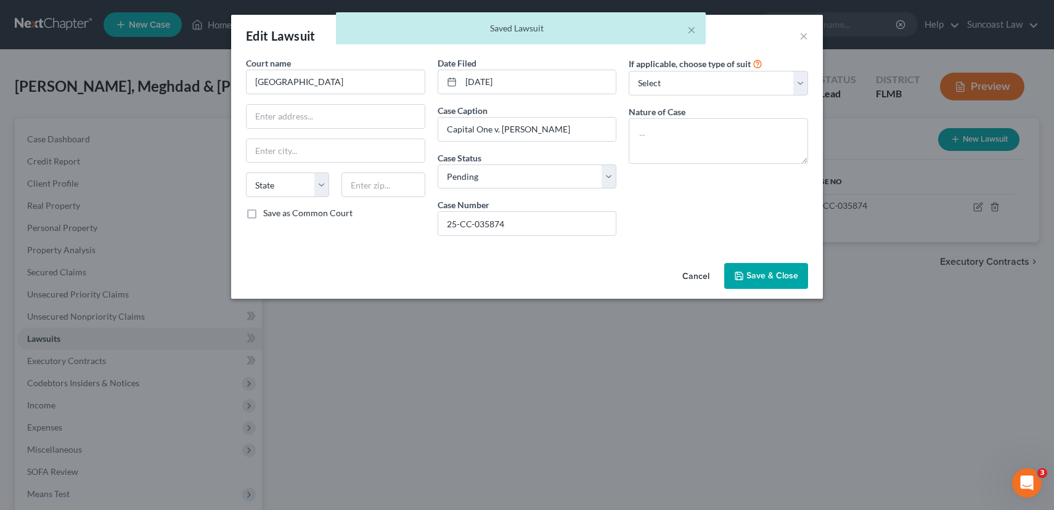
click at [773, 274] on span "Save & Close" at bounding box center [772, 275] width 52 height 10
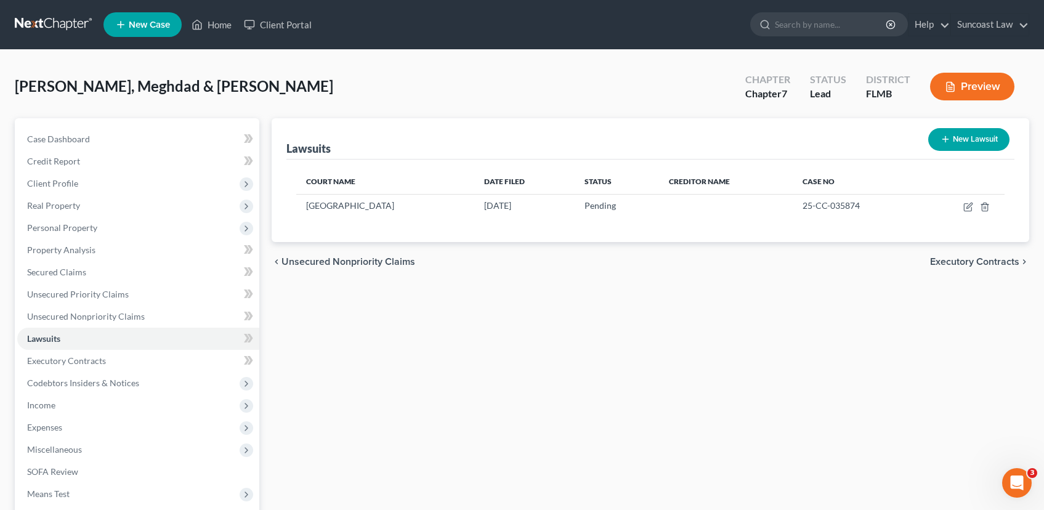
click at [964, 262] on span "Executory Contracts" at bounding box center [974, 262] width 89 height 10
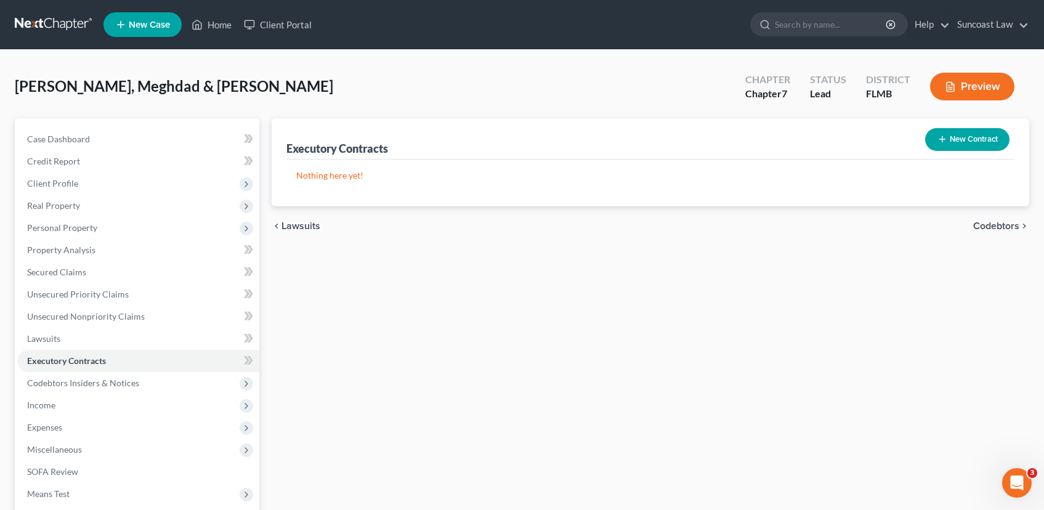
click at [991, 227] on span "Codebtors" at bounding box center [997, 226] width 46 height 10
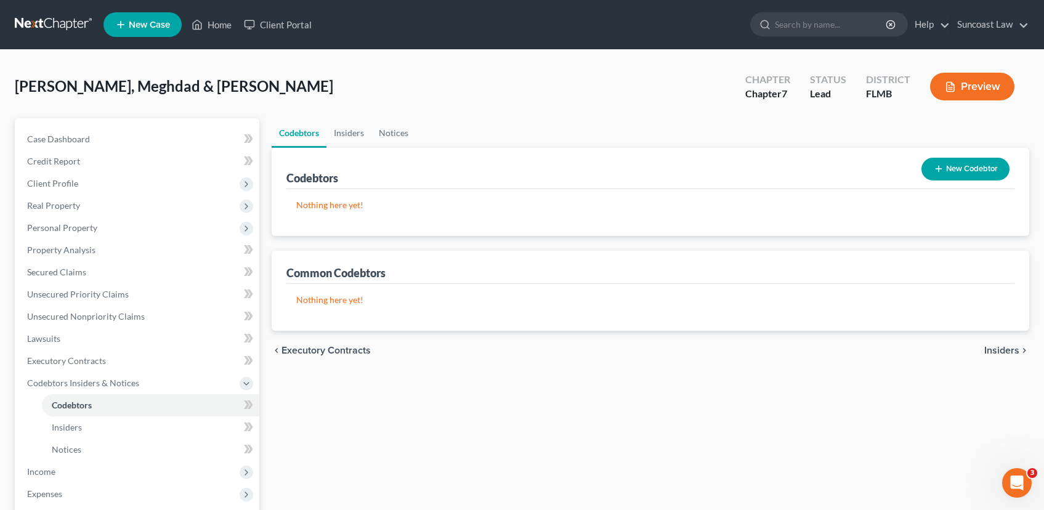
click at [1008, 352] on span "Insiders" at bounding box center [1002, 351] width 35 height 10
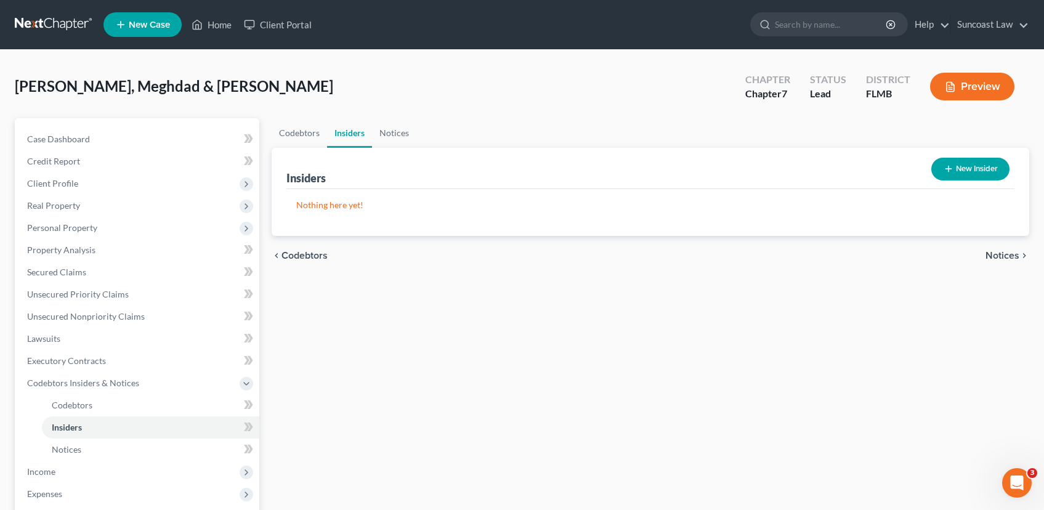
click at [1002, 255] on span "Notices" at bounding box center [1003, 256] width 34 height 10
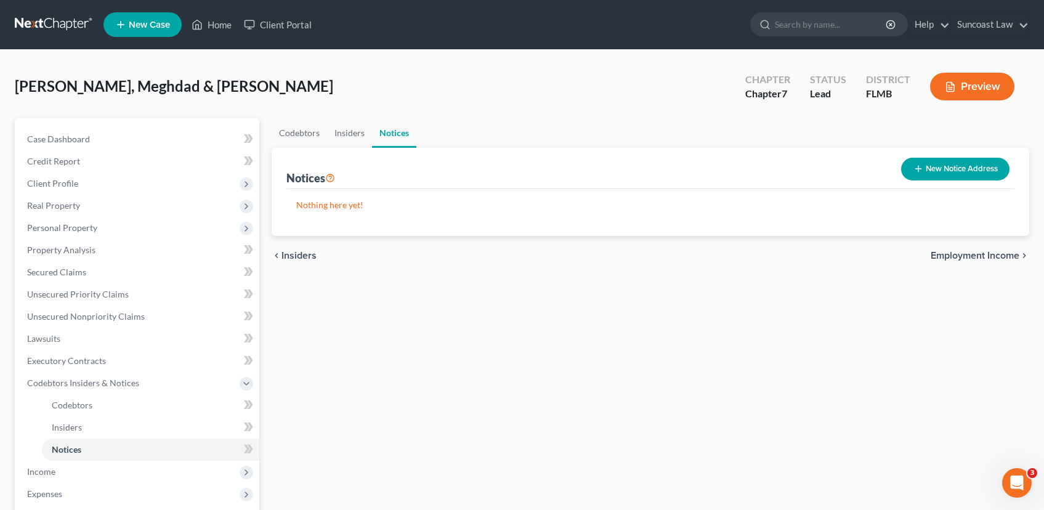
click at [1002, 254] on span "Employment Income" at bounding box center [975, 256] width 89 height 10
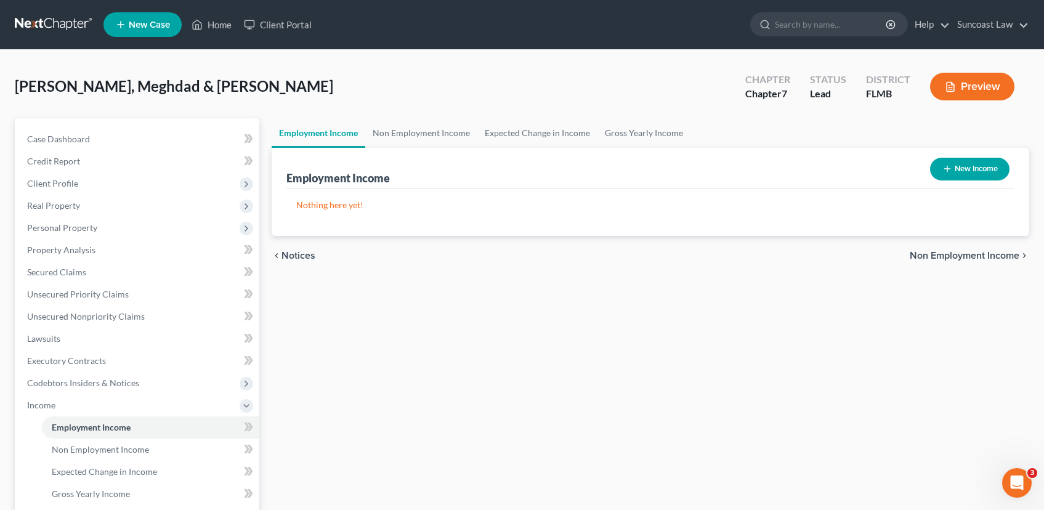
click at [969, 173] on button "New Income" at bounding box center [969, 169] width 79 height 23
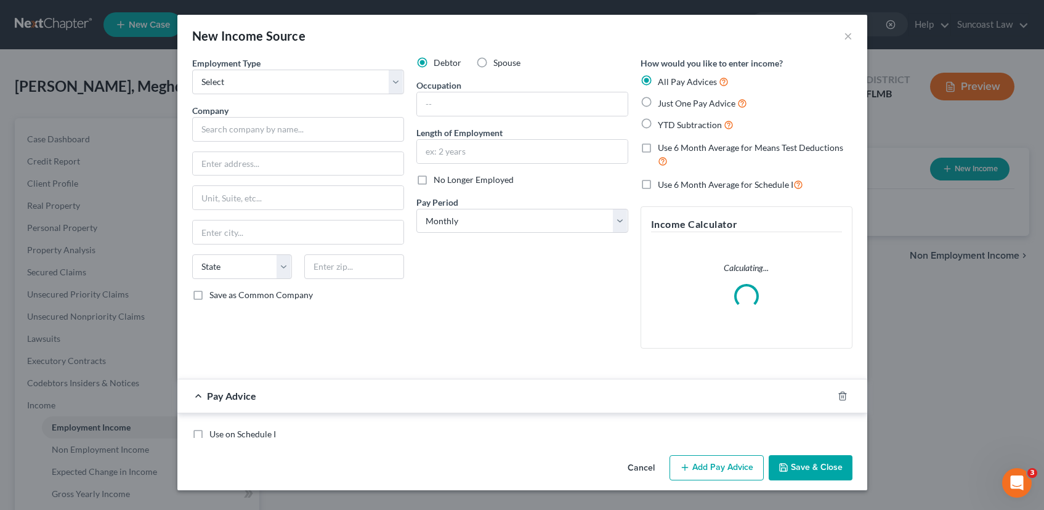
click at [970, 174] on div "New Income Source × Employment Type * Select Full or [DEMOGRAPHIC_DATA] Employm…" at bounding box center [522, 255] width 1044 height 510
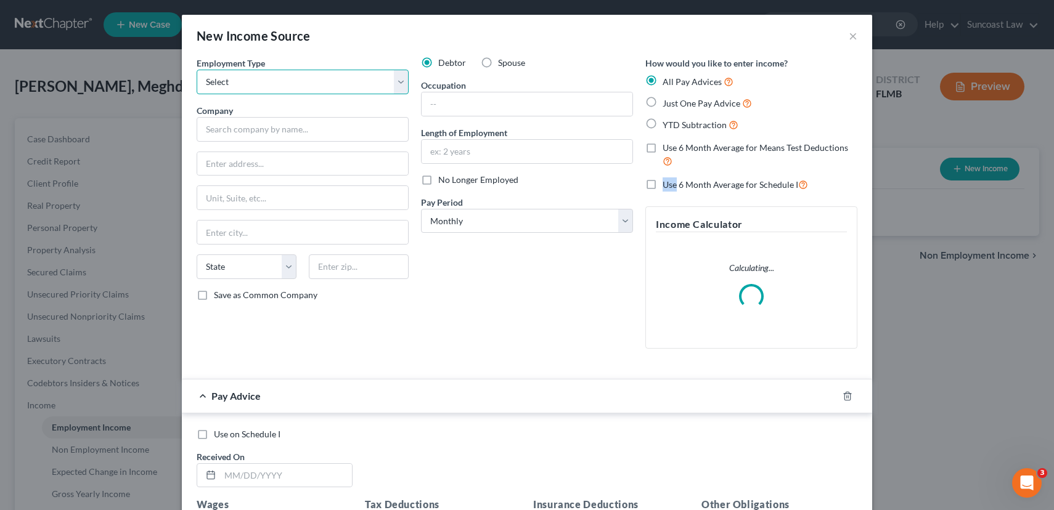
click at [357, 92] on select "Select Full or [DEMOGRAPHIC_DATA] Employment Self Employment" at bounding box center [303, 82] width 212 height 25
click at [197, 70] on select "Select Full or [DEMOGRAPHIC_DATA] Employment Self Employment" at bounding box center [303, 82] width 212 height 25
click at [283, 125] on input "text" at bounding box center [303, 129] width 212 height 25
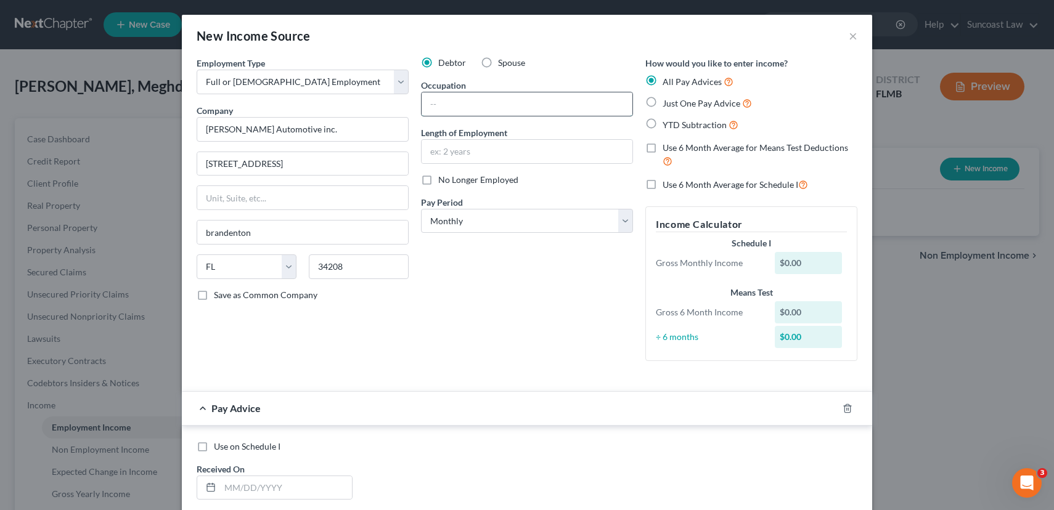
click at [494, 105] on input "text" at bounding box center [526, 103] width 211 height 23
click at [538, 142] on input "text" at bounding box center [526, 151] width 211 height 23
click at [540, 227] on select "Select Monthly Twice Monthly Every Other Week Weekly" at bounding box center [527, 221] width 212 height 25
click at [421, 209] on select "Select Monthly Twice Monthly Every Other Week Weekly" at bounding box center [527, 221] width 212 height 25
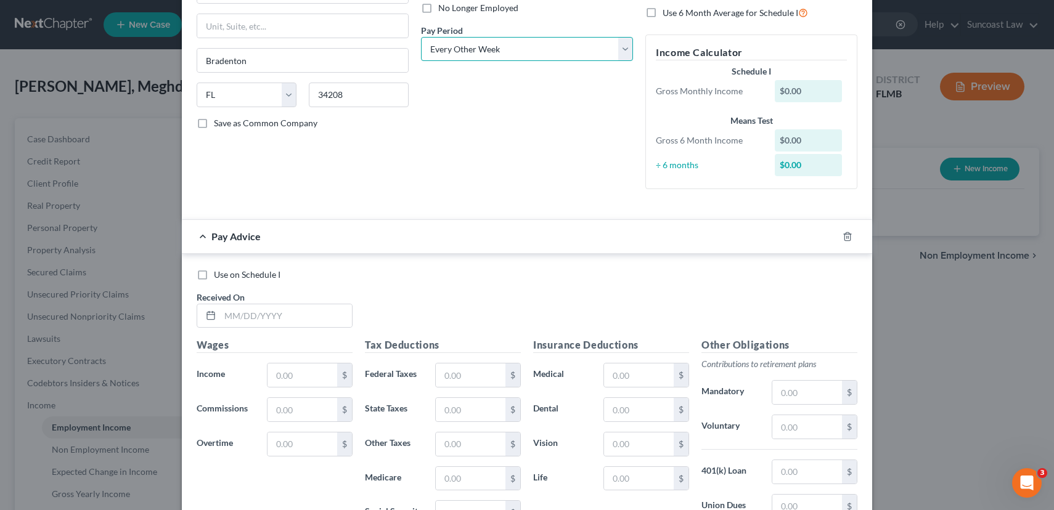
scroll to position [354, 0]
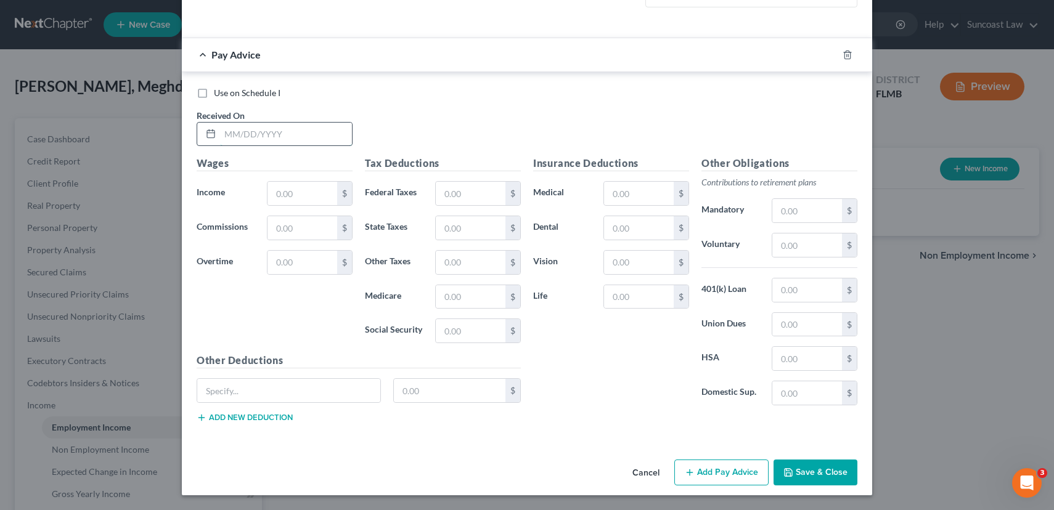
click at [225, 138] on input "text" at bounding box center [286, 134] width 132 height 23
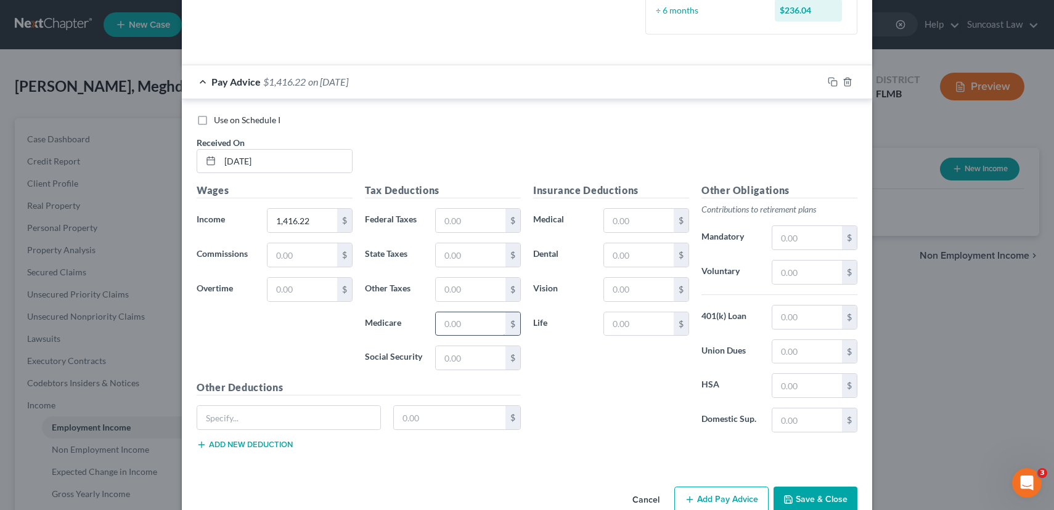
click at [451, 326] on input "text" at bounding box center [471, 323] width 70 height 23
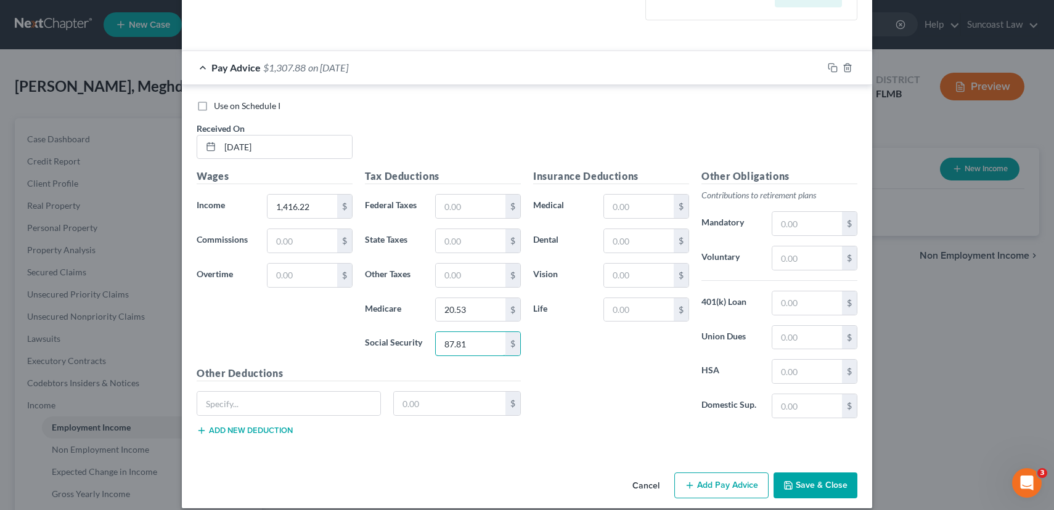
scroll to position [381, 0]
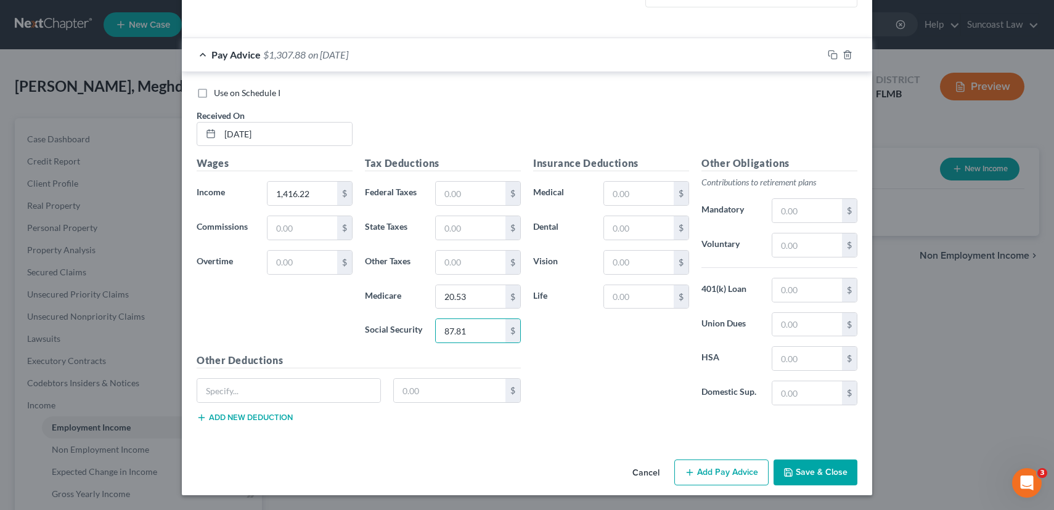
click at [740, 476] on button "Add Pay Advice" at bounding box center [721, 473] width 94 height 26
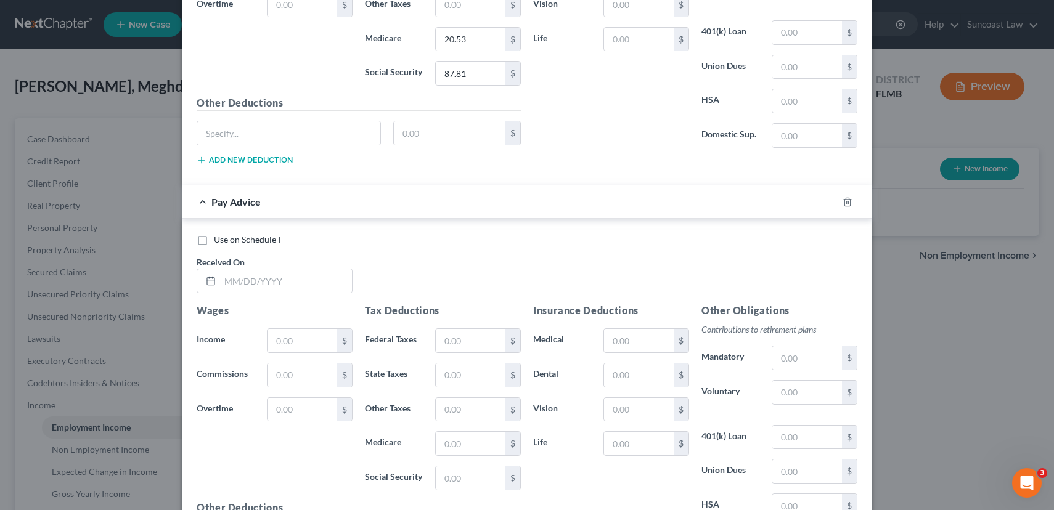
scroll to position [785, 0]
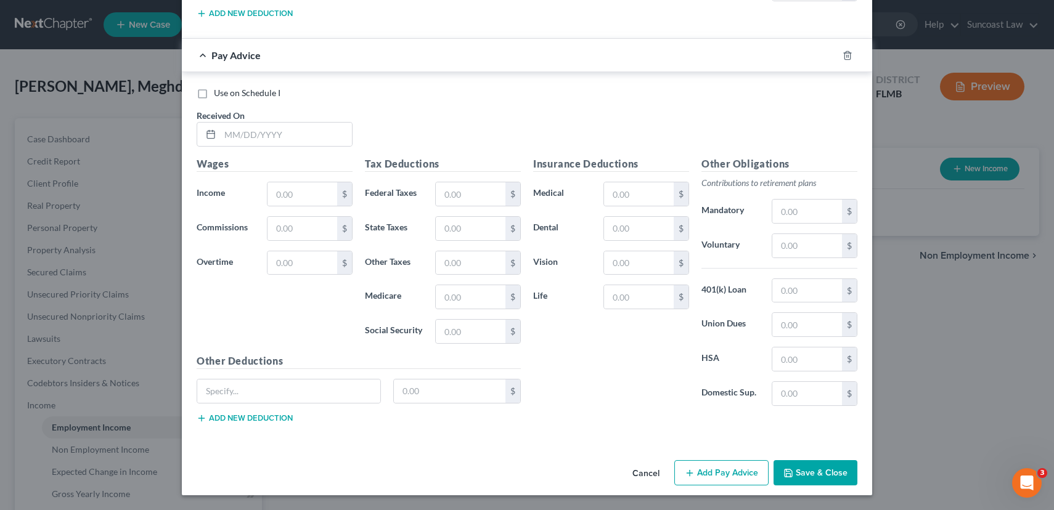
click at [260, 148] on div "Use on Schedule I Received On *" at bounding box center [526, 122] width 673 height 70
click at [259, 138] on input "text" at bounding box center [286, 134] width 132 height 23
click at [452, 297] on input "text" at bounding box center [471, 296] width 70 height 23
click at [300, 230] on input "text" at bounding box center [302, 228] width 70 height 23
click at [482, 298] on input "20.02" at bounding box center [471, 296] width 70 height 23
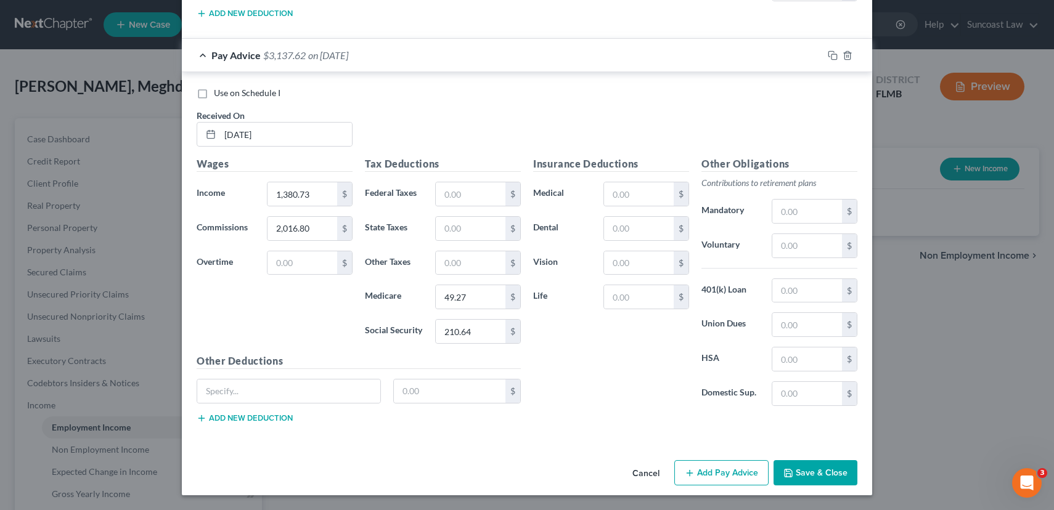
click at [718, 475] on button "Add Pay Advice" at bounding box center [721, 473] width 94 height 26
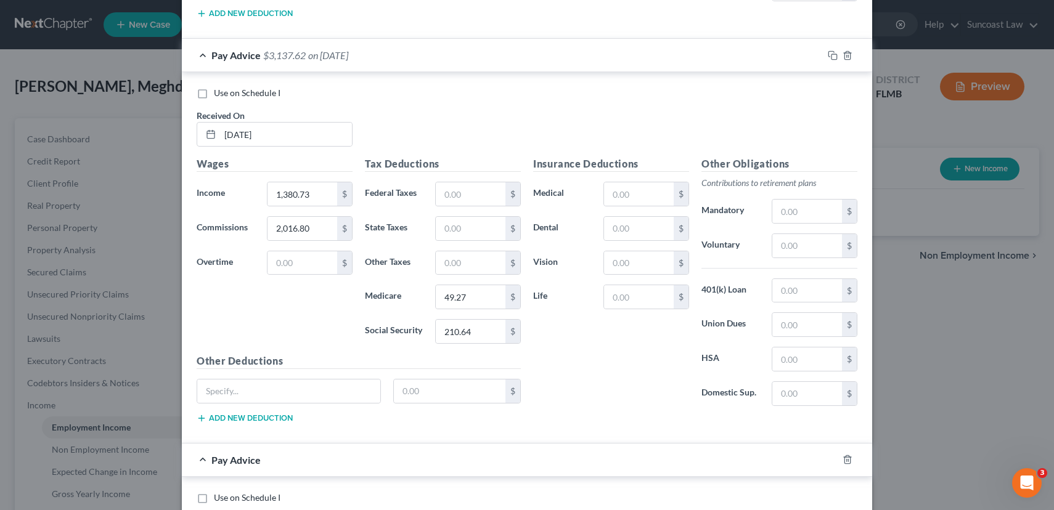
scroll to position [1190, 0]
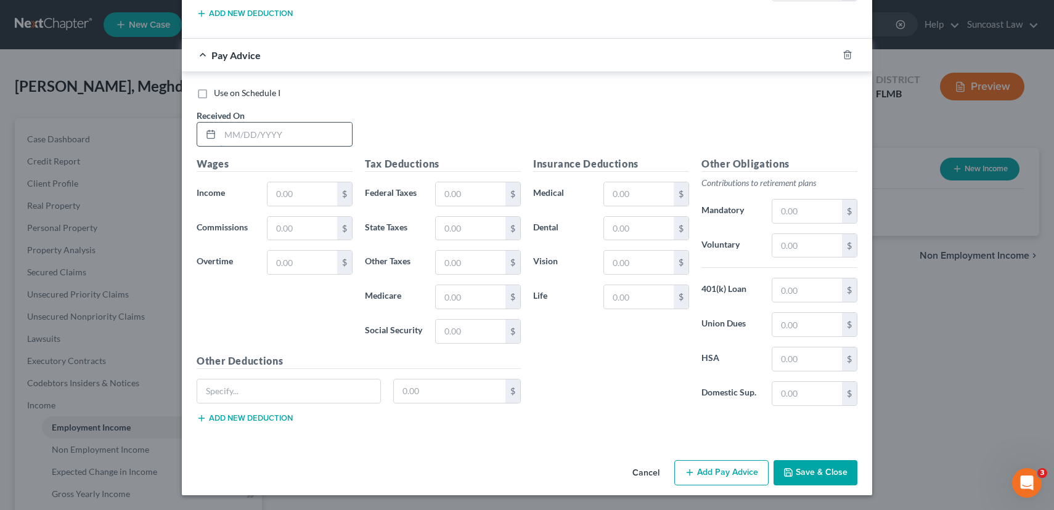
click at [253, 140] on input "text" at bounding box center [286, 134] width 132 height 23
click at [283, 192] on input "text" at bounding box center [302, 193] width 70 height 23
click at [457, 293] on input "text" at bounding box center [471, 296] width 70 height 23
click at [463, 336] on input "text" at bounding box center [471, 331] width 70 height 23
click at [702, 468] on button "Add Pay Advice" at bounding box center [721, 473] width 94 height 26
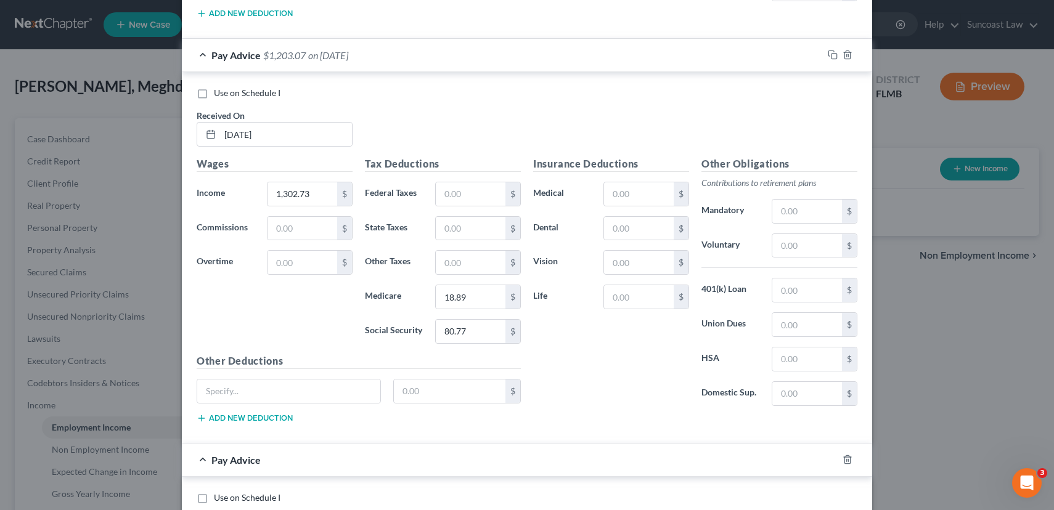
scroll to position [1595, 0]
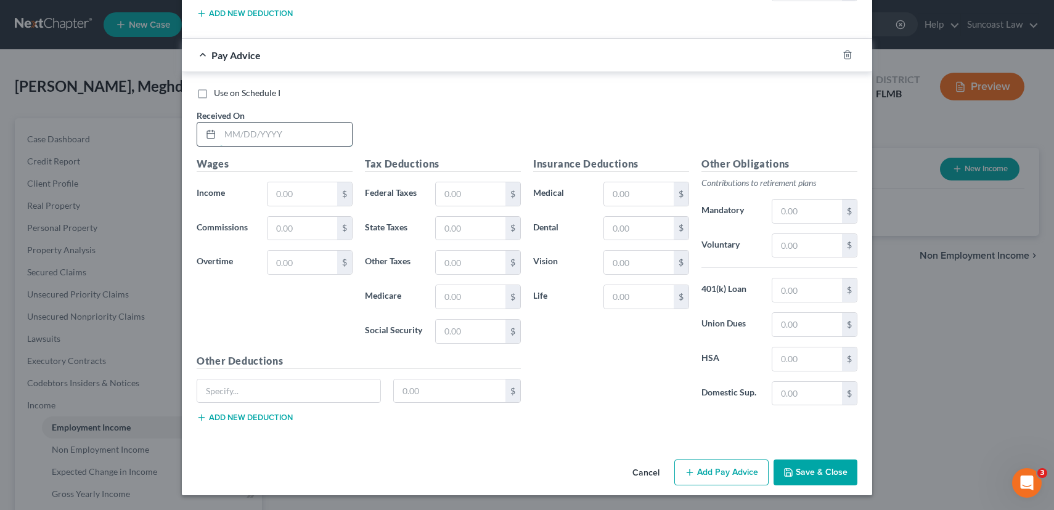
click at [253, 140] on input "text" at bounding box center [286, 134] width 132 height 23
click at [296, 203] on input "text" at bounding box center [302, 193] width 70 height 23
click at [486, 301] on input "text" at bounding box center [471, 296] width 70 height 23
click at [449, 331] on input "text" at bounding box center [471, 331] width 70 height 23
click at [831, 471] on button "Save & Close" at bounding box center [815, 473] width 84 height 26
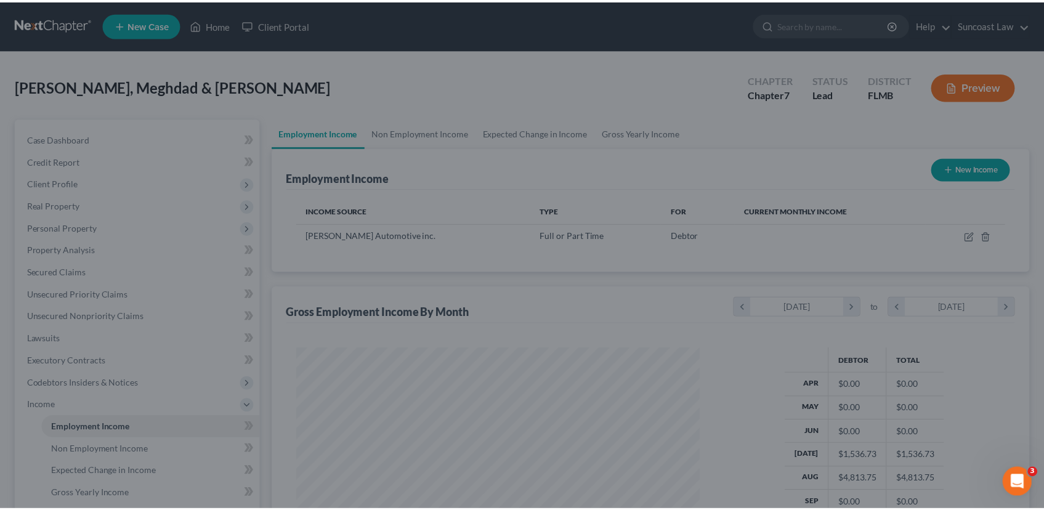
scroll to position [221, 428]
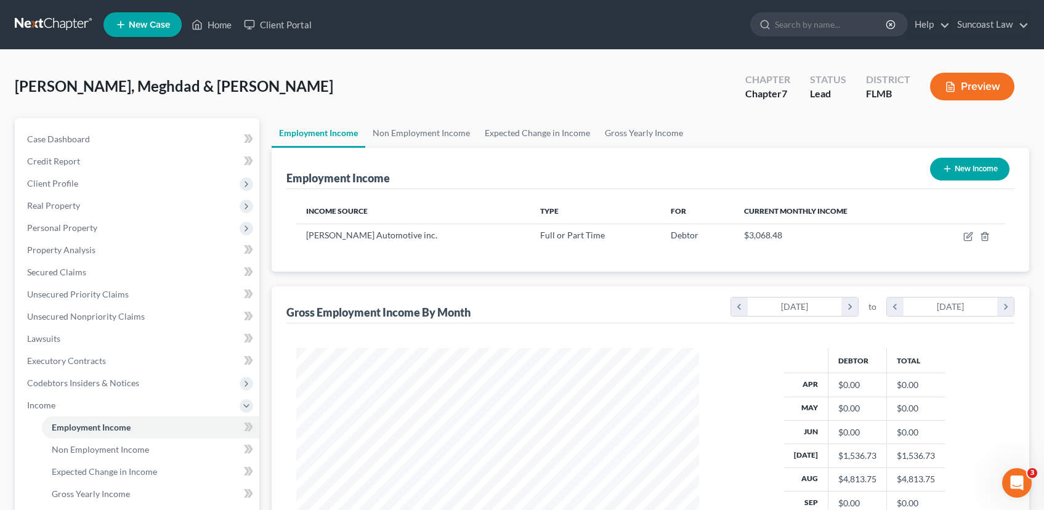
click at [955, 166] on button "New Income" at bounding box center [969, 169] width 79 height 23
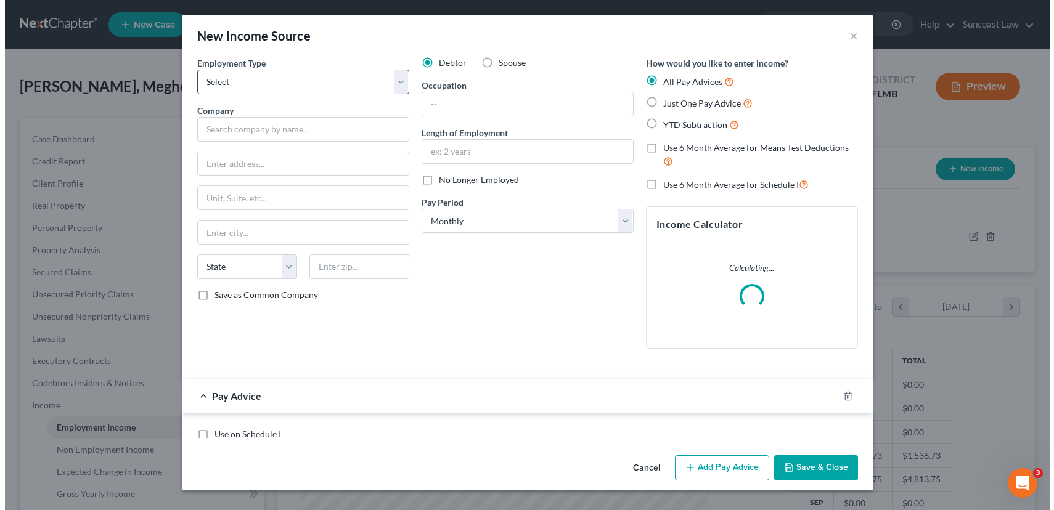
scroll to position [221, 432]
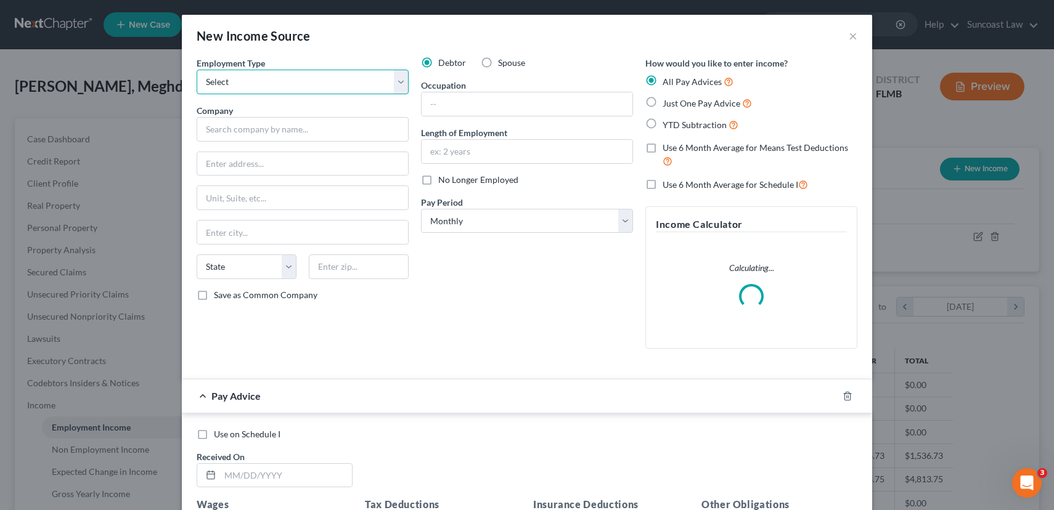
click at [400, 81] on select "Select Full or [DEMOGRAPHIC_DATA] Employment Self Employment" at bounding box center [303, 82] width 212 height 25
click at [197, 70] on select "Select Full or [DEMOGRAPHIC_DATA] Employment Self Employment" at bounding box center [303, 82] width 212 height 25
click at [287, 130] on input "text" at bounding box center [303, 129] width 212 height 25
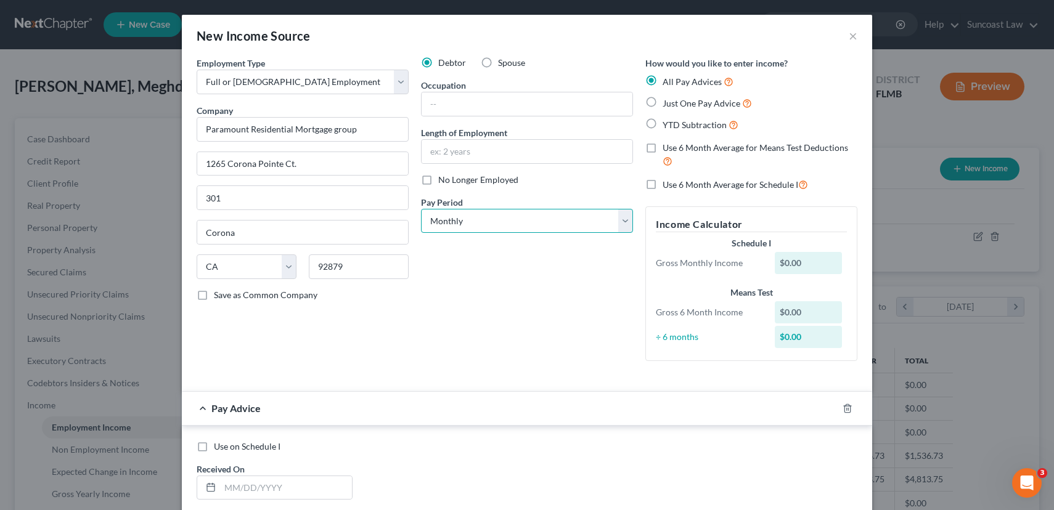
click at [482, 222] on select "Select Monthly Twice Monthly Every Other Week Weekly" at bounding box center [527, 221] width 212 height 25
click at [421, 209] on select "Select Monthly Twice Monthly Every Other Week Weekly" at bounding box center [527, 221] width 212 height 25
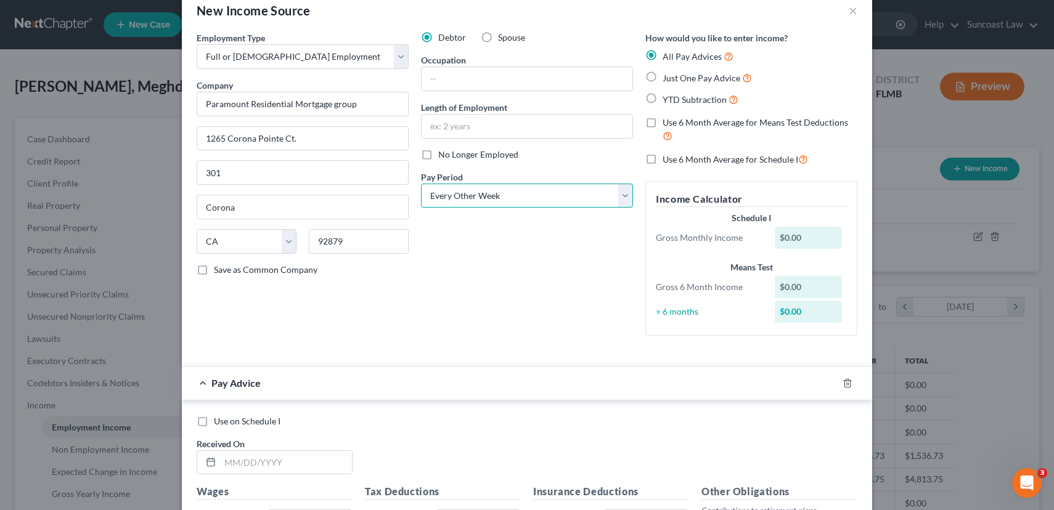
scroll to position [242, 0]
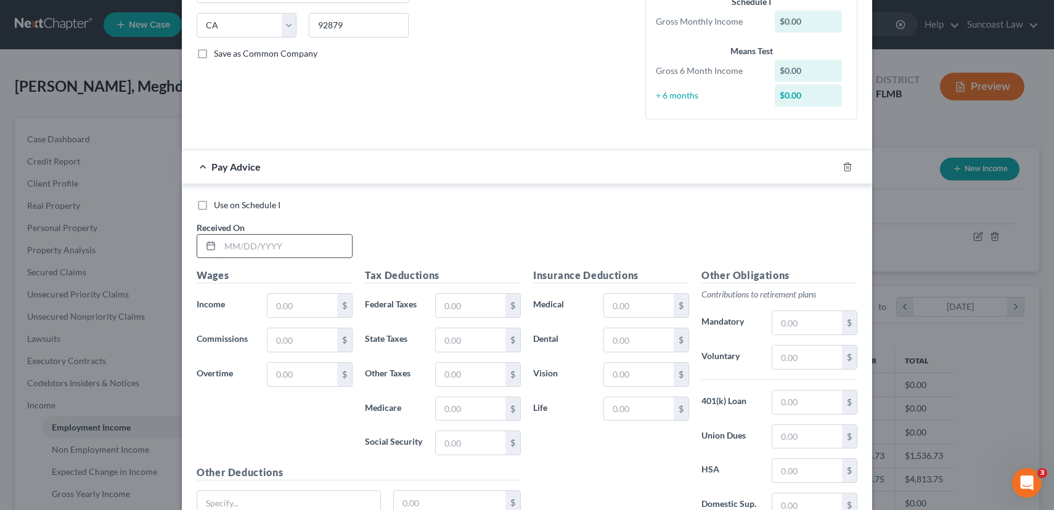
click at [291, 251] on input "text" at bounding box center [286, 246] width 132 height 23
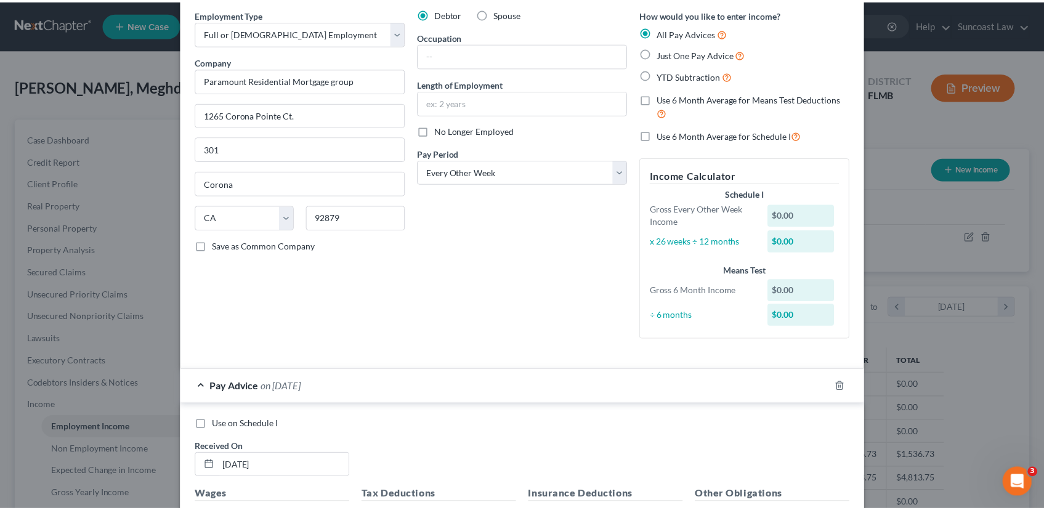
scroll to position [0, 0]
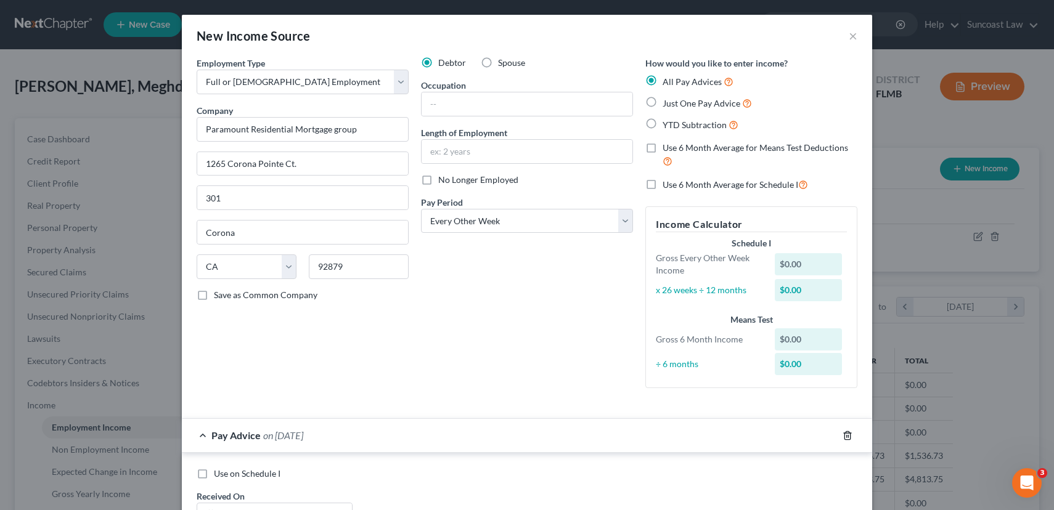
click at [844, 437] on icon "button" at bounding box center [847, 436] width 10 height 10
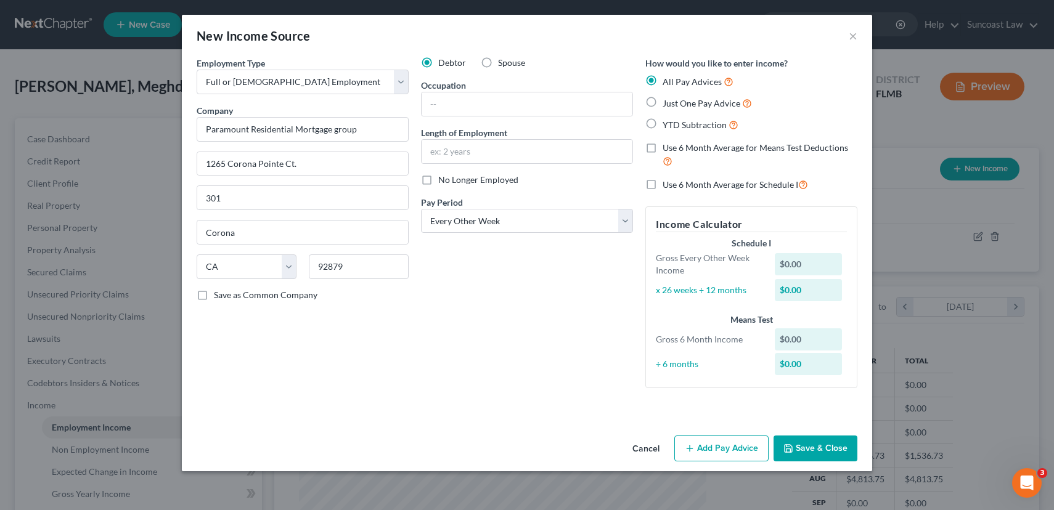
click at [648, 449] on button "Cancel" at bounding box center [645, 449] width 47 height 25
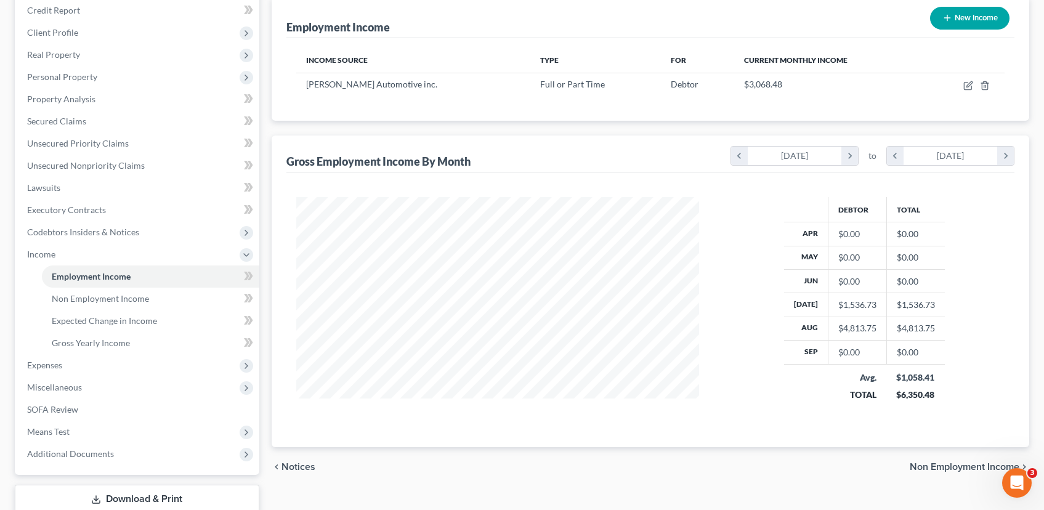
scroll to position [234, 0]
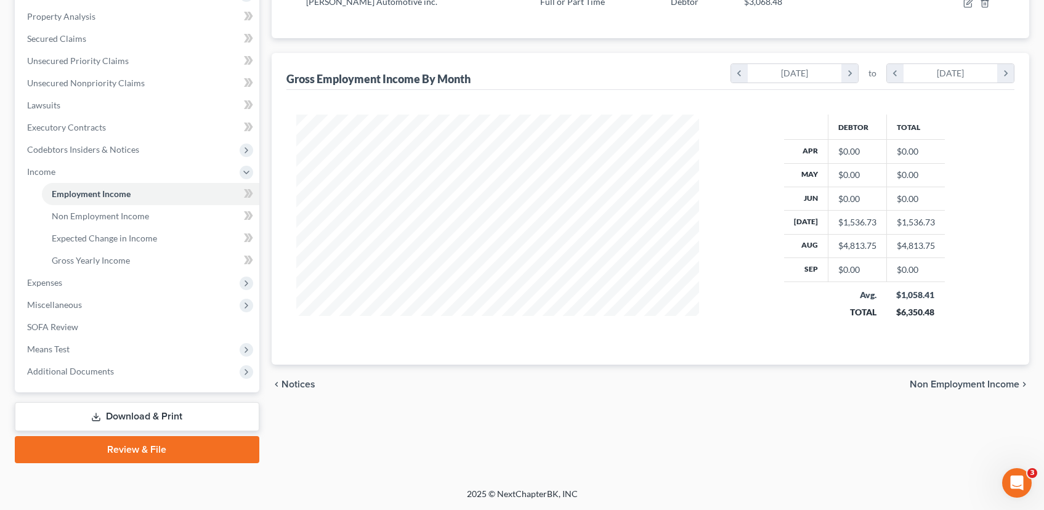
click at [965, 385] on span "Non Employment Income" at bounding box center [965, 385] width 110 height 10
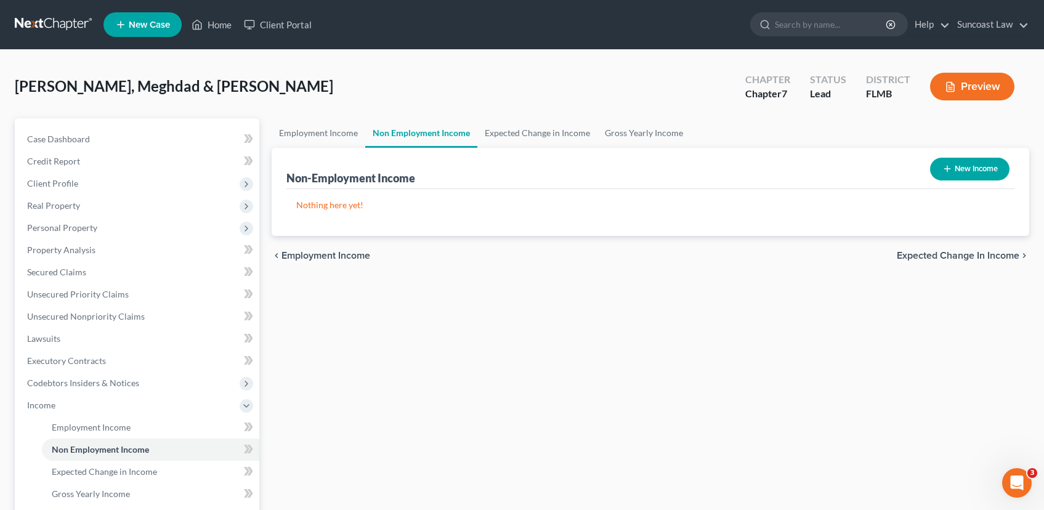
click at [917, 257] on span "Expected Change in Income" at bounding box center [958, 256] width 123 height 10
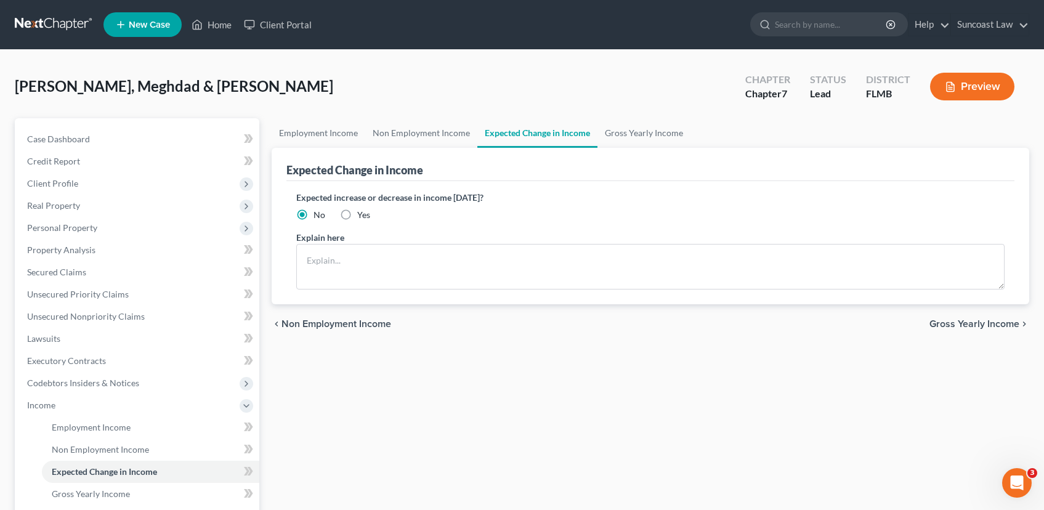
click at [959, 323] on span "Gross Yearly Income" at bounding box center [975, 324] width 90 height 10
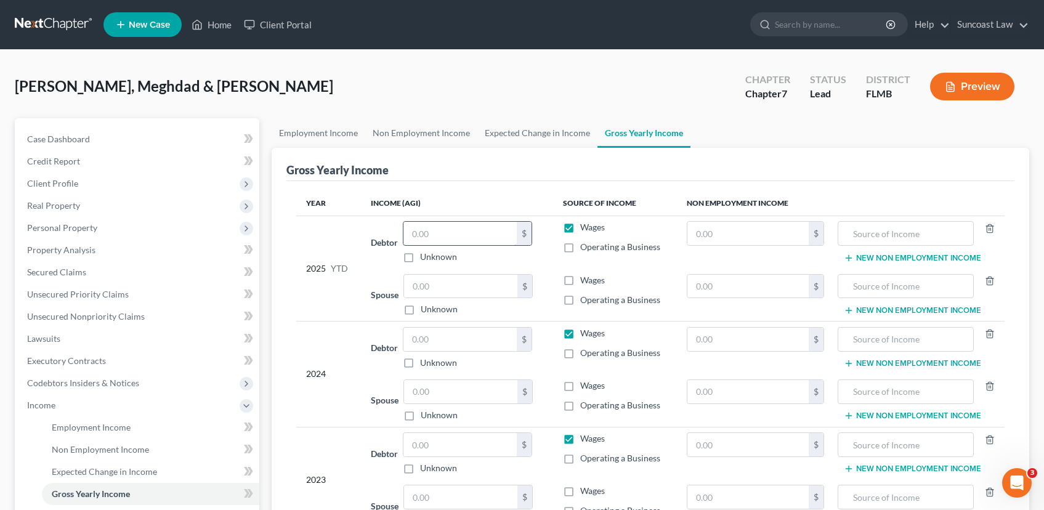
click at [452, 236] on input "text" at bounding box center [460, 233] width 113 height 23
click at [479, 342] on input "text" at bounding box center [460, 339] width 113 height 23
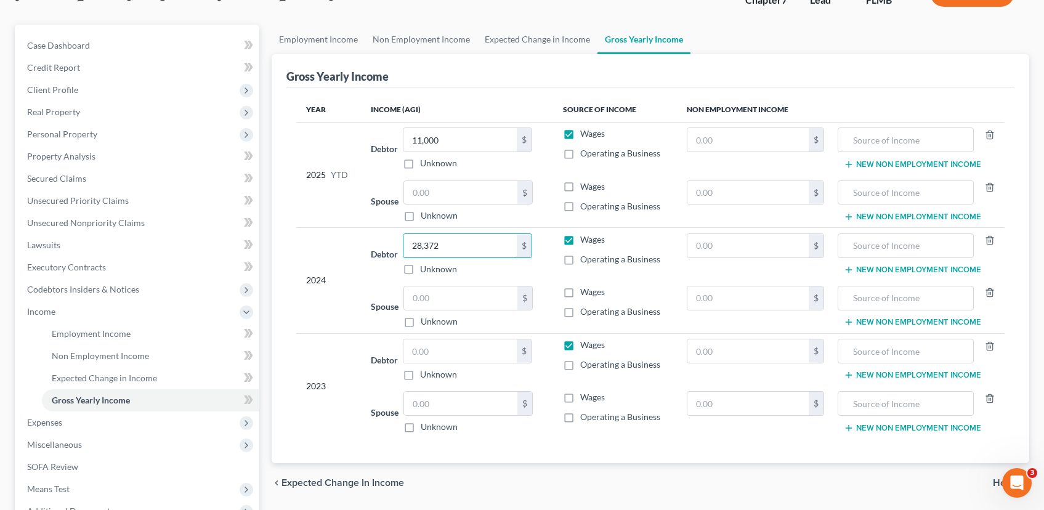
scroll to position [149, 0]
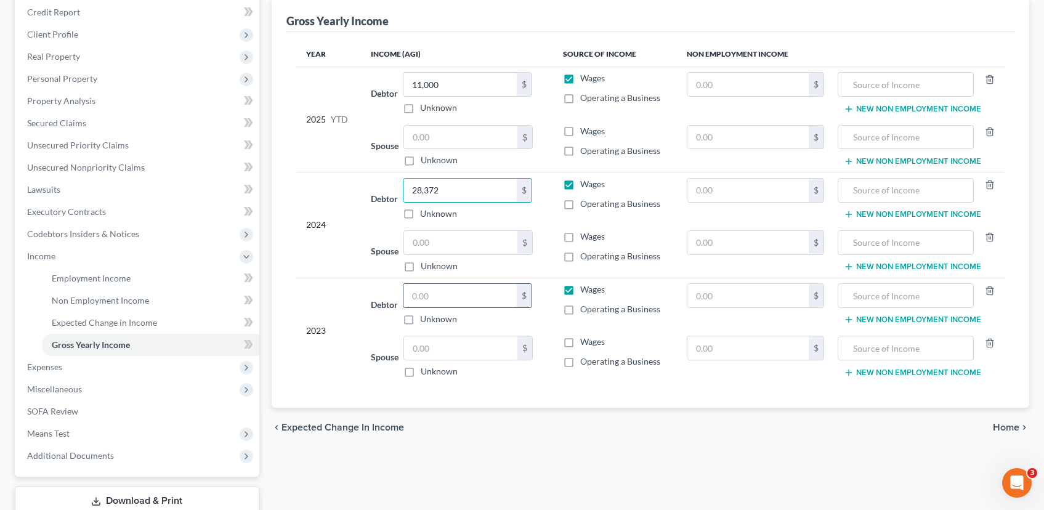
click at [448, 299] on input "text" at bounding box center [460, 295] width 113 height 23
click at [647, 444] on div "chevron_left Expected Change in Income Home chevron_right" at bounding box center [651, 427] width 758 height 39
click at [1008, 430] on span "Home" at bounding box center [1006, 428] width 26 height 10
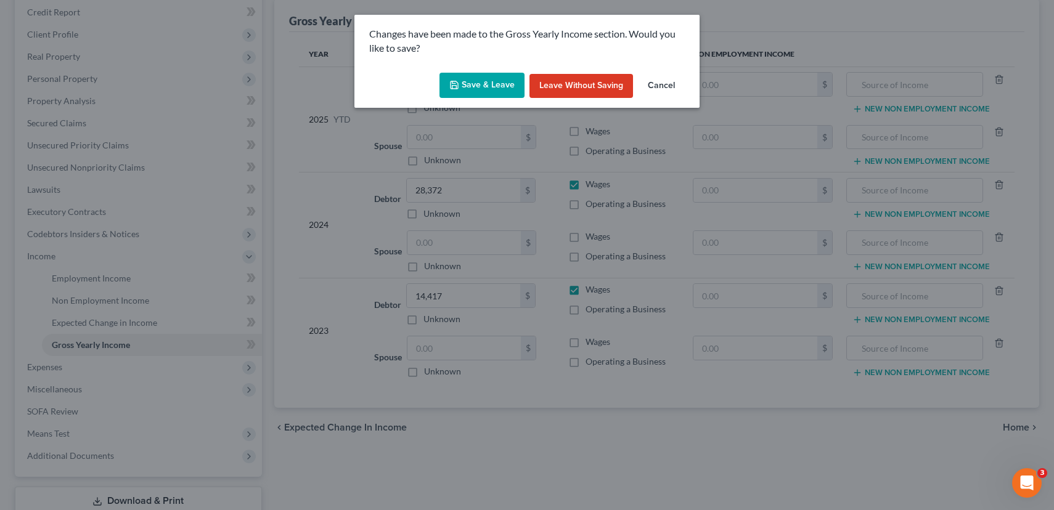
click at [498, 91] on button "Save & Leave" at bounding box center [481, 86] width 85 height 26
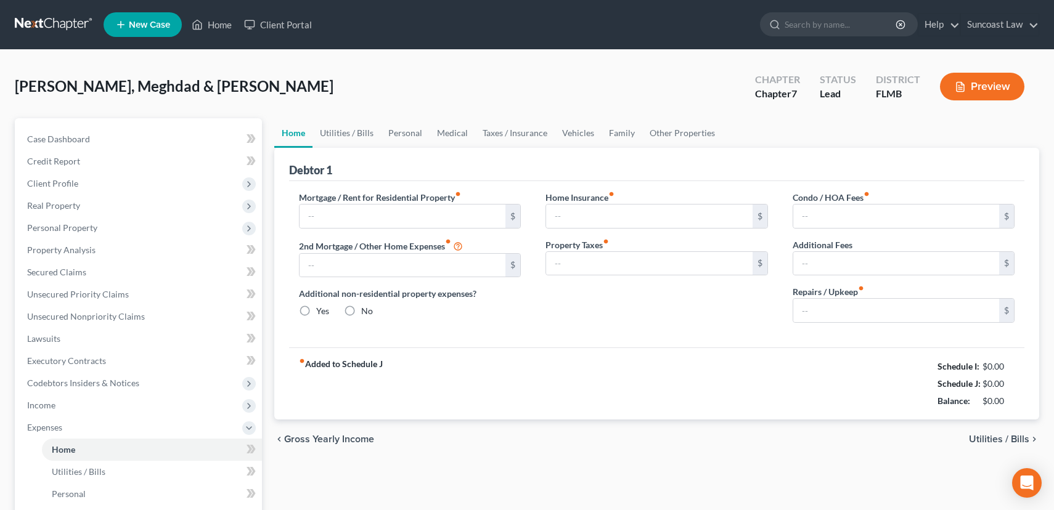
type input "0.00"
radio input "true"
type input "0.00"
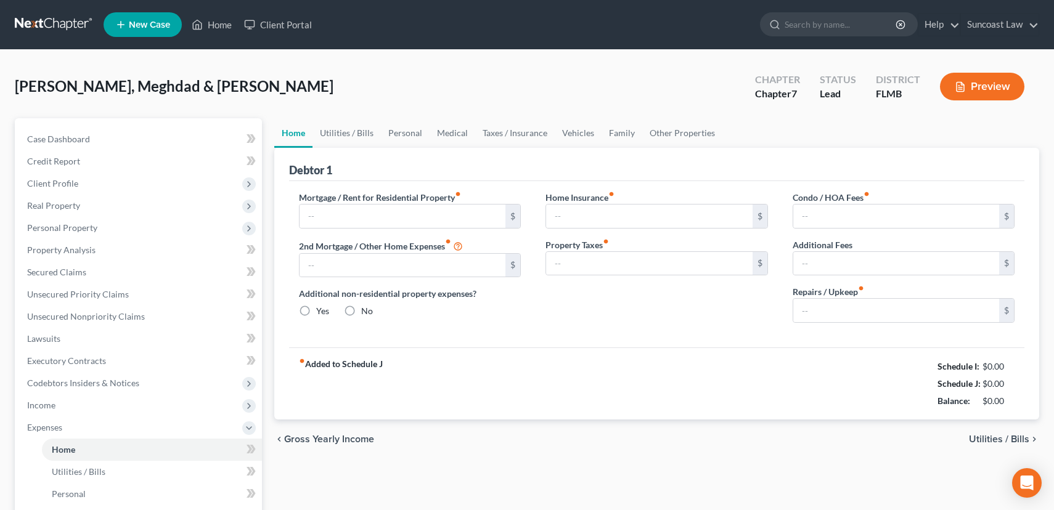
type input "0.00"
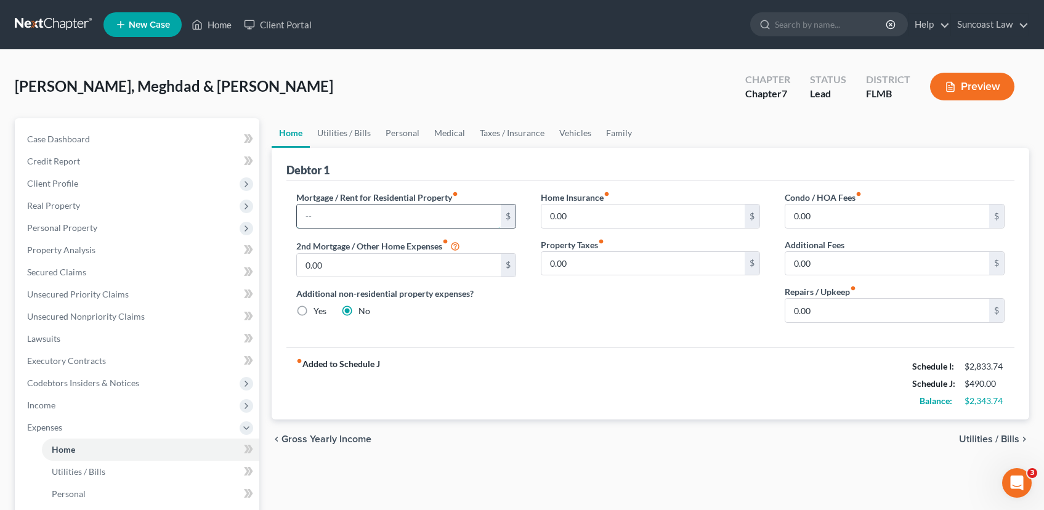
click at [396, 220] on input "text" at bounding box center [399, 216] width 204 height 23
type input "2,800.00"
click at [999, 442] on span "Utilities / Bills" at bounding box center [989, 439] width 60 height 10
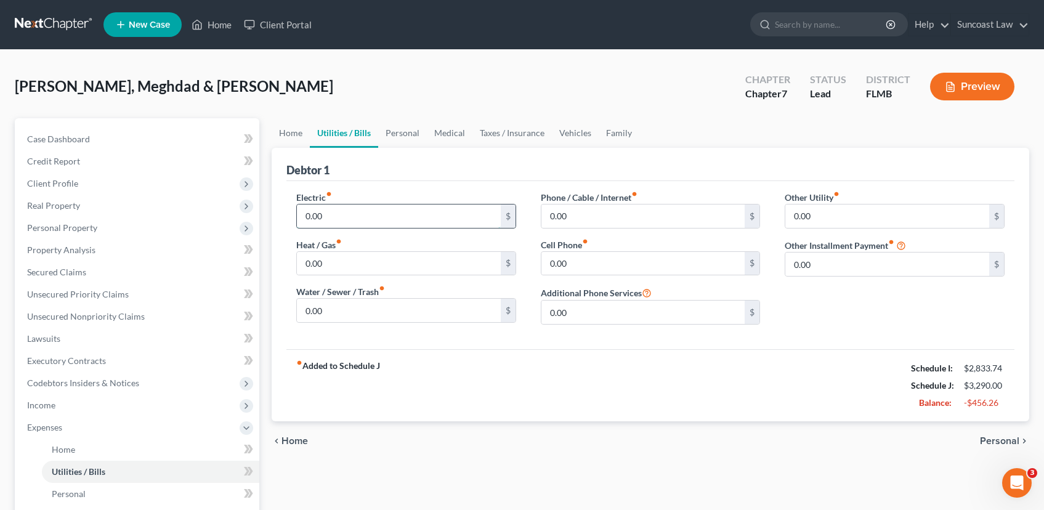
click at [373, 210] on input "0.00" at bounding box center [399, 216] width 204 height 23
type input "180.00"
click at [417, 306] on input "0.00" at bounding box center [399, 310] width 204 height 23
type input "260.00"
click at [610, 219] on input "0.00" at bounding box center [644, 216] width 204 height 23
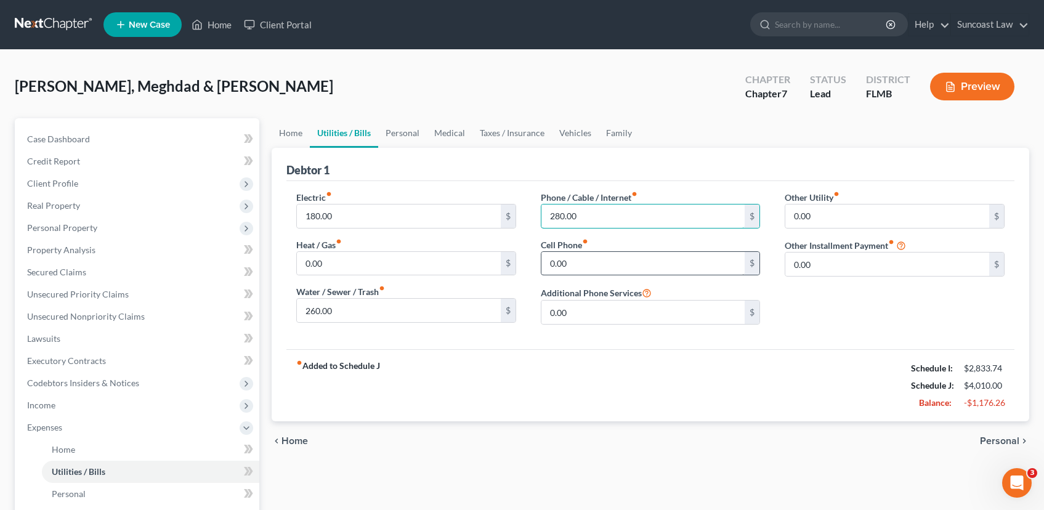
type input "280.00"
click at [575, 267] on input "0.00" at bounding box center [644, 263] width 204 height 23
type input "280.00"
click at [569, 216] on input "280.00" at bounding box center [644, 216] width 204 height 23
type input "70.00"
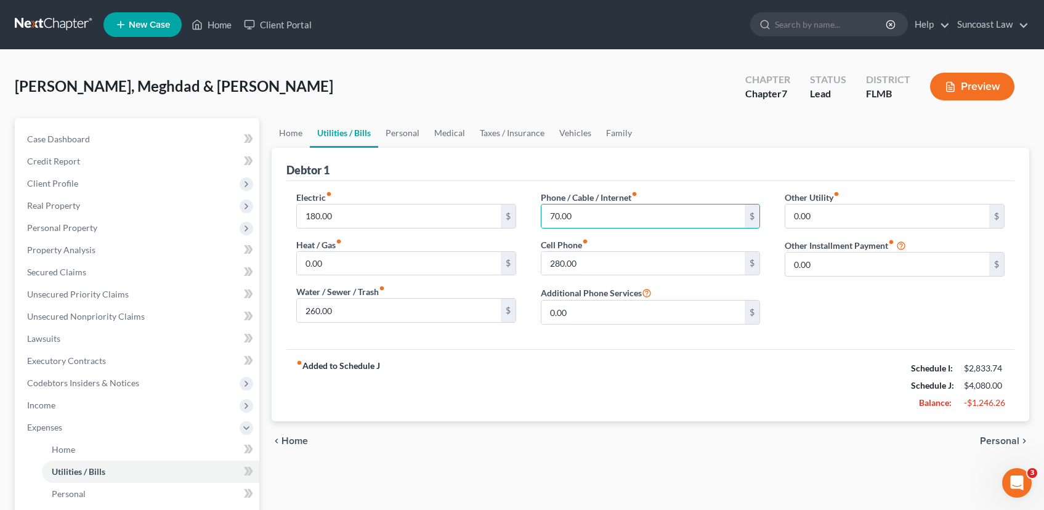
click at [999, 442] on span "Personal" at bounding box center [999, 441] width 39 height 10
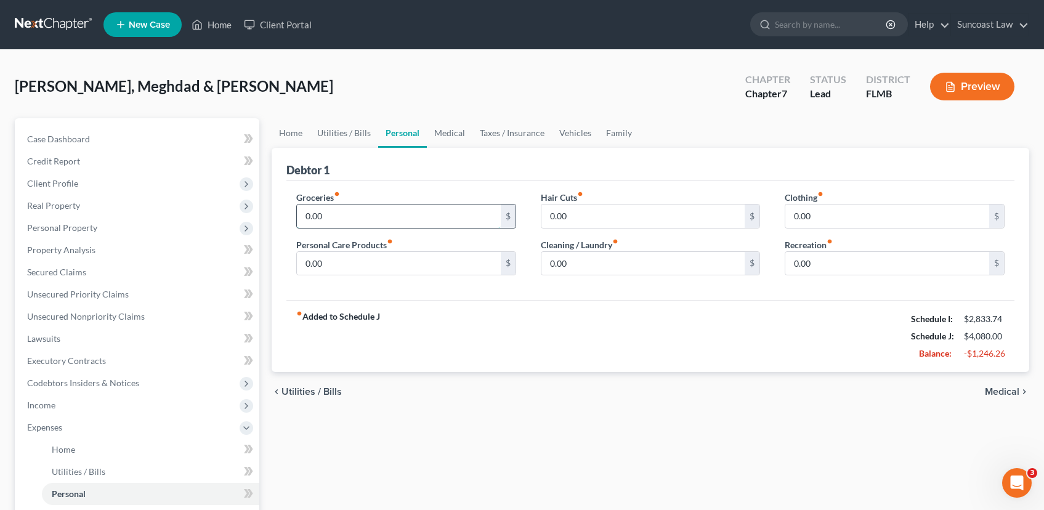
click at [335, 223] on input "0.00" at bounding box center [399, 216] width 204 height 23
click at [329, 215] on input "0.00" at bounding box center [399, 216] width 204 height 23
type input "0"
type input "1,000.00"
click at [805, 213] on input "0.00" at bounding box center [888, 216] width 204 height 23
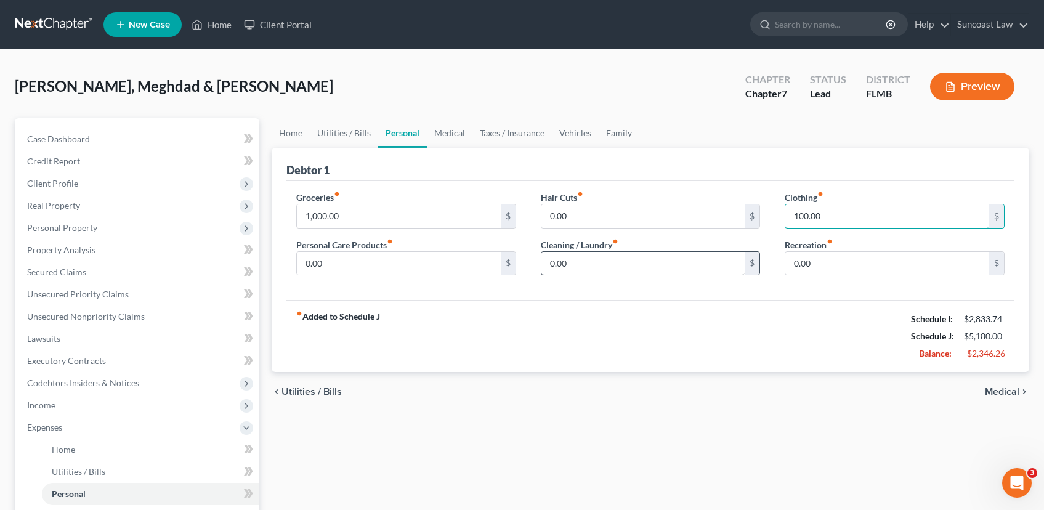
type input "100.00"
click at [662, 266] on input "0.00" at bounding box center [644, 263] width 204 height 23
type input "100.00"
click at [1005, 390] on span "Medical" at bounding box center [1002, 392] width 35 height 10
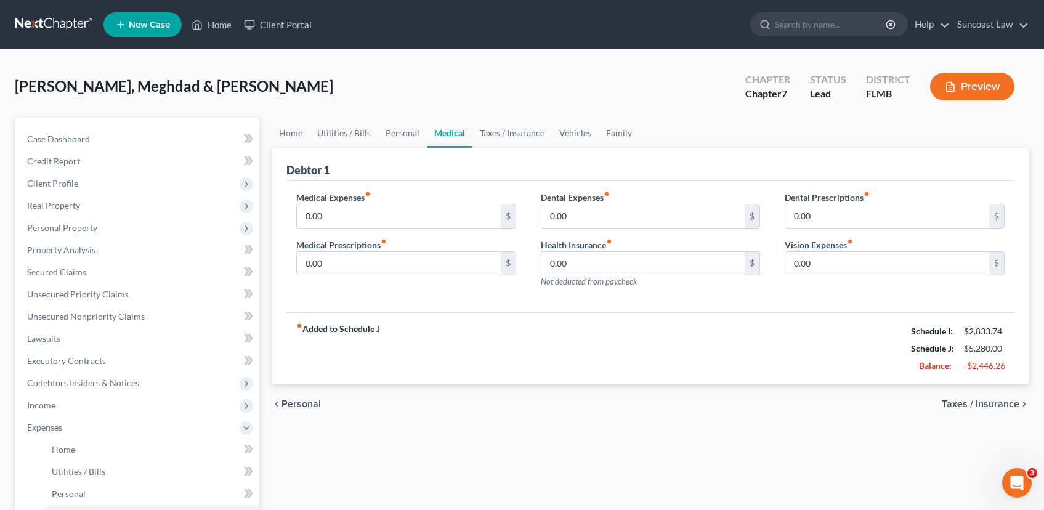
click at [972, 401] on span "Taxes / Insurance" at bounding box center [981, 404] width 78 height 10
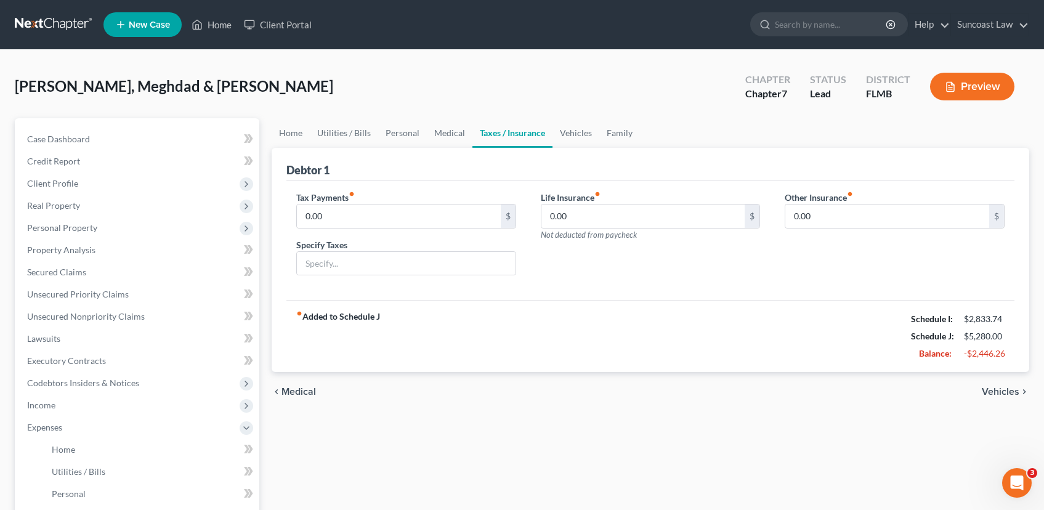
click at [990, 392] on span "Vehicles" at bounding box center [1001, 392] width 38 height 10
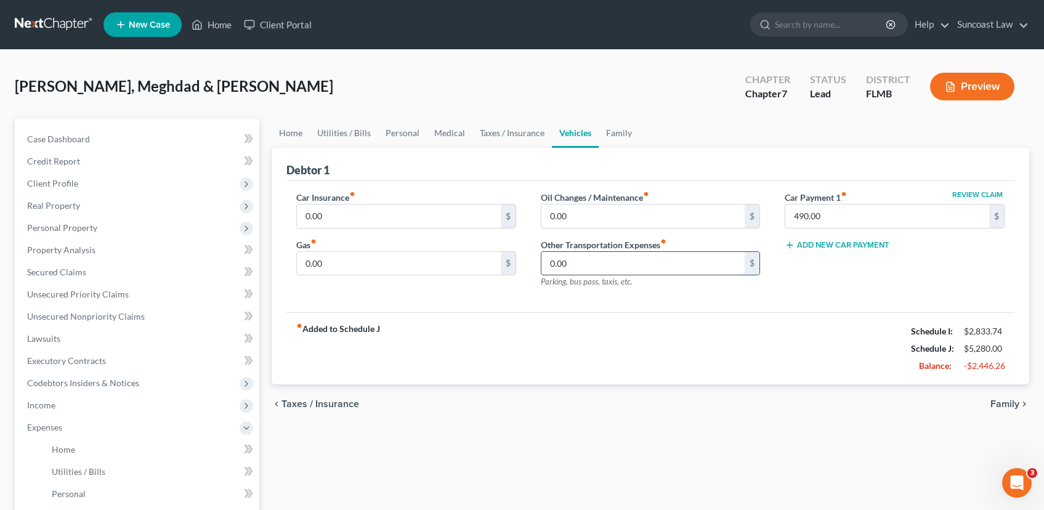
click at [578, 271] on input "0.00" at bounding box center [644, 263] width 204 height 23
type input "320.00"
click at [378, 266] on input "0.00" at bounding box center [399, 263] width 204 height 23
type input "320.00"
drag, startPoint x: 616, startPoint y: 269, endPoint x: 648, endPoint y: 275, distance: 33.1
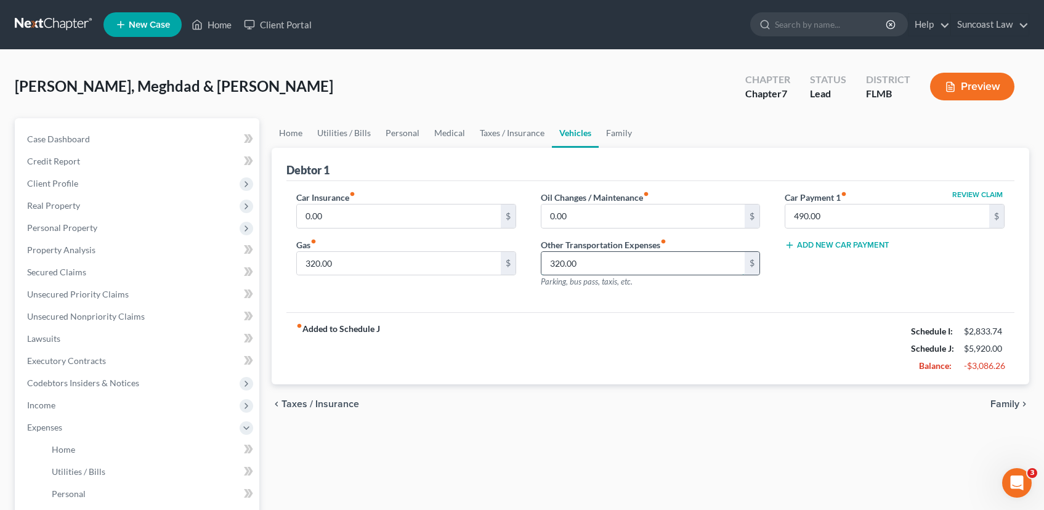
click at [648, 275] on div "320.00 $" at bounding box center [651, 263] width 220 height 25
click at [410, 226] on input "0.00" at bounding box center [399, 216] width 204 height 23
type input "133.33"
click at [1010, 402] on span "Family" at bounding box center [1005, 404] width 29 height 10
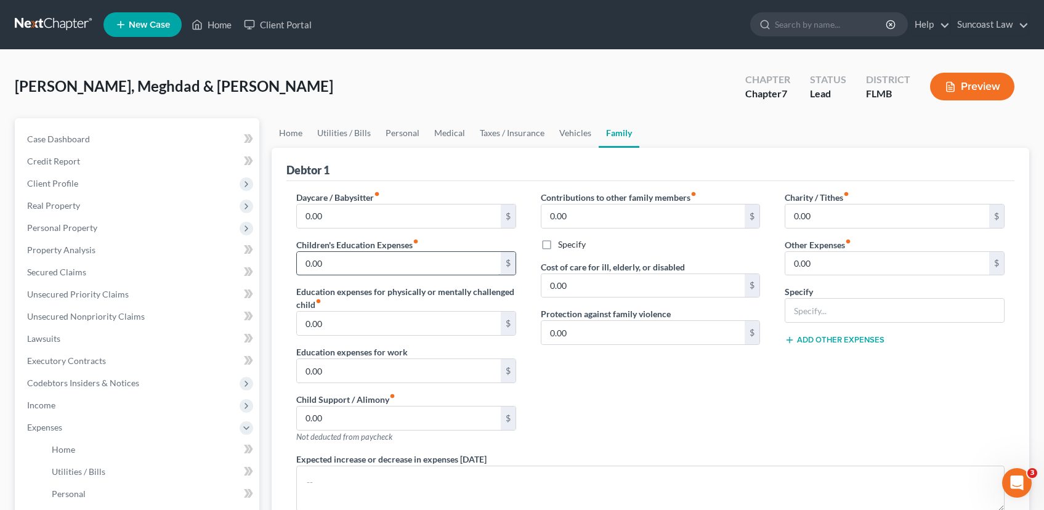
click at [346, 263] on input "0.00" at bounding box center [399, 263] width 204 height 23
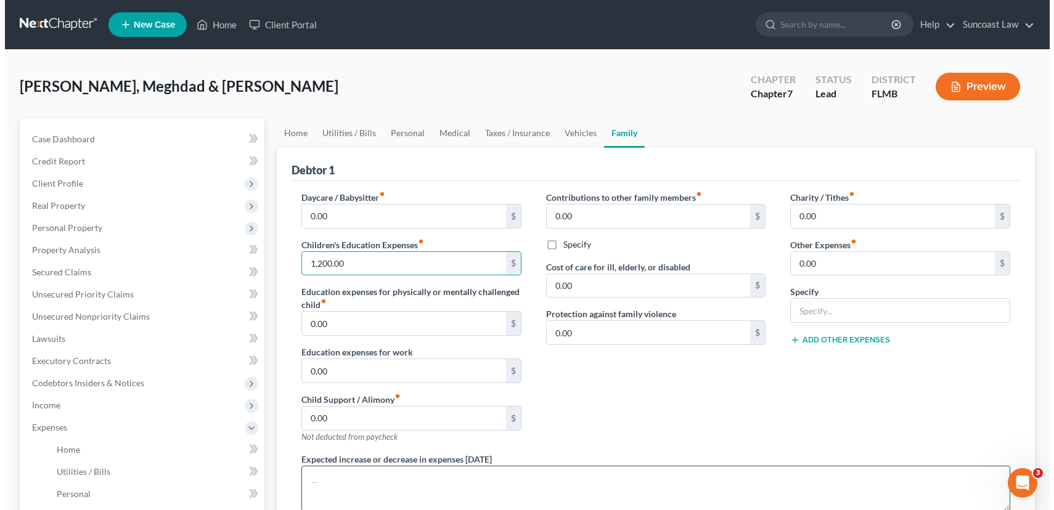
scroll to position [300, 0]
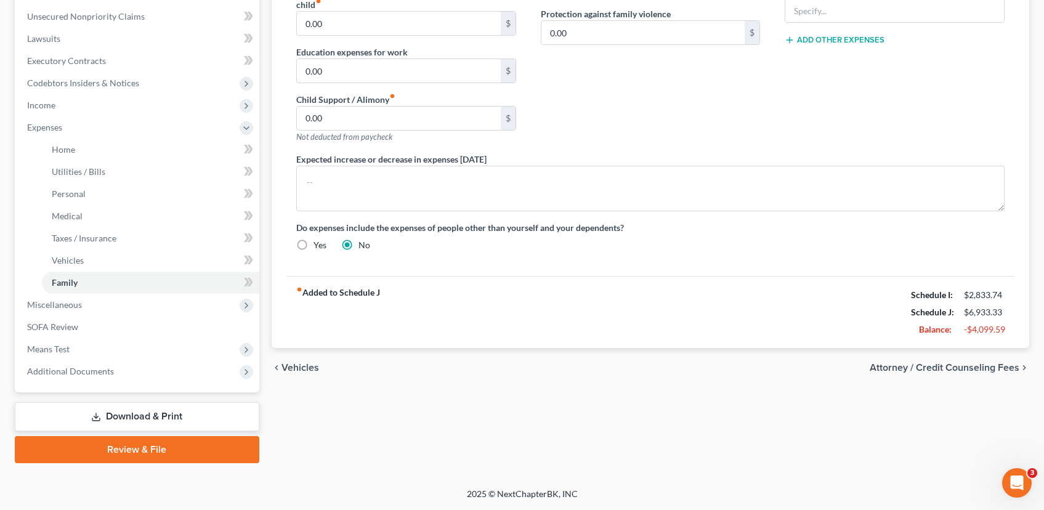
type input "1,200.00"
click at [953, 368] on span "Attorney / Credit Counseling Fees" at bounding box center [945, 368] width 150 height 10
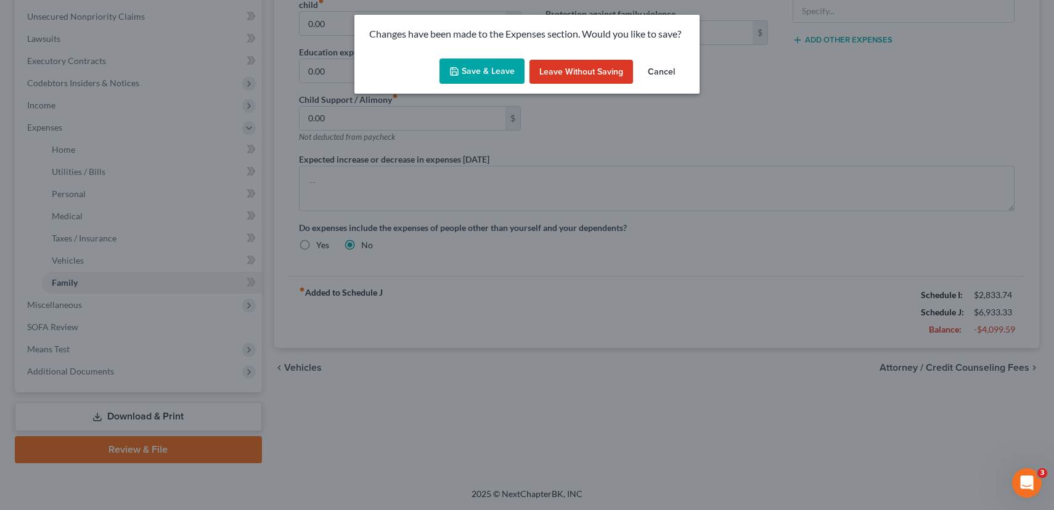
click at [481, 70] on button "Save & Leave" at bounding box center [481, 72] width 85 height 26
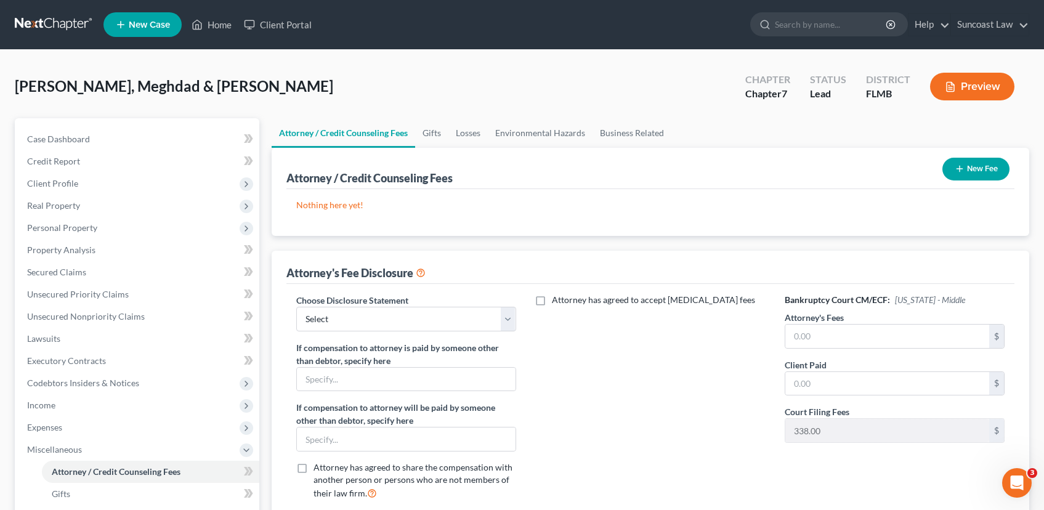
click at [991, 171] on button "New Fee" at bounding box center [976, 169] width 67 height 23
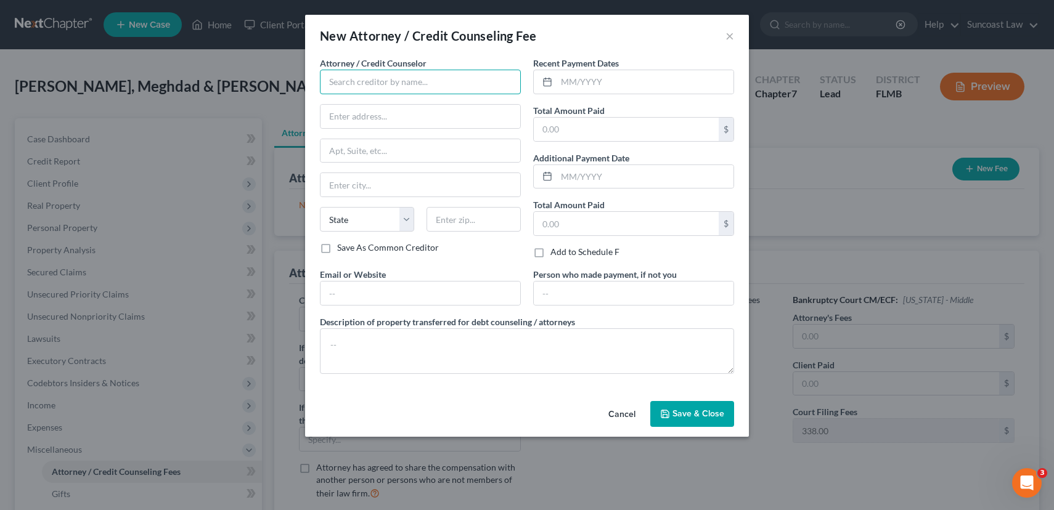
click at [438, 89] on input "text" at bounding box center [420, 82] width 201 height 25
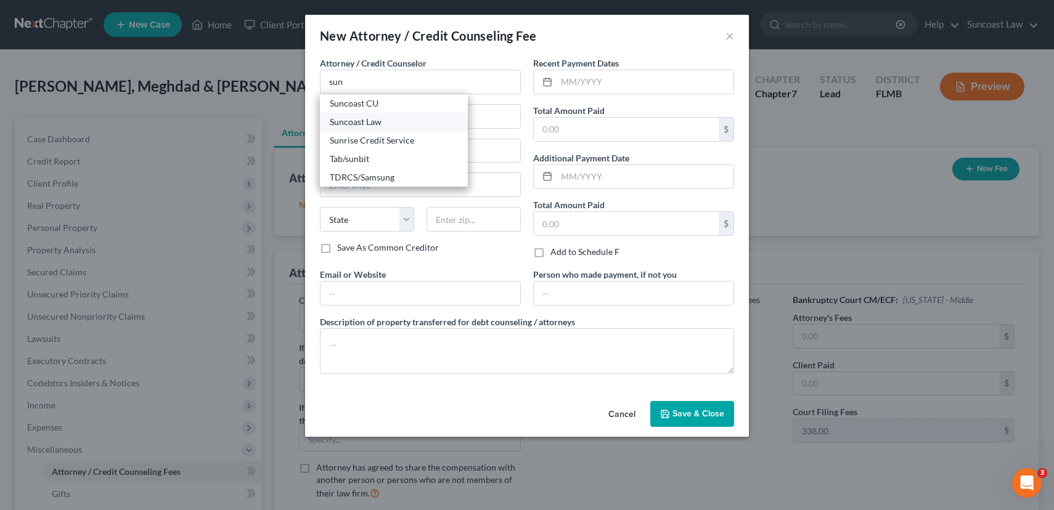
click at [383, 120] on div "Suncoast Law" at bounding box center [394, 122] width 128 height 12
type input "Suncoast Law"
type input "1350 N Orange Ave"
type input "Suite 270"
type input "Winter Park"
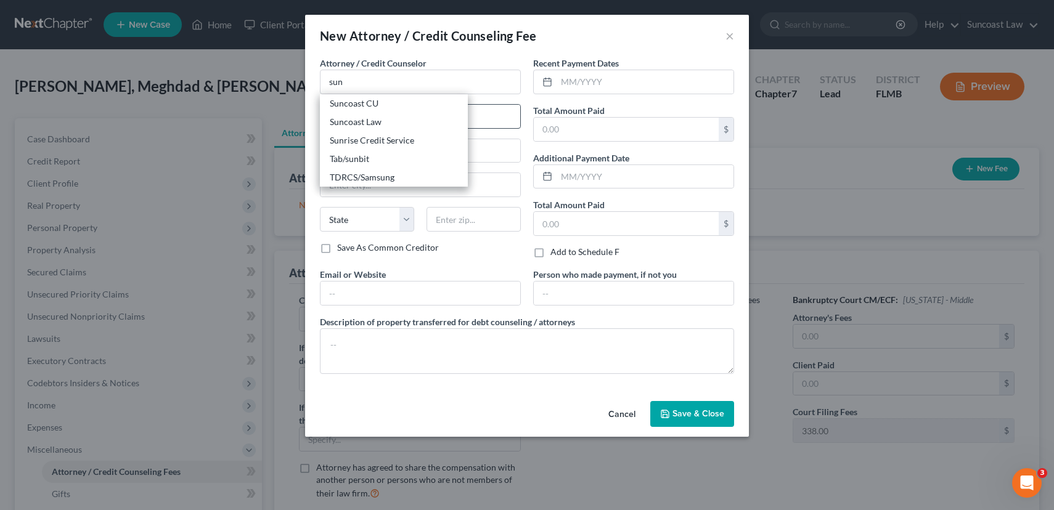
select select "9"
type input "32789"
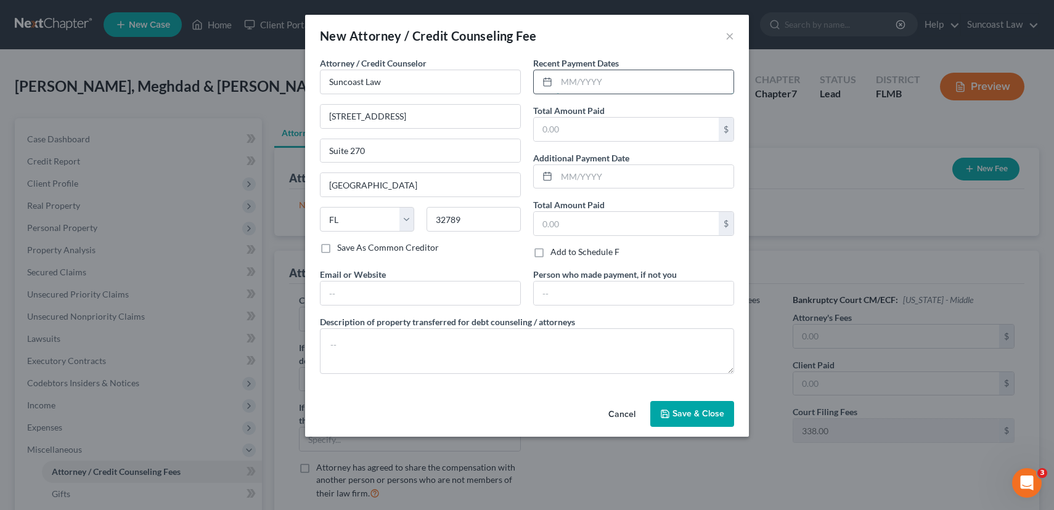
click at [617, 79] on input "text" at bounding box center [644, 81] width 177 height 23
type input "01/02/2025"
type input "1,750.00"
click at [689, 414] on span "Save & Close" at bounding box center [698, 414] width 52 height 10
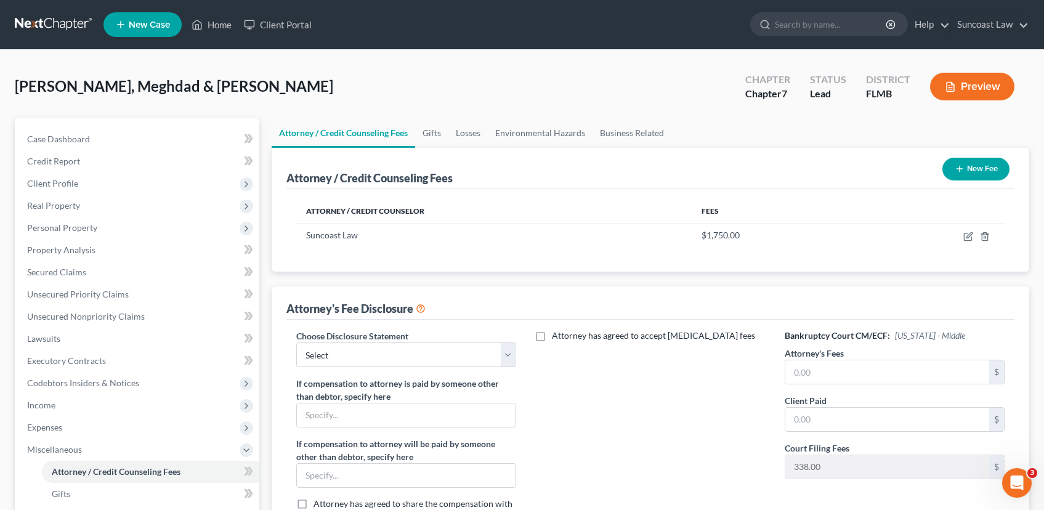
click at [982, 167] on button "New Fee" at bounding box center [976, 169] width 67 height 23
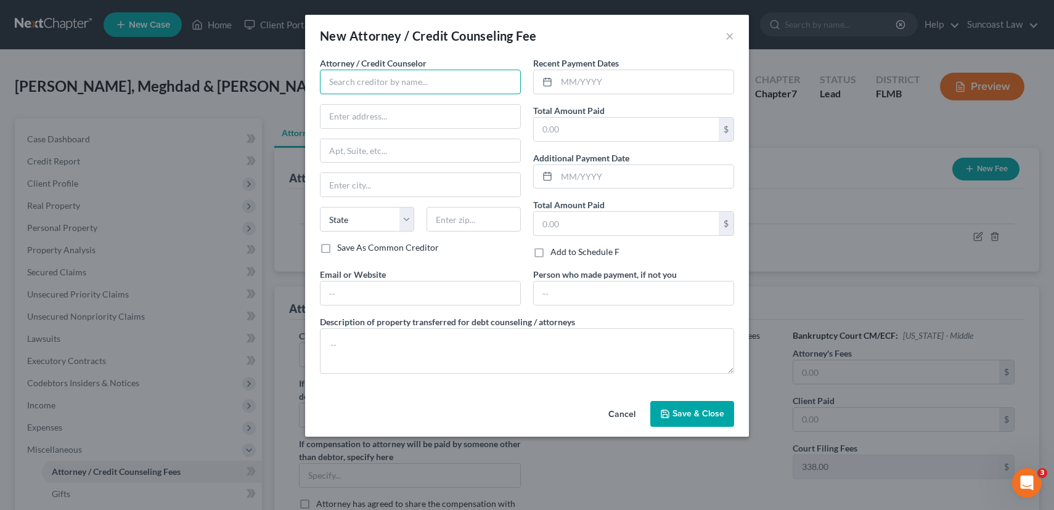
click at [365, 80] on input "text" at bounding box center [420, 82] width 201 height 25
type input "Dollar Wiser"
click at [623, 78] on input "text" at bounding box center [644, 81] width 177 height 23
type input "[DATE]"
click at [564, 120] on input "text" at bounding box center [626, 129] width 185 height 23
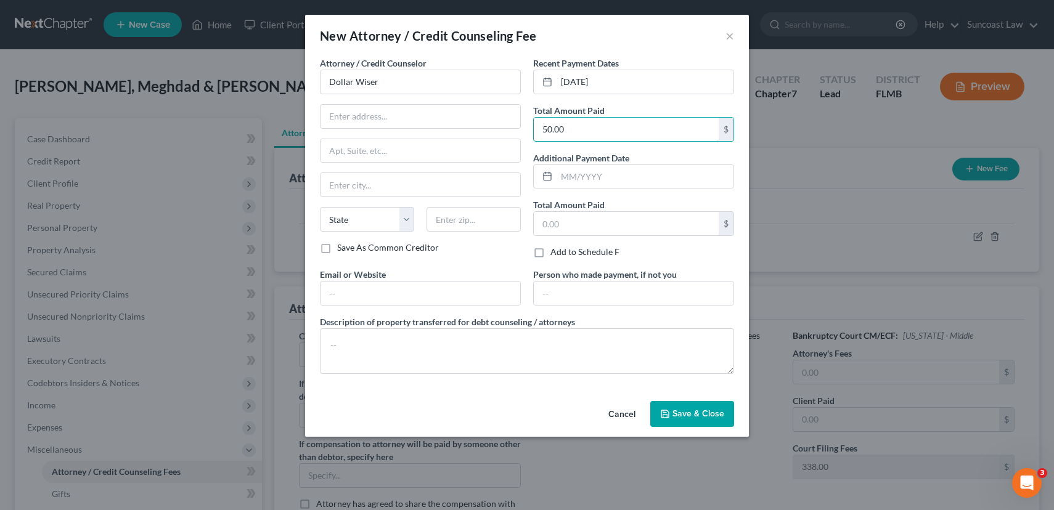
type input "50.00"
click at [673, 421] on button "Save & Close" at bounding box center [692, 414] width 84 height 26
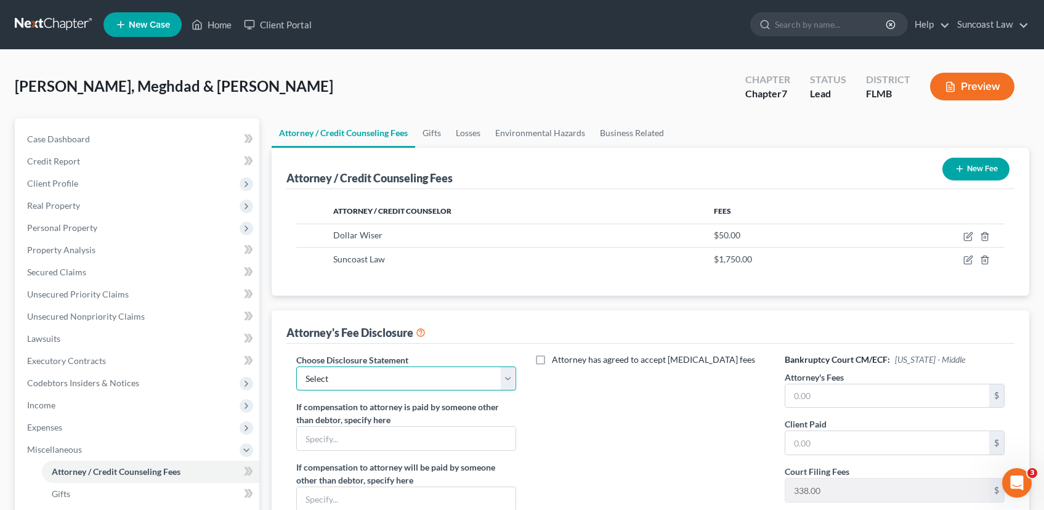
click at [385, 376] on select "Select Attorney" at bounding box center [406, 379] width 220 height 25
select select "0"
click at [296, 367] on select "Select Attorney" at bounding box center [406, 379] width 220 height 25
click at [871, 391] on input "text" at bounding box center [888, 395] width 204 height 23
type input "1,750.00"
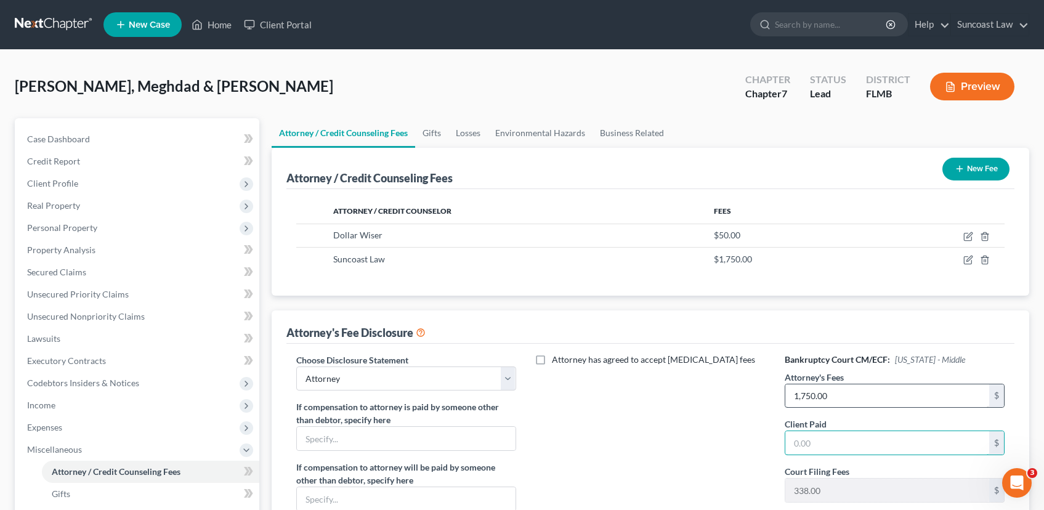
type input "0"
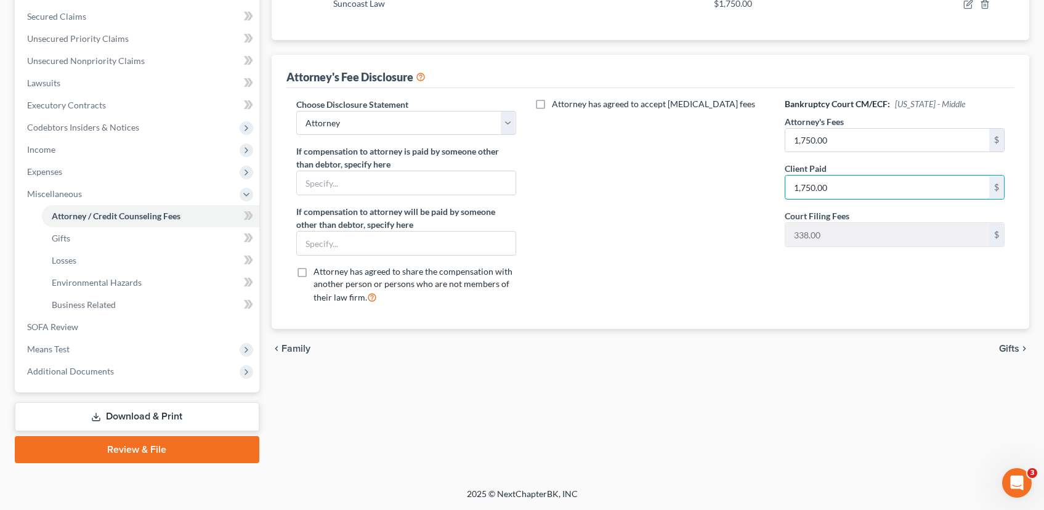
type input "1,750.00"
click at [1006, 349] on span "Gifts" at bounding box center [1009, 349] width 20 height 10
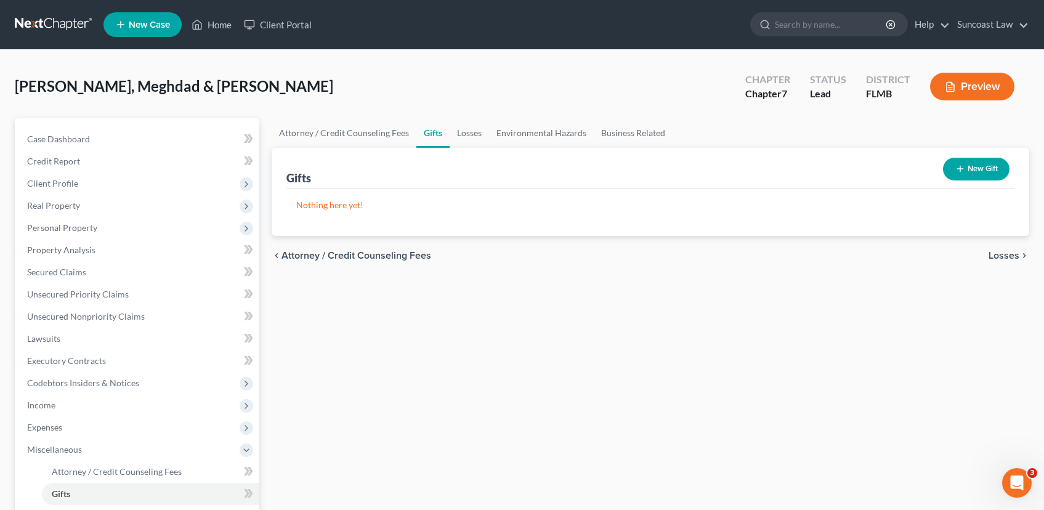
click at [1002, 258] on span "Losses" at bounding box center [1004, 256] width 31 height 10
click at [1002, 258] on span "Environmental Hazards" at bounding box center [968, 256] width 104 height 10
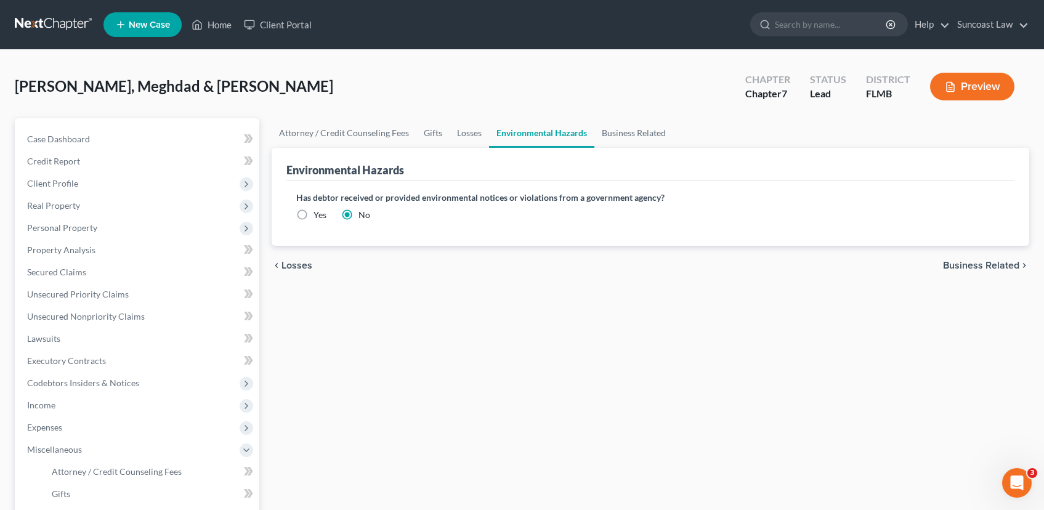
click at [1002, 266] on span "Business Related" at bounding box center [981, 266] width 76 height 10
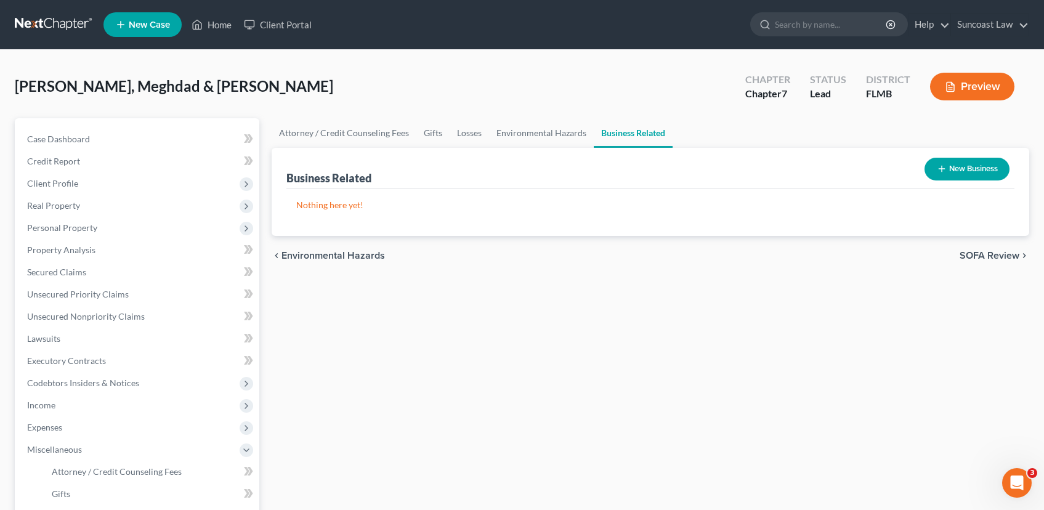
click at [961, 168] on button "New Business" at bounding box center [967, 169] width 85 height 23
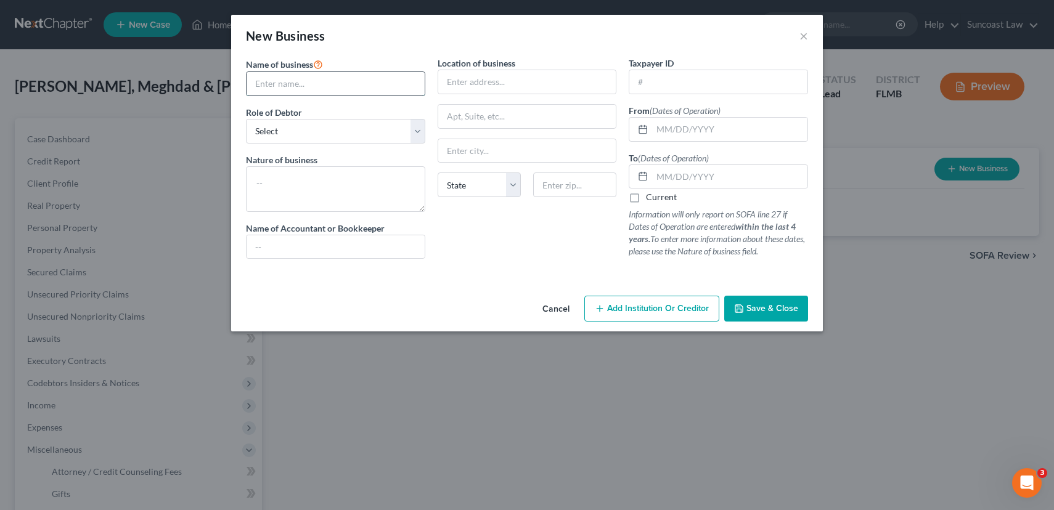
click at [360, 83] on input "text" at bounding box center [335, 83] width 178 height 23
type input "Seyed LLC"
click at [458, 87] on input "text" at bounding box center [527, 81] width 178 height 23
type input "Virginia registered"
click at [337, 137] on select "Select A member of a limited liability company (LLC) or limited liability partn…" at bounding box center [335, 131] width 179 height 25
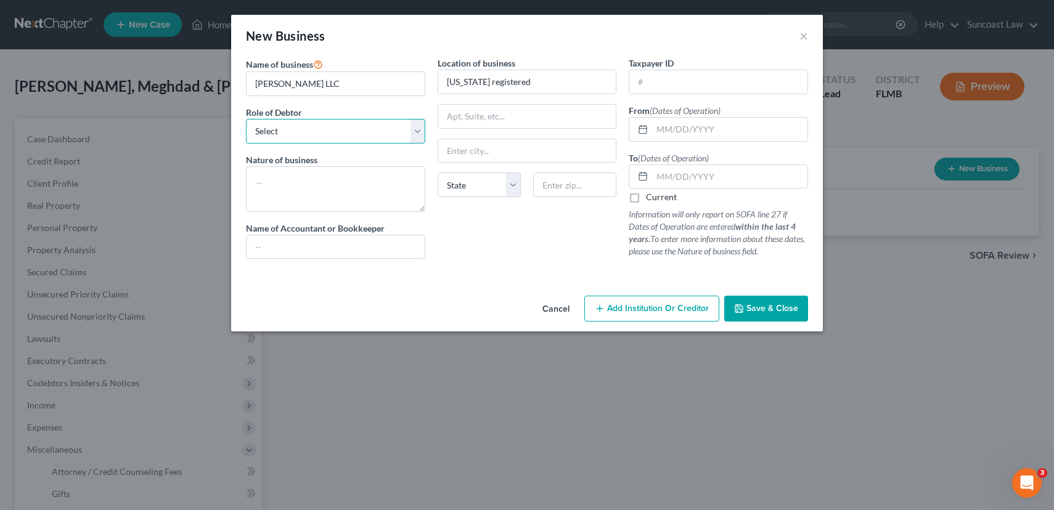
select select "member"
click at [246, 119] on select "Select A member of a limited liability company (LLC) or limited liability partn…" at bounding box center [335, 131] width 179 height 25
click at [306, 203] on textarea at bounding box center [335, 189] width 179 height 46
click at [655, 85] on input "text" at bounding box center [718, 81] width 178 height 23
type input "47-4418364"
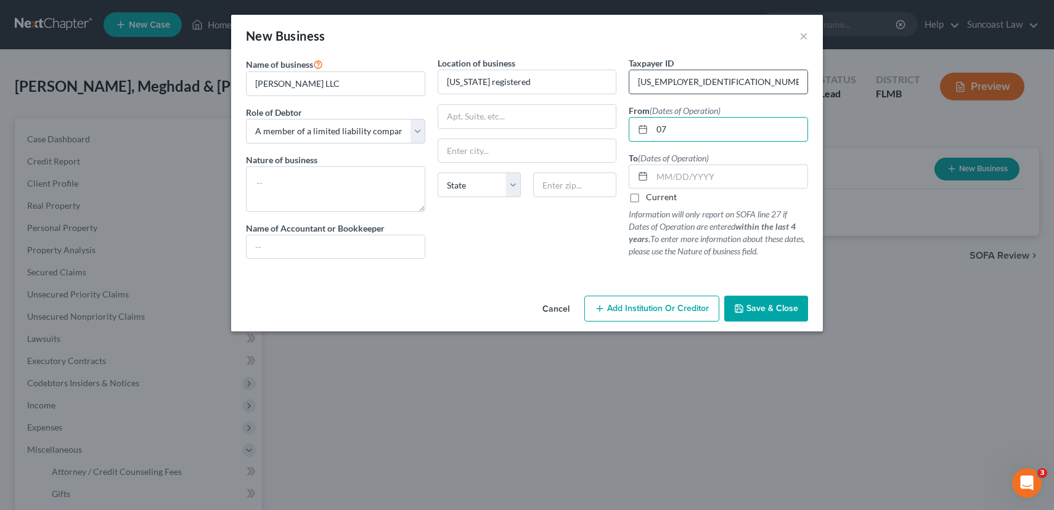
type input "0"
type input "12/31/2024"
click at [720, 177] on input "text" at bounding box center [729, 176] width 155 height 23
type input "07/01/2025"
click at [765, 311] on span "Save & Close" at bounding box center [772, 308] width 52 height 10
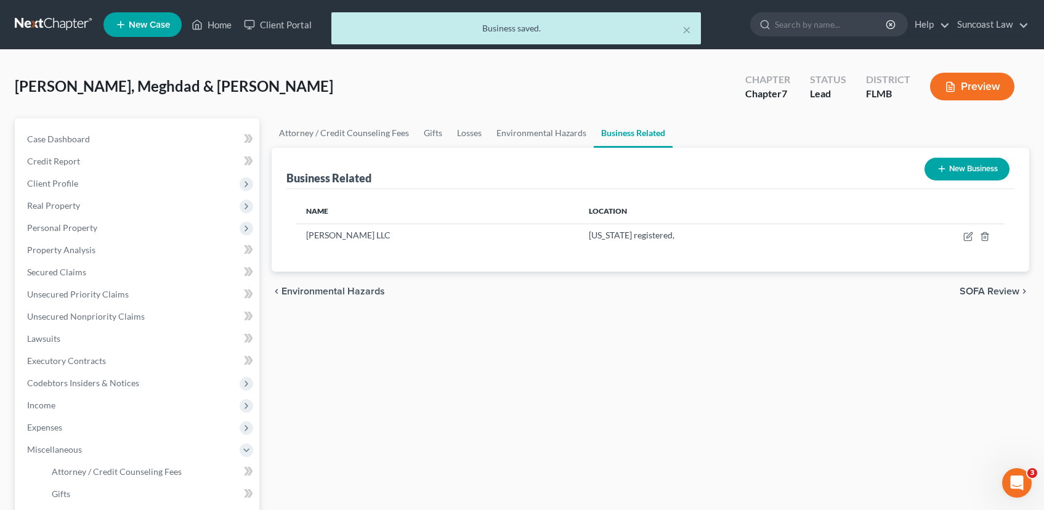
click at [977, 171] on button "New Business" at bounding box center [967, 169] width 85 height 23
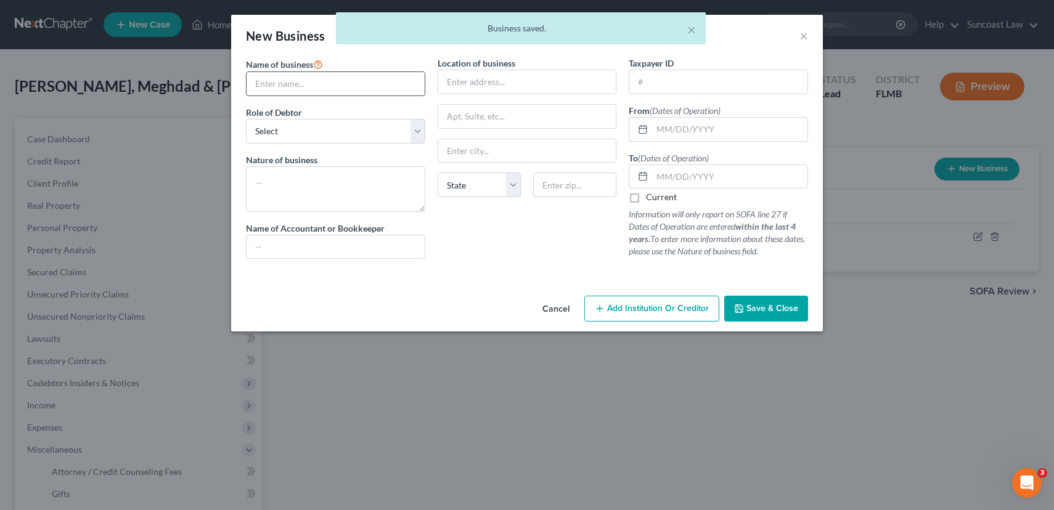
click at [352, 79] on input "text" at bounding box center [335, 83] width 178 height 23
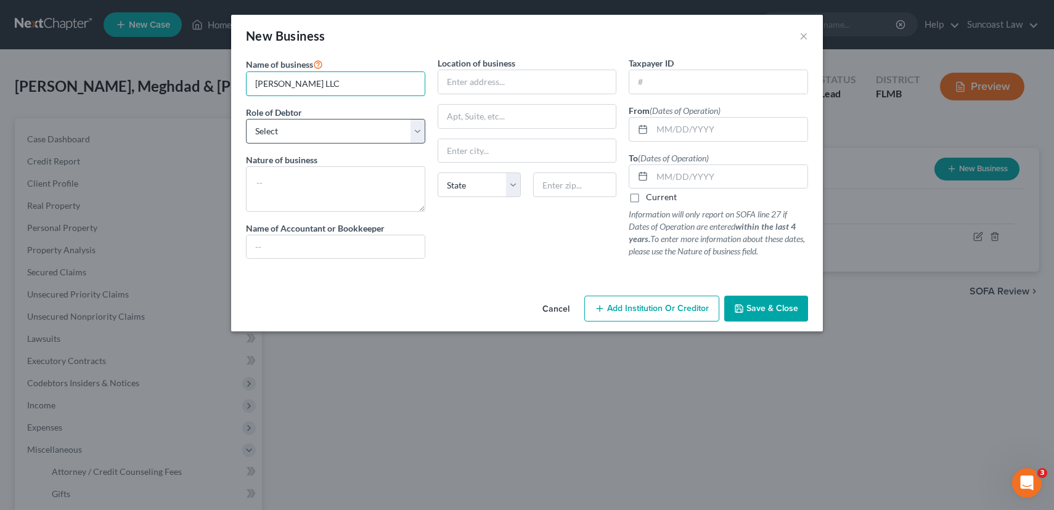
type input "Seyed LLC"
click at [339, 132] on select "Select A member of a limited liability company (LLC) or limited liability partn…" at bounding box center [335, 131] width 179 height 25
select select "member"
click at [246, 119] on select "Select A member of a limited liability company (LLC) or limited liability partn…" at bounding box center [335, 131] width 179 height 25
click at [660, 86] on input "text" at bounding box center [718, 81] width 178 height 23
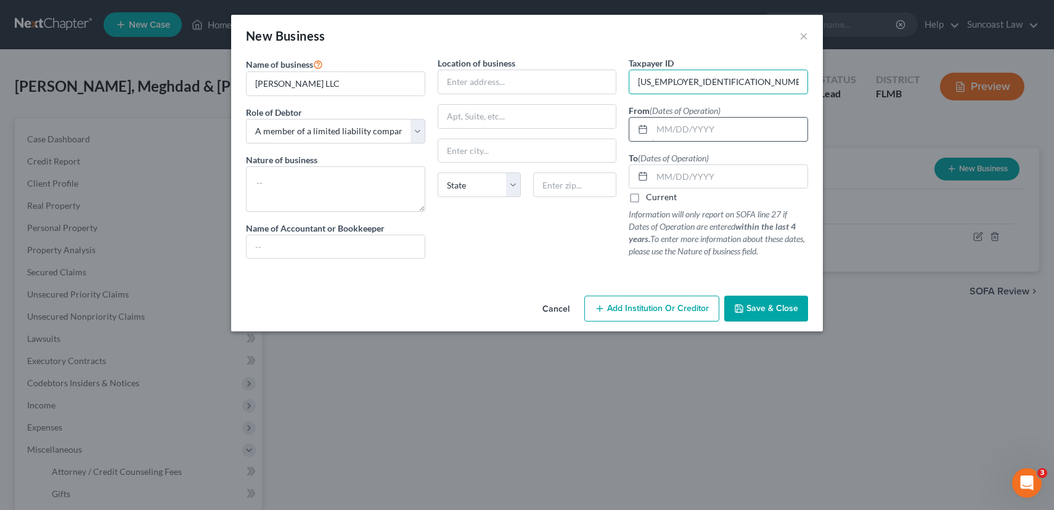
type input "99-5023330"
click at [697, 125] on input "text" at bounding box center [729, 129] width 155 height 23
type input "09/19/2024"
click at [707, 181] on input "text" at bounding box center [729, 176] width 155 height 23
type input "05/19/2025"
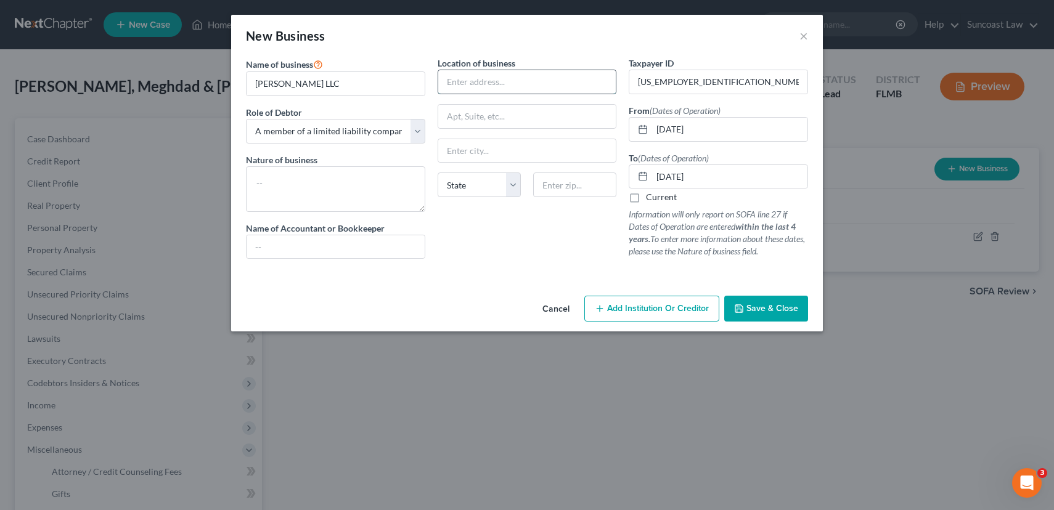
click at [510, 87] on input "text" at bounding box center [527, 81] width 178 height 23
type input "7079 King Creek Dr."
type input "[GEOGRAPHIC_DATA]"
select select "9"
type input "33573"
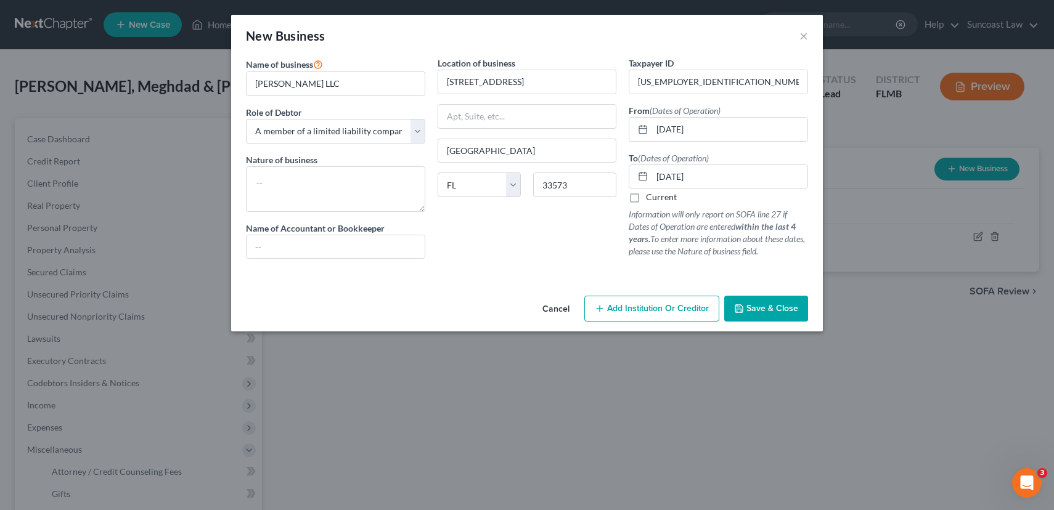
click at [770, 313] on span "Save & Close" at bounding box center [772, 308] width 52 height 10
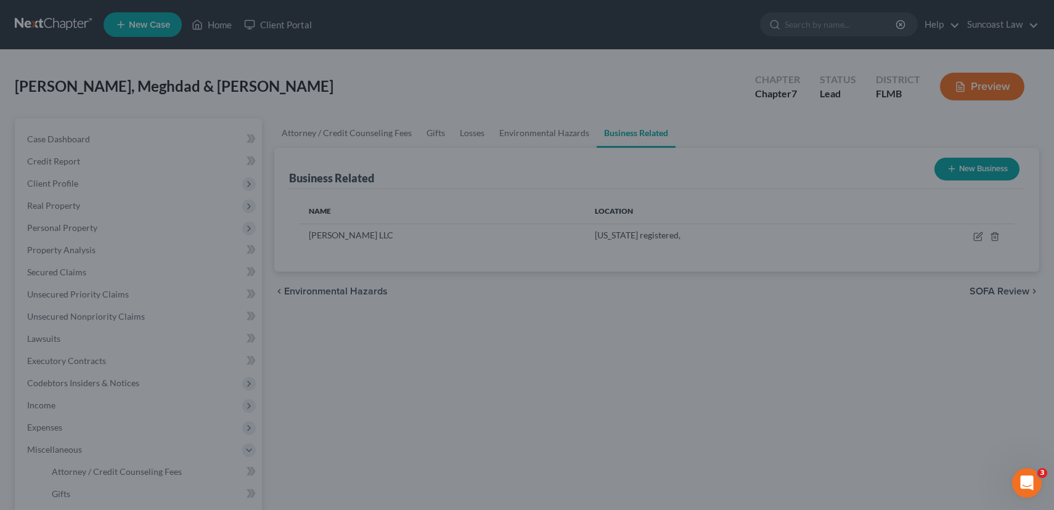
click at [770, 311] on div "Cancel Add Institution Or Creditor Save & Close" at bounding box center [526, 292] width 514 height 35
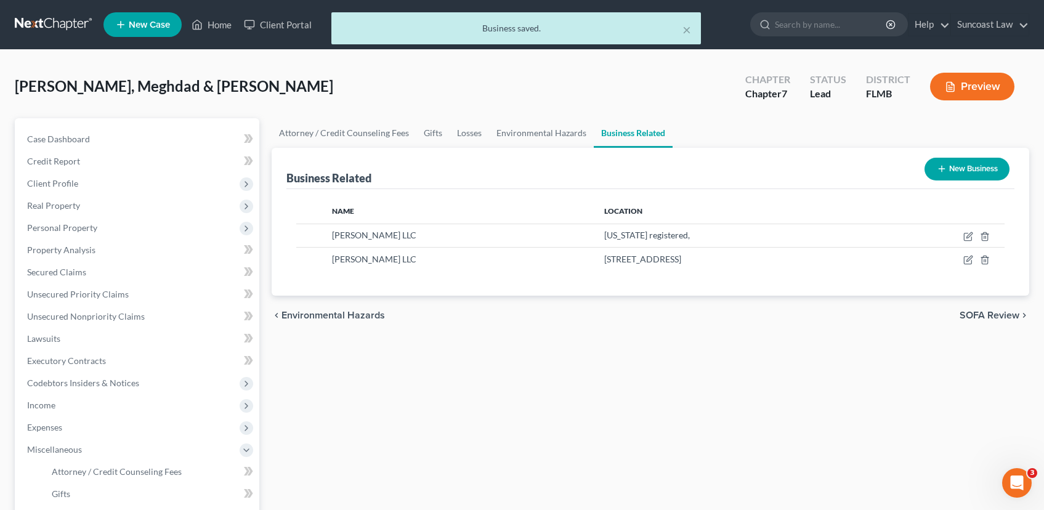
click at [990, 316] on span "SOFA Review" at bounding box center [990, 316] width 60 height 10
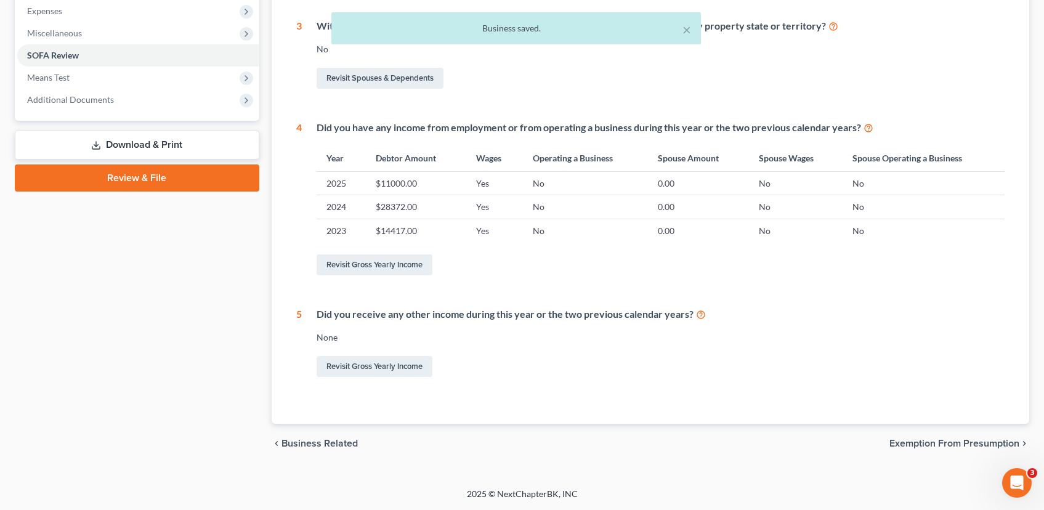
click at [919, 447] on span "Exemption from Presumption" at bounding box center [955, 444] width 130 height 10
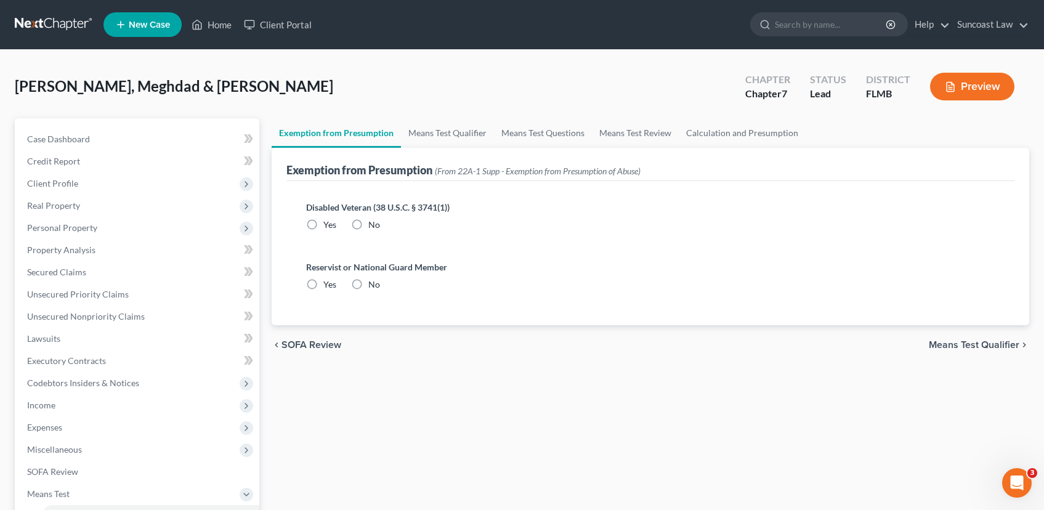
click at [368, 226] on label "No" at bounding box center [374, 225] width 12 height 12
click at [373, 226] on input "No" at bounding box center [377, 223] width 8 height 8
radio input "true"
click at [368, 285] on label "No" at bounding box center [374, 285] width 12 height 12
click at [373, 285] on input "No" at bounding box center [377, 283] width 8 height 8
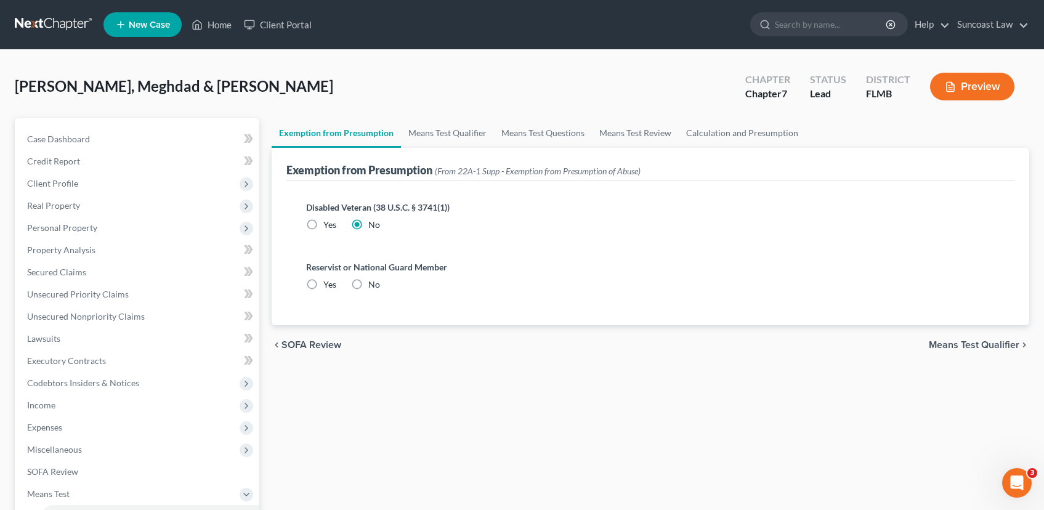
radio input "true"
click at [943, 342] on span "Means Test Qualifier" at bounding box center [974, 345] width 91 height 10
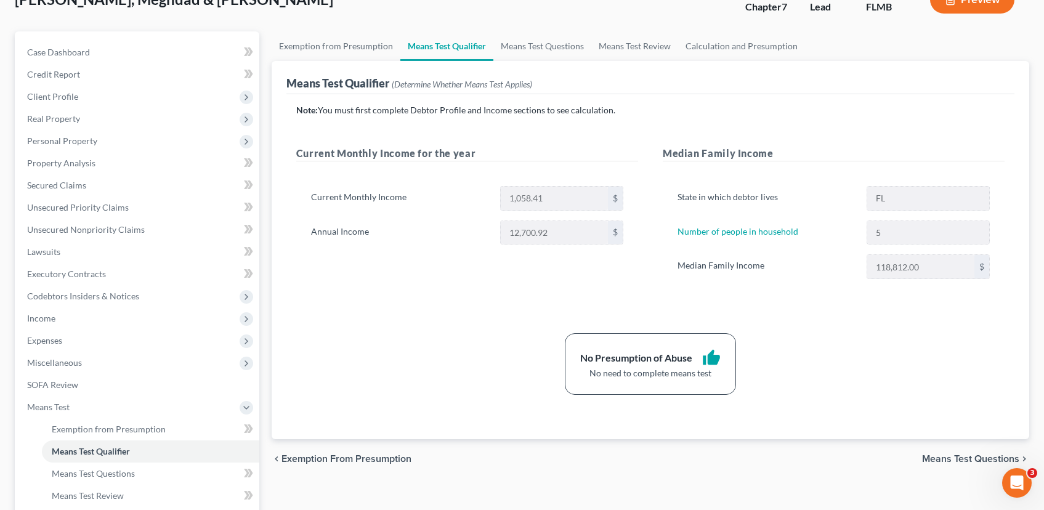
scroll to position [218, 0]
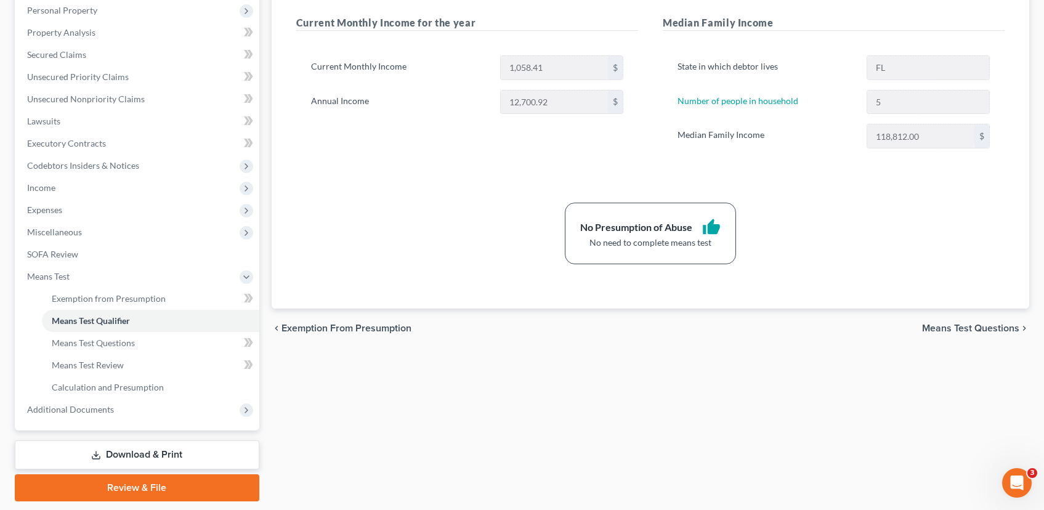
click at [954, 332] on span "Means Test Questions" at bounding box center [970, 328] width 97 height 10
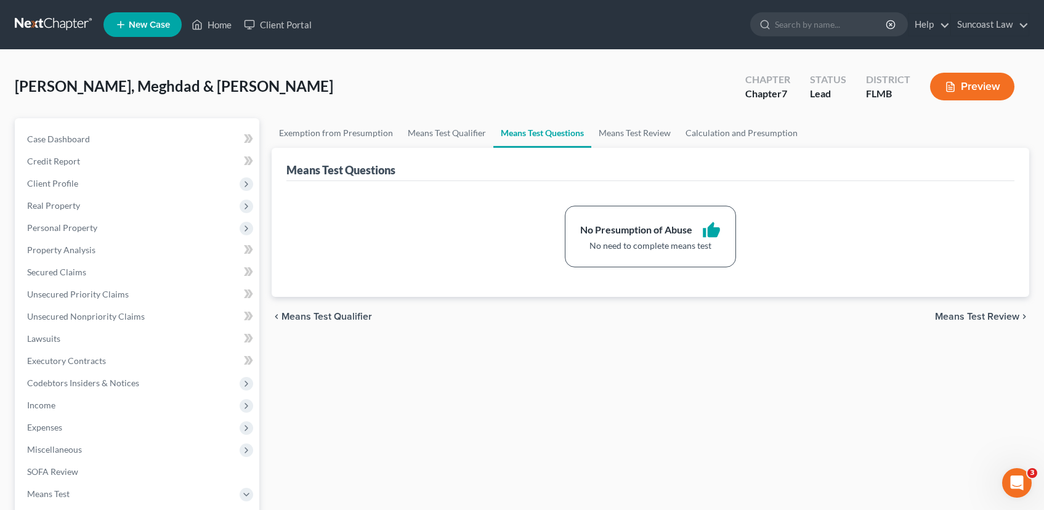
click at [959, 319] on span "Means Test Review" at bounding box center [977, 317] width 84 height 10
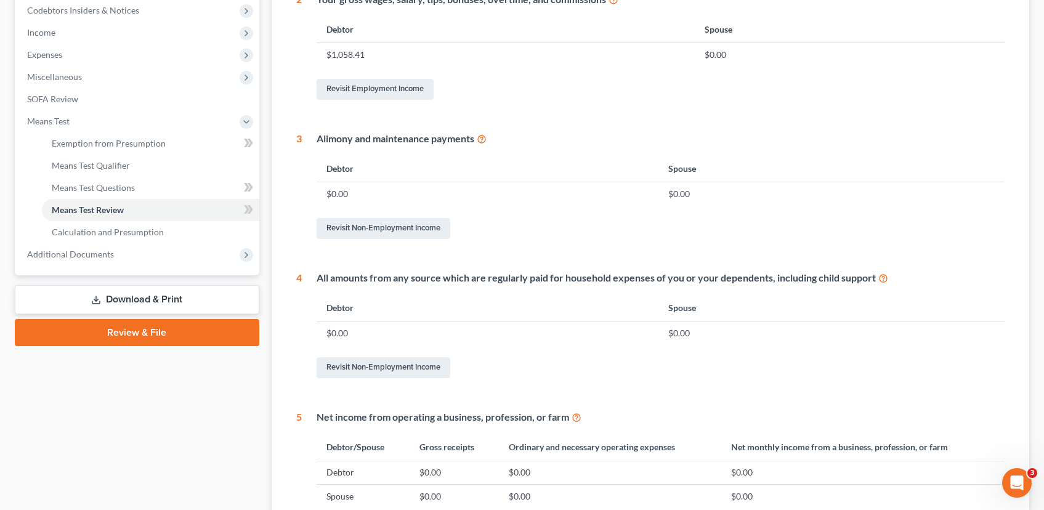
scroll to position [537, 0]
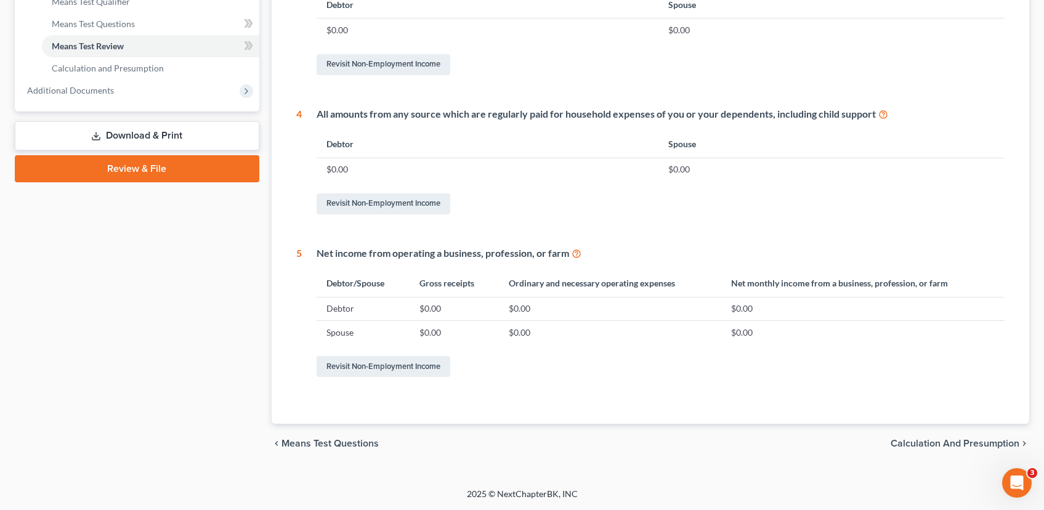
click at [905, 441] on span "Calculation and Presumption" at bounding box center [955, 444] width 129 height 10
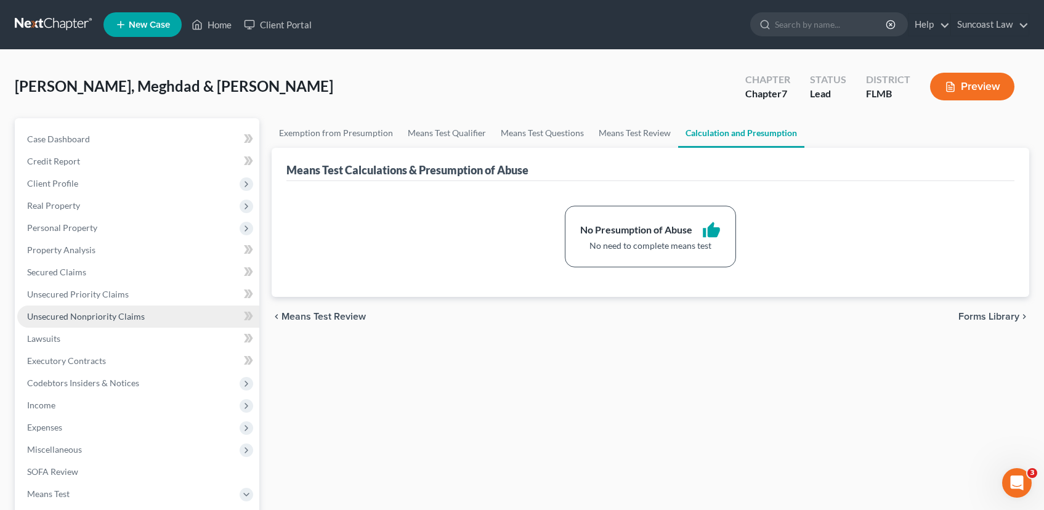
click at [109, 317] on span "Unsecured Nonpriority Claims" at bounding box center [86, 316] width 118 height 10
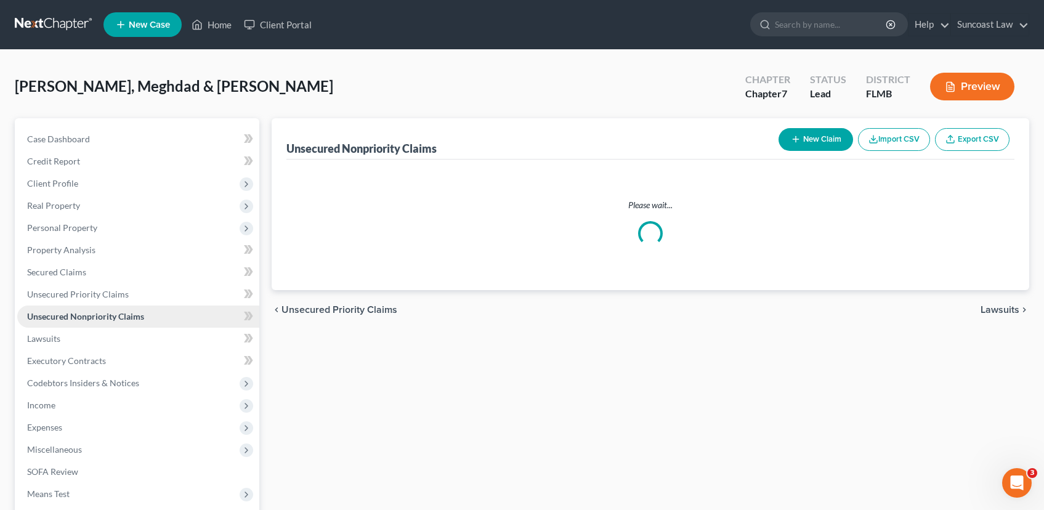
click at [109, 318] on span "Unsecured Nonpriority Claims" at bounding box center [85, 316] width 117 height 10
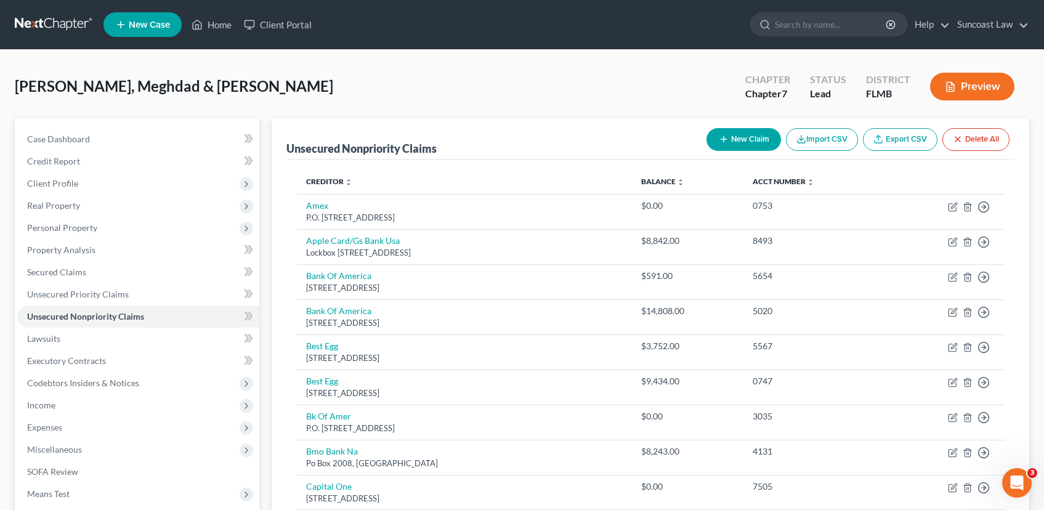
click at [724, 142] on line "button" at bounding box center [724, 140] width 0 height 6
select select "2"
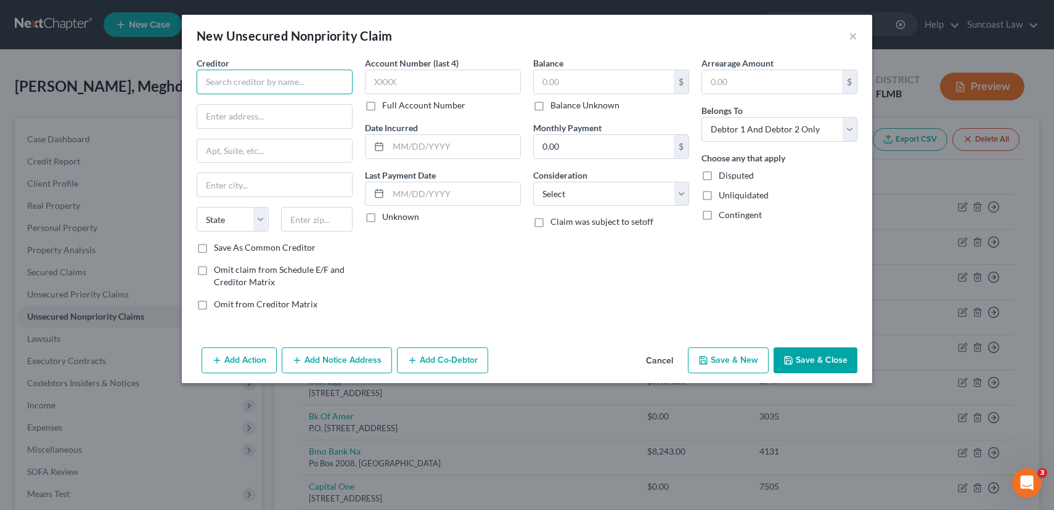
click at [262, 87] on input "text" at bounding box center [275, 82] width 156 height 25
type input "s"
click at [258, 107] on div "SBA" at bounding box center [270, 103] width 128 height 12
type input "SBA"
type input "403 3rd ST SW"
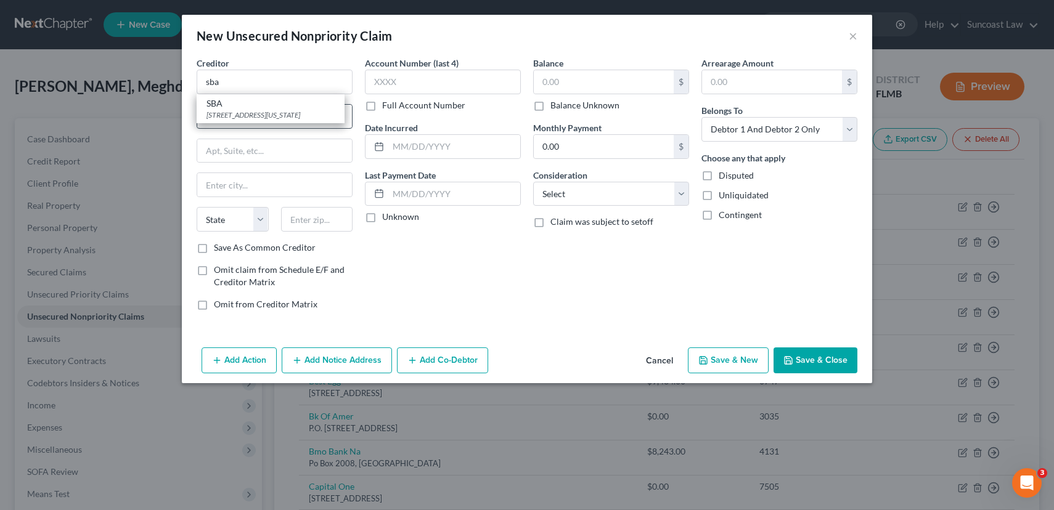
type input "Washington"
select select "8"
type input "20416"
click at [816, 362] on button "Save & Close" at bounding box center [815, 361] width 84 height 26
